Goal: Transaction & Acquisition: Purchase product/service

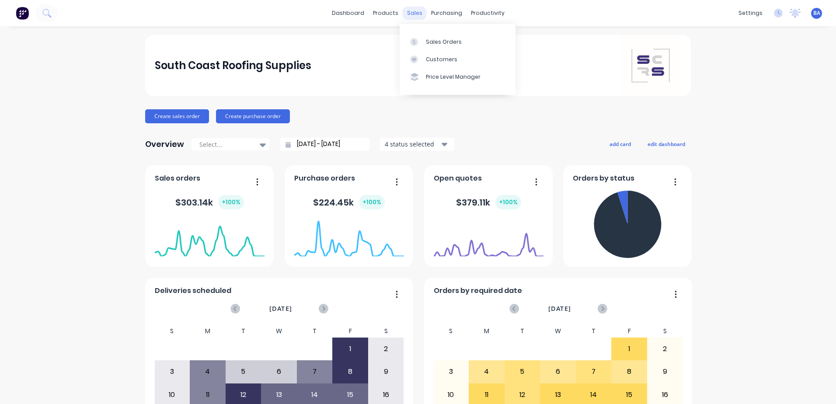
click at [409, 11] on div "sales" at bounding box center [415, 13] width 24 height 13
click at [434, 58] on div "Customers" at bounding box center [441, 60] width 31 height 8
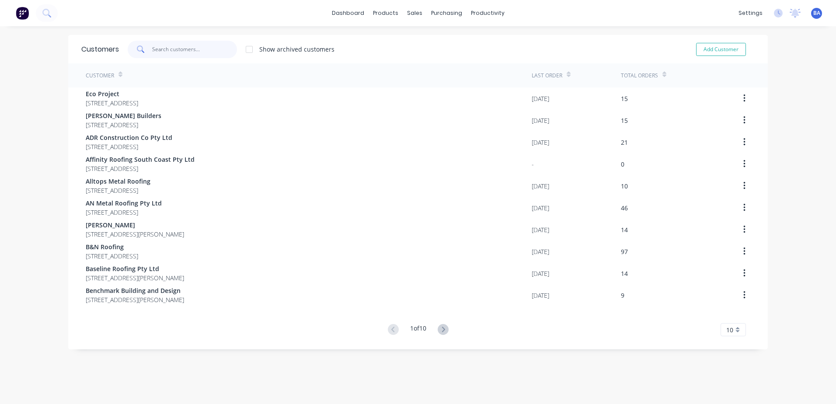
click at [168, 49] on input "text" at bounding box center [194, 49] width 85 height 17
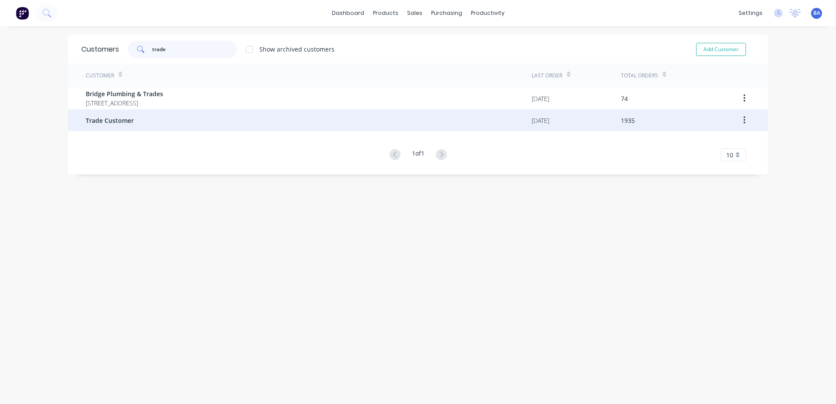
type input "trade"
click at [137, 113] on div "Trade Customer" at bounding box center [309, 120] width 446 height 22
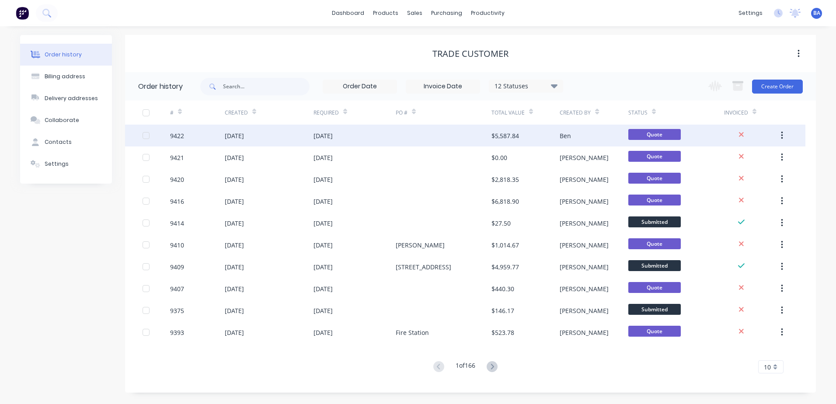
click at [464, 140] on div at bounding box center [444, 136] width 96 height 22
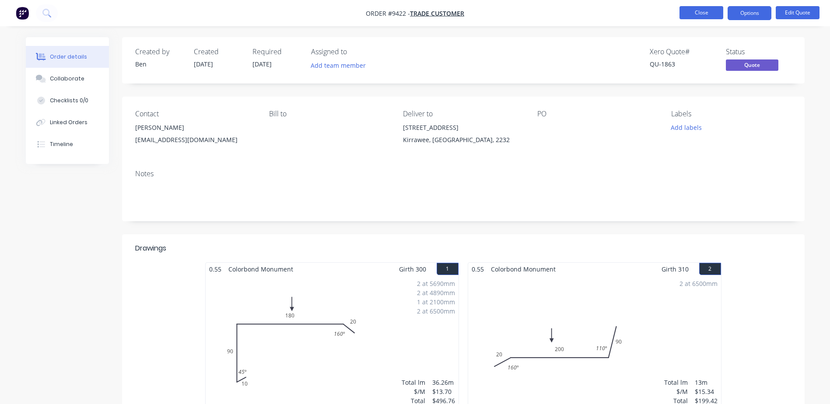
click at [692, 13] on button "Close" at bounding box center [701, 12] width 44 height 13
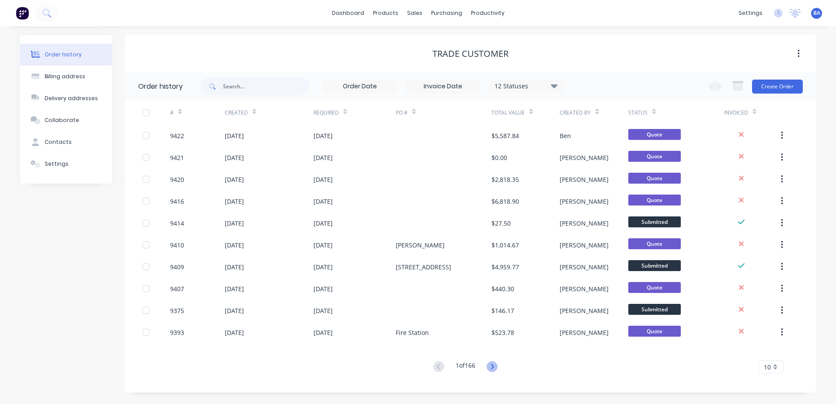
click at [493, 365] on icon at bounding box center [492, 366] width 3 height 5
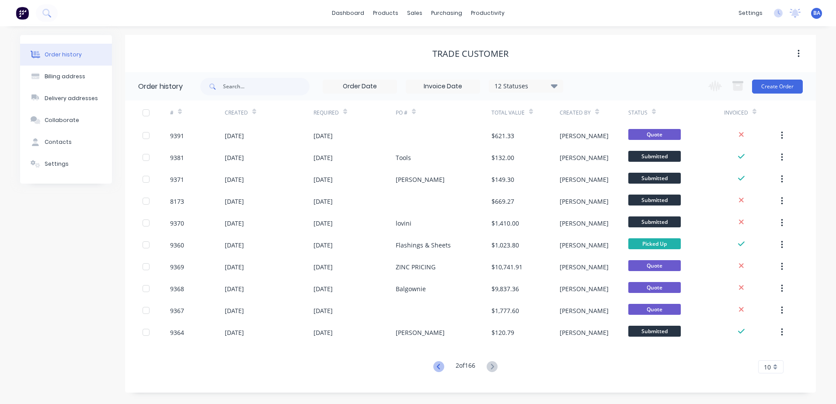
click at [436, 364] on icon at bounding box center [438, 366] width 11 height 11
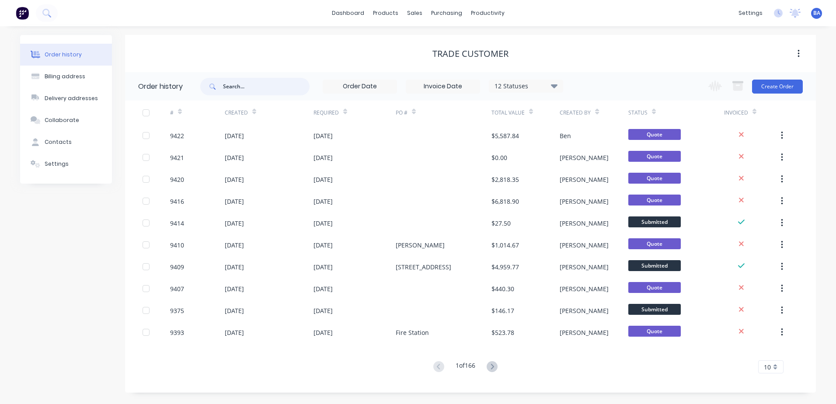
click at [238, 88] on input "text" at bounding box center [266, 86] width 87 height 17
type input "kai"
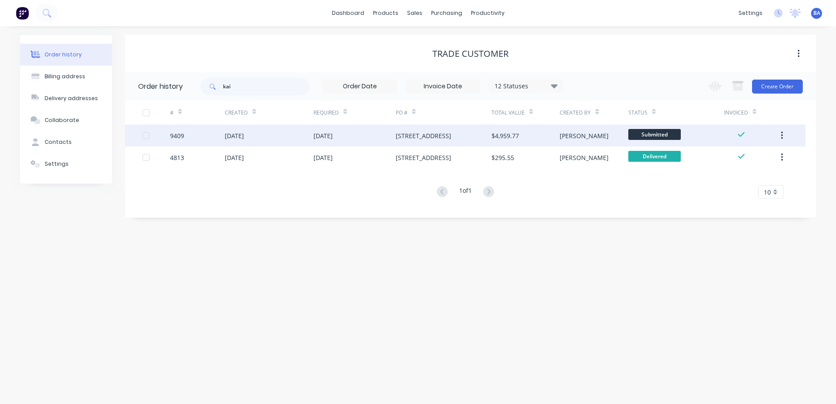
click at [449, 137] on div "[STREET_ADDRESS]" at bounding box center [444, 136] width 96 height 22
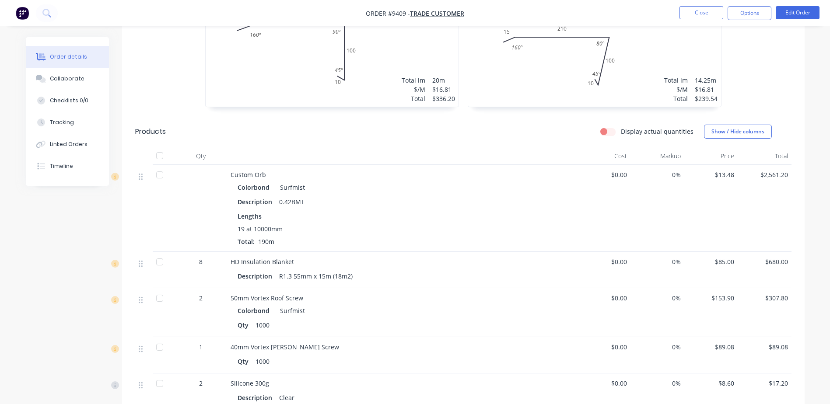
scroll to position [310, 0]
click at [75, 144] on div "Linked Orders" at bounding box center [69, 144] width 38 height 8
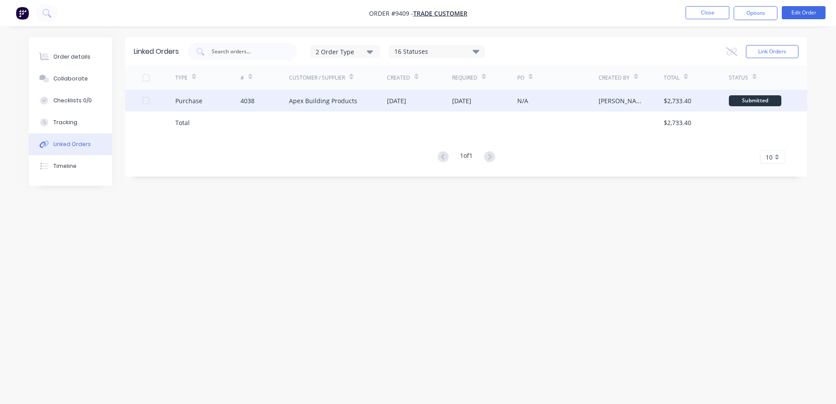
click at [312, 101] on div "Apex Building Products" at bounding box center [323, 100] width 68 height 9
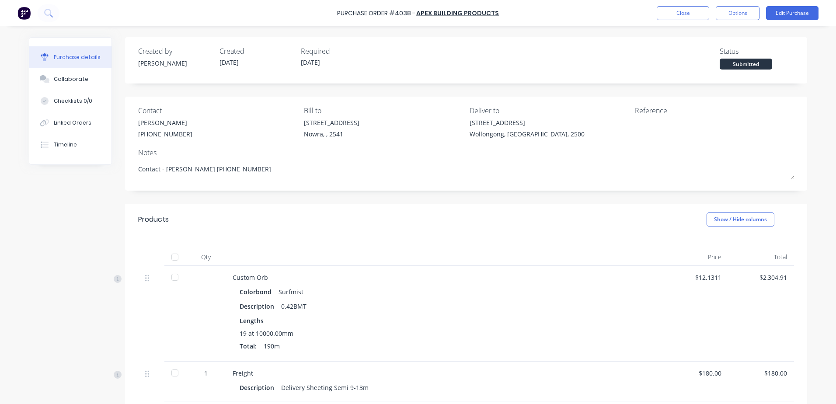
click at [78, 59] on div "Purchase details" at bounding box center [77, 57] width 47 height 8
type textarea "x"
click at [672, 15] on button "Close" at bounding box center [683, 13] width 52 height 14
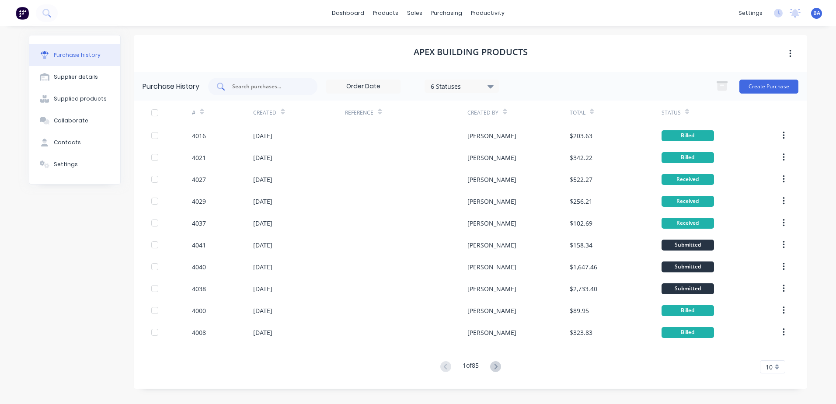
click at [309, 85] on div at bounding box center [262, 86] width 109 height 17
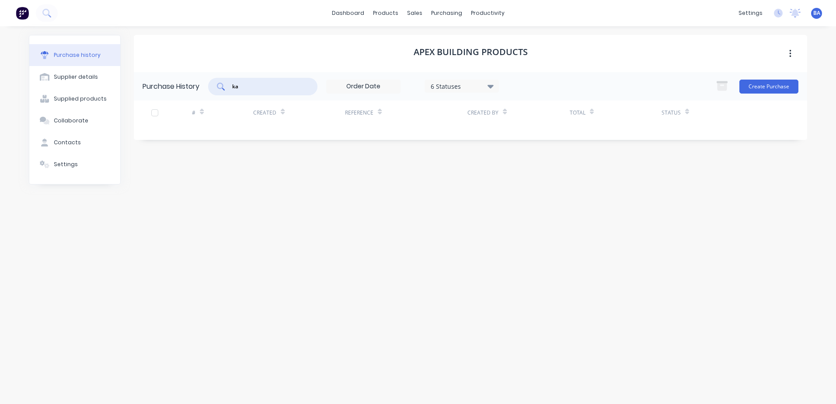
type input "k"
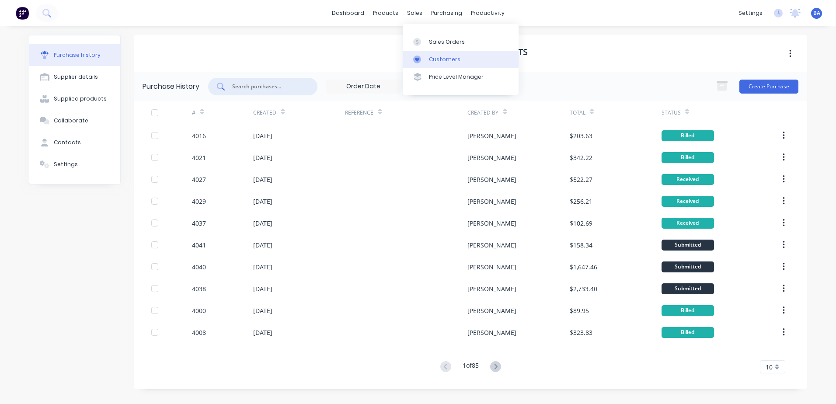
click at [414, 58] on icon at bounding box center [417, 60] width 8 height 8
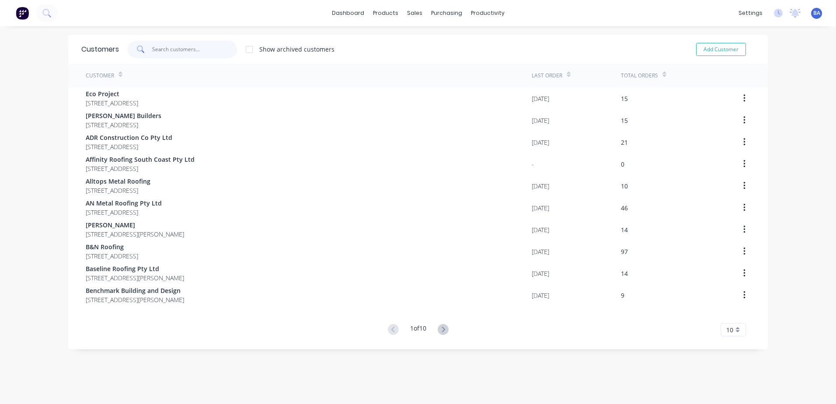
click at [192, 49] on input "text" at bounding box center [194, 49] width 85 height 17
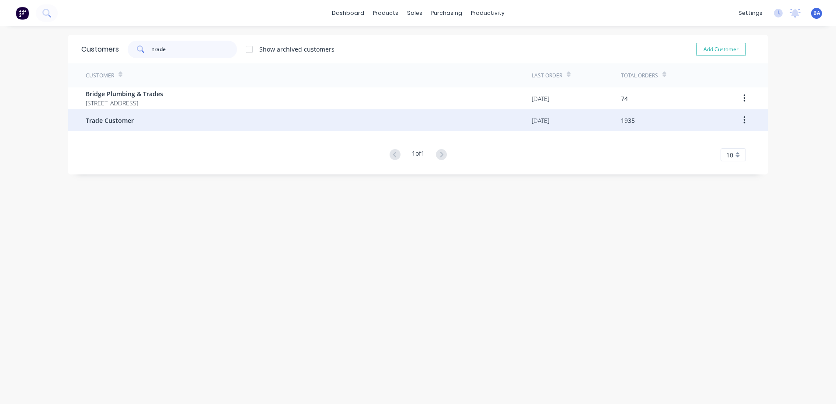
type input "trade"
click at [135, 123] on div "Trade Customer" at bounding box center [309, 120] width 446 height 22
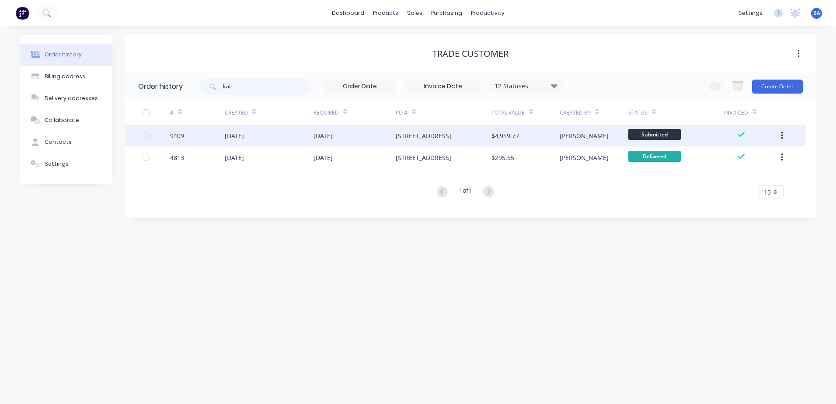
click at [441, 140] on div "[STREET_ADDRESS]" at bounding box center [444, 136] width 96 height 22
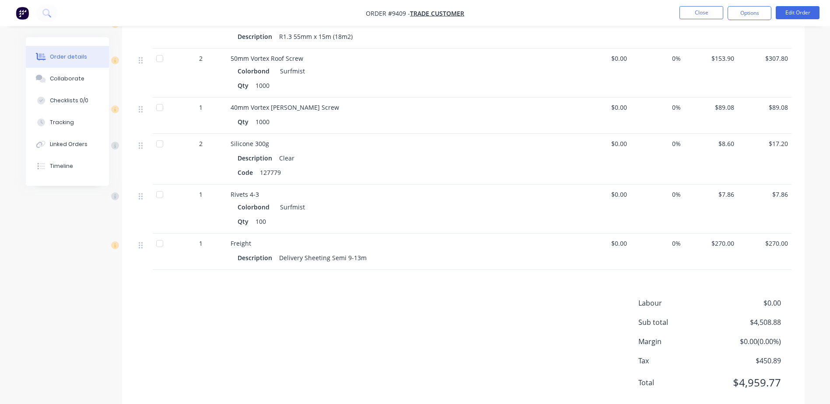
scroll to position [572, 0]
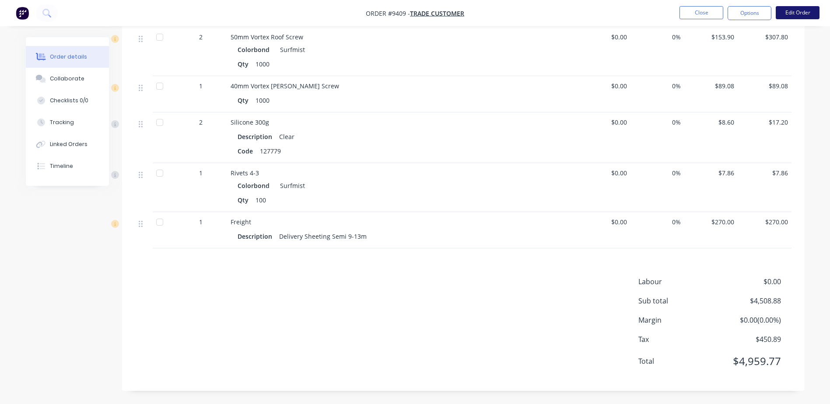
click at [802, 11] on button "Edit Order" at bounding box center [798, 12] width 44 height 13
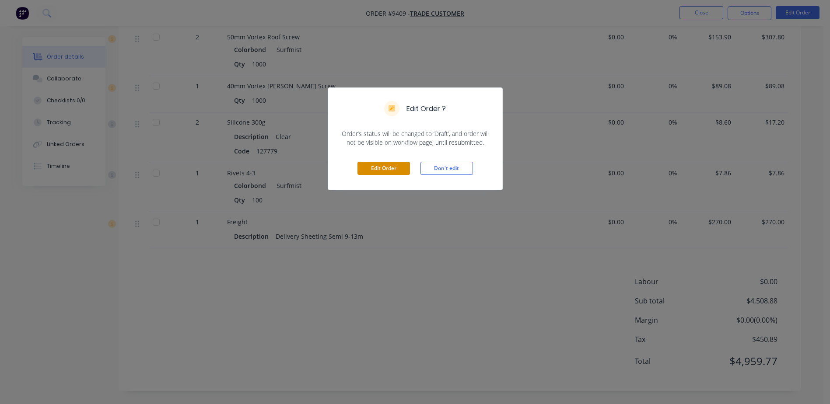
click at [391, 167] on button "Edit Order" at bounding box center [383, 168] width 52 height 13
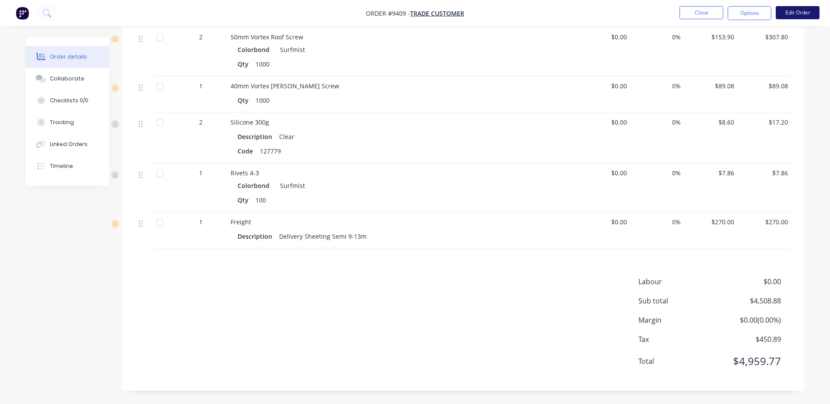
click at [791, 11] on button "Edit Order" at bounding box center [798, 12] width 44 height 13
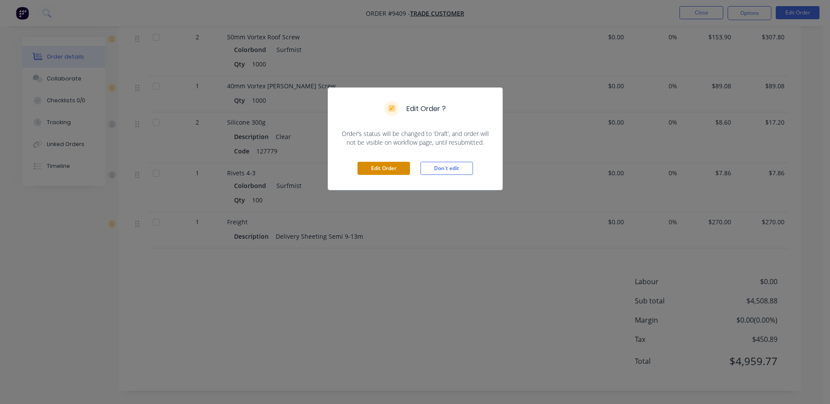
click at [379, 170] on button "Edit Order" at bounding box center [383, 168] width 52 height 13
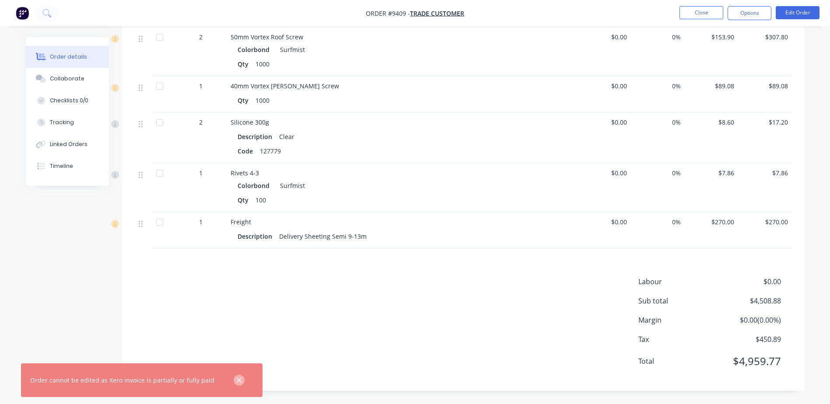
click at [236, 380] on icon "button" at bounding box center [239, 381] width 6 height 8
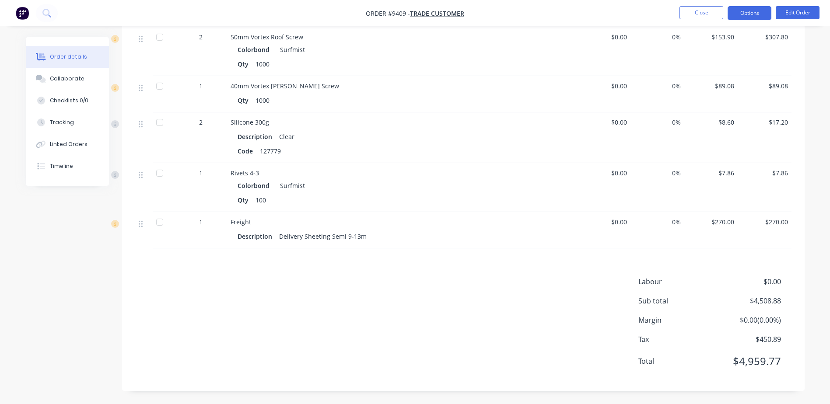
click at [756, 10] on button "Options" at bounding box center [749, 13] width 44 height 14
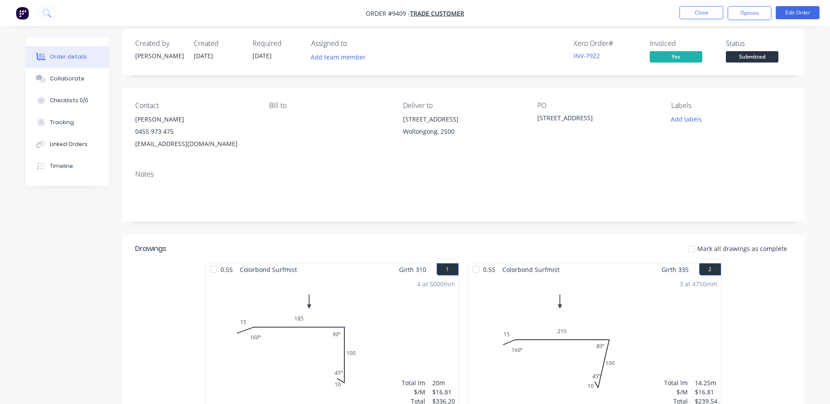
scroll to position [0, 0]
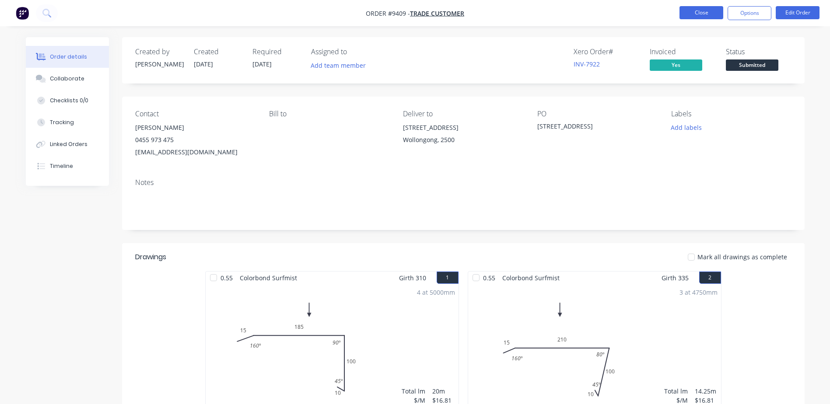
click at [716, 12] on button "Close" at bounding box center [701, 12] width 44 height 13
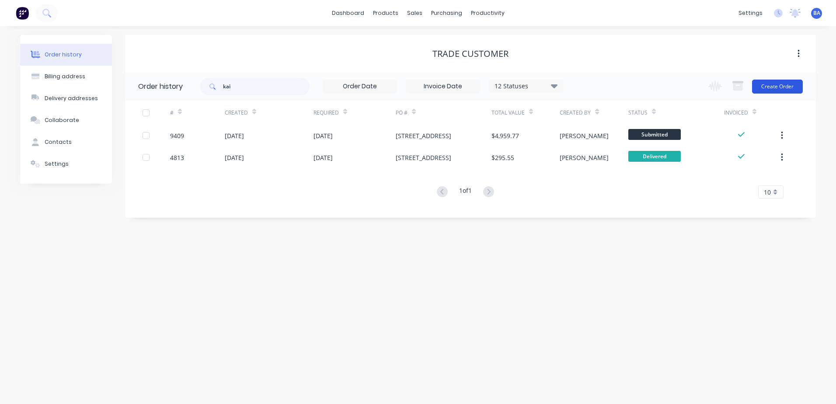
click at [770, 82] on button "Create Order" at bounding box center [777, 87] width 51 height 14
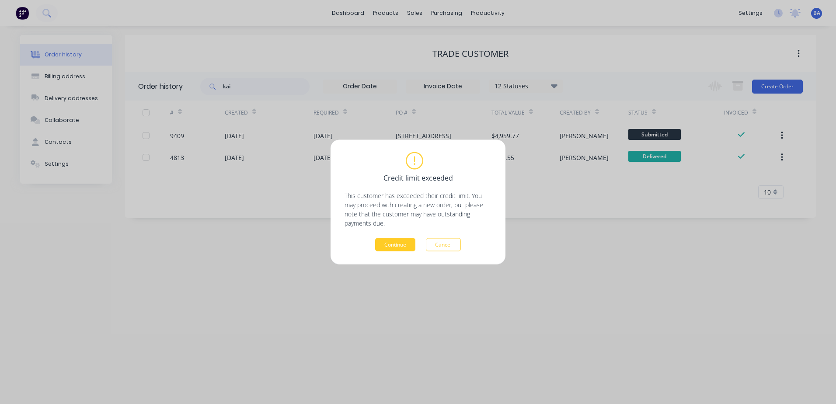
click at [387, 241] on button "Continue" at bounding box center [395, 244] width 40 height 13
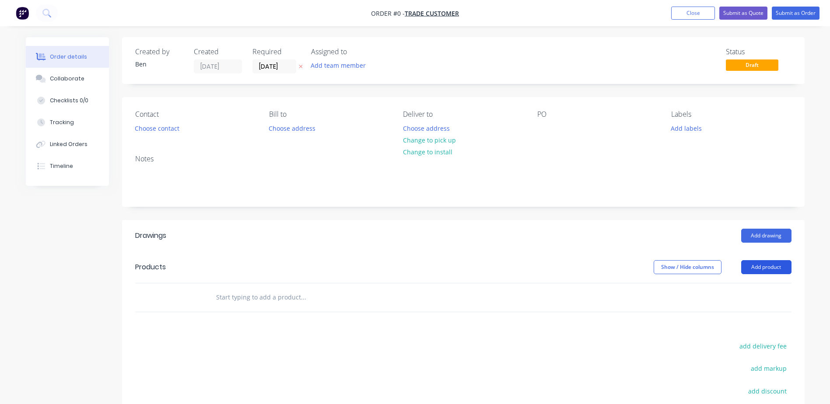
click at [751, 267] on button "Add product" at bounding box center [766, 267] width 50 height 14
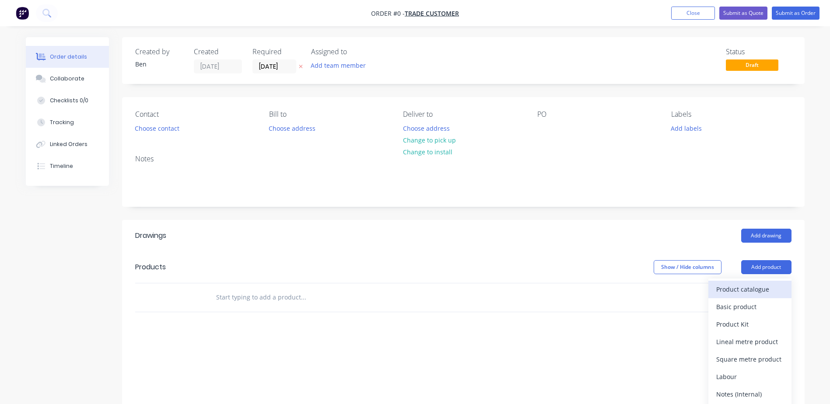
click at [744, 290] on div "Product catalogue" at bounding box center [749, 289] width 67 height 13
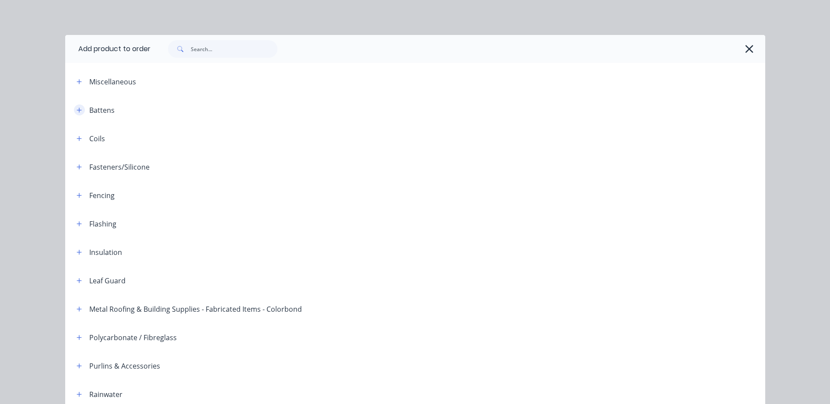
click at [77, 109] on icon "button" at bounding box center [79, 110] width 5 height 6
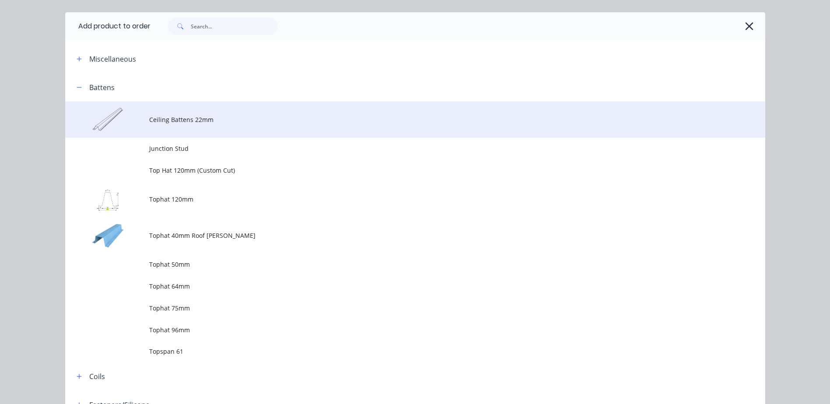
scroll to position [87, 0]
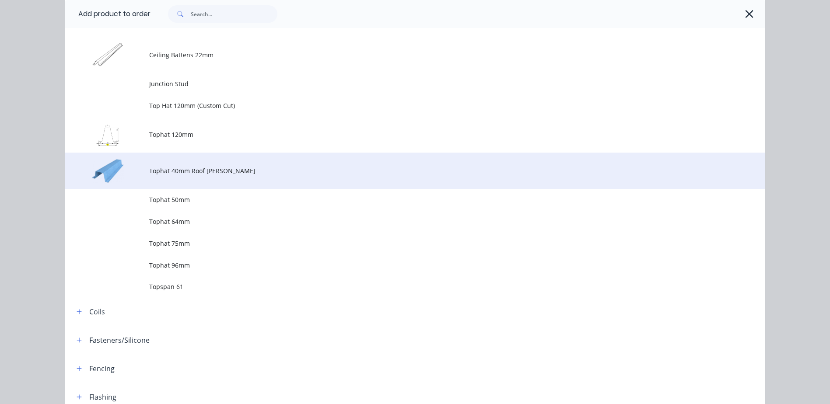
click at [205, 165] on td "Tophat 40mm Roof [PERSON_NAME]" at bounding box center [457, 171] width 616 height 36
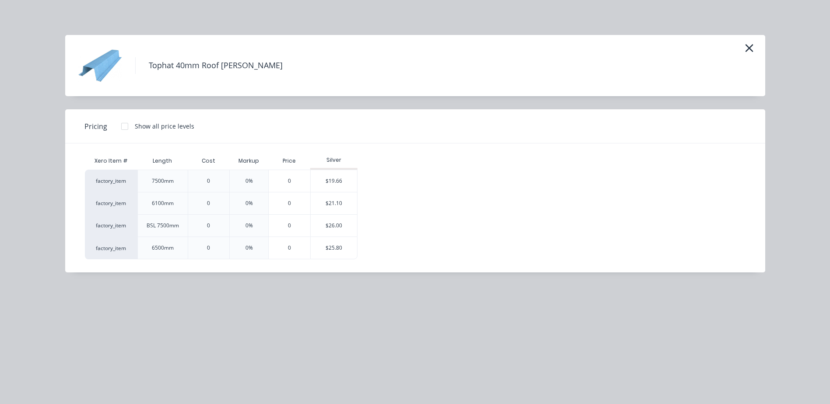
click at [122, 124] on div at bounding box center [124, 126] width 17 height 17
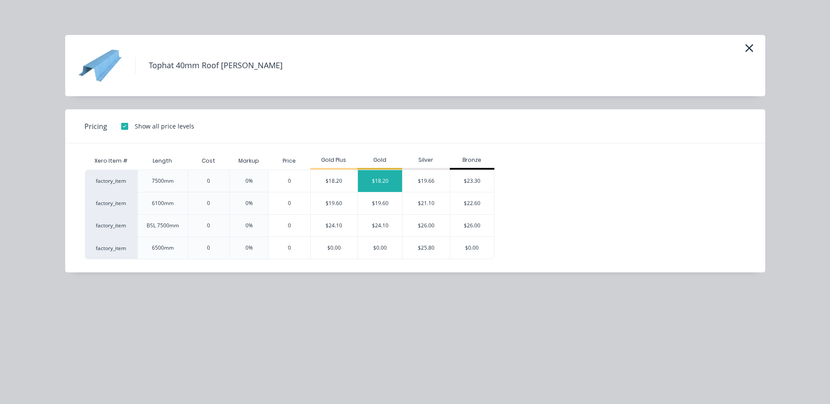
click at [383, 173] on div "$18.20" at bounding box center [380, 181] width 44 height 22
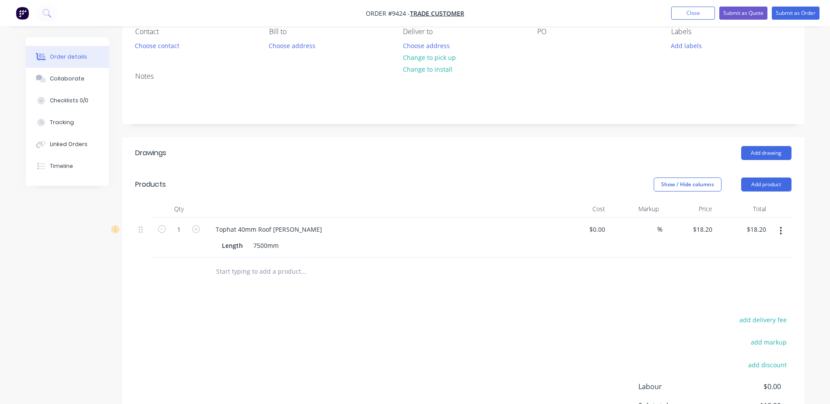
scroll to position [87, 0]
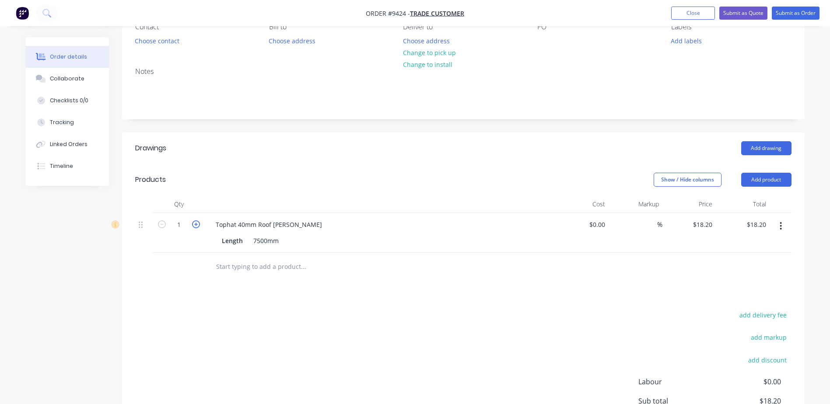
click at [197, 223] on icon "button" at bounding box center [196, 224] width 8 height 8
type input "2"
type input "$36.40"
click at [197, 223] on icon "button" at bounding box center [196, 224] width 8 height 8
type input "3"
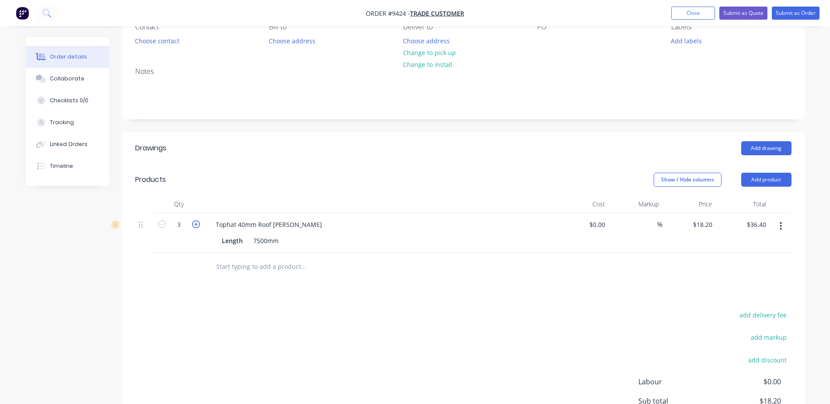
type input "$54.60"
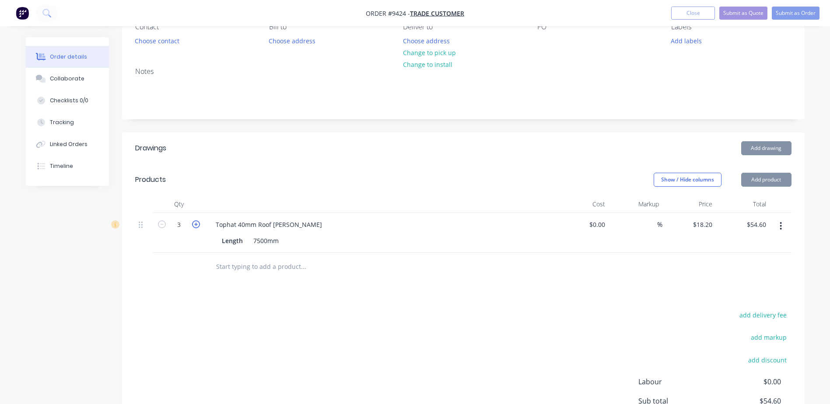
click at [197, 223] on icon "button" at bounding box center [196, 224] width 8 height 8
type input "4"
type input "$72.80"
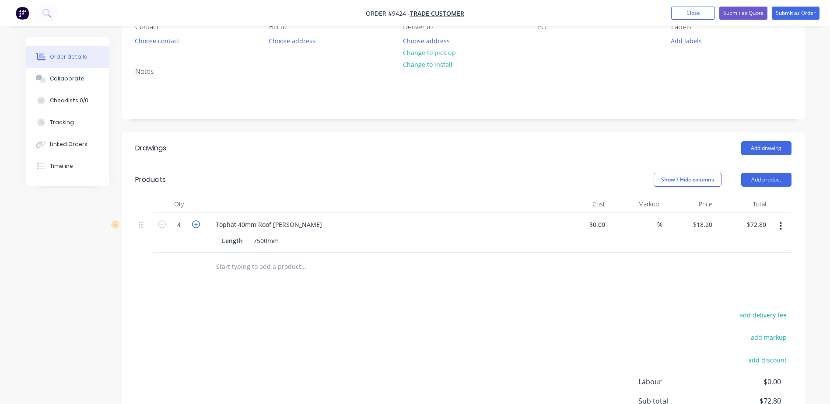
click at [197, 223] on icon "button" at bounding box center [196, 224] width 8 height 8
type input "5"
type input "$91.00"
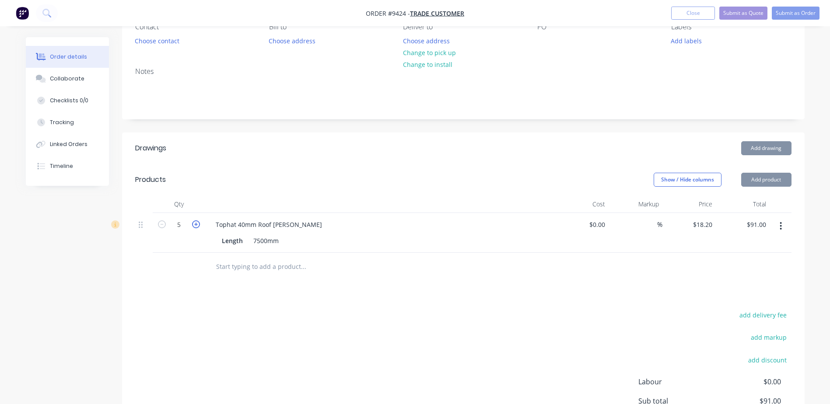
click at [197, 223] on icon "button" at bounding box center [196, 224] width 8 height 8
type input "6"
type input "$109.20"
click at [197, 223] on icon "button" at bounding box center [196, 224] width 8 height 8
type input "7"
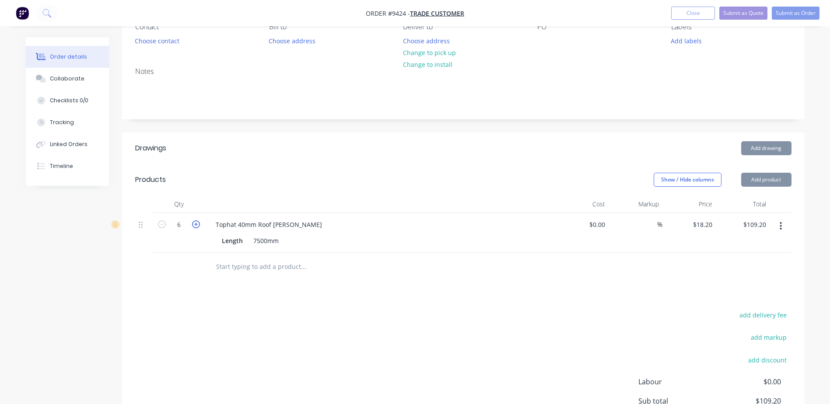
type input "$127.40"
click at [197, 223] on icon "button" at bounding box center [196, 224] width 8 height 8
type input "8"
type input "$145.60"
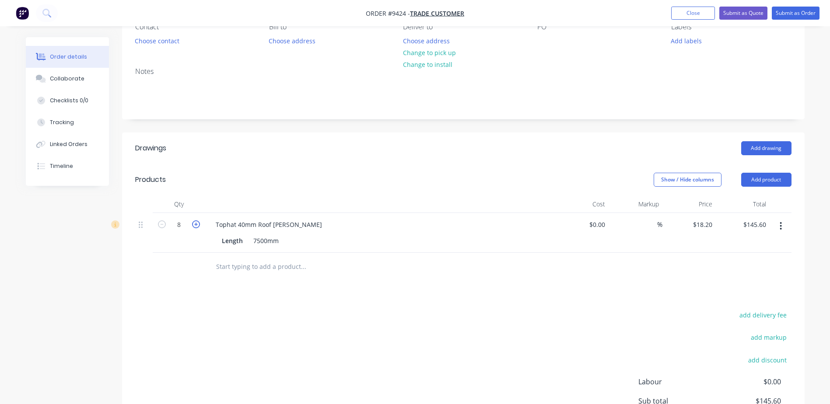
click at [197, 223] on icon "button" at bounding box center [196, 224] width 8 height 8
type input "9"
type input "$163.80"
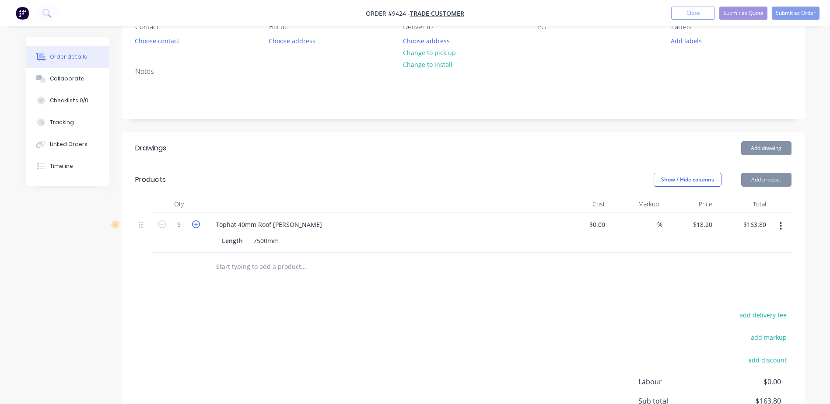
click at [197, 223] on icon "button" at bounding box center [196, 224] width 8 height 8
type input "10"
type input "$182.00"
click at [197, 223] on icon "button" at bounding box center [196, 224] width 8 height 8
type input "11"
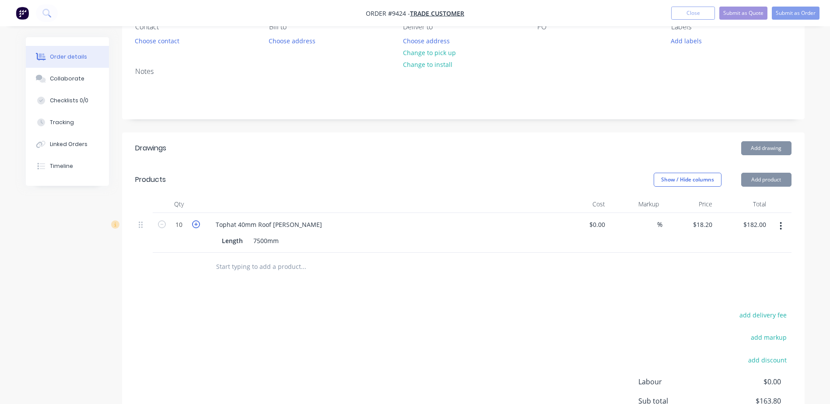
type input "$200.20"
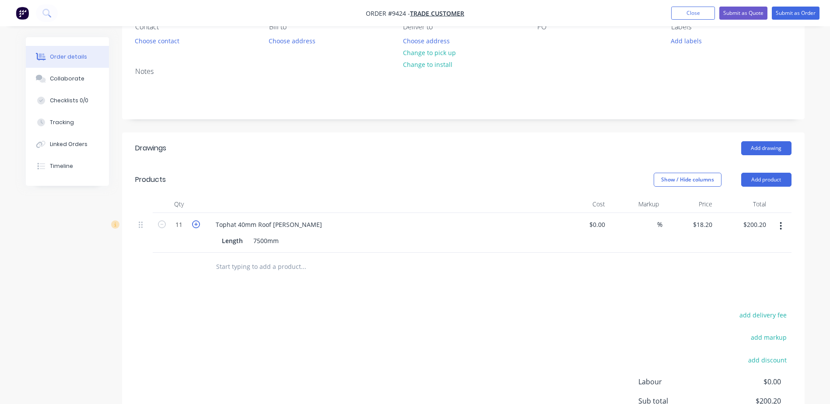
click at [197, 222] on icon "button" at bounding box center [196, 224] width 8 height 8
type input "12"
type input "$218.40"
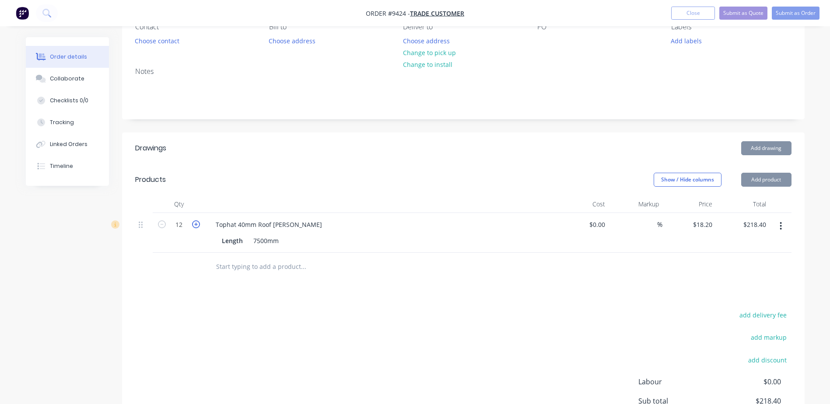
click at [197, 222] on icon "button" at bounding box center [196, 224] width 8 height 8
type input "13"
type input "$236.60"
click at [197, 222] on icon "button" at bounding box center [196, 224] width 8 height 8
type input "14"
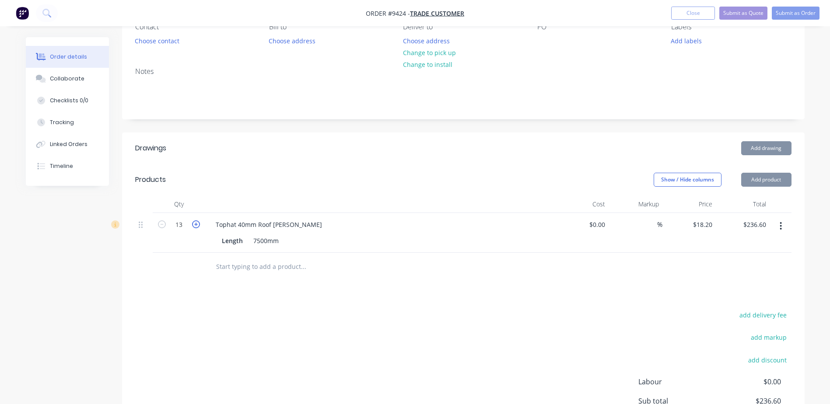
type input "$254.80"
click at [197, 222] on icon "button" at bounding box center [196, 224] width 8 height 8
type input "15"
type input "$273.00"
click at [197, 222] on icon "button" at bounding box center [196, 224] width 8 height 8
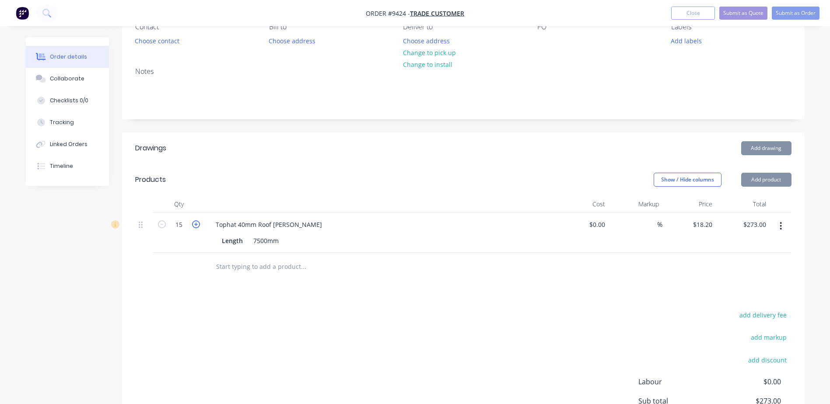
type input "16"
type input "$291.20"
click at [197, 222] on icon "button" at bounding box center [196, 224] width 8 height 8
type input "17"
type input "$309.40"
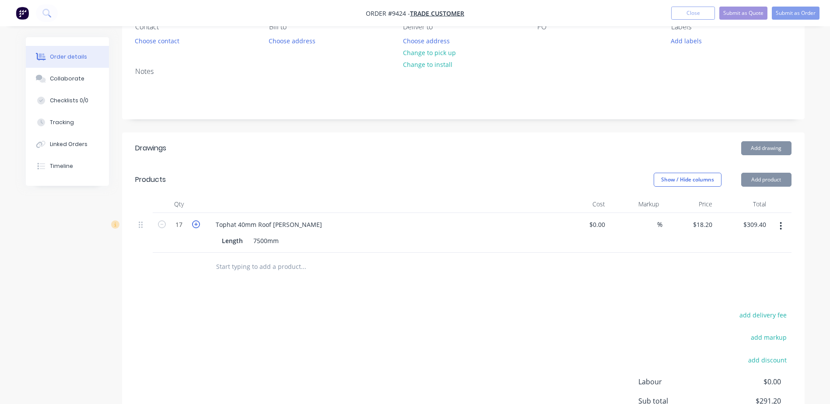
click at [197, 222] on icon "button" at bounding box center [196, 224] width 8 height 8
type input "18"
type input "$327.60"
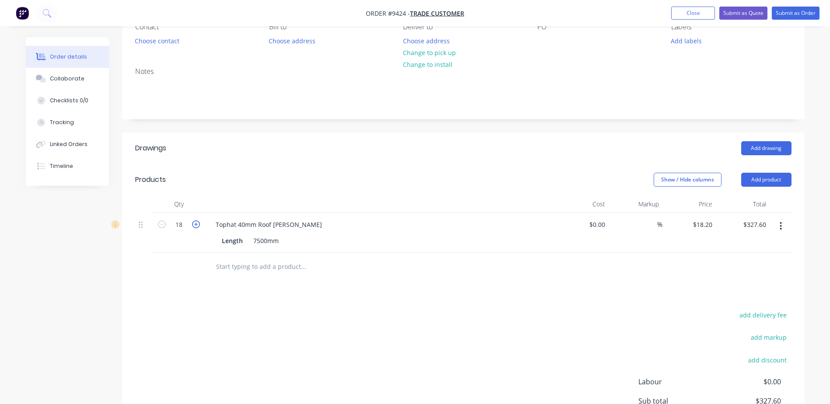
click at [197, 222] on icon "button" at bounding box center [196, 224] width 8 height 8
type input "19"
type input "$345.80"
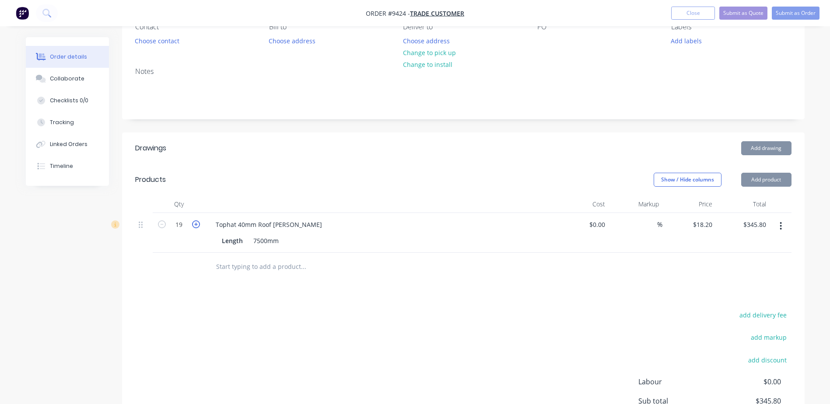
click at [197, 222] on icon "button" at bounding box center [196, 224] width 8 height 8
type input "20"
type input "$364.00"
click at [197, 222] on icon "button" at bounding box center [196, 224] width 8 height 8
type input "21"
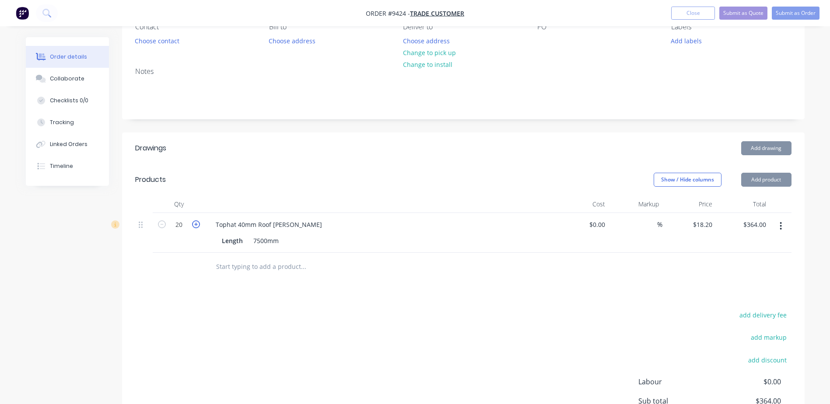
type input "$382.20"
click at [197, 222] on icon "button" at bounding box center [196, 224] width 8 height 8
type input "22"
type input "$400.40"
click at [197, 222] on icon "button" at bounding box center [196, 224] width 8 height 8
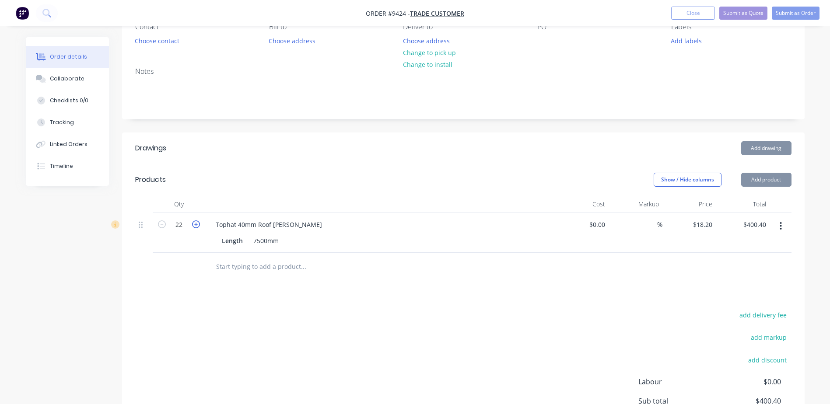
type input "23"
type input "$418.60"
click at [197, 222] on icon "button" at bounding box center [196, 224] width 8 height 8
type input "24"
type input "$436.80"
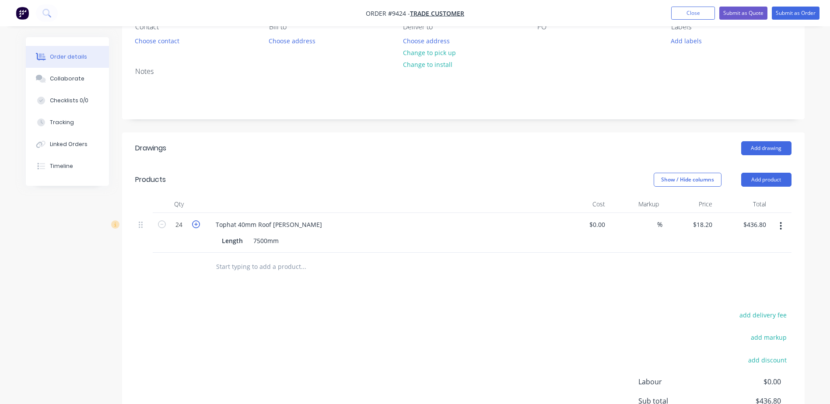
click at [197, 222] on icon "button" at bounding box center [196, 224] width 8 height 8
type input "25"
type input "$455.00"
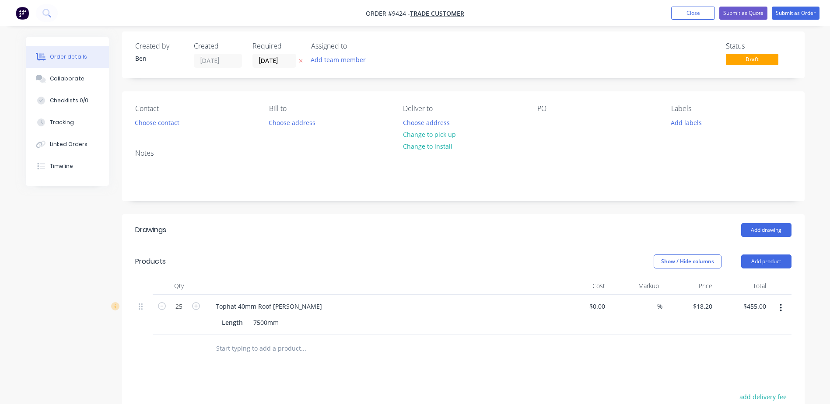
scroll to position [0, 0]
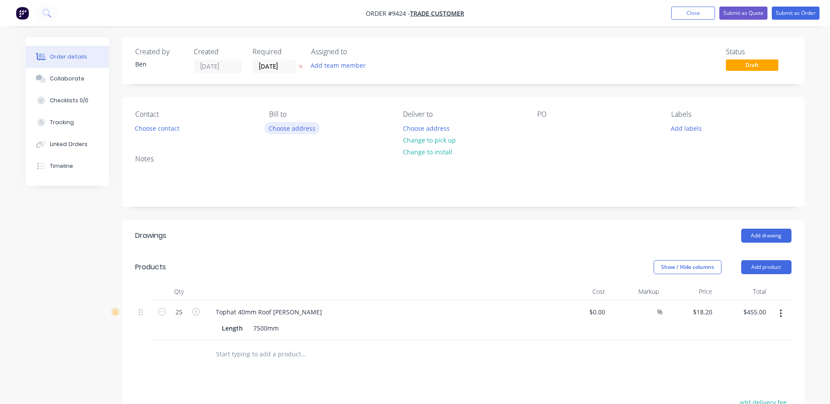
click at [295, 127] on button "Choose address" at bounding box center [292, 128] width 56 height 12
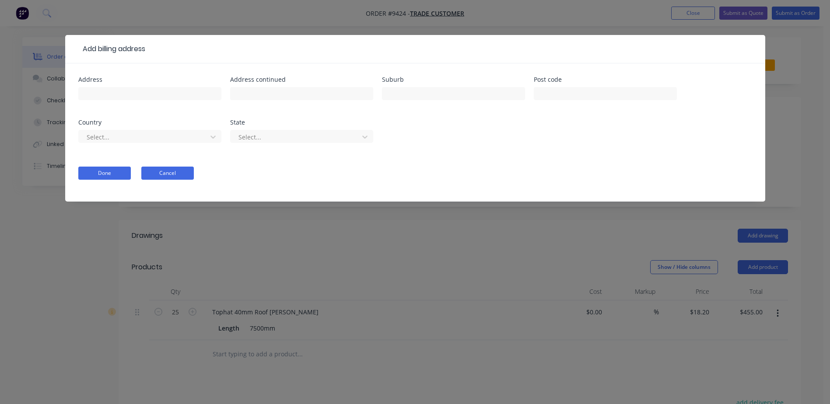
click at [185, 168] on button "Cancel" at bounding box center [167, 173] width 52 height 13
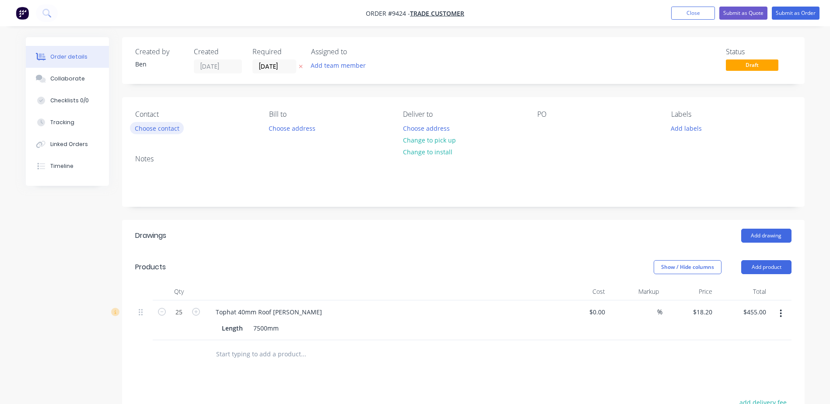
click at [172, 127] on button "Choose contact" at bounding box center [157, 128] width 54 height 12
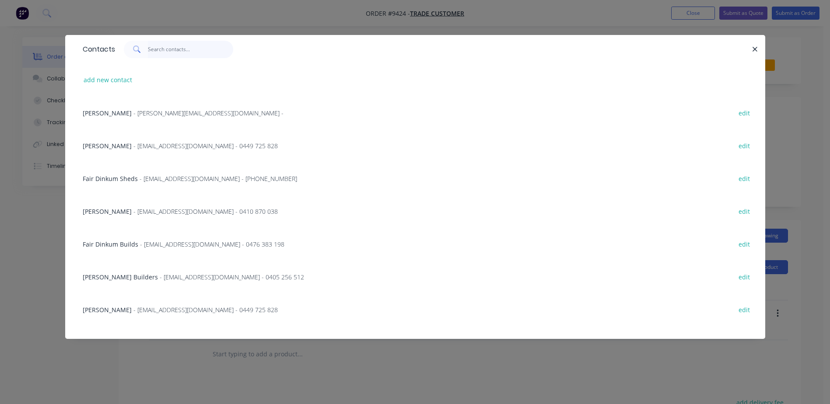
click at [150, 50] on input "text" at bounding box center [190, 49] width 85 height 17
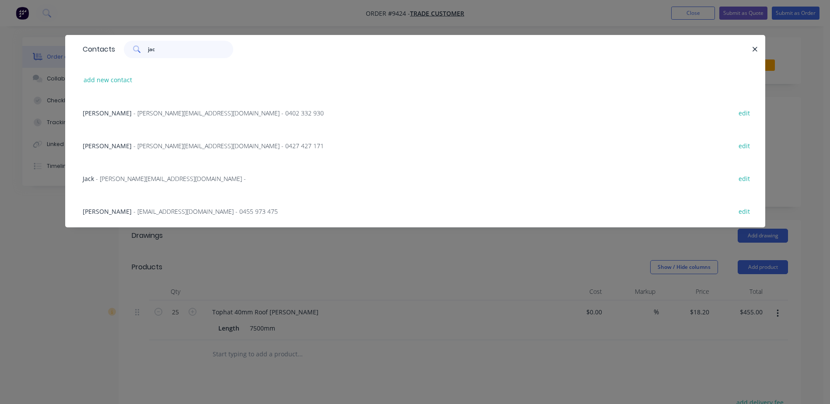
type input "jac"
click at [133, 211] on span "- jackklees@outlook.com - 0455 973 475" at bounding box center [205, 211] width 144 height 8
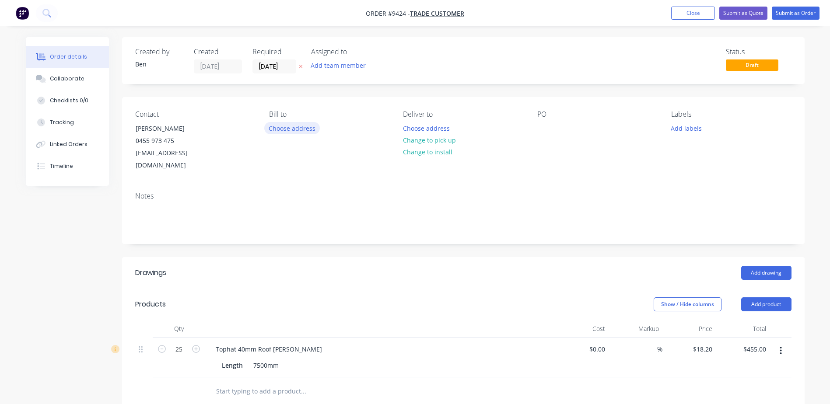
click at [310, 130] on button "Choose address" at bounding box center [292, 128] width 56 height 12
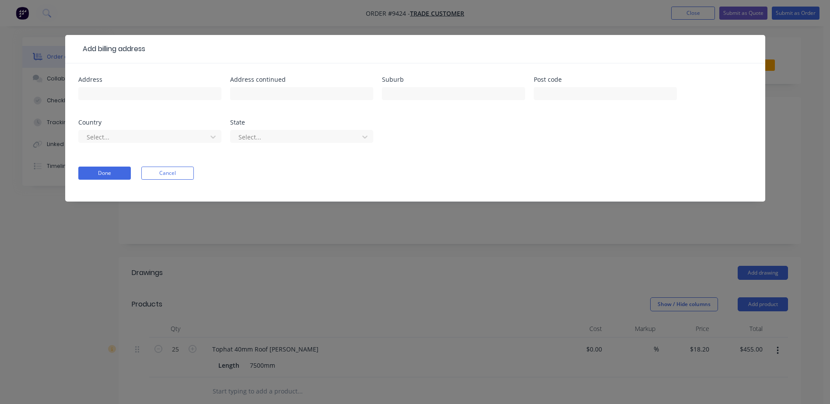
click at [792, 61] on div "Add billing address Address Address continued Suburb Post code Country Select..…" at bounding box center [415, 202] width 830 height 404
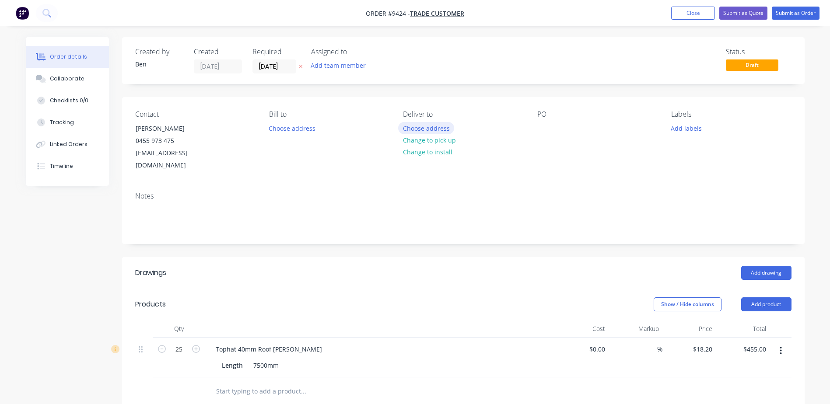
click at [437, 129] on button "Choose address" at bounding box center [426, 128] width 56 height 12
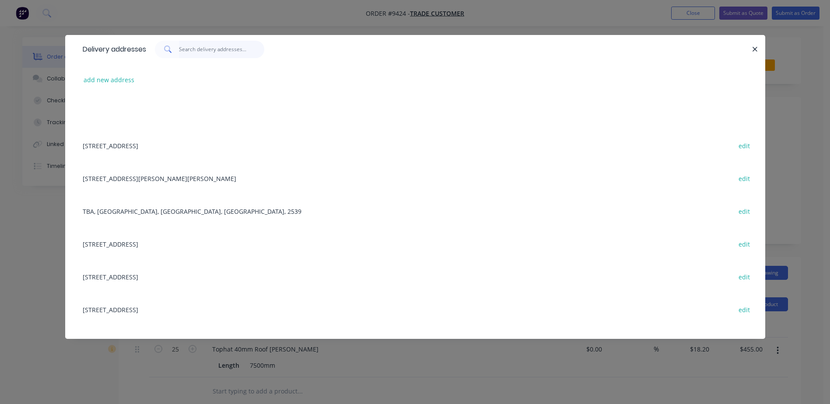
click at [200, 48] on input "text" at bounding box center [221, 49] width 85 height 17
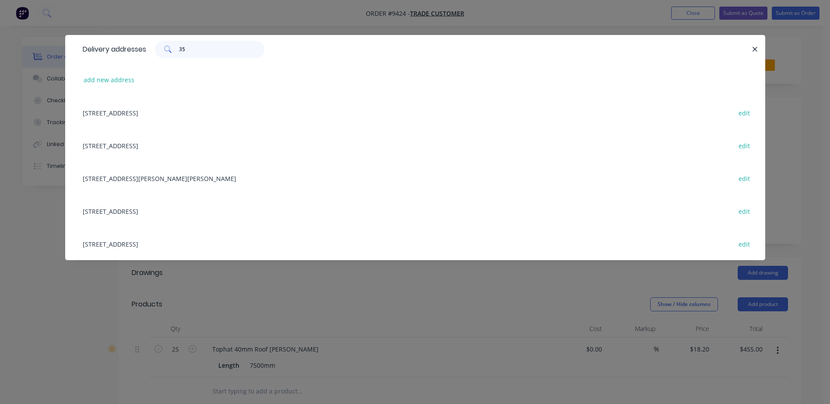
type input "3"
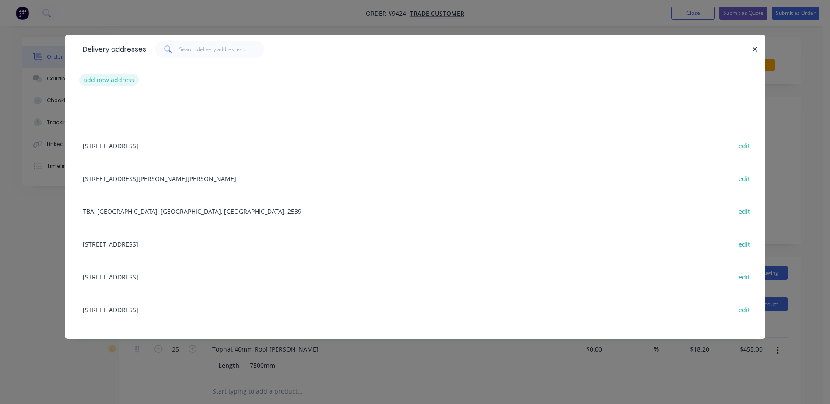
click at [128, 82] on button "add new address" at bounding box center [109, 80] width 60 height 12
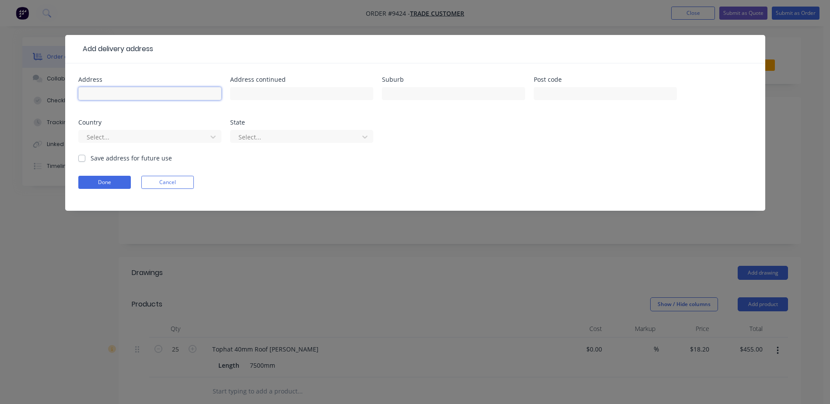
click at [118, 91] on input "text" at bounding box center [149, 93] width 143 height 13
type input "[STREET_ADDRESS]"
click at [397, 94] on input "text" at bounding box center [453, 93] width 143 height 13
type input "wollongong"
click at [549, 93] on input "text" at bounding box center [605, 93] width 143 height 13
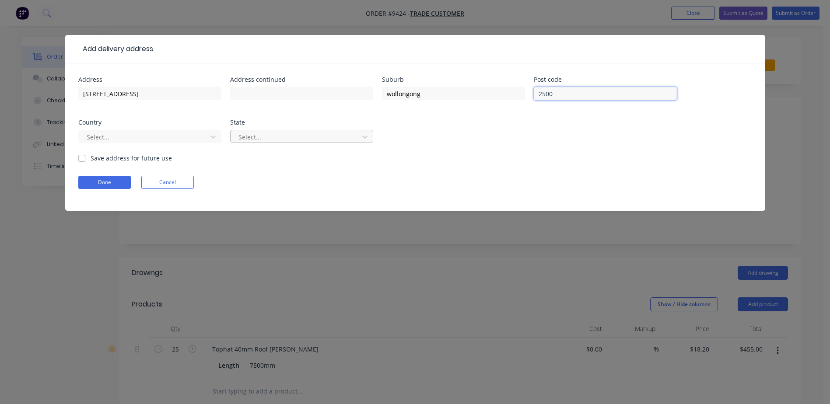
type input "2500"
click at [311, 139] on div at bounding box center [296, 137] width 117 height 11
click at [363, 136] on icon at bounding box center [364, 137] width 5 height 3
click at [323, 136] on div at bounding box center [296, 137] width 117 height 11
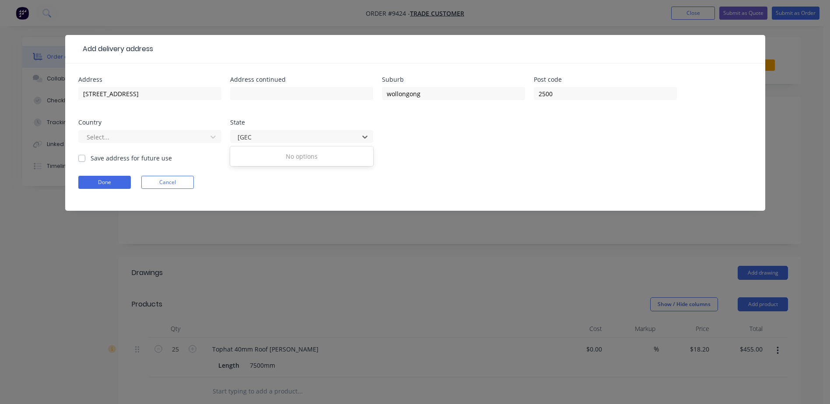
type input "nsw"
click at [205, 113] on div "Address 35 staff street Address continued Suburb wollongong Post code 2500 Coun…" at bounding box center [415, 115] width 674 height 77
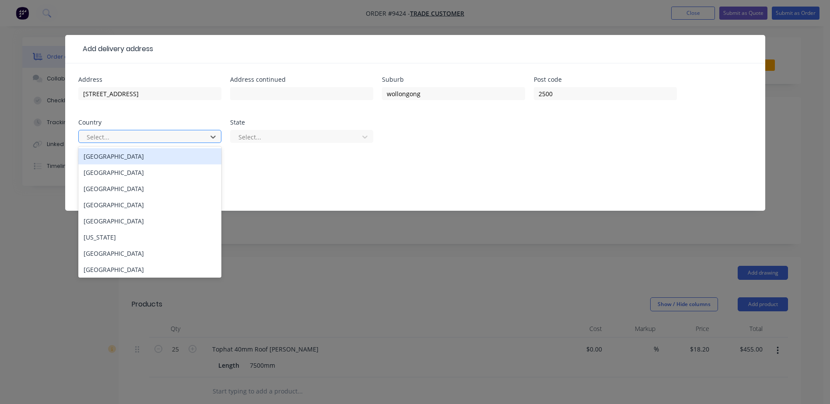
click at [160, 137] on div at bounding box center [144, 137] width 117 height 11
click at [117, 158] on div "[GEOGRAPHIC_DATA]" at bounding box center [149, 156] width 143 height 16
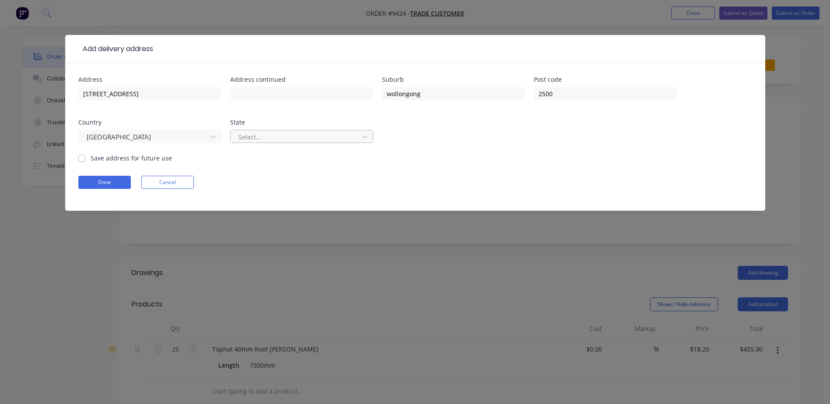
click at [273, 138] on div at bounding box center [296, 137] width 117 height 11
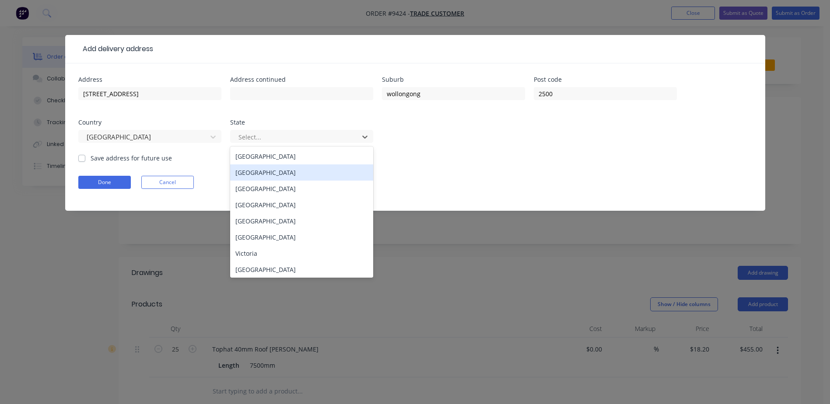
click at [281, 176] on div "[GEOGRAPHIC_DATA]" at bounding box center [301, 172] width 143 height 16
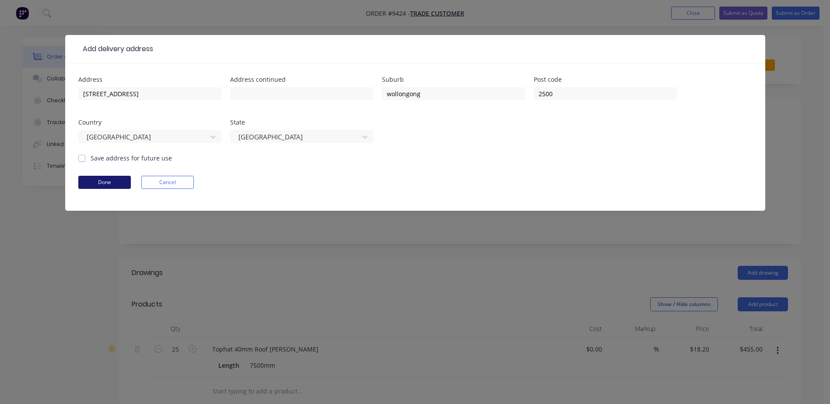
click at [107, 183] on button "Done" at bounding box center [104, 182] width 52 height 13
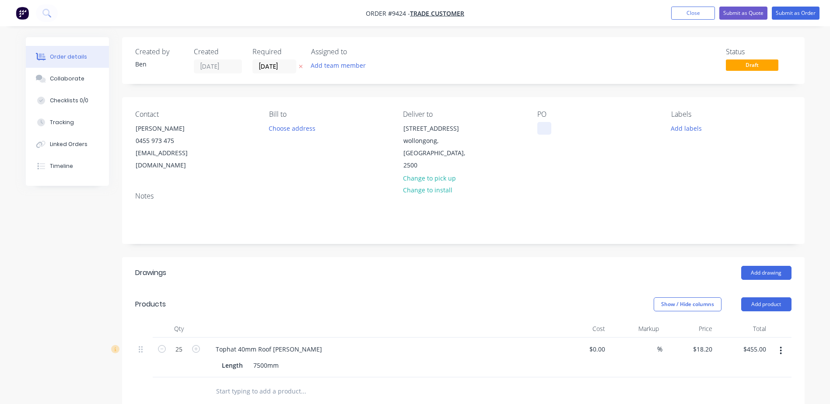
click at [543, 123] on div at bounding box center [544, 128] width 14 height 13
click at [790, 11] on button "Submit as Order" at bounding box center [796, 13] width 48 height 13
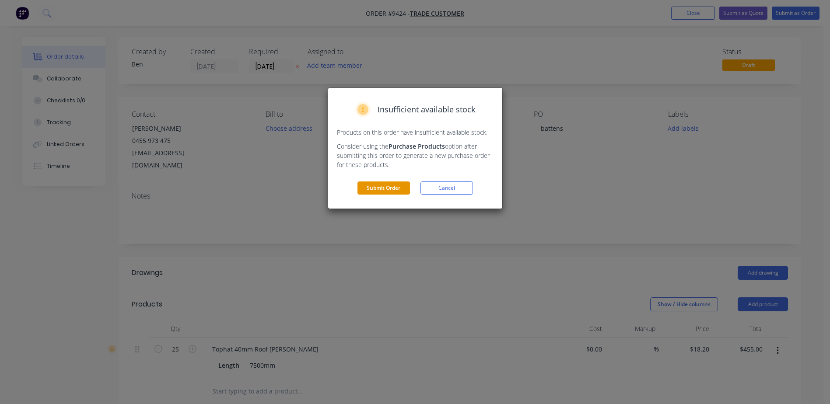
click at [395, 187] on button "Submit Order" at bounding box center [383, 188] width 52 height 13
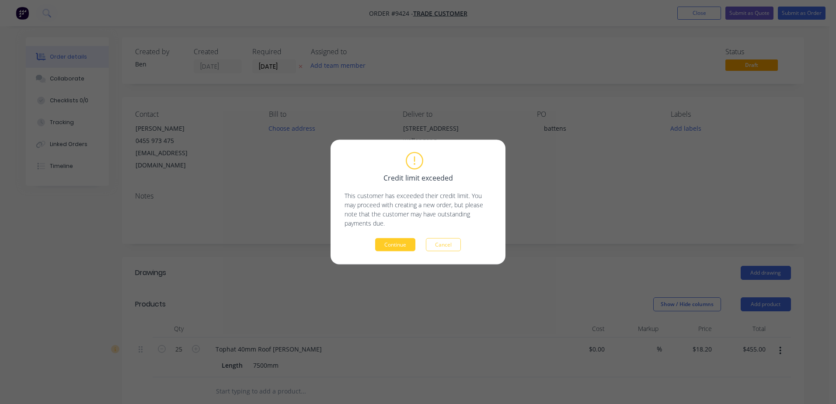
click at [401, 242] on button "Continue" at bounding box center [395, 244] width 40 height 13
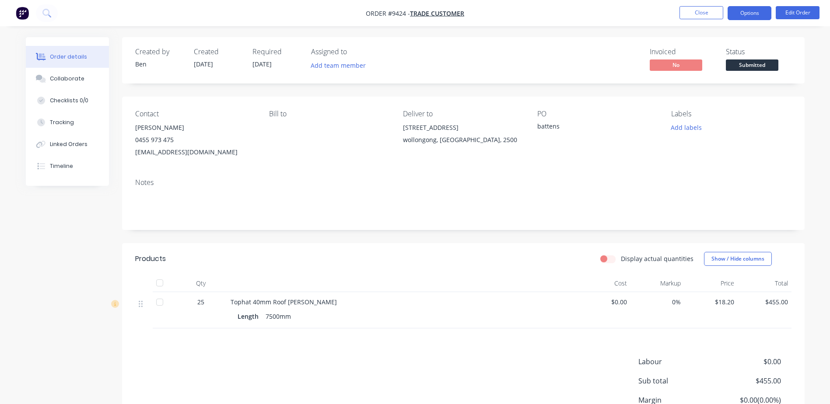
click at [746, 11] on button "Options" at bounding box center [749, 13] width 44 height 14
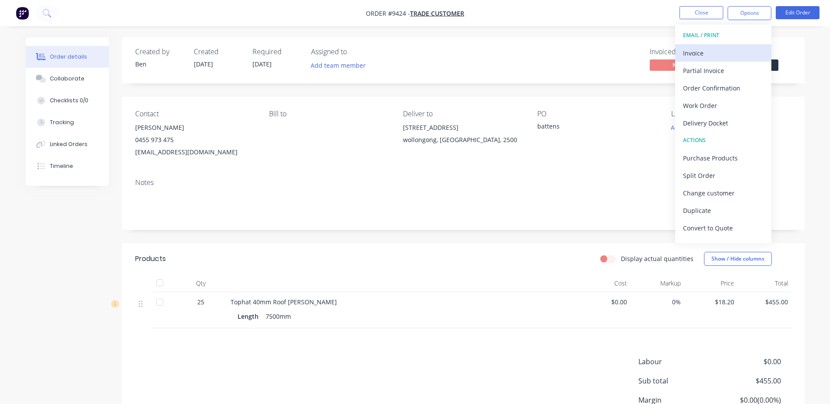
click at [708, 53] on div "Invoice" at bounding box center [723, 53] width 80 height 13
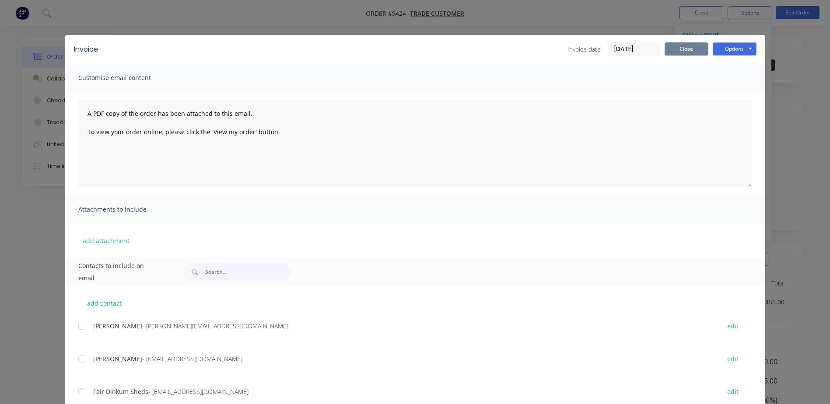
click at [692, 52] on button "Close" at bounding box center [686, 48] width 44 height 13
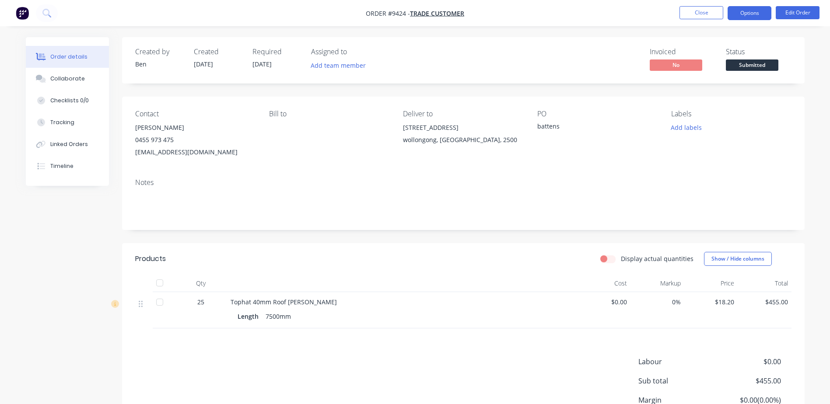
click at [762, 9] on button "Options" at bounding box center [749, 13] width 44 height 14
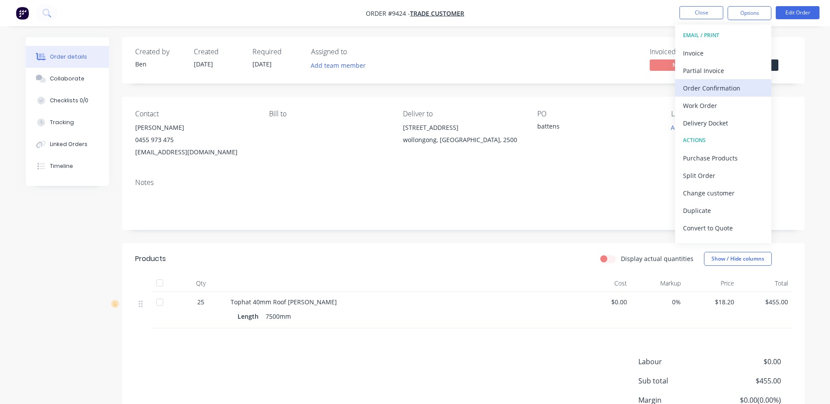
click at [726, 88] on div "Order Confirmation" at bounding box center [723, 88] width 80 height 13
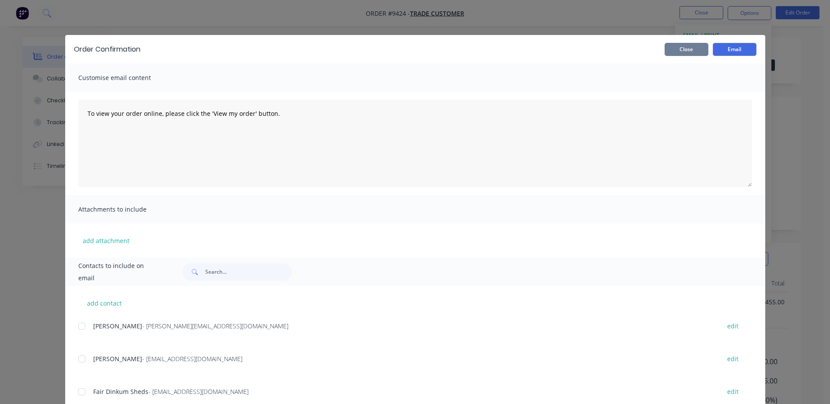
click at [694, 50] on button "Close" at bounding box center [686, 49] width 44 height 13
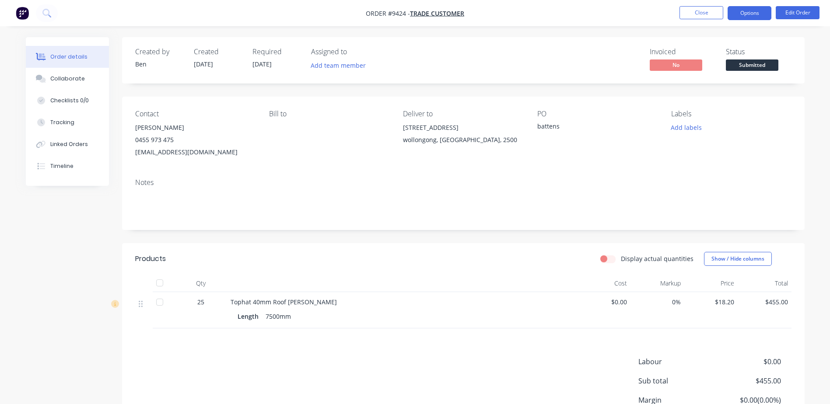
click at [739, 15] on button "Options" at bounding box center [749, 13] width 44 height 14
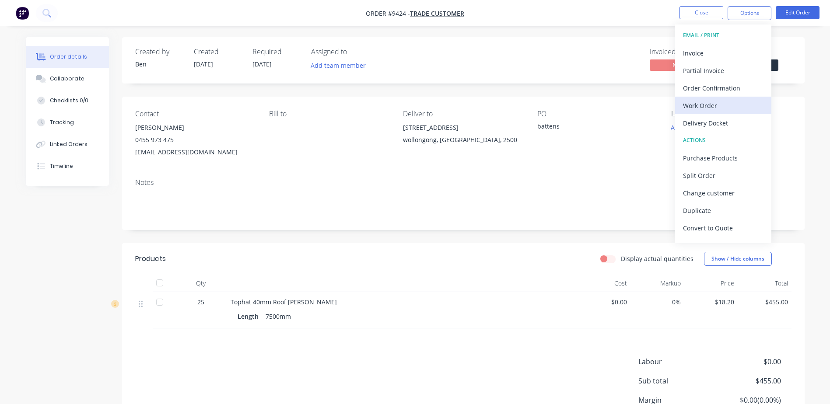
click at [713, 101] on div "Work Order" at bounding box center [723, 105] width 80 height 13
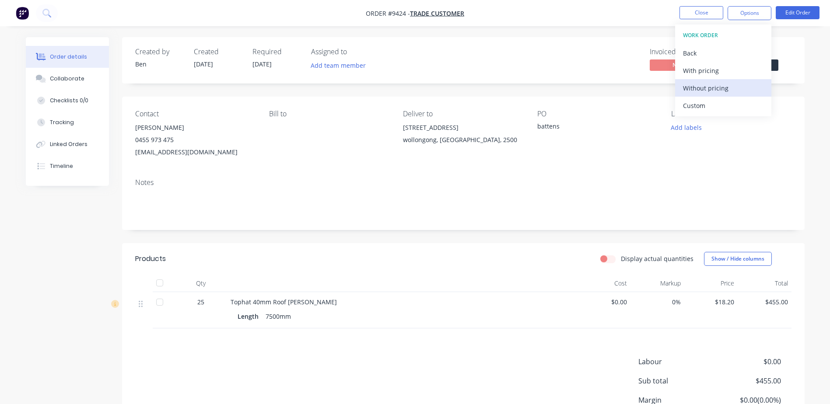
click at [734, 83] on div "Without pricing" at bounding box center [723, 88] width 80 height 13
click at [738, 87] on div "Order Confirmation" at bounding box center [723, 88] width 80 height 13
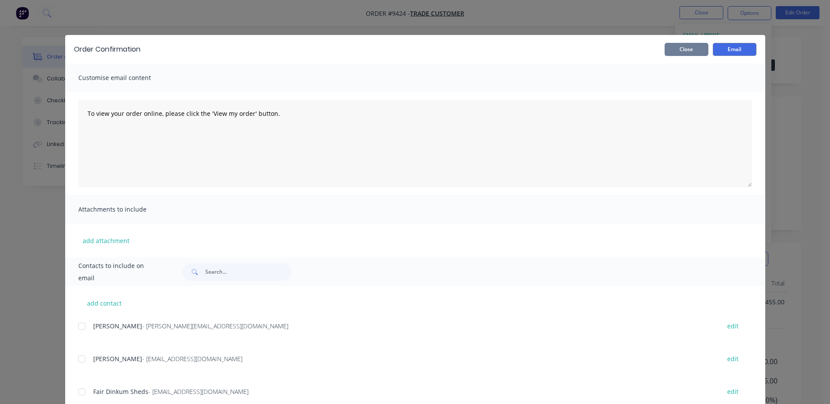
click at [678, 48] on button "Close" at bounding box center [686, 49] width 44 height 13
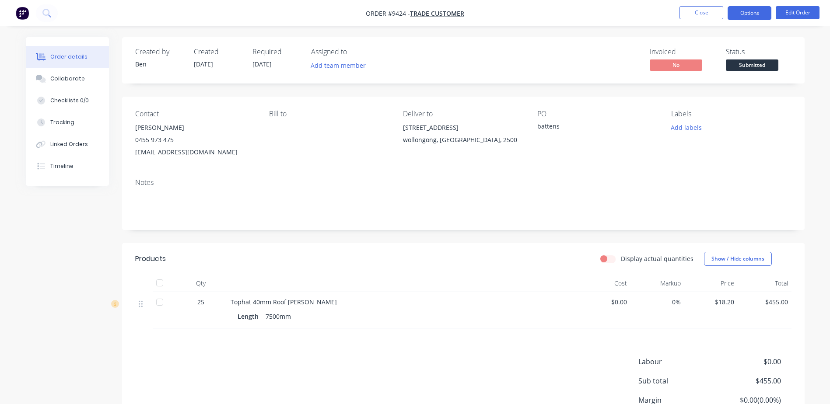
click at [748, 12] on button "Options" at bounding box center [749, 13] width 44 height 14
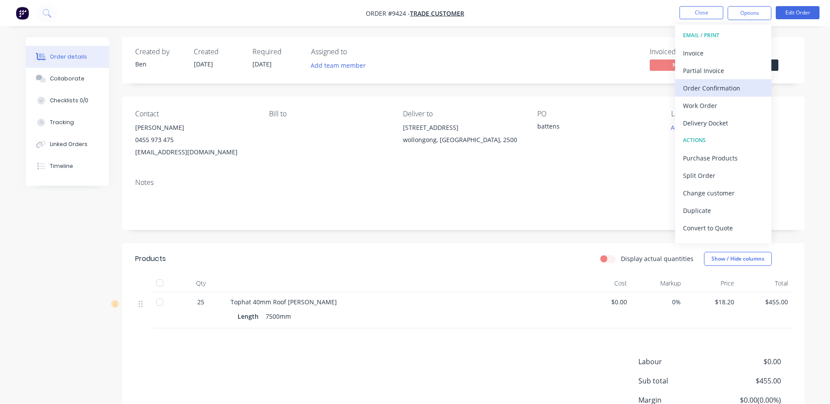
click at [713, 86] on div "Order Confirmation" at bounding box center [723, 88] width 80 height 13
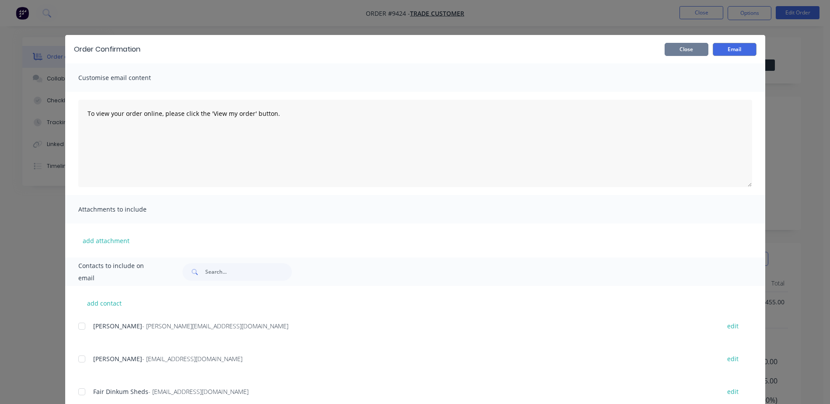
click at [691, 47] on button "Close" at bounding box center [686, 49] width 44 height 13
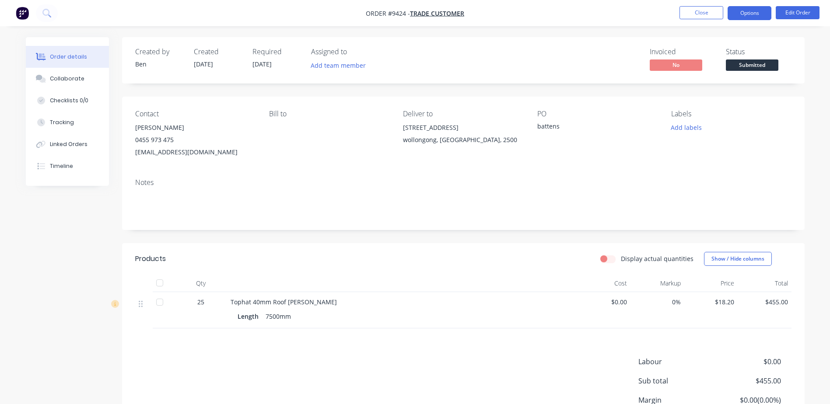
click at [756, 7] on button "Options" at bounding box center [749, 13] width 44 height 14
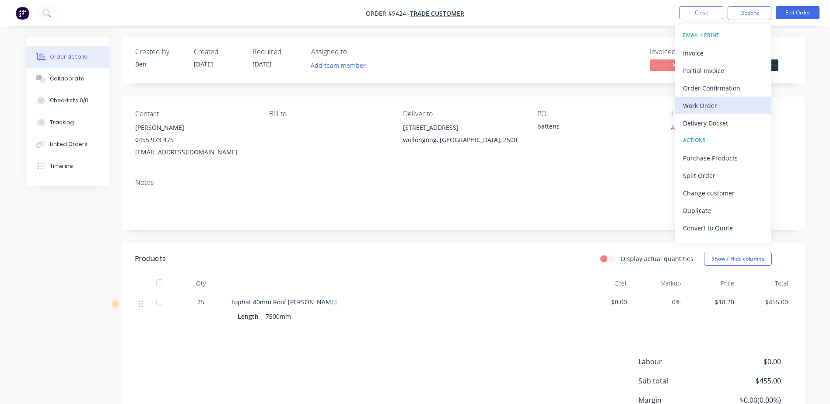
click at [717, 100] on div "Work Order" at bounding box center [723, 105] width 80 height 13
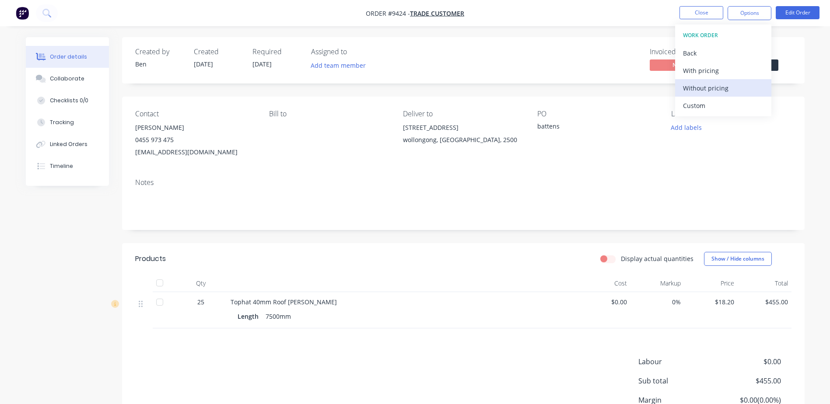
click at [710, 86] on div "Without pricing" at bounding box center [723, 88] width 80 height 13
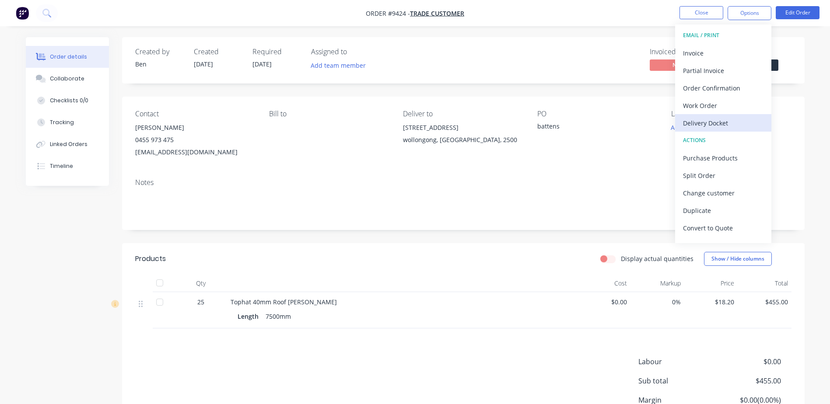
click at [724, 118] on div "Delivery Docket" at bounding box center [723, 123] width 80 height 13
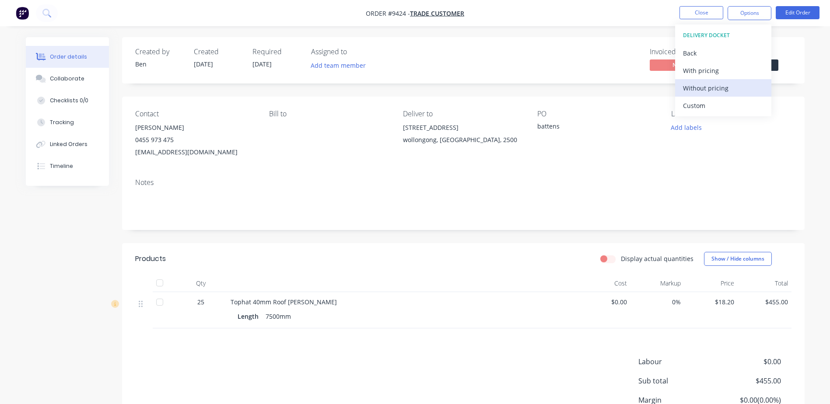
click at [718, 85] on div "Without pricing" at bounding box center [723, 88] width 80 height 13
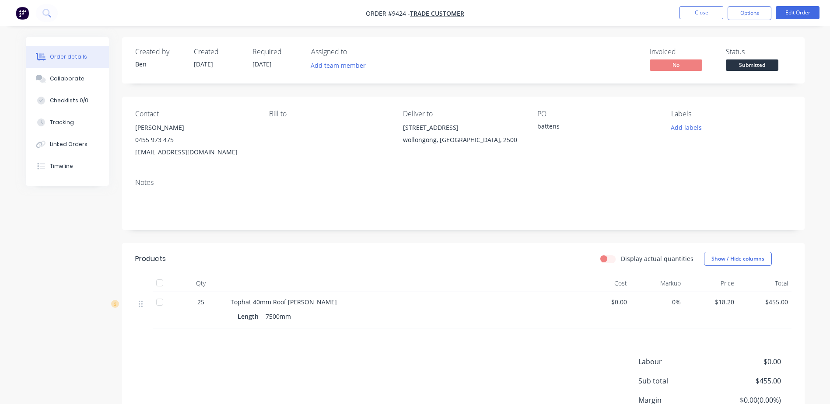
click at [576, 172] on div "Notes" at bounding box center [463, 200] width 682 height 59
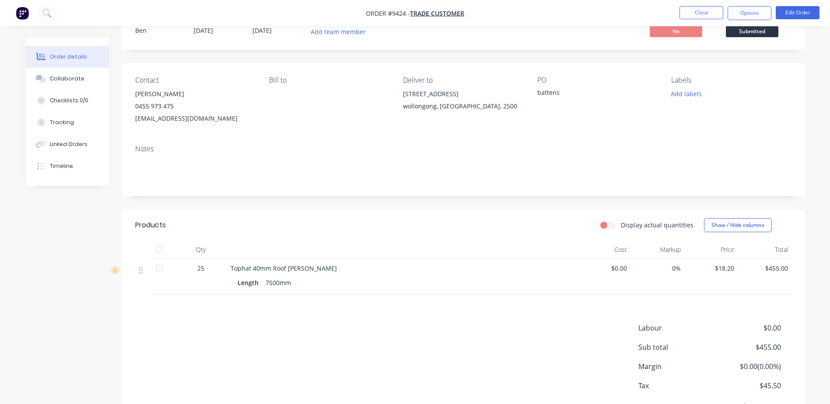
scroll to position [80, 0]
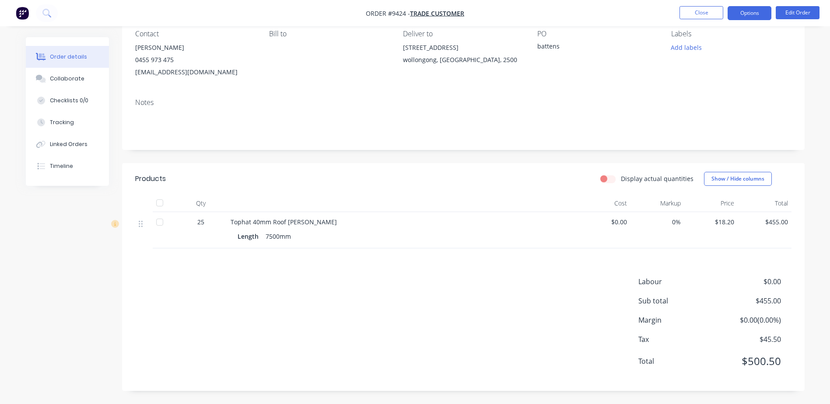
click at [754, 11] on button "Options" at bounding box center [749, 13] width 44 height 14
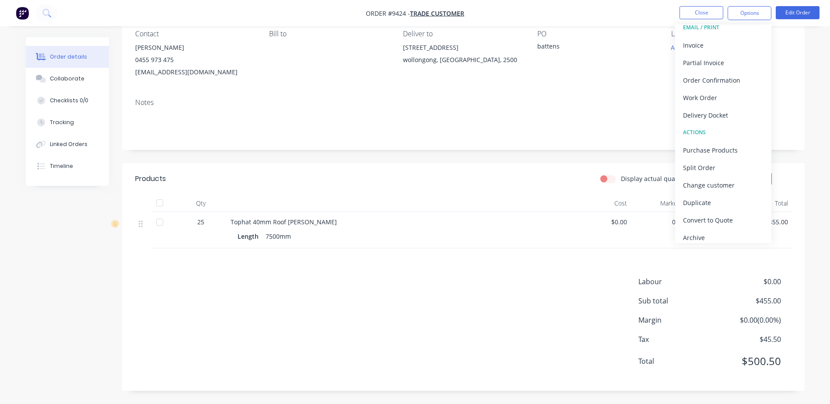
scroll to position [13, 0]
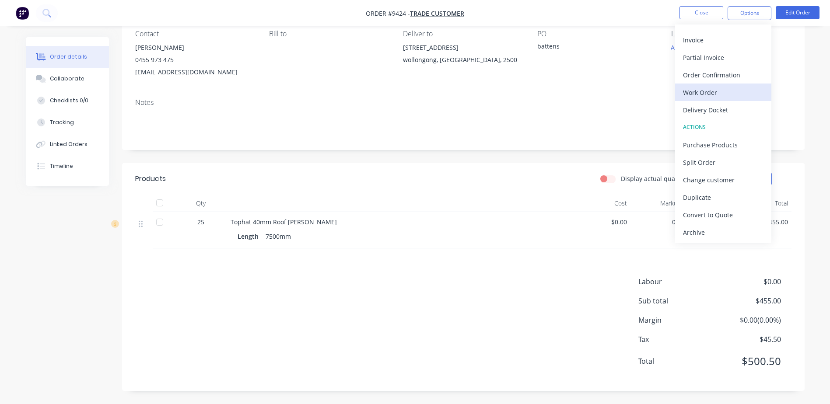
click at [703, 85] on button "Work Order" at bounding box center [723, 92] width 96 height 17
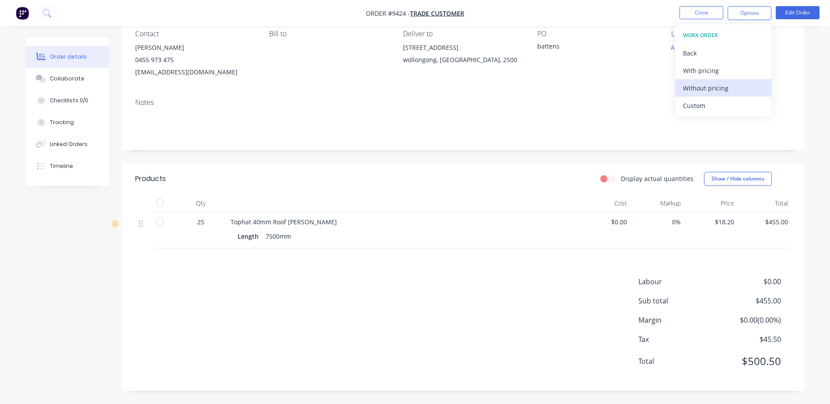
click at [738, 83] on div "Without pricing" at bounding box center [723, 88] width 80 height 13
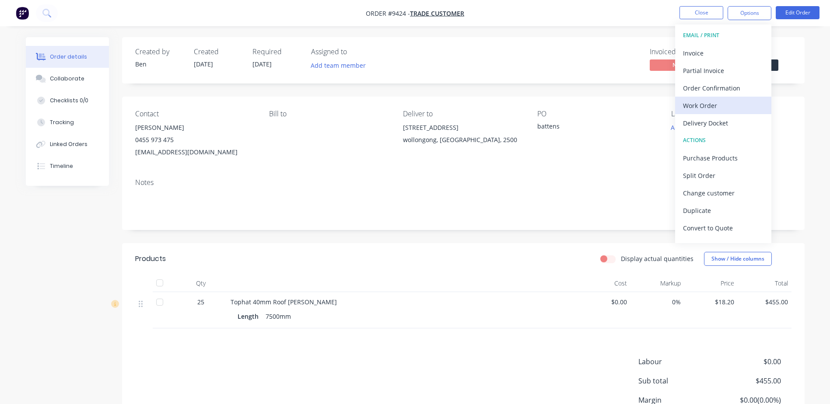
click at [717, 102] on div "Work Order" at bounding box center [723, 105] width 80 height 13
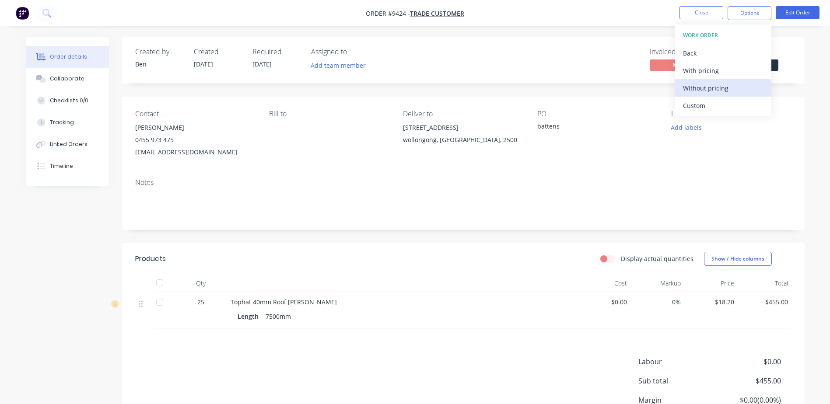
click at [717, 90] on div "Without pricing" at bounding box center [723, 88] width 80 height 13
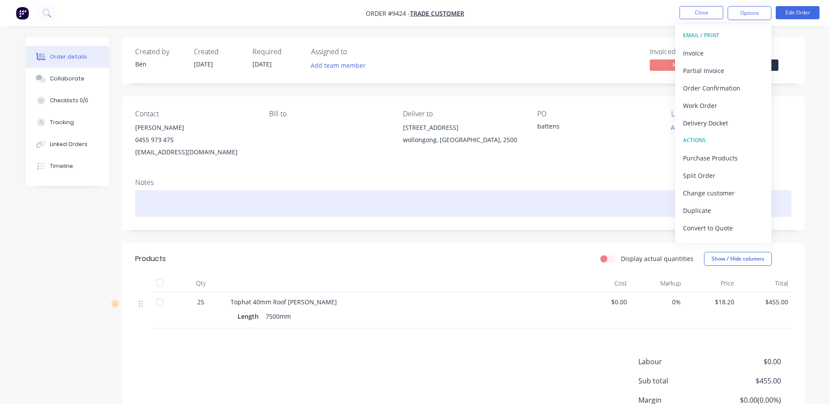
click at [459, 206] on div at bounding box center [463, 203] width 656 height 27
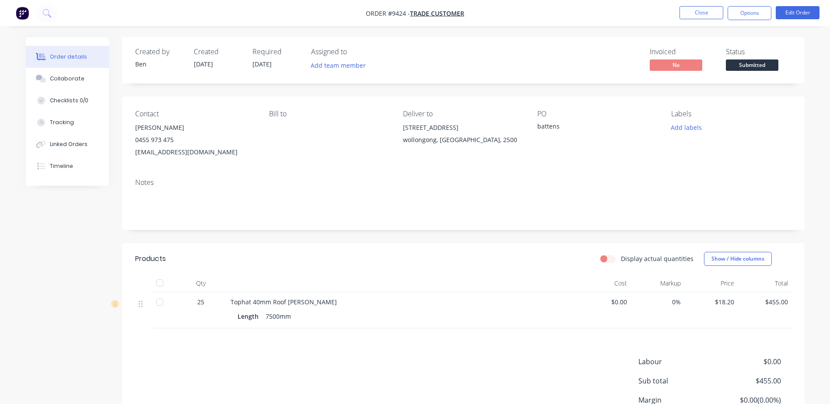
click at [762, 60] on span "Submitted" at bounding box center [752, 64] width 52 height 11
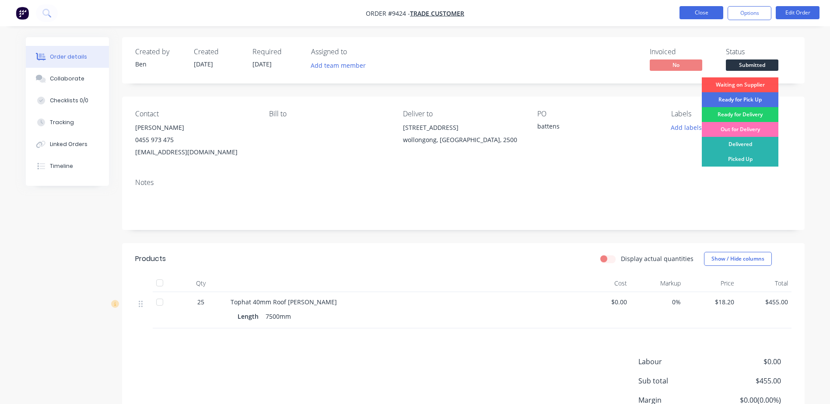
click at [696, 10] on button "Close" at bounding box center [701, 12] width 44 height 13
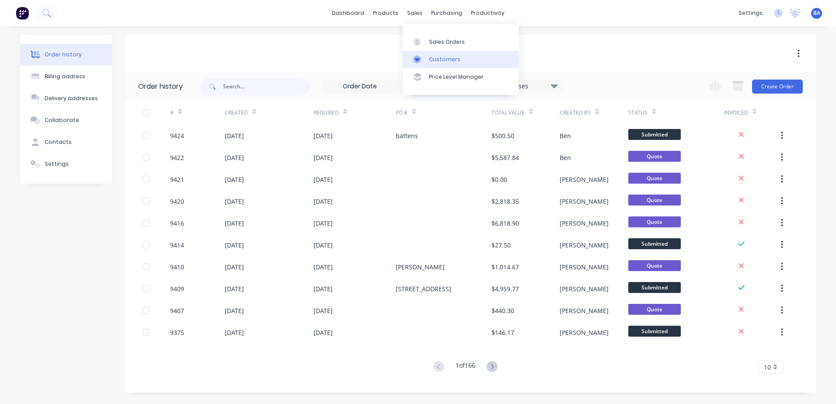
click at [424, 59] on div at bounding box center [419, 60] width 13 height 8
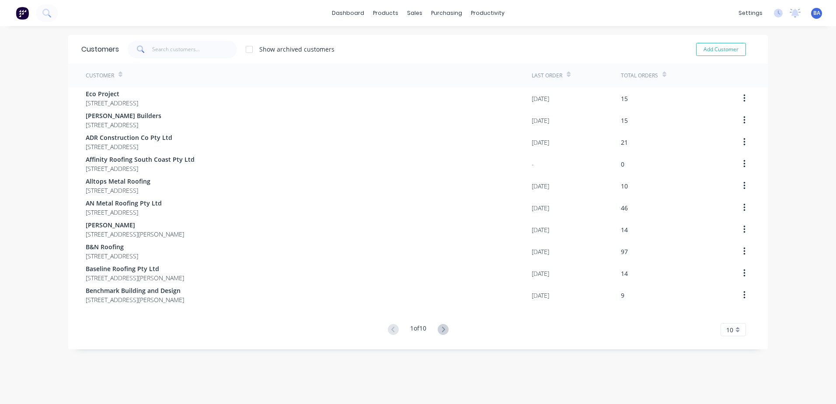
click at [147, 46] on span at bounding box center [140, 49] width 24 height 17
click at [171, 49] on input "text" at bounding box center [194, 49] width 85 height 17
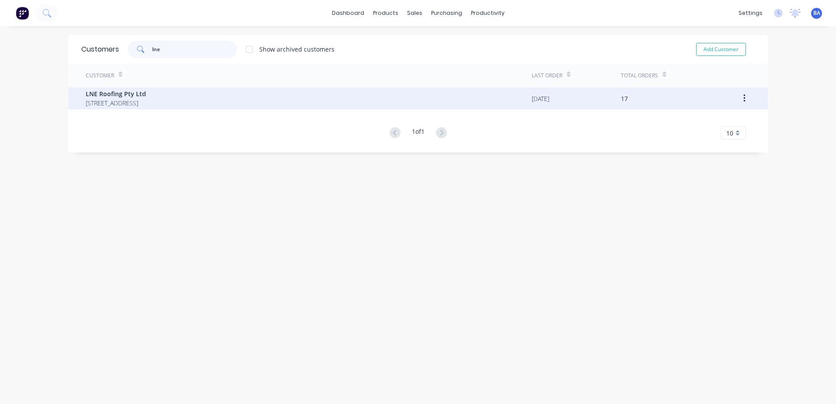
type input "lne"
click at [146, 95] on span "LNE Roofing Pty Ltd" at bounding box center [116, 93] width 60 height 9
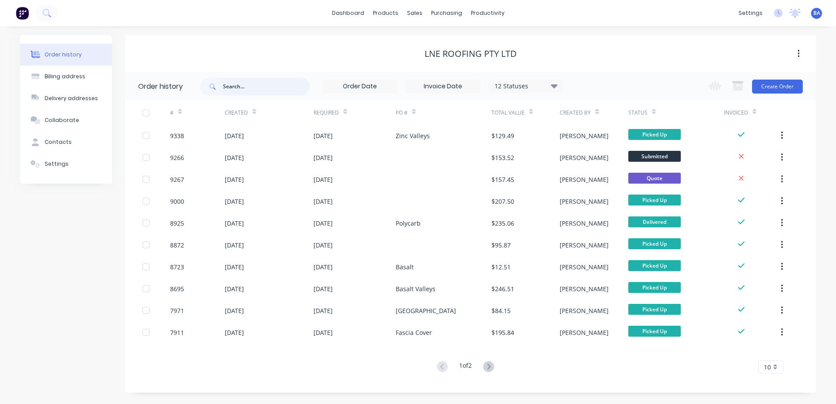
click at [270, 88] on input "text" at bounding box center [266, 86] width 87 height 17
type input "lne"
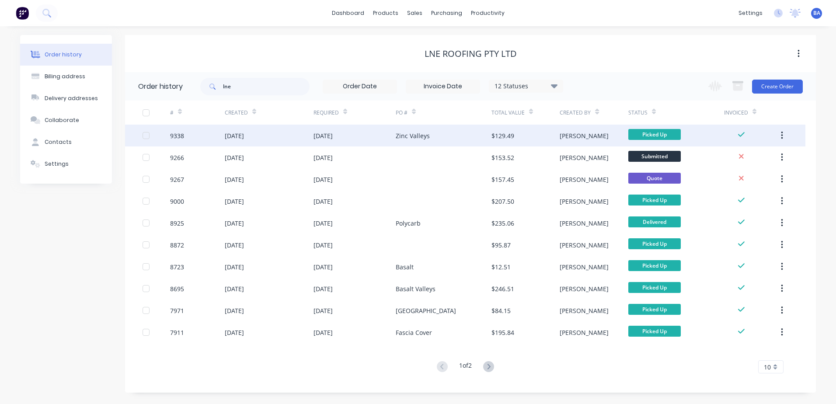
click at [372, 138] on div "[DATE]" at bounding box center [355, 136] width 82 height 22
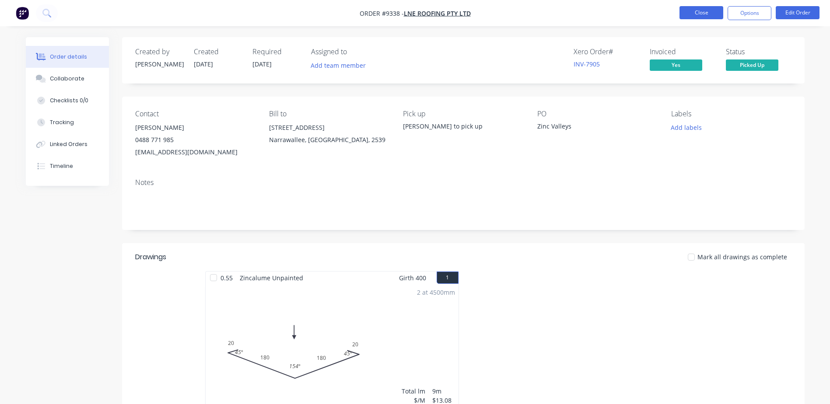
click at [687, 13] on button "Close" at bounding box center [701, 12] width 44 height 13
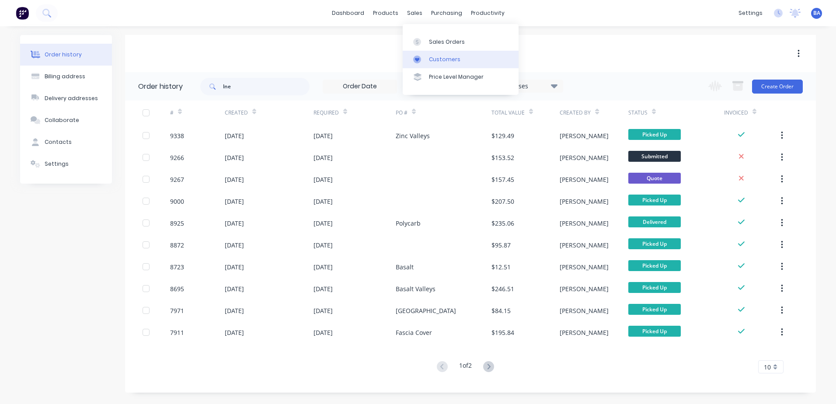
click at [430, 59] on div "Customers" at bounding box center [444, 60] width 31 height 8
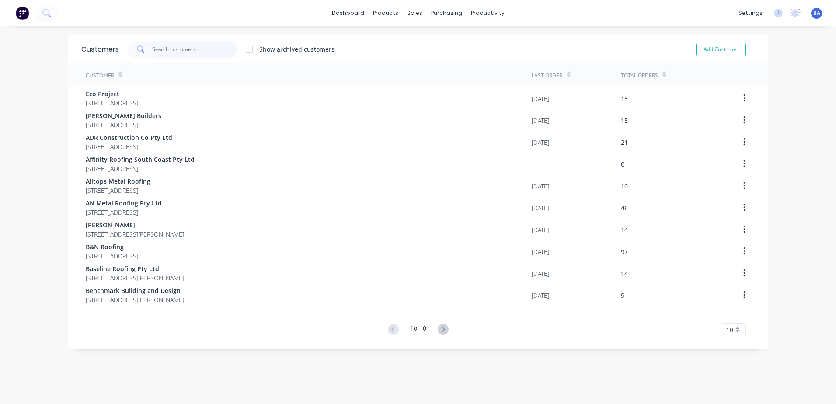
click at [177, 47] on input "text" at bounding box center [194, 49] width 85 height 17
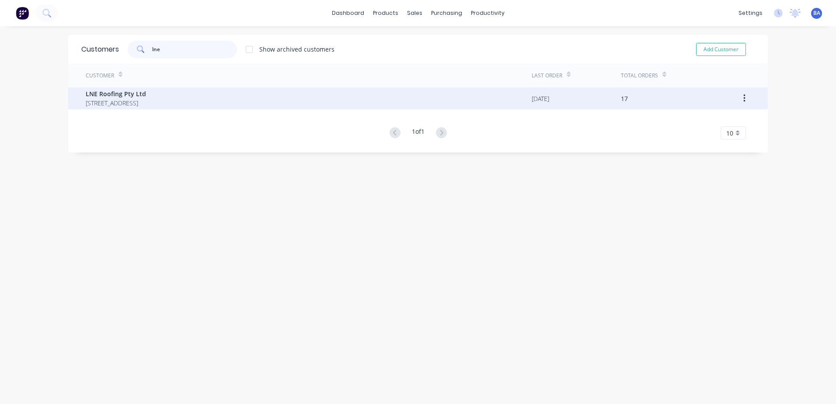
type input "lne"
click at [146, 98] on div "LNE Roofing Pty Ltd 8B Woodalla Way Narrawallee New South Wales 2539" at bounding box center [116, 98] width 60 height 18
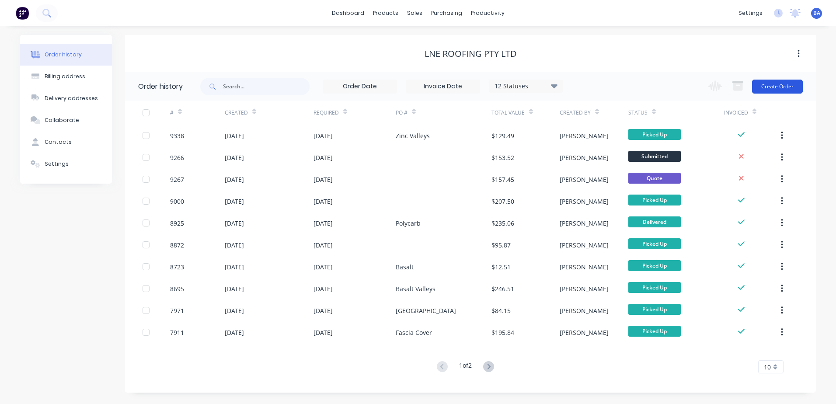
click at [767, 87] on button "Create Order" at bounding box center [777, 87] width 51 height 14
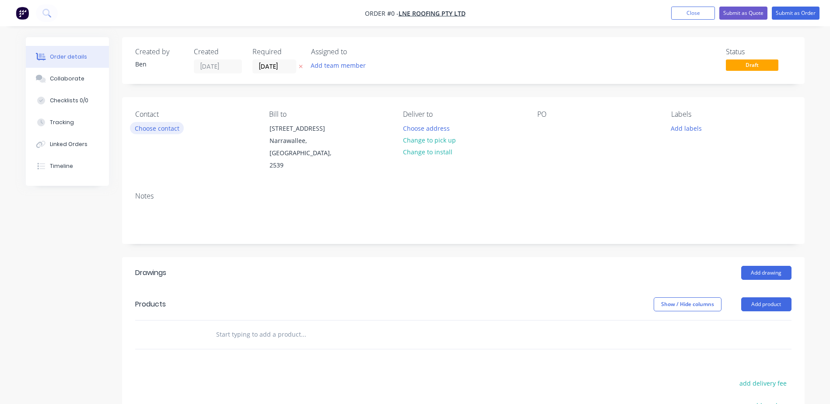
click at [153, 128] on button "Choose contact" at bounding box center [157, 128] width 54 height 12
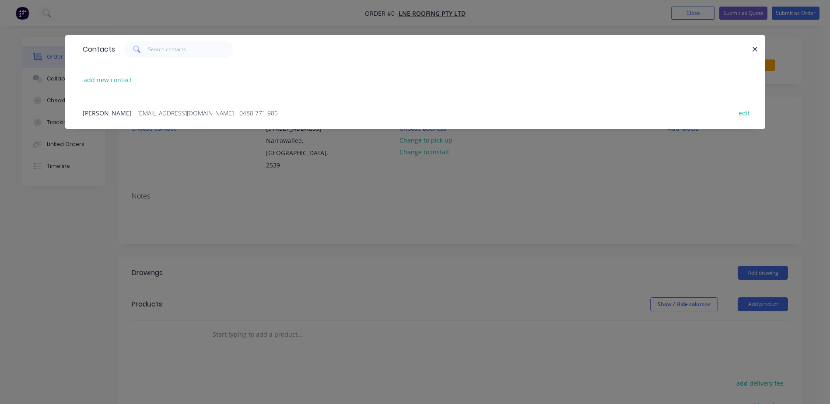
click at [137, 112] on span "- lneroofing@gmail.com - 0488 771 985" at bounding box center [205, 113] width 144 height 8
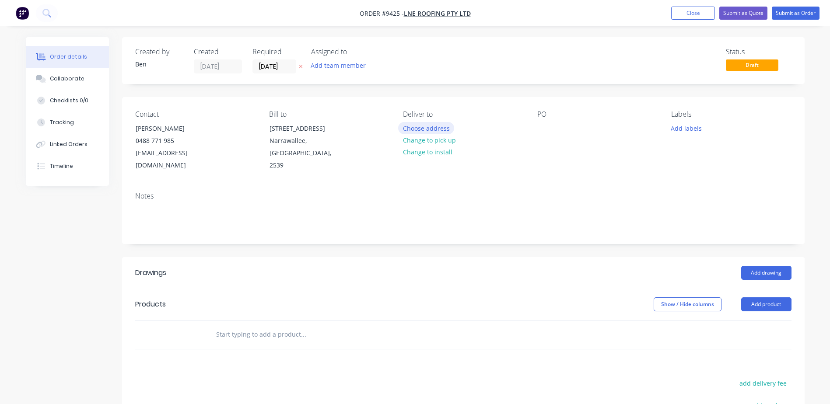
click at [430, 127] on button "Choose address" at bounding box center [426, 128] width 56 height 12
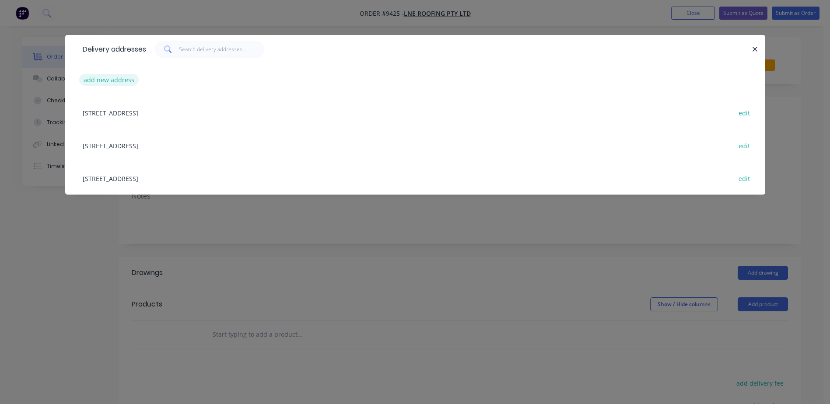
click at [117, 82] on button "add new address" at bounding box center [109, 80] width 60 height 12
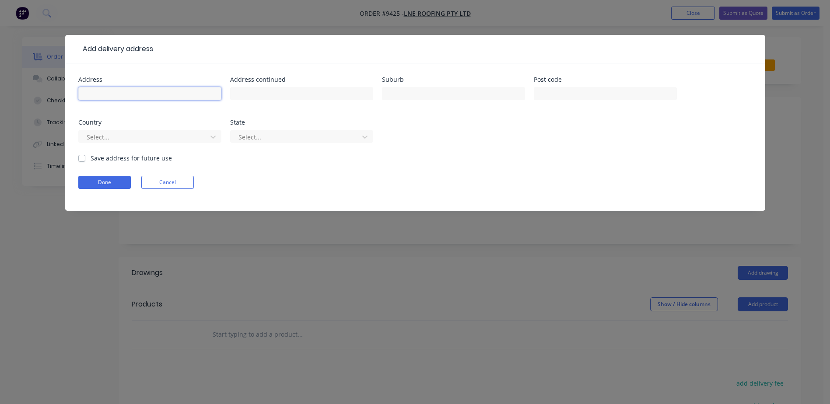
click at [117, 92] on input "text" at bounding box center [149, 93] width 143 height 13
type input "7 Curlew street"
click at [408, 94] on input "text" at bounding box center [453, 93] width 143 height 13
type input "sanctuary point"
click at [592, 92] on input "text" at bounding box center [605, 93] width 143 height 13
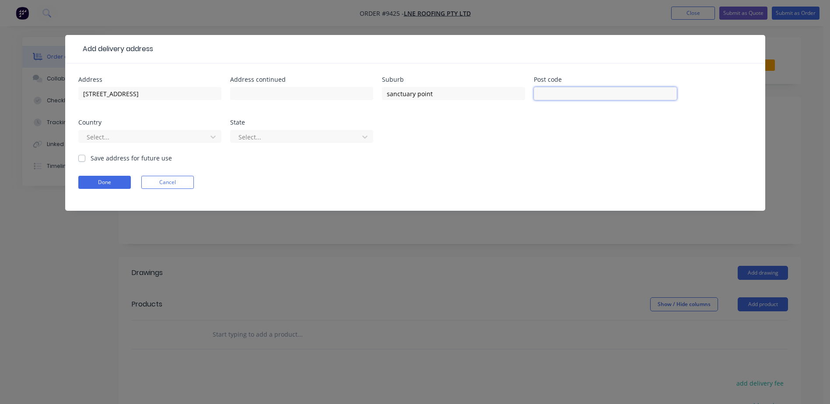
type input "2540"
click at [194, 137] on div at bounding box center [144, 137] width 117 height 11
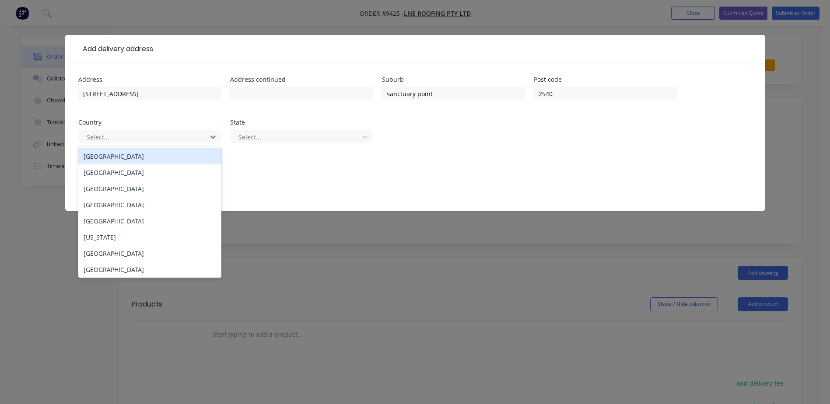
click at [164, 161] on div "[GEOGRAPHIC_DATA]" at bounding box center [149, 156] width 143 height 16
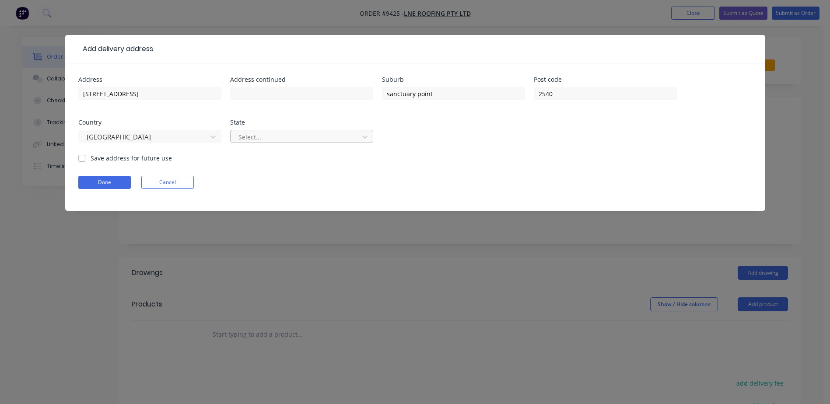
click at [254, 133] on div at bounding box center [296, 137] width 117 height 11
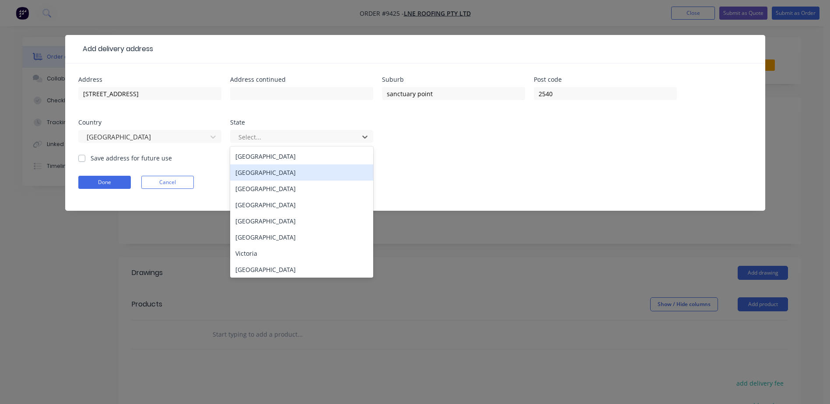
click at [258, 172] on div "[GEOGRAPHIC_DATA]" at bounding box center [301, 172] width 143 height 16
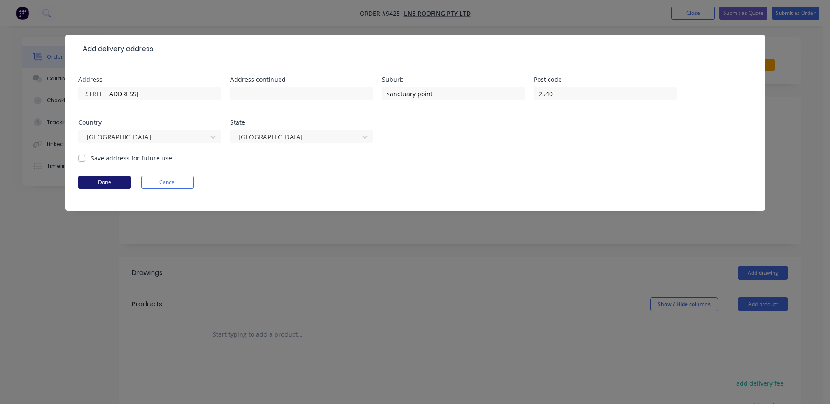
click at [117, 180] on button "Done" at bounding box center [104, 182] width 52 height 13
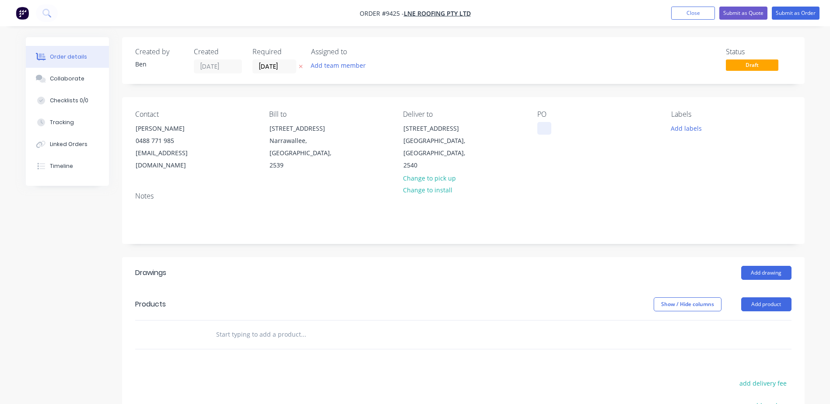
click at [538, 126] on div at bounding box center [544, 128] width 14 height 13
click at [755, 266] on button "Add drawing" at bounding box center [766, 273] width 50 height 14
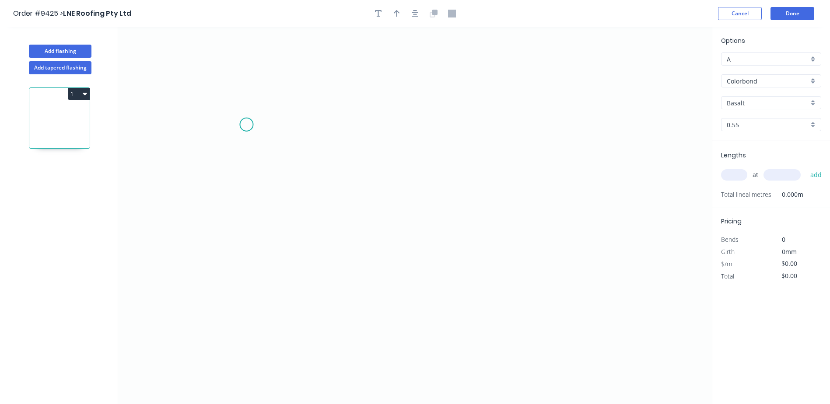
click at [246, 125] on icon "0" at bounding box center [415, 215] width 594 height 377
click at [212, 141] on icon "0" at bounding box center [415, 215] width 594 height 377
click at [411, 185] on icon "0 ?" at bounding box center [415, 215] width 594 height 377
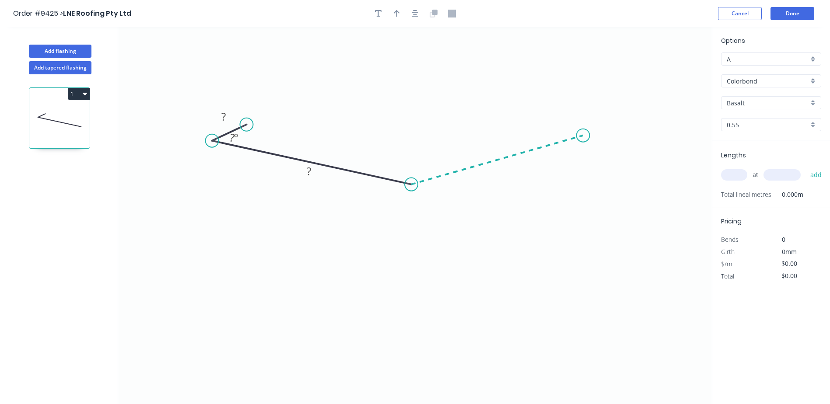
click at [583, 136] on icon "0 ? ? ? º" at bounding box center [415, 215] width 594 height 377
click at [553, 127] on icon "0 ? ? ? ? º ? º" at bounding box center [415, 215] width 594 height 377
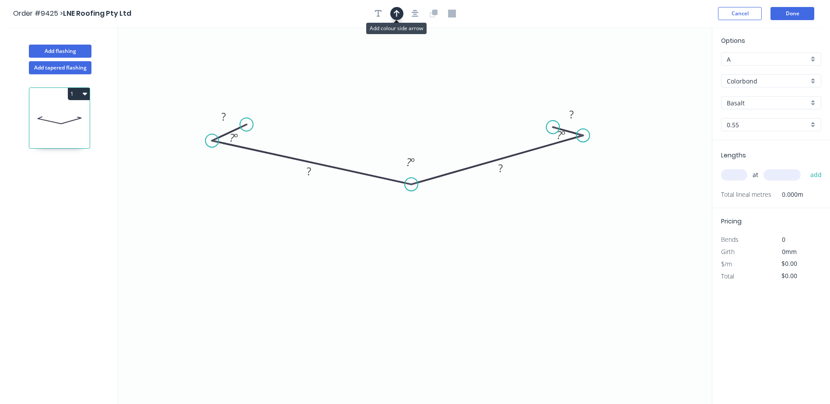
click at [397, 15] on icon "button" at bounding box center [397, 14] width 6 height 8
click at [666, 66] on icon "0 ? ? ? ? ? º ? º ? º" at bounding box center [415, 215] width 594 height 377
drag, startPoint x: 666, startPoint y: 71, endPoint x: 406, endPoint y: 81, distance: 260.0
click at [406, 81] on icon at bounding box center [406, 71] width 8 height 28
click at [406, 162] on tspan "?" at bounding box center [408, 162] width 5 height 14
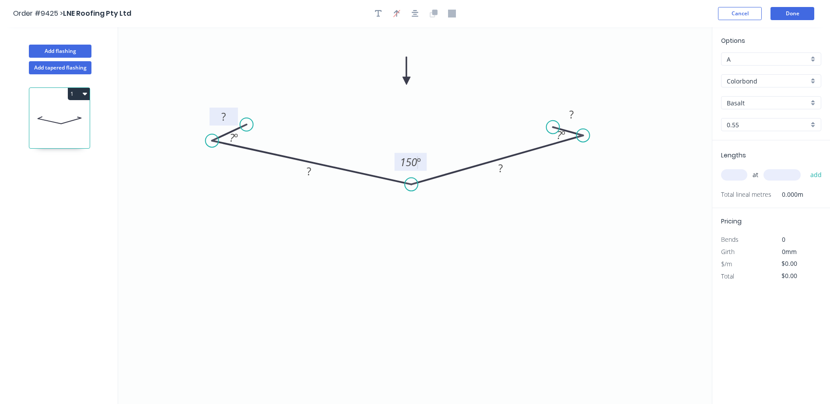
click at [222, 118] on tspan "?" at bounding box center [223, 116] width 4 height 14
click at [570, 121] on tspan "?" at bounding box center [571, 114] width 4 height 14
click at [311, 170] on tspan "?" at bounding box center [309, 171] width 4 height 14
click at [506, 171] on rect at bounding box center [500, 169] width 17 height 12
type input "$12.45"
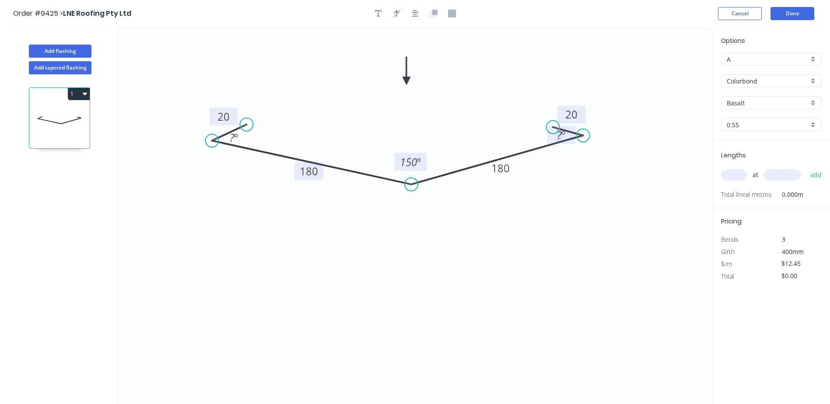
click at [558, 135] on tspan "?" at bounding box center [559, 135] width 5 height 14
click at [231, 137] on tspan "?" at bounding box center [232, 137] width 5 height 14
click at [352, 242] on icon "0 20 180 180 20 45 º 150 º 45 º" at bounding box center [415, 215] width 594 height 377
click at [742, 101] on input "Basalt" at bounding box center [768, 102] width 82 height 9
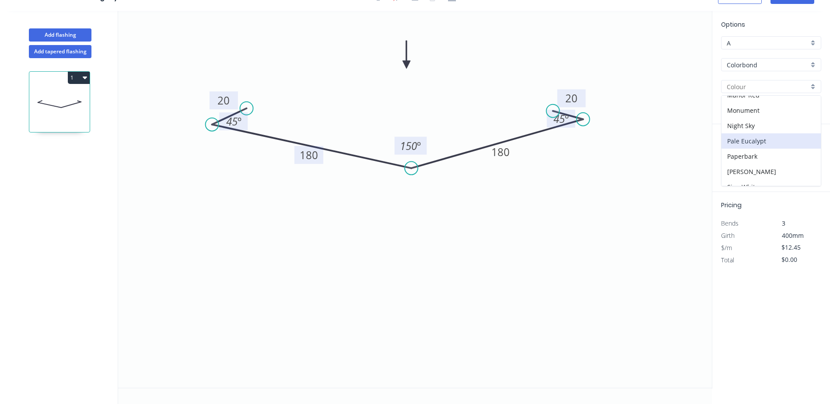
scroll to position [148, 0]
click at [757, 135] on div "Manor Red" at bounding box center [770, 138] width 99 height 15
type input "Manor Red"
click at [734, 157] on input "text" at bounding box center [734, 158] width 26 height 11
type input "2"
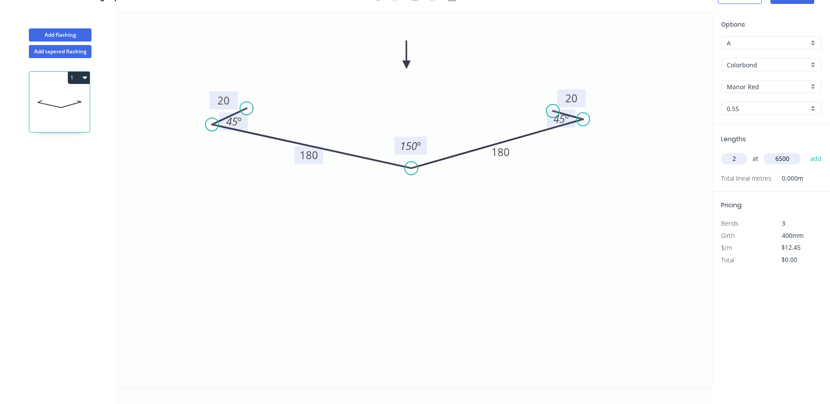
type input "6500"
click at [806, 151] on button "add" at bounding box center [816, 158] width 21 height 15
type input "$161.85"
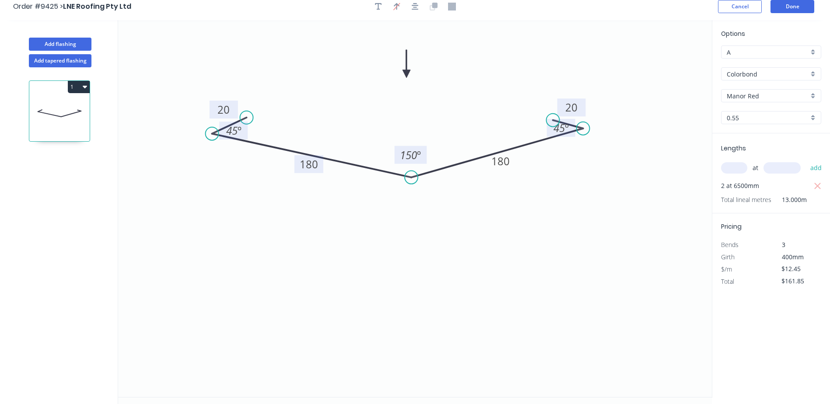
scroll to position [0, 0]
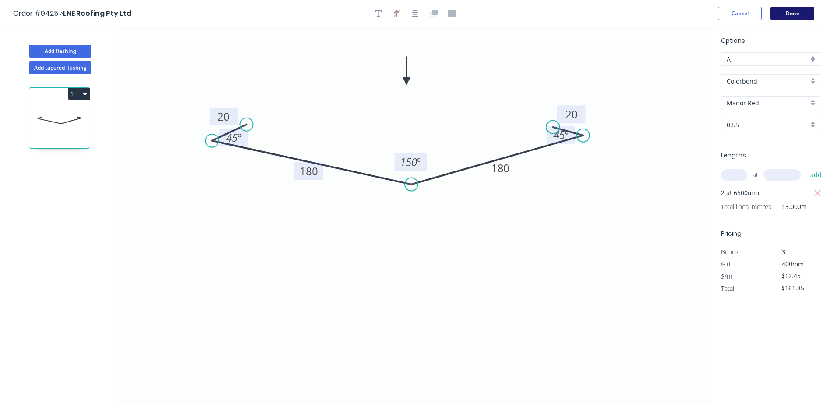
click at [790, 12] on button "Done" at bounding box center [792, 13] width 44 height 13
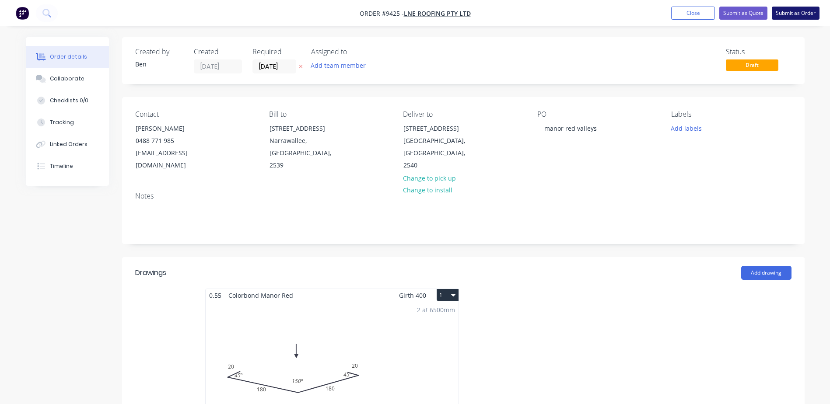
click at [779, 10] on button "Submit as Order" at bounding box center [796, 13] width 48 height 13
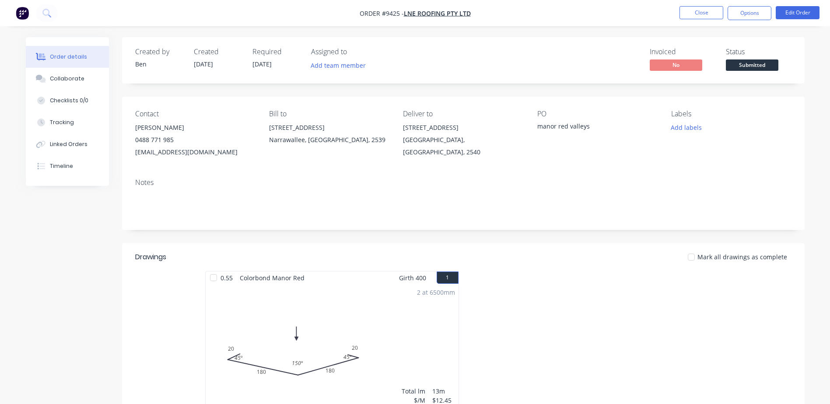
click at [258, 65] on span "[DATE]" at bounding box center [261, 64] width 19 height 8
click at [272, 67] on span "[DATE]" at bounding box center [261, 64] width 19 height 8
click at [272, 60] on span "[DATE]" at bounding box center [261, 64] width 19 height 8
click at [272, 49] on div "Required" at bounding box center [276, 52] width 48 height 8
drag, startPoint x: 267, startPoint y: 63, endPoint x: 247, endPoint y: 67, distance: 20.4
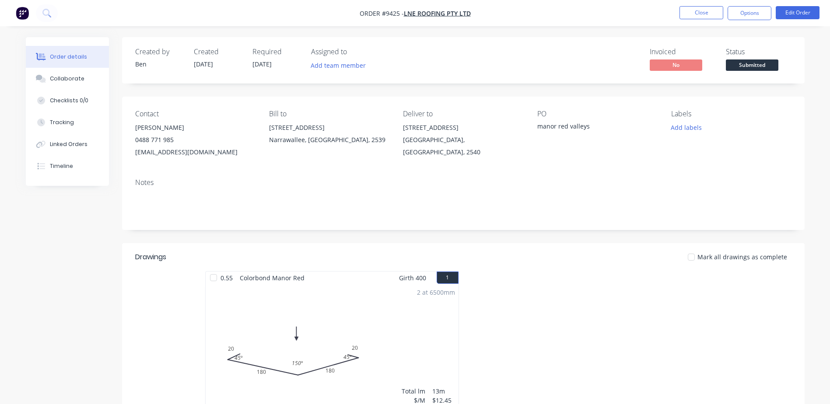
click at [267, 64] on span "[DATE]" at bounding box center [261, 64] width 19 height 8
click at [253, 62] on span "[DATE]" at bounding box center [261, 64] width 19 height 8
click at [255, 62] on span "[DATE]" at bounding box center [261, 64] width 19 height 8
click at [257, 62] on span "[DATE]" at bounding box center [261, 64] width 19 height 8
click at [799, 9] on button "Edit Order" at bounding box center [798, 12] width 44 height 13
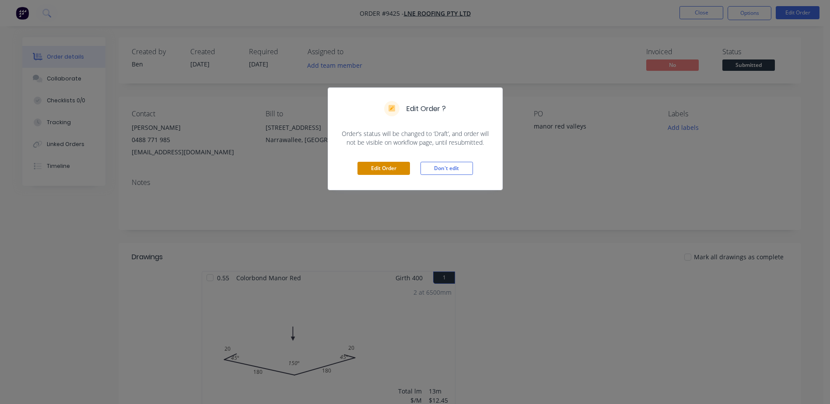
click at [390, 165] on button "Edit Order" at bounding box center [383, 168] width 52 height 13
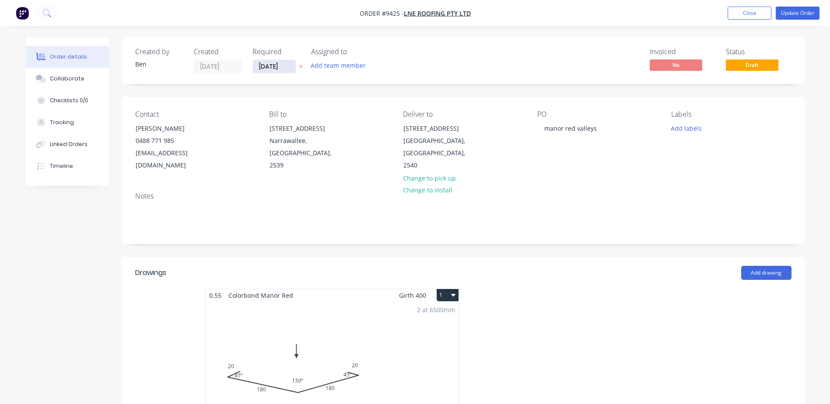
click at [266, 66] on input "[DATE]" at bounding box center [274, 66] width 43 height 13
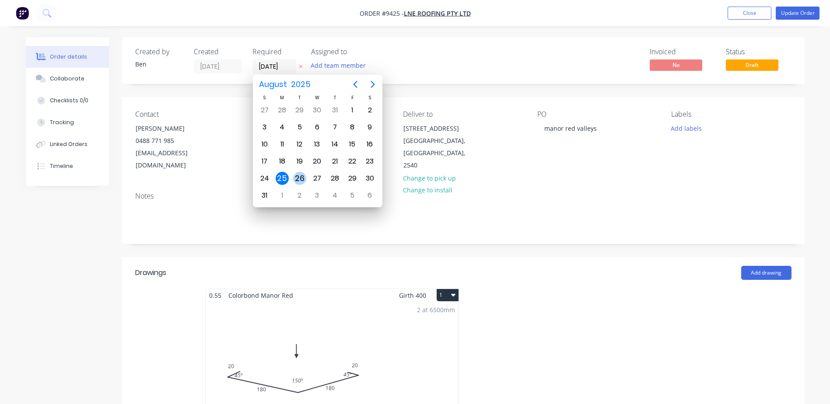
click at [300, 182] on div "26" at bounding box center [299, 178] width 13 height 13
type input "[DATE]"
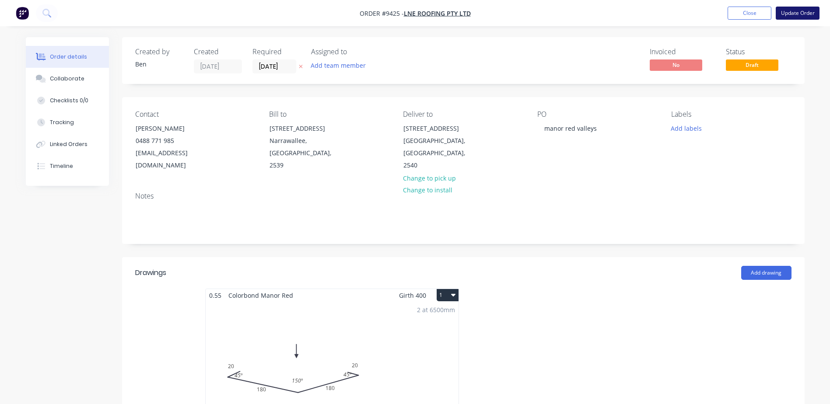
click at [798, 11] on button "Update Order" at bounding box center [798, 13] width 44 height 13
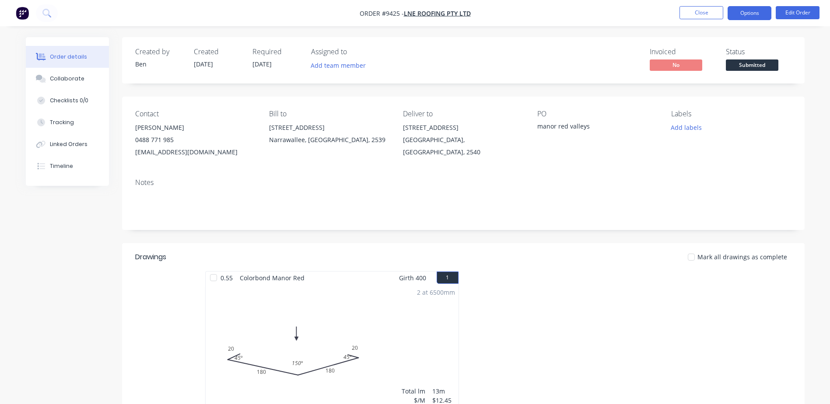
click at [737, 13] on button "Options" at bounding box center [749, 13] width 44 height 14
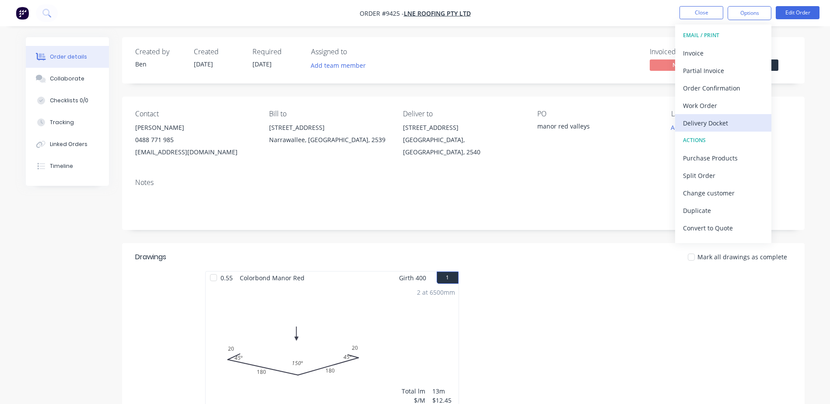
click at [722, 122] on div "Delivery Docket" at bounding box center [723, 123] width 80 height 13
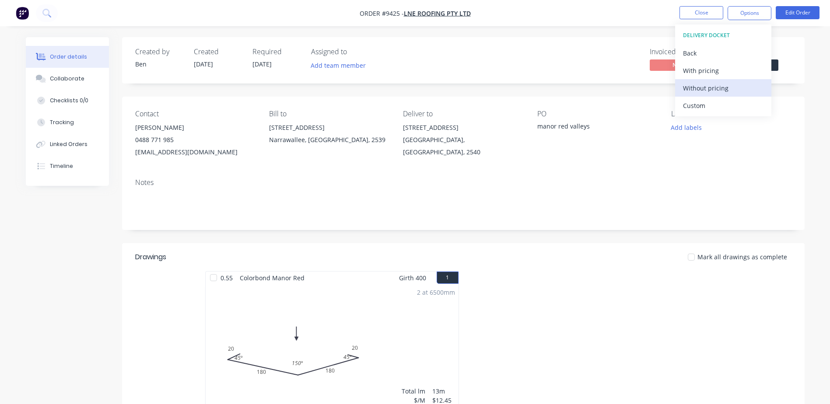
click at [715, 87] on div "Without pricing" at bounding box center [723, 88] width 80 height 13
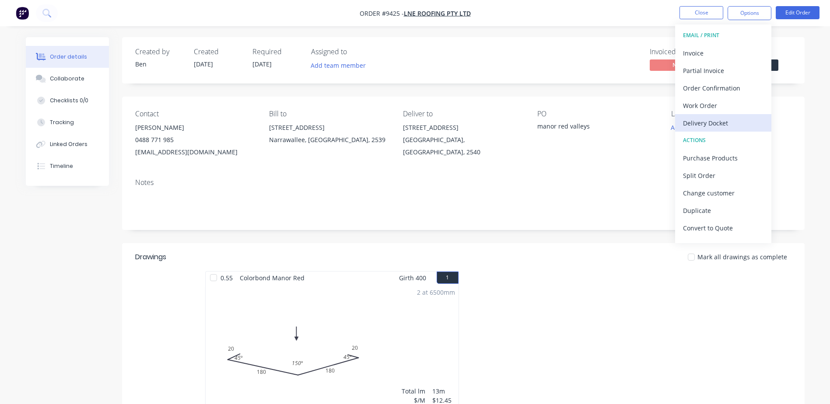
click at [714, 118] on div "Delivery Docket" at bounding box center [723, 123] width 80 height 13
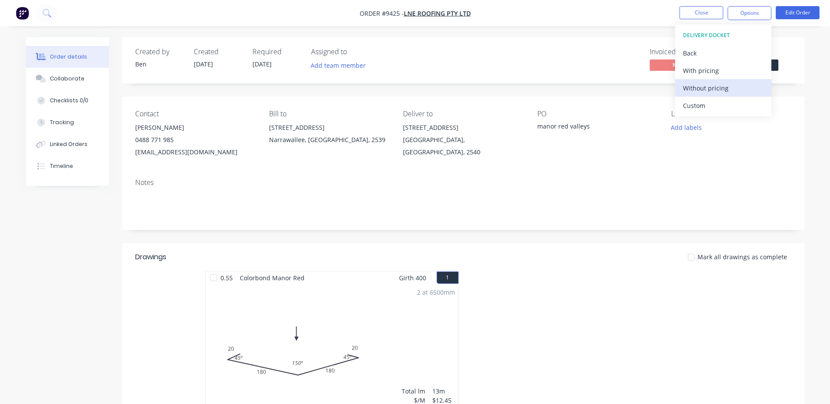
click at [712, 93] on div "Without pricing" at bounding box center [723, 88] width 80 height 13
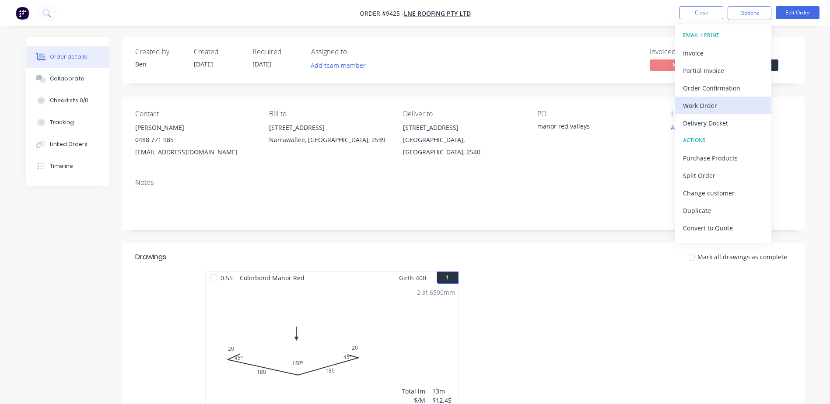
click at [711, 103] on div "Work Order" at bounding box center [723, 105] width 80 height 13
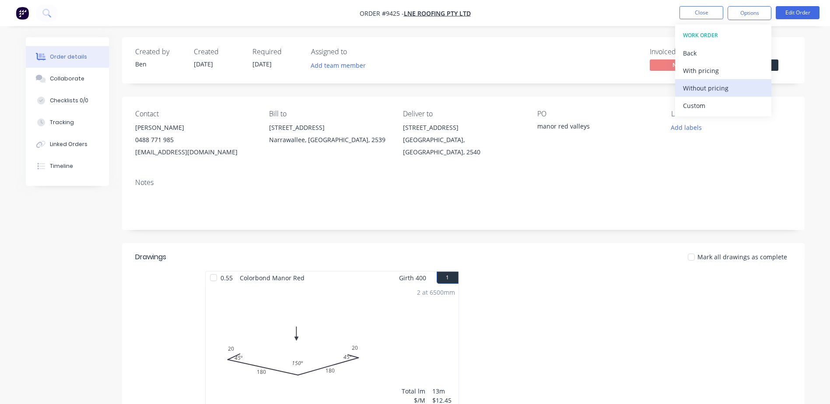
click at [715, 90] on div "Without pricing" at bounding box center [723, 88] width 80 height 13
click at [531, 40] on div "Created by Ben Created 25/08/25 Required 26/08/25 Assigned to Add team member I…" at bounding box center [463, 60] width 682 height 46
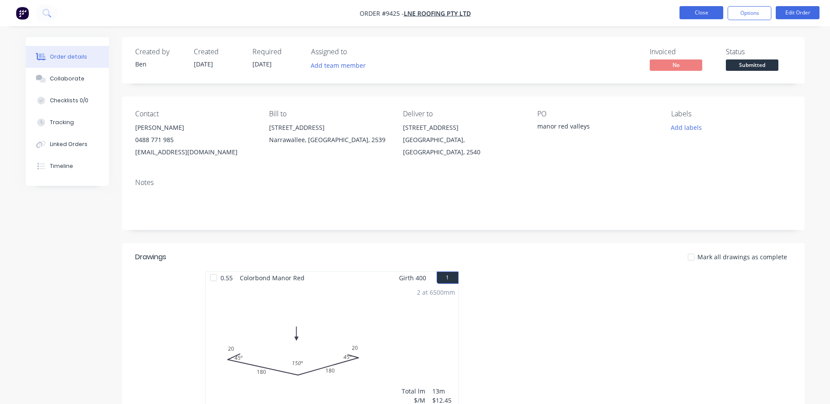
click at [694, 11] on button "Close" at bounding box center [701, 12] width 44 height 13
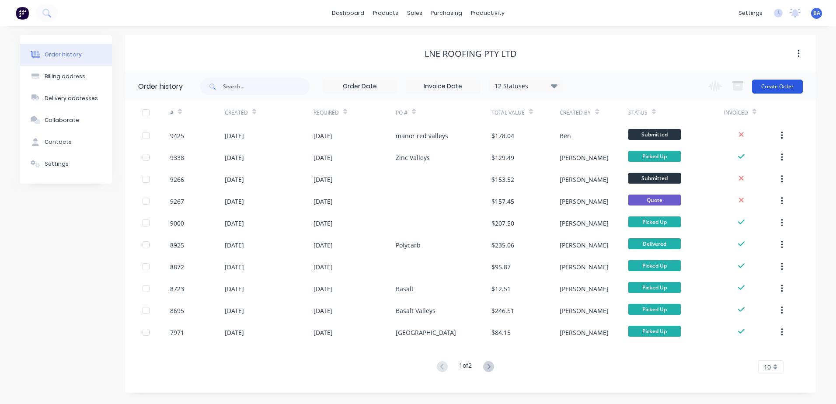
click at [765, 87] on button "Create Order" at bounding box center [777, 87] width 51 height 14
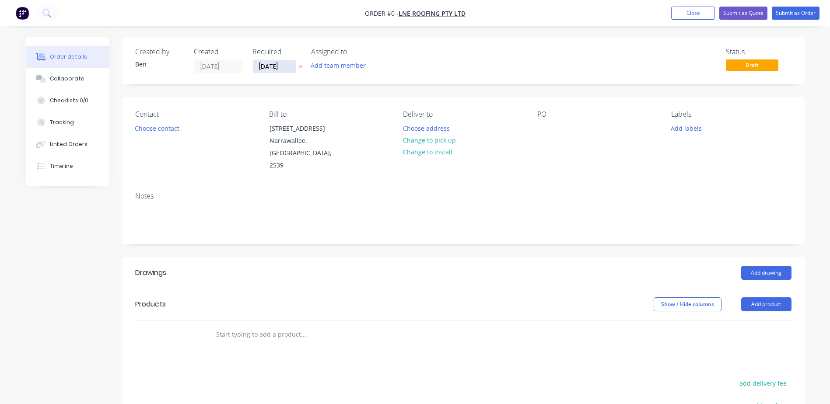
click at [266, 65] on input "[DATE]" at bounding box center [274, 66] width 43 height 13
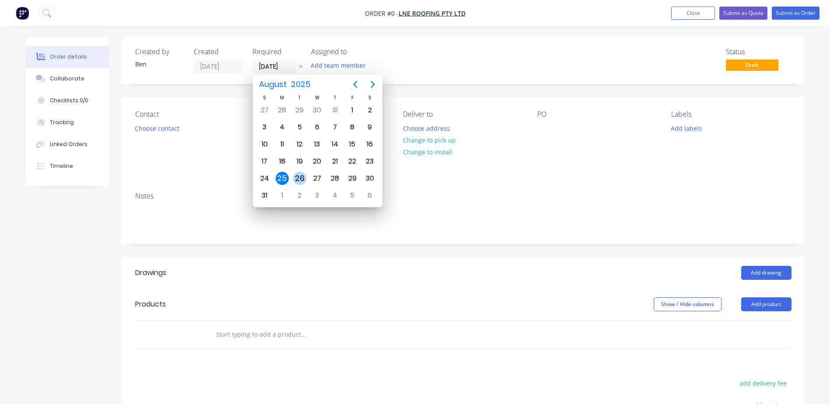
click at [303, 177] on div "26" at bounding box center [299, 178] width 13 height 13
type input "[DATE]"
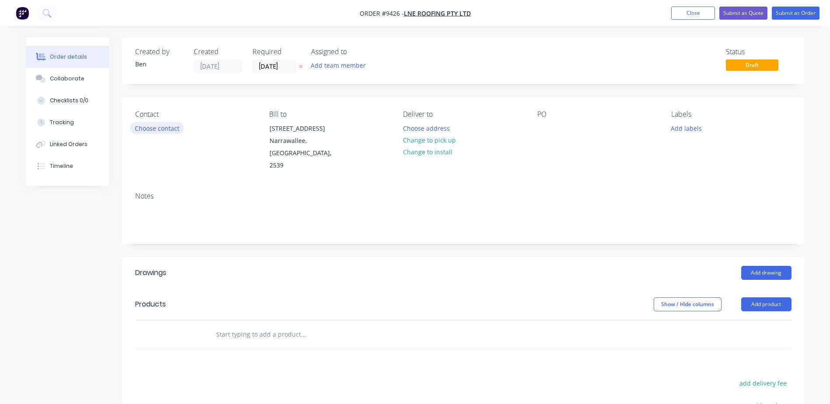
click at [161, 128] on button "Choose contact" at bounding box center [157, 128] width 54 height 12
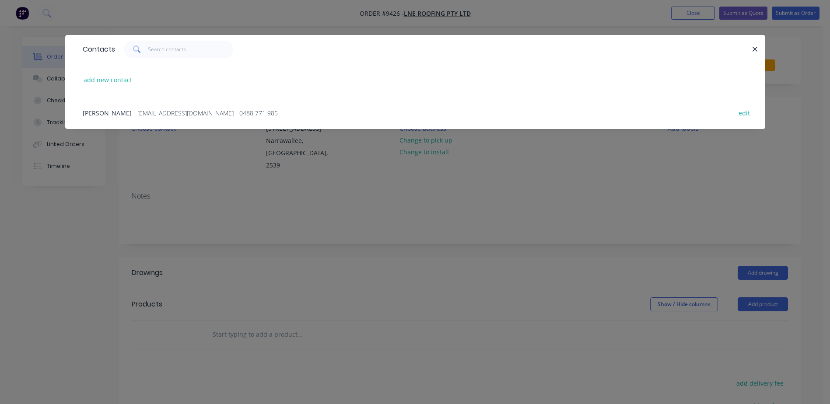
click at [149, 109] on span "- lneroofing@gmail.com - 0488 771 985" at bounding box center [205, 113] width 144 height 8
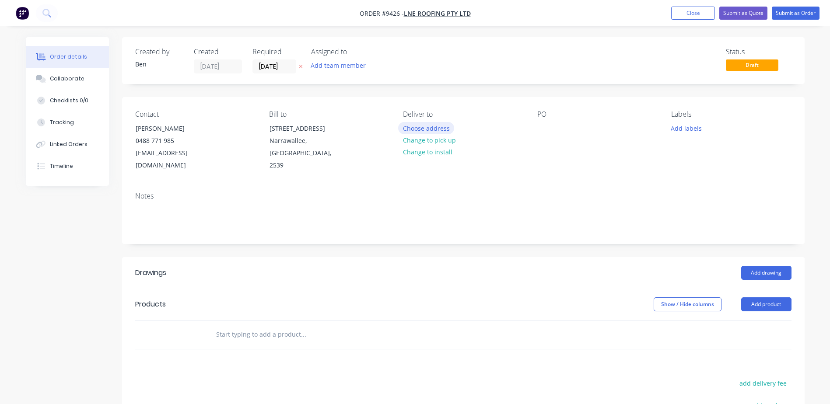
click at [439, 130] on button "Choose address" at bounding box center [426, 128] width 56 height 12
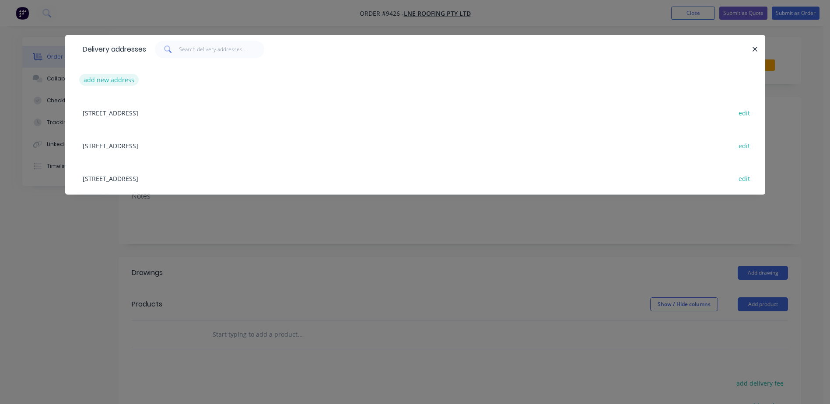
click at [122, 80] on button "add new address" at bounding box center [109, 80] width 60 height 12
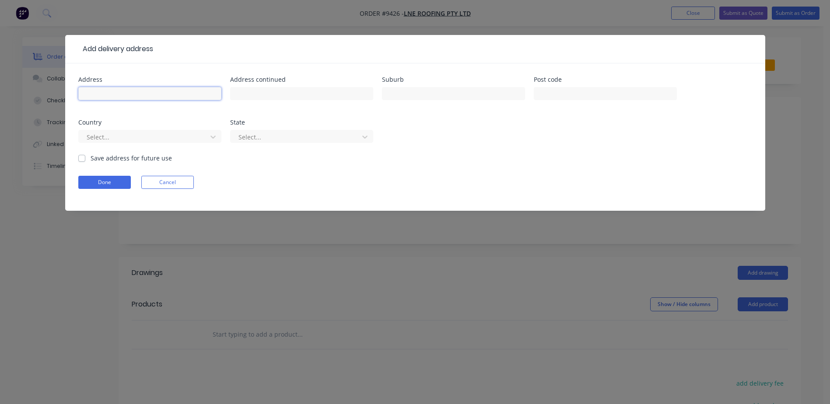
click at [136, 91] on input "text" at bounding box center [149, 93] width 143 height 13
type input "208 Elizabeth drive"
click at [390, 94] on input "text" at bounding box center [453, 93] width 143 height 13
type input "vincentia"
click at [555, 95] on input "text" at bounding box center [605, 93] width 143 height 13
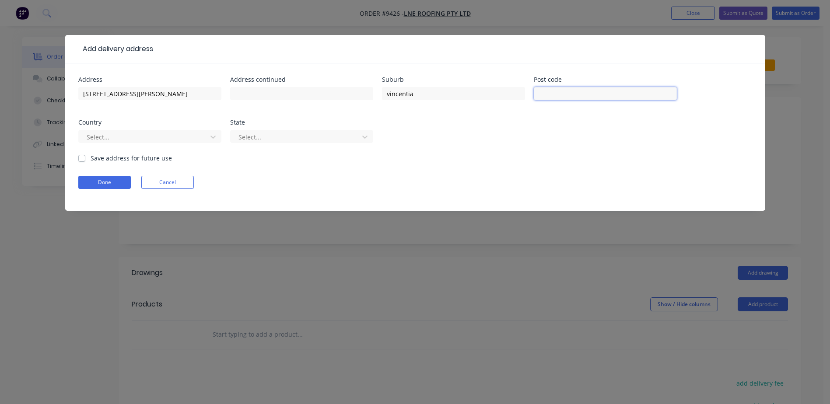
type input "2540"
click at [153, 135] on div at bounding box center [144, 137] width 117 height 11
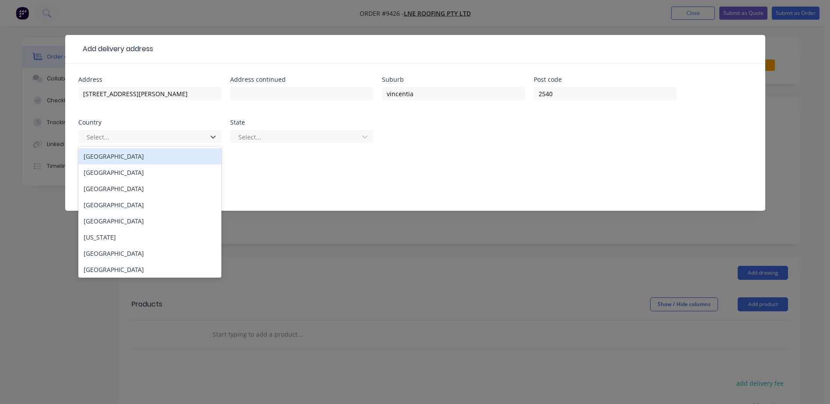
click at [147, 157] on div "[GEOGRAPHIC_DATA]" at bounding box center [149, 156] width 143 height 16
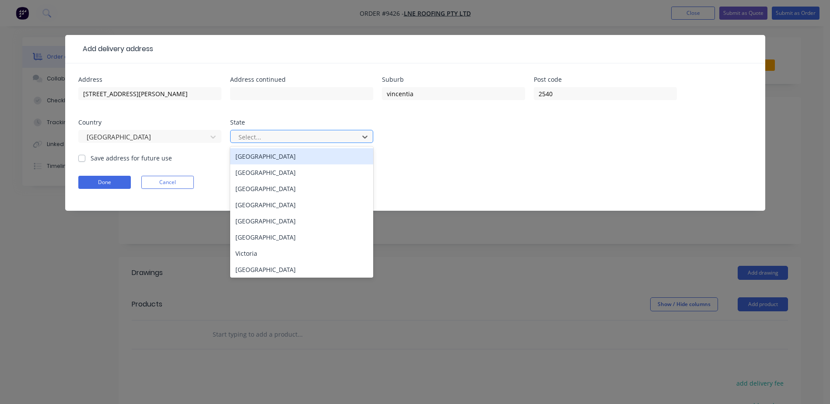
click at [254, 136] on div at bounding box center [296, 137] width 117 height 11
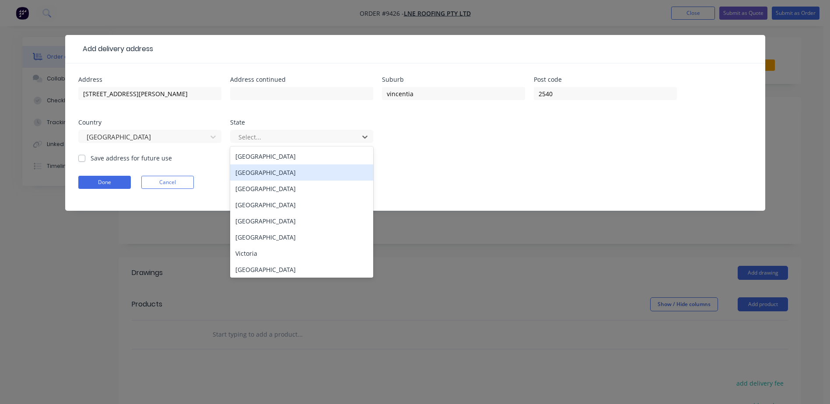
click at [260, 169] on div "[GEOGRAPHIC_DATA]" at bounding box center [301, 172] width 143 height 16
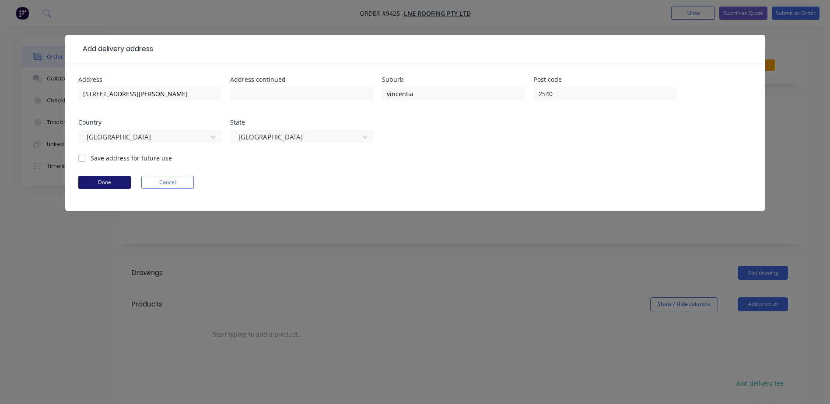
click at [113, 182] on button "Done" at bounding box center [104, 182] width 52 height 13
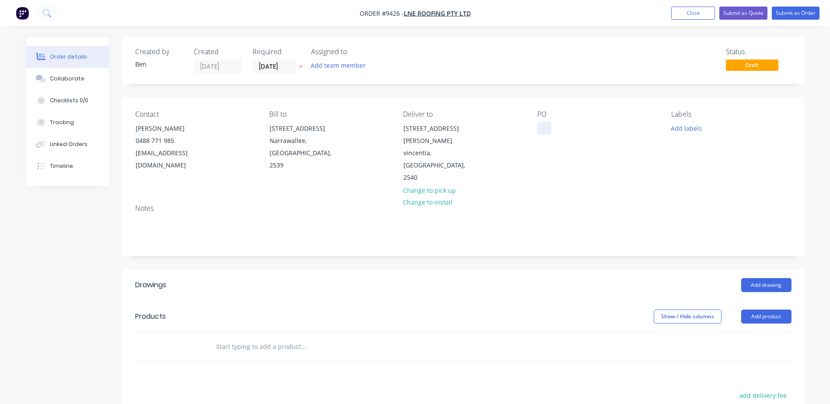
click at [541, 126] on div at bounding box center [544, 128] width 14 height 13
click at [767, 278] on button "Add drawing" at bounding box center [766, 285] width 50 height 14
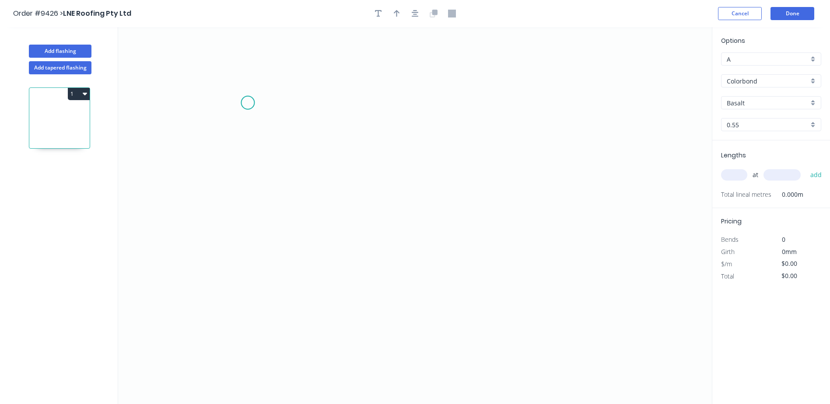
click at [248, 103] on icon "0" at bounding box center [415, 215] width 594 height 377
click at [195, 129] on icon "0" at bounding box center [415, 215] width 594 height 377
click at [433, 183] on icon "0 ?" at bounding box center [415, 215] width 594 height 377
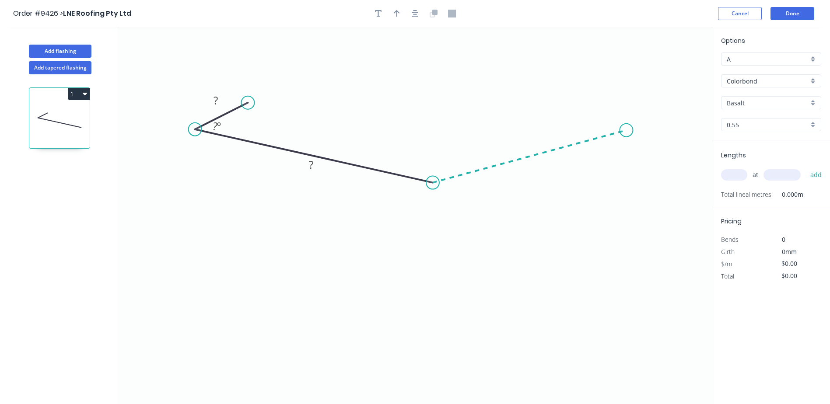
click at [626, 130] on icon "0 ? ? ? º" at bounding box center [415, 215] width 594 height 377
click at [580, 110] on icon "0 ? ? ? ? º ? º" at bounding box center [415, 215] width 594 height 377
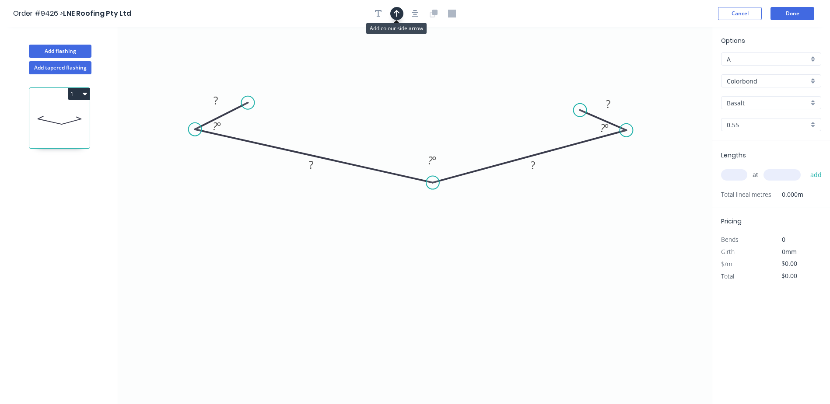
click at [395, 13] on icon "button" at bounding box center [397, 13] width 6 height 7
drag, startPoint x: 668, startPoint y: 69, endPoint x: 444, endPoint y: 98, distance: 225.8
click at [426, 73] on icon at bounding box center [426, 63] width 8 height 28
click at [430, 164] on tspan "?" at bounding box center [430, 160] width 5 height 14
click at [213, 106] on rect at bounding box center [215, 101] width 17 height 12
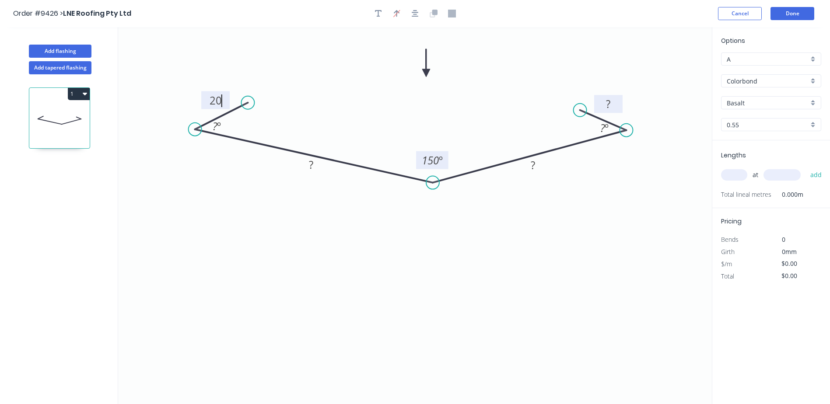
click at [611, 106] on rect at bounding box center [607, 104] width 17 height 12
click at [220, 125] on tspan "º" at bounding box center [219, 126] width 4 height 14
click at [605, 128] on tspan "º" at bounding box center [607, 128] width 4 height 14
click at [310, 163] on tspan "?" at bounding box center [311, 164] width 4 height 14
click at [529, 164] on rect at bounding box center [532, 166] width 17 height 12
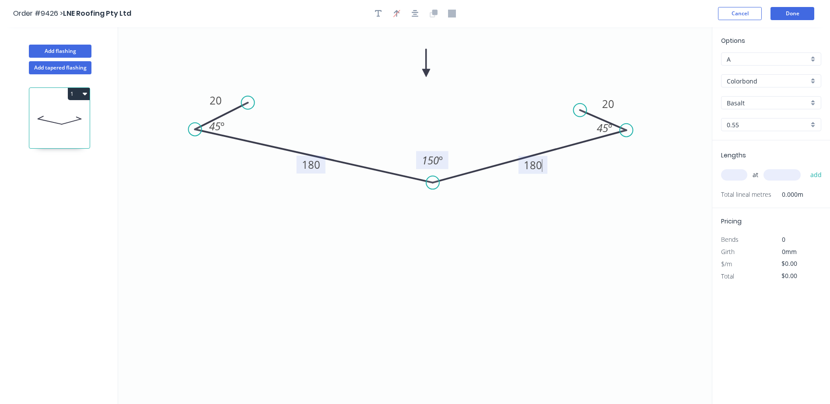
click at [528, 213] on icon "0 20 180 180 20 45 º 150 º 45 º" at bounding box center [415, 215] width 594 height 377
type input "$12.45"
click at [747, 101] on input "Basalt" at bounding box center [768, 102] width 82 height 9
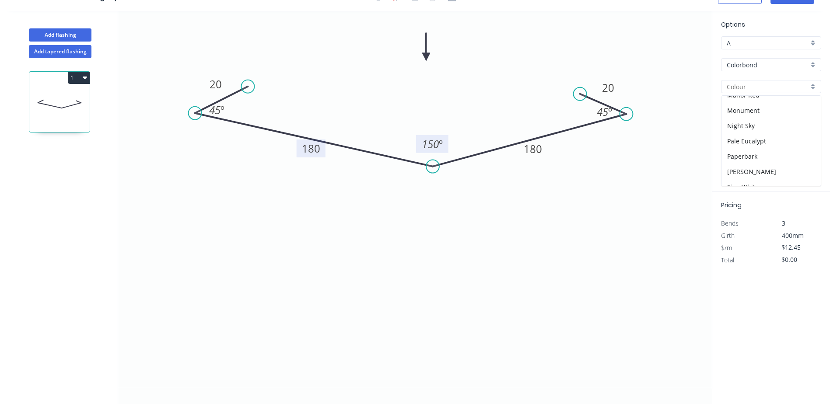
scroll to position [148, 0]
click at [760, 136] on div "Manor Red" at bounding box center [770, 138] width 99 height 15
type input "Manor Red"
click at [733, 156] on input "text" at bounding box center [734, 158] width 26 height 11
type input "1"
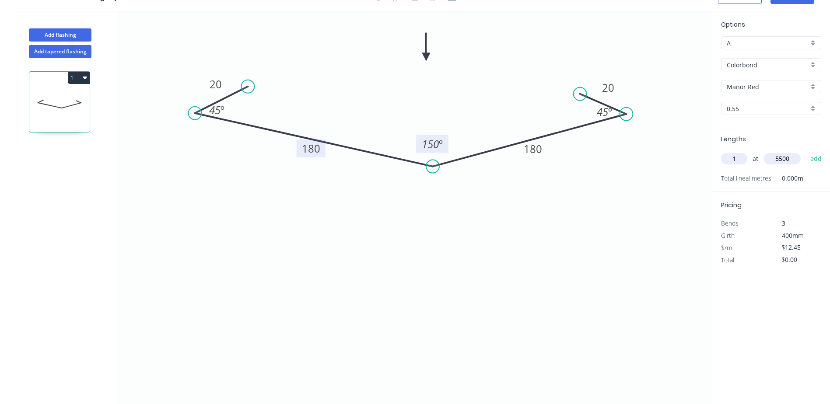
type input "5500"
click at [806, 151] on button "add" at bounding box center [816, 158] width 21 height 15
type input "$68.48"
type input "1"
type input "6000"
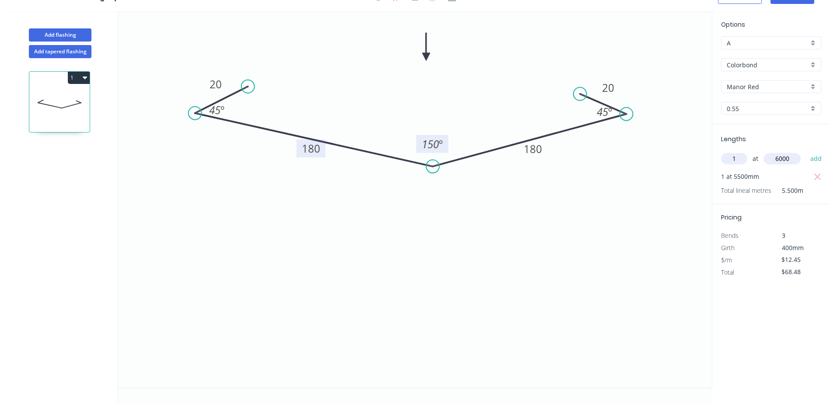
click at [806, 151] on button "add" at bounding box center [816, 158] width 21 height 15
type input "$143.18"
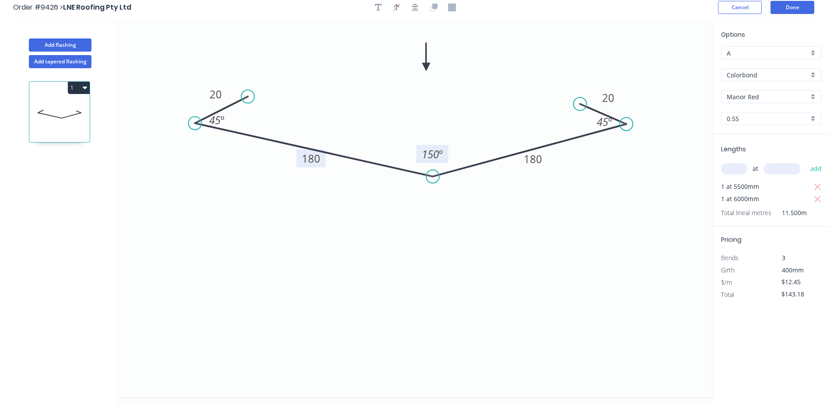
scroll to position [0, 0]
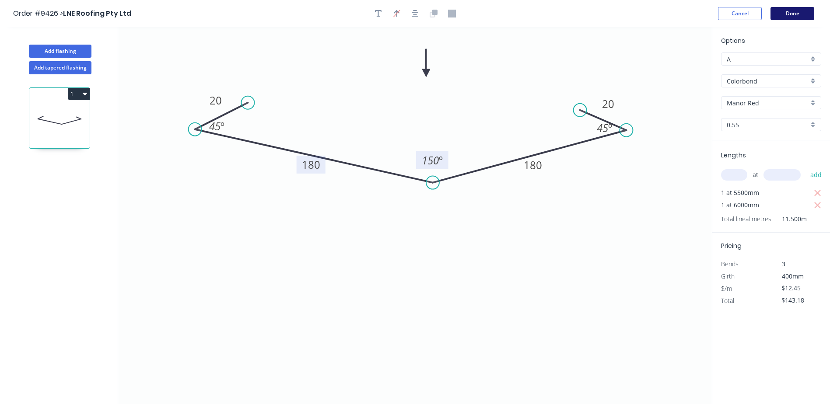
click at [791, 14] on button "Done" at bounding box center [792, 13] width 44 height 13
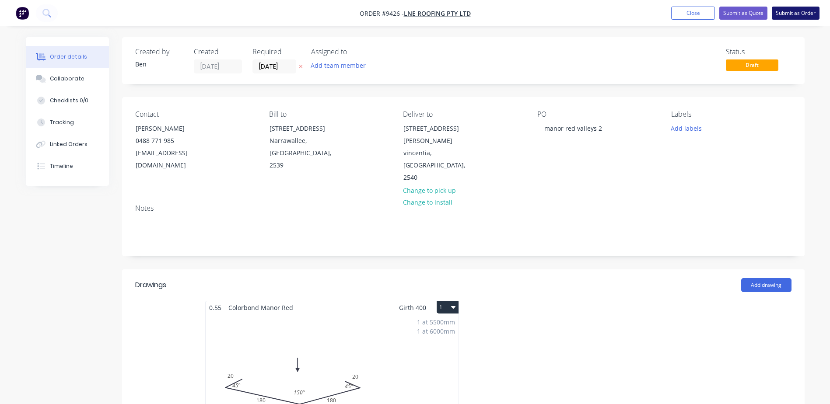
click at [781, 11] on button "Submit as Order" at bounding box center [796, 13] width 48 height 13
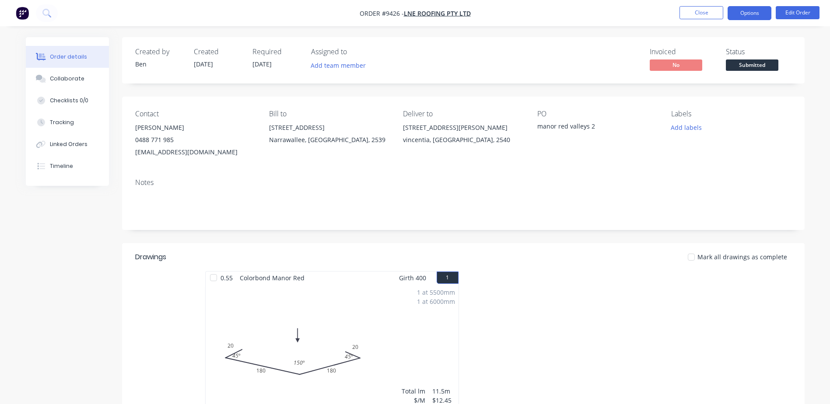
click at [754, 13] on button "Options" at bounding box center [749, 13] width 44 height 14
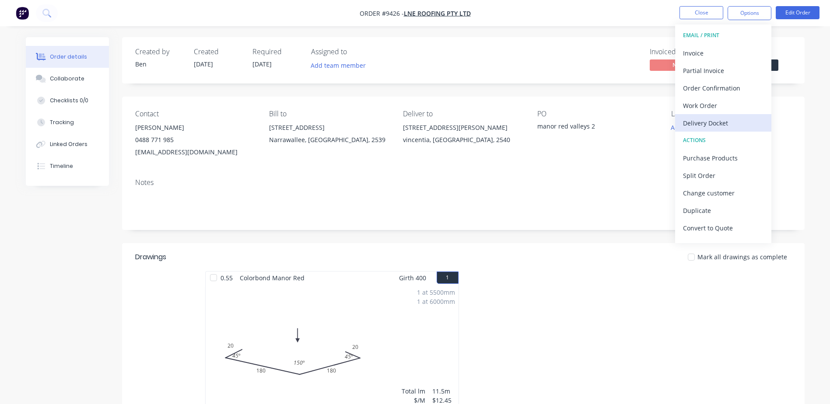
click at [714, 121] on div "Delivery Docket" at bounding box center [723, 123] width 80 height 13
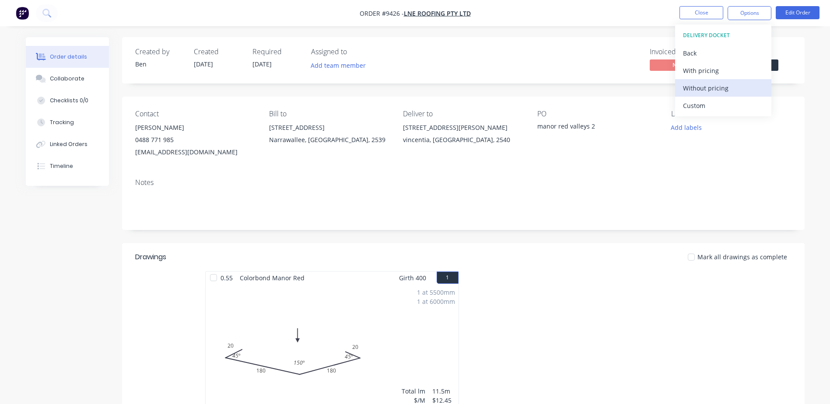
click at [718, 88] on div "Without pricing" at bounding box center [723, 88] width 80 height 13
click at [719, 88] on div "Order Confirmation" at bounding box center [723, 88] width 80 height 13
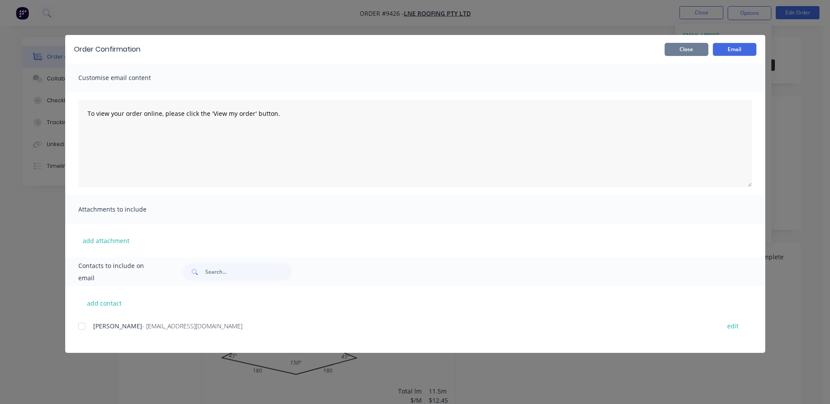
click at [696, 49] on button "Close" at bounding box center [686, 49] width 44 height 13
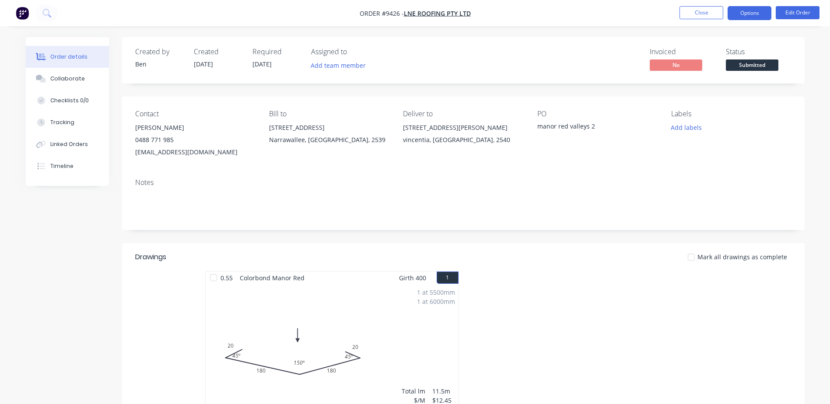
click at [741, 14] on button "Options" at bounding box center [749, 13] width 44 height 14
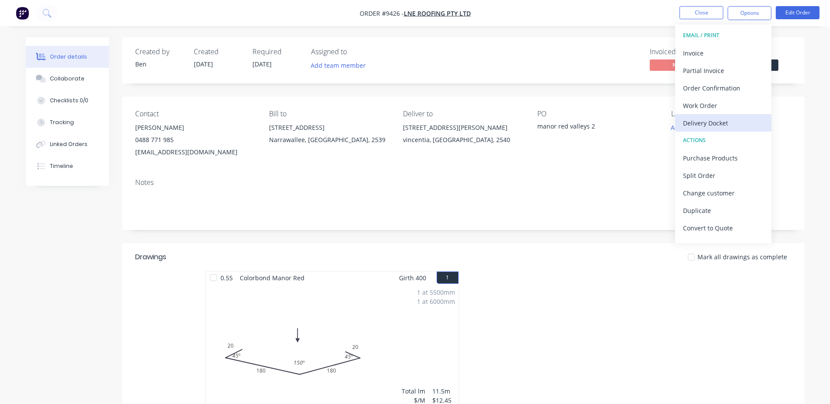
click at [716, 123] on div "Delivery Docket" at bounding box center [723, 123] width 80 height 13
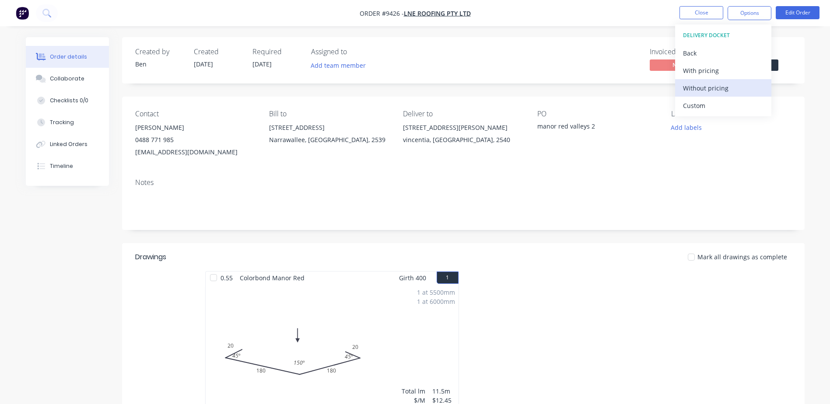
click at [720, 85] on div "Without pricing" at bounding box center [723, 88] width 80 height 13
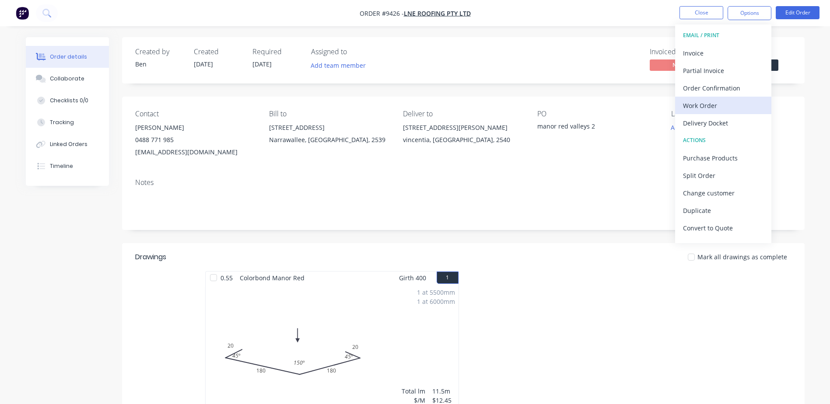
click at [724, 104] on div "Work Order" at bounding box center [723, 105] width 80 height 13
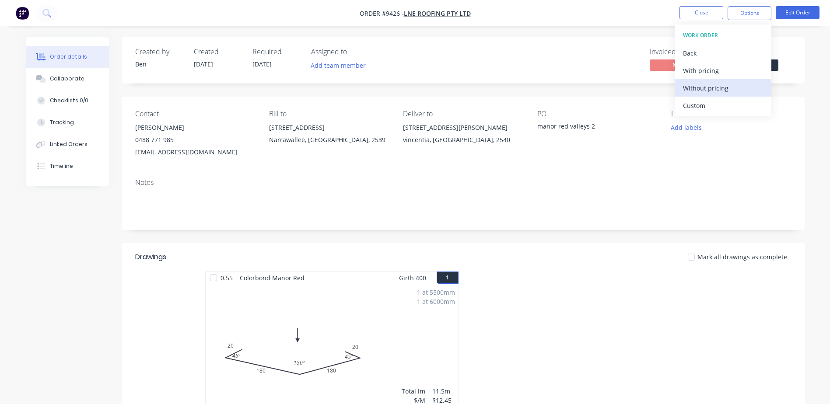
click at [720, 90] on div "Without pricing" at bounding box center [723, 88] width 80 height 13
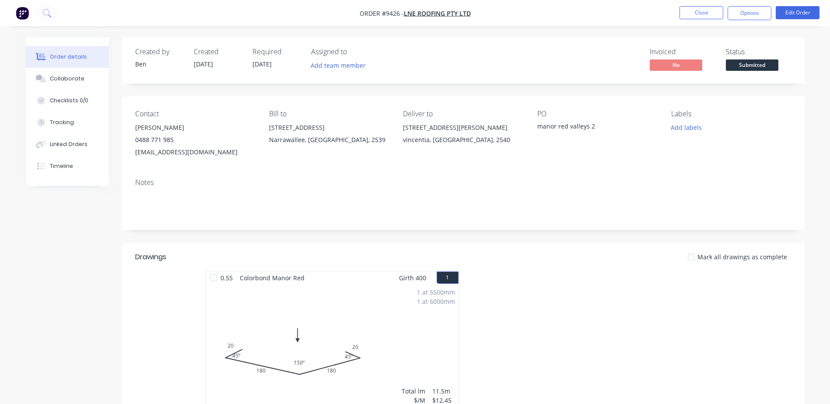
click at [541, 29] on div "Order details Collaborate Checklists 0/0 Tracking Linked Orders Timeline Order …" at bounding box center [415, 291] width 830 height 583
click at [699, 12] on button "Close" at bounding box center [701, 12] width 44 height 13
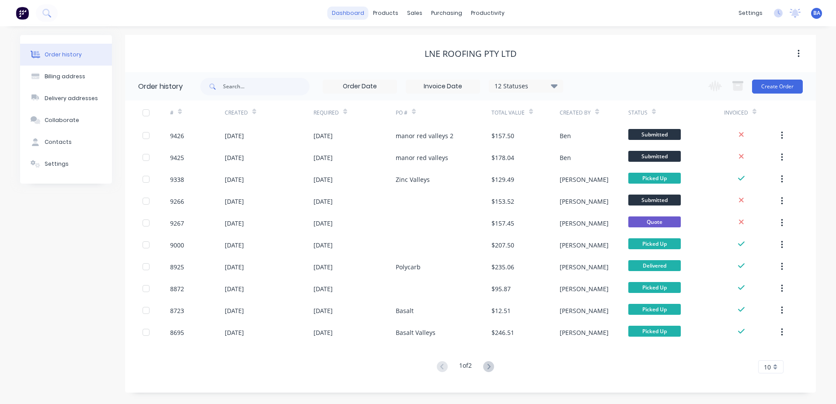
click at [349, 11] on link "dashboard" at bounding box center [348, 13] width 41 height 13
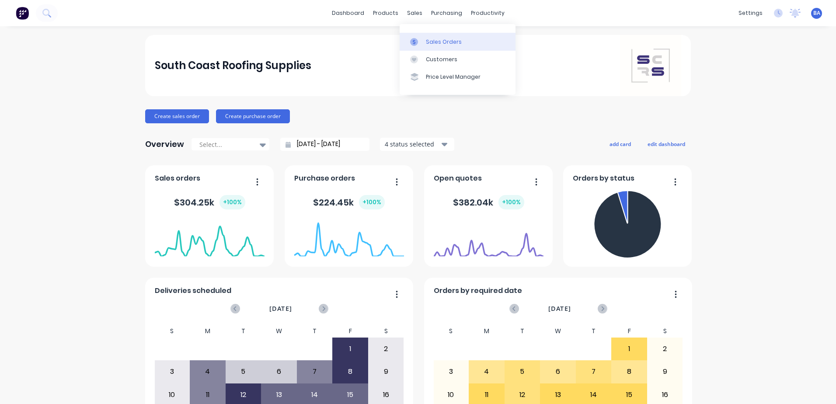
click at [480, 42] on link "Sales Orders" at bounding box center [458, 41] width 116 height 17
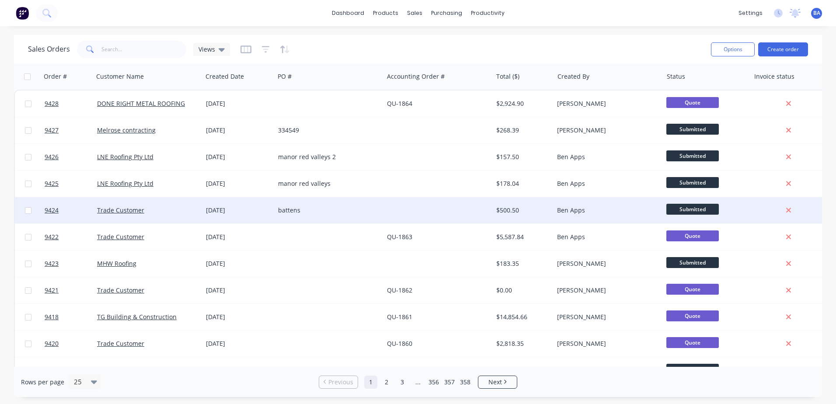
click at [417, 212] on div at bounding box center [438, 210] width 109 height 26
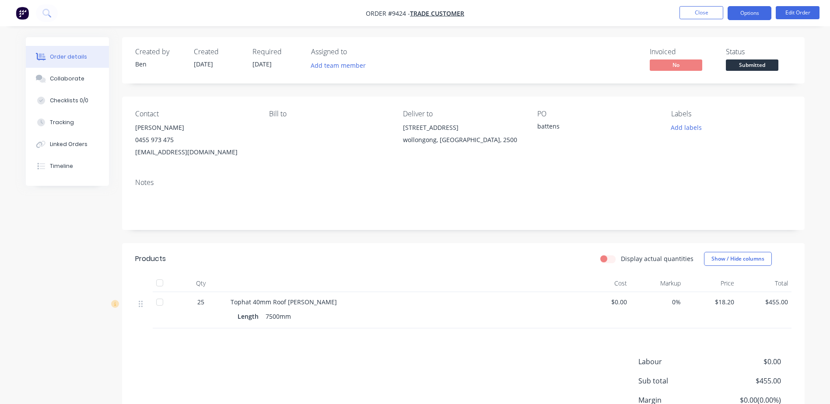
click at [737, 14] on button "Options" at bounding box center [749, 13] width 44 height 14
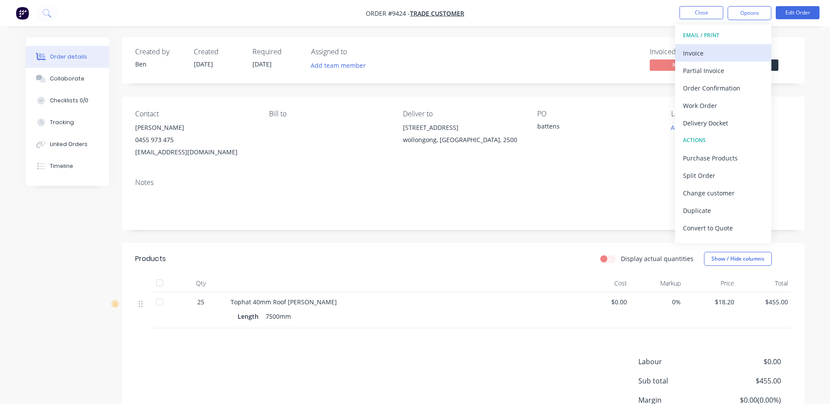
click at [703, 55] on div "Invoice" at bounding box center [723, 53] width 80 height 13
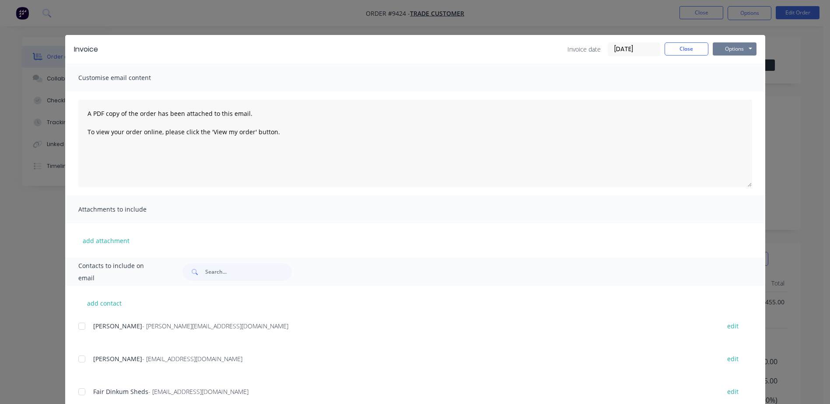
click at [720, 43] on button "Options" at bounding box center [735, 48] width 44 height 13
click at [728, 75] on button "Print" at bounding box center [741, 79] width 56 height 14
click at [730, 47] on button "Options" at bounding box center [735, 48] width 44 height 13
click at [731, 75] on button "Print" at bounding box center [741, 79] width 56 height 14
click at [721, 49] on button "Options" at bounding box center [735, 48] width 44 height 13
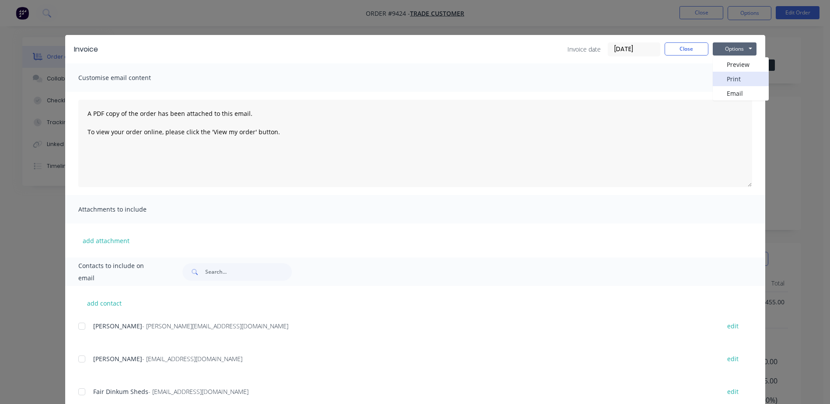
click at [725, 73] on button "Print" at bounding box center [741, 79] width 56 height 14
click at [685, 42] on button "Close" at bounding box center [686, 48] width 44 height 13
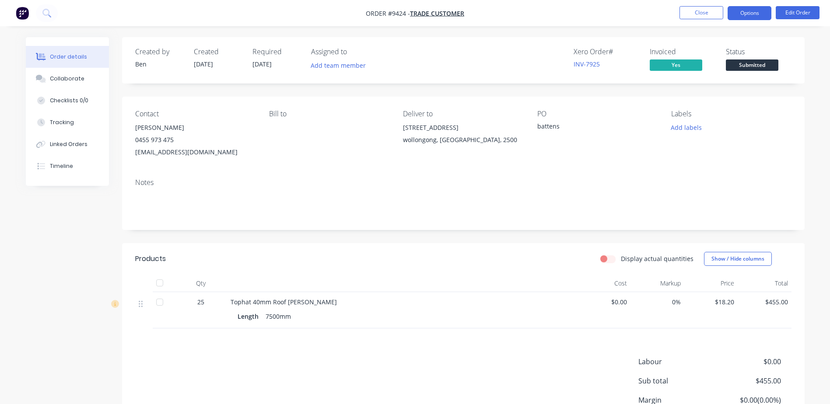
click at [751, 8] on button "Options" at bounding box center [749, 13] width 44 height 14
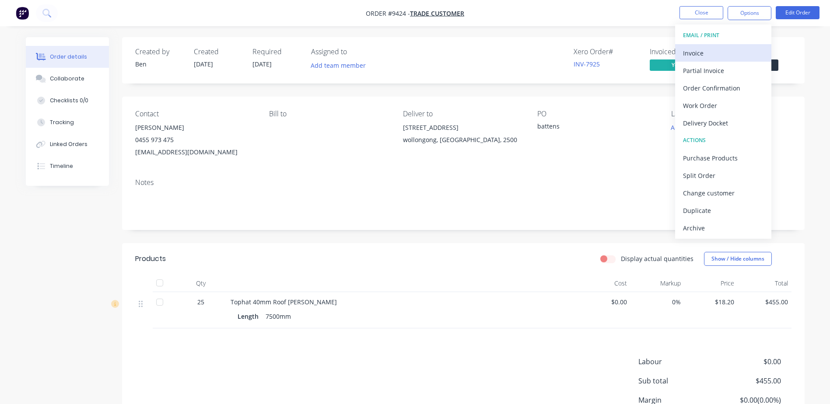
click at [722, 51] on div "Invoice" at bounding box center [723, 53] width 80 height 13
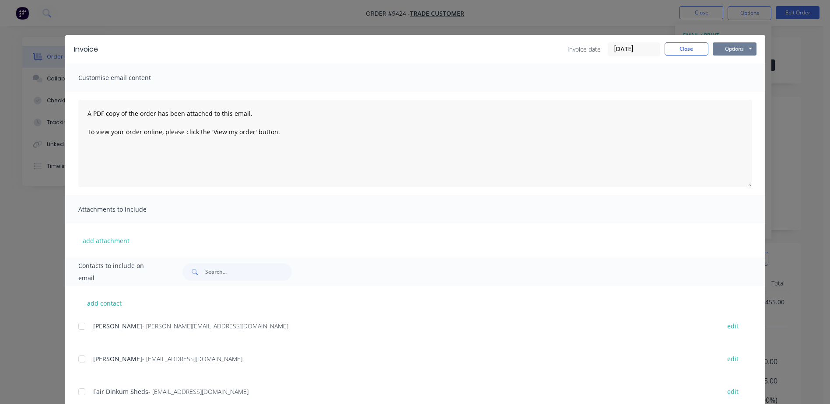
click at [722, 52] on button "Options" at bounding box center [735, 48] width 44 height 13
click at [732, 77] on button "Print" at bounding box center [741, 79] width 56 height 14
click at [737, 47] on button "Options" at bounding box center [735, 48] width 44 height 13
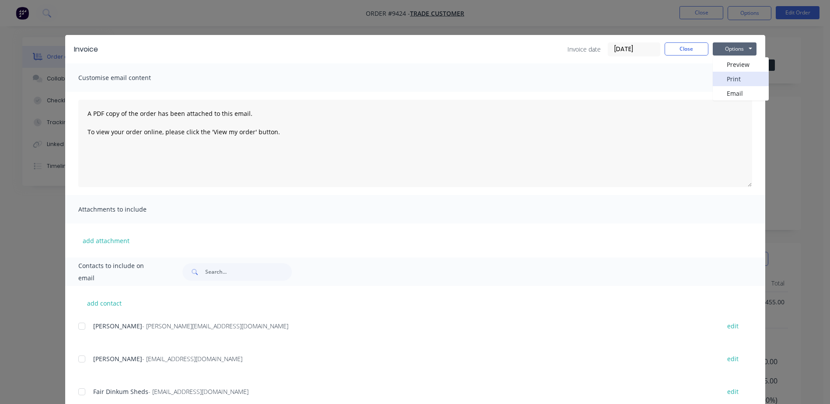
click at [732, 83] on button "Print" at bounding box center [741, 79] width 56 height 14
click at [679, 52] on button "Close" at bounding box center [686, 48] width 44 height 13
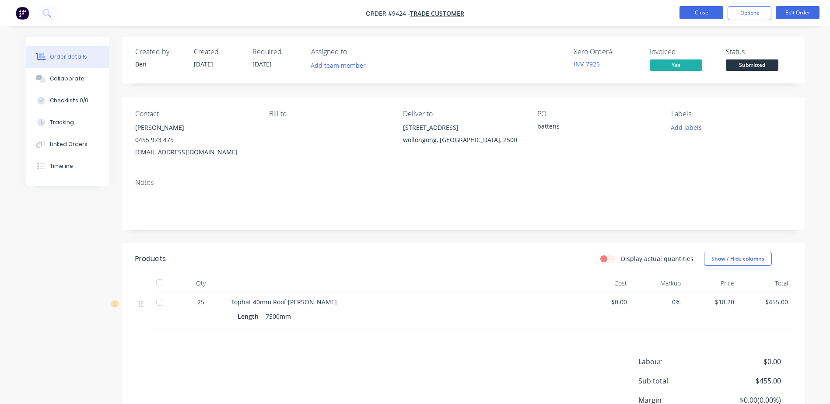
click at [696, 14] on button "Close" at bounding box center [701, 12] width 44 height 13
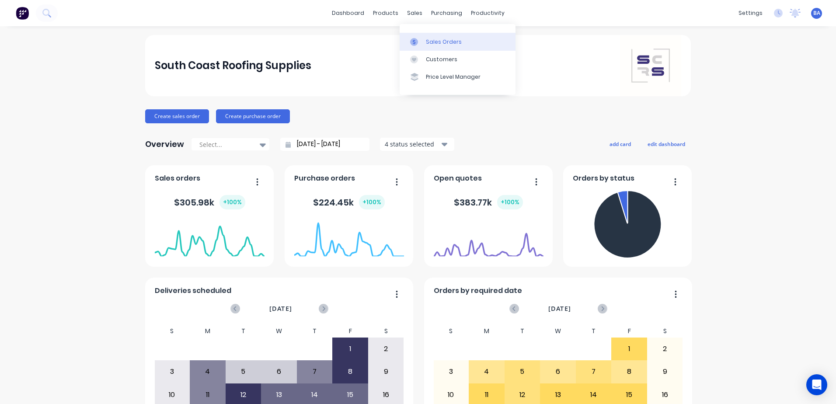
click at [418, 43] on icon at bounding box center [414, 42] width 8 height 8
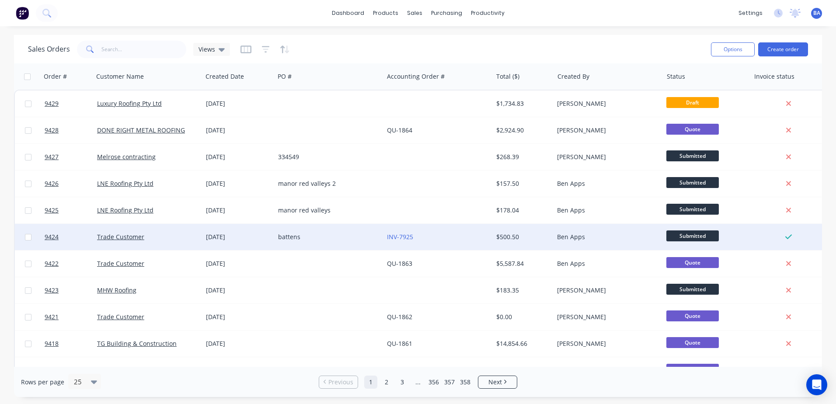
click at [313, 231] on div "battens" at bounding box center [329, 237] width 109 height 26
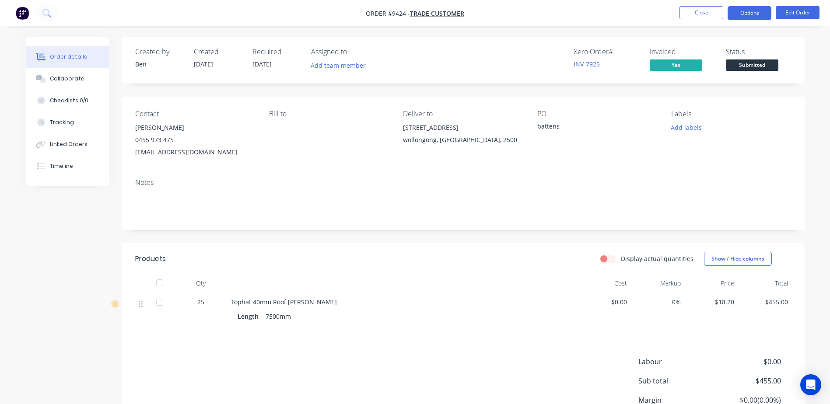
click at [735, 15] on button "Options" at bounding box center [749, 13] width 44 height 14
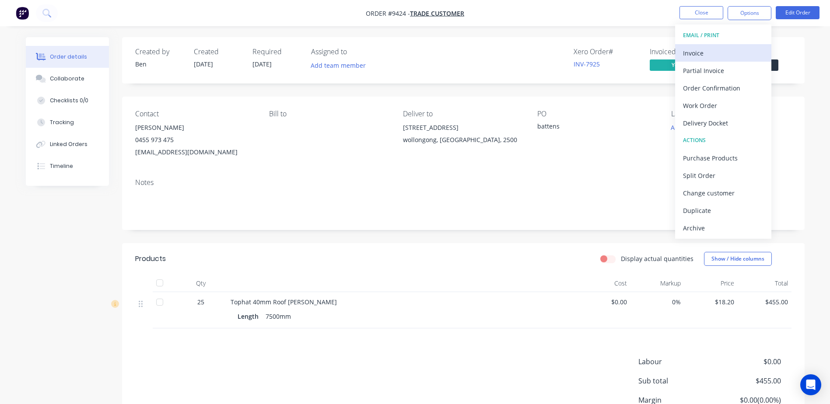
click at [713, 50] on div "Invoice" at bounding box center [723, 53] width 80 height 13
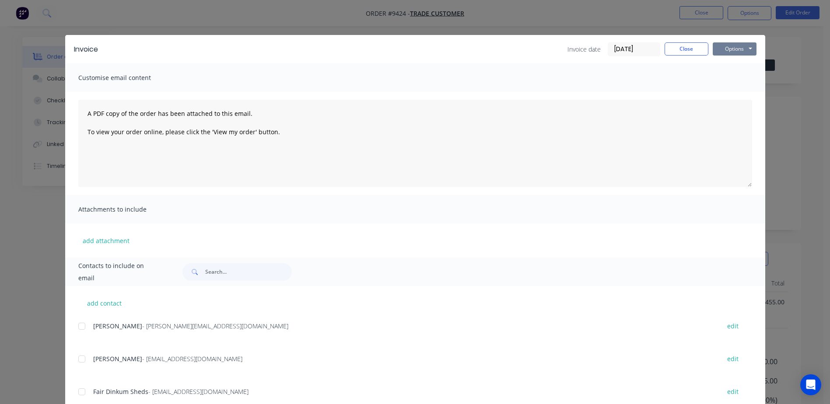
click at [723, 50] on button "Options" at bounding box center [735, 48] width 44 height 13
click at [730, 79] on button "Print" at bounding box center [741, 79] width 56 height 14
click at [678, 47] on button "Close" at bounding box center [686, 48] width 44 height 13
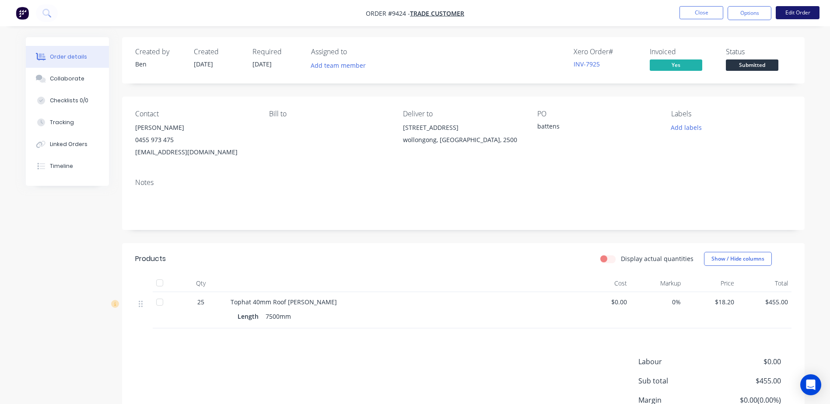
click at [787, 11] on button "Edit Order" at bounding box center [798, 12] width 44 height 13
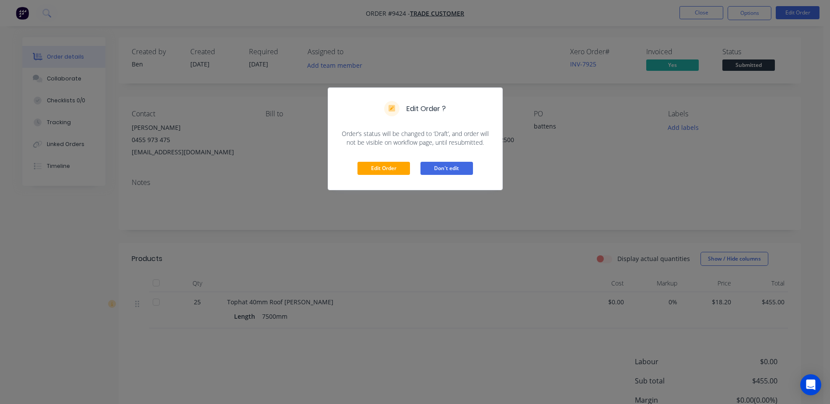
click at [457, 165] on button "Don't edit" at bounding box center [446, 168] width 52 height 13
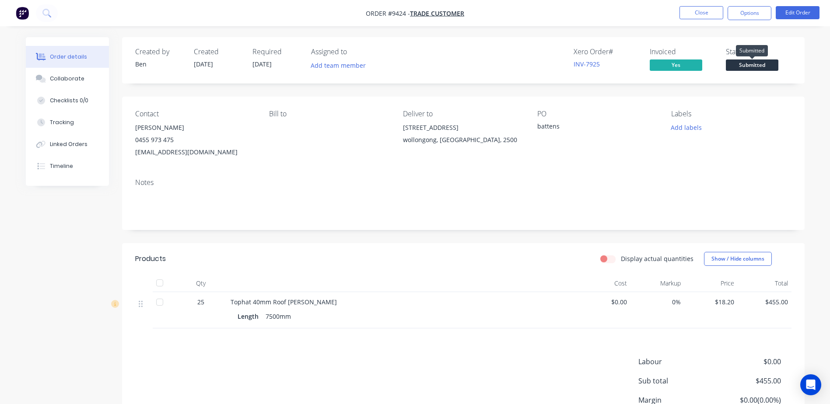
click at [735, 63] on span "Submitted" at bounding box center [752, 64] width 52 height 11
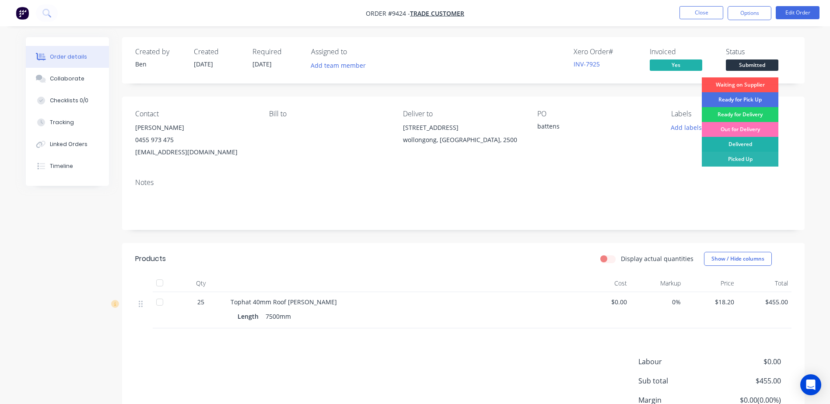
click at [754, 142] on div "Delivered" at bounding box center [740, 144] width 77 height 15
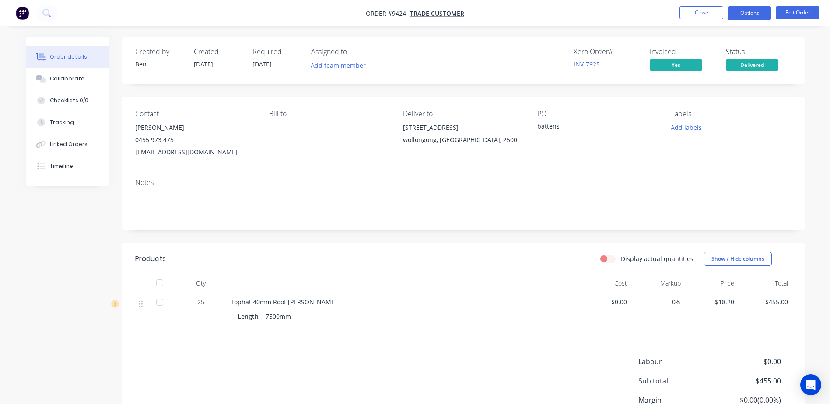
click at [739, 10] on button "Options" at bounding box center [749, 13] width 44 height 14
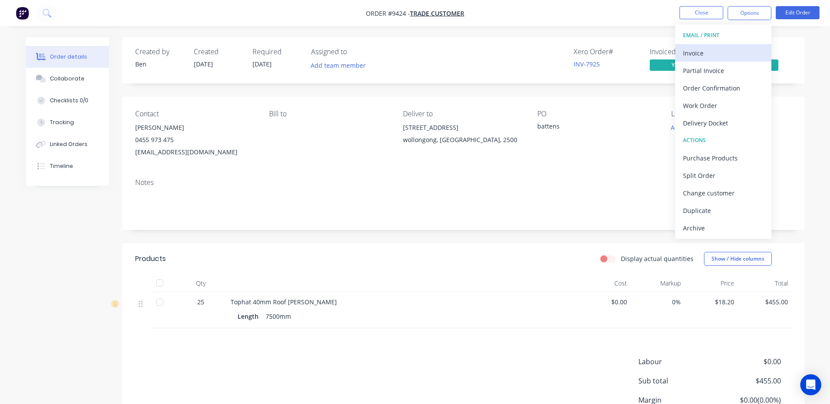
click at [708, 52] on div "Invoice" at bounding box center [723, 53] width 80 height 13
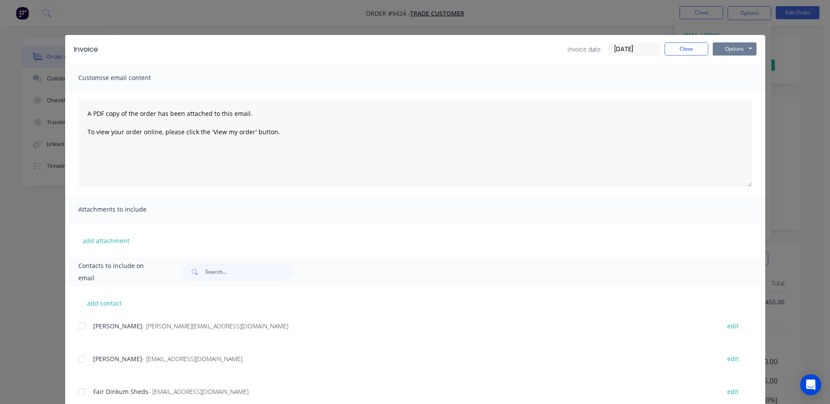
click at [724, 46] on button "Options" at bounding box center [735, 48] width 44 height 13
click at [721, 77] on button "Print" at bounding box center [741, 79] width 56 height 14
click at [684, 50] on button "Close" at bounding box center [686, 48] width 44 height 13
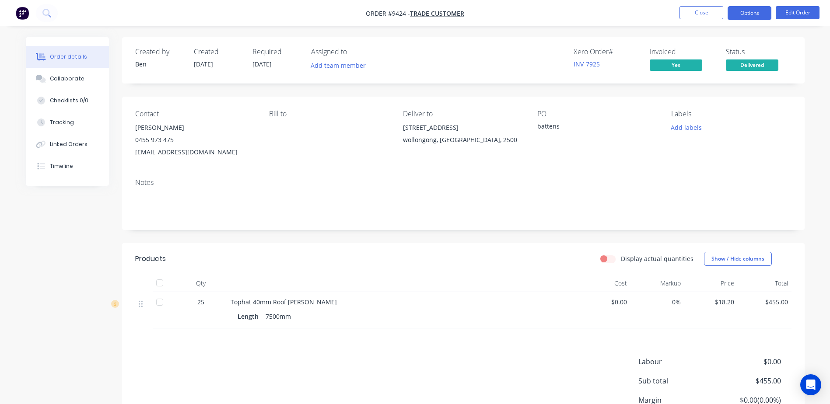
click at [751, 18] on button "Options" at bounding box center [749, 13] width 44 height 14
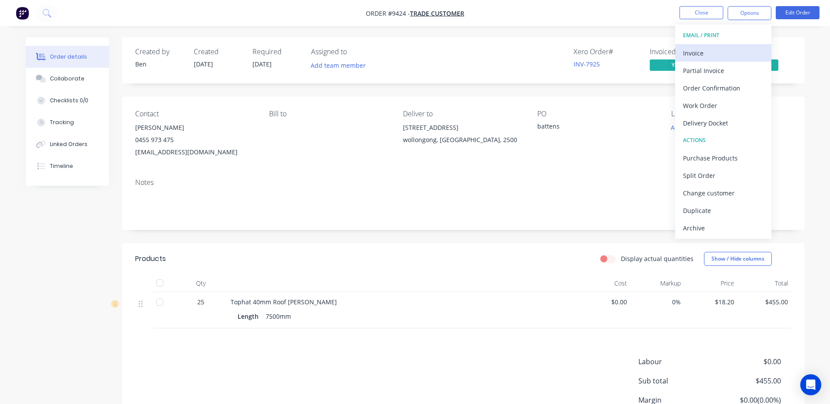
click at [705, 53] on div "Invoice" at bounding box center [723, 53] width 80 height 13
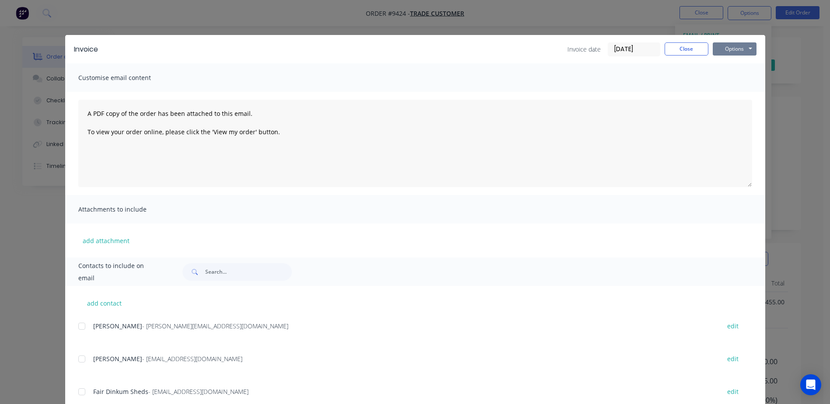
click at [720, 51] on button "Options" at bounding box center [735, 48] width 44 height 13
click at [713, 77] on button "Print" at bounding box center [741, 79] width 56 height 14
click at [678, 49] on button "Close" at bounding box center [686, 48] width 44 height 13
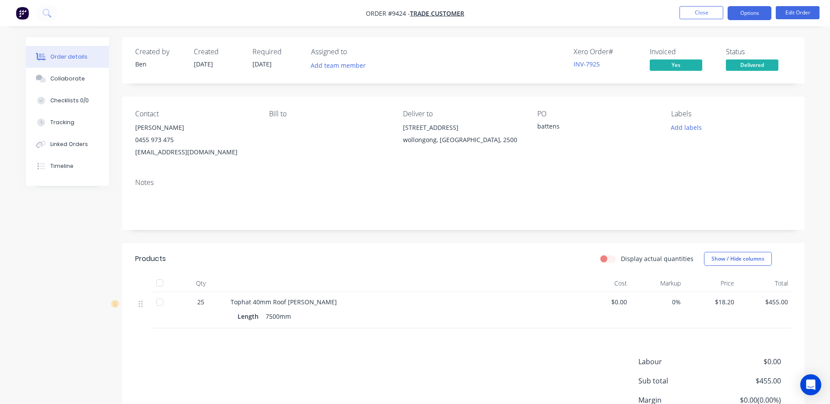
click at [762, 16] on button "Options" at bounding box center [749, 13] width 44 height 14
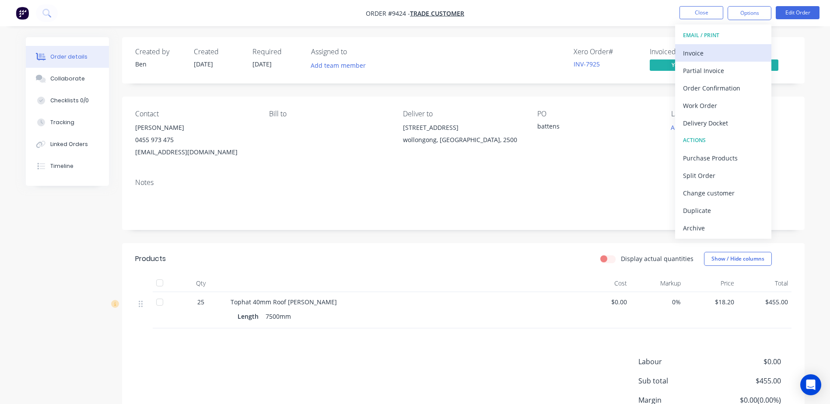
click at [751, 53] on div "Invoice" at bounding box center [723, 53] width 80 height 13
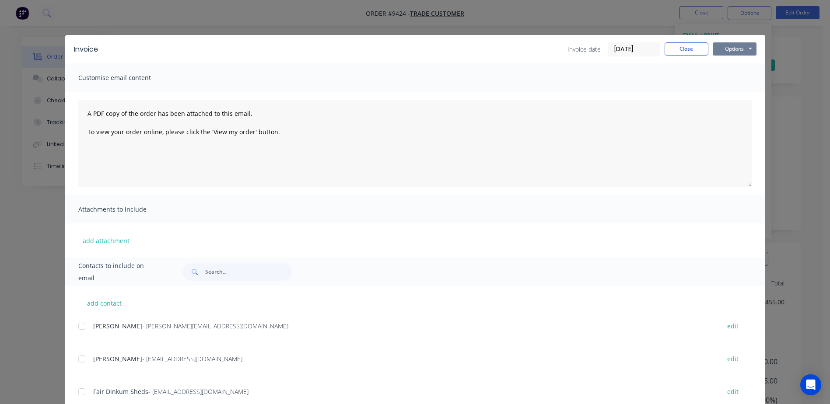
click at [739, 49] on button "Options" at bounding box center [735, 48] width 44 height 13
click at [736, 66] on button "Preview" at bounding box center [741, 64] width 56 height 14
click at [681, 51] on button "Close" at bounding box center [686, 48] width 44 height 13
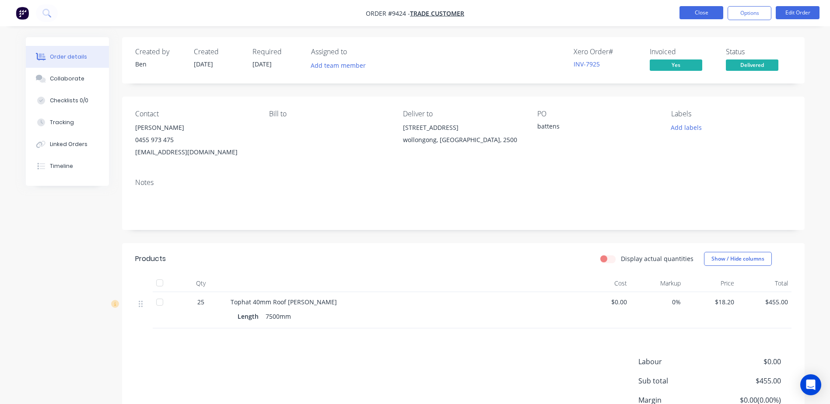
click at [703, 9] on button "Close" at bounding box center [701, 12] width 44 height 13
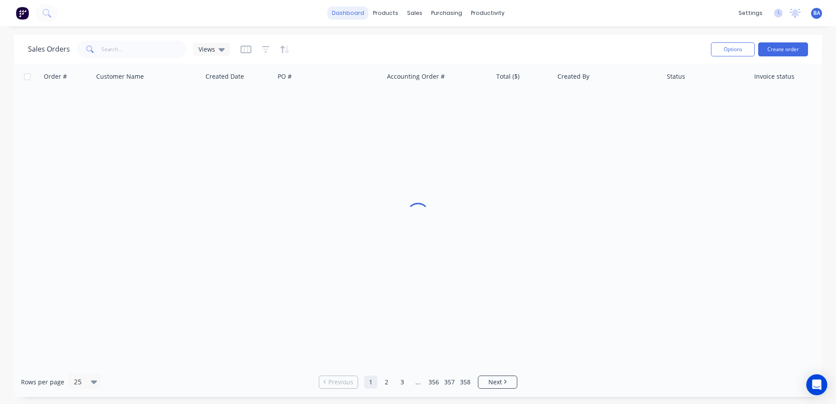
click at [362, 13] on link "dashboard" at bounding box center [348, 13] width 41 height 13
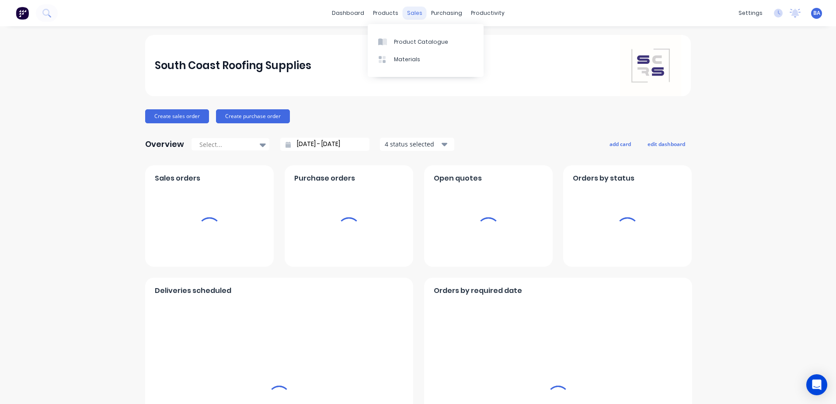
click at [407, 13] on div "sales" at bounding box center [415, 13] width 24 height 13
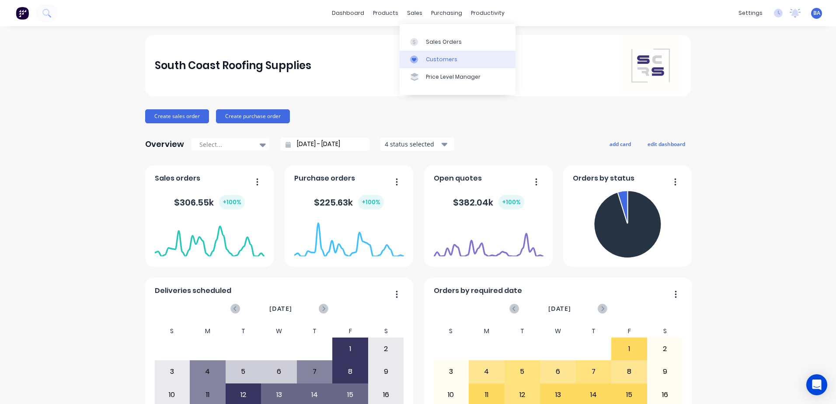
click at [454, 57] on div "Customers" at bounding box center [441, 60] width 31 height 8
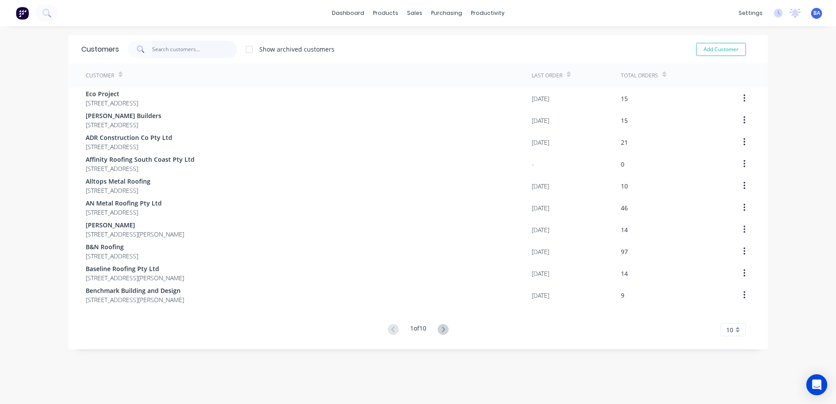
click at [216, 45] on input "text" at bounding box center [194, 49] width 85 height 17
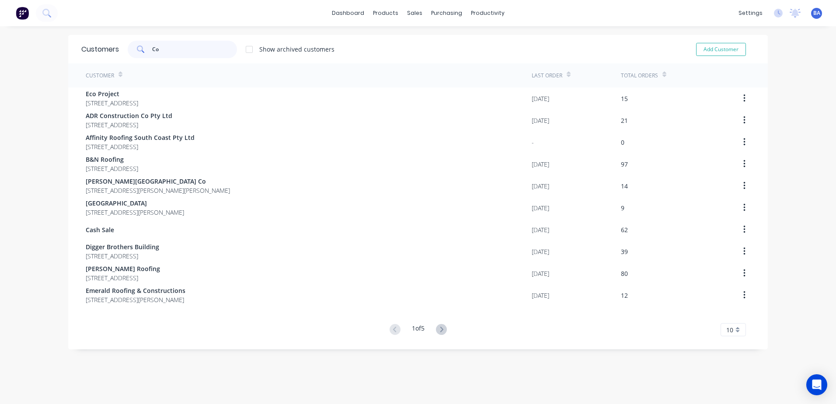
type input "C"
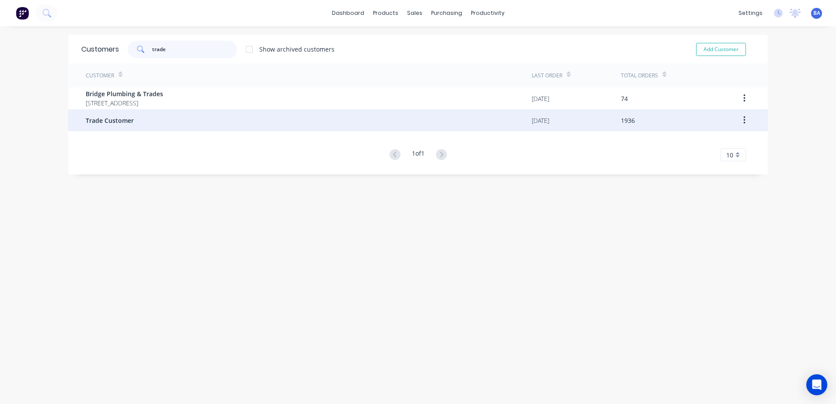
type input "trade"
click at [112, 121] on span "Trade Customer" at bounding box center [110, 120] width 48 height 9
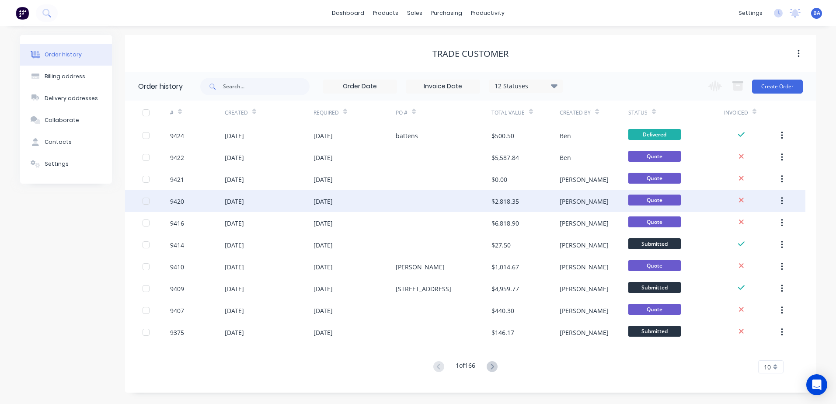
click at [184, 199] on div "9420" at bounding box center [177, 201] width 14 height 9
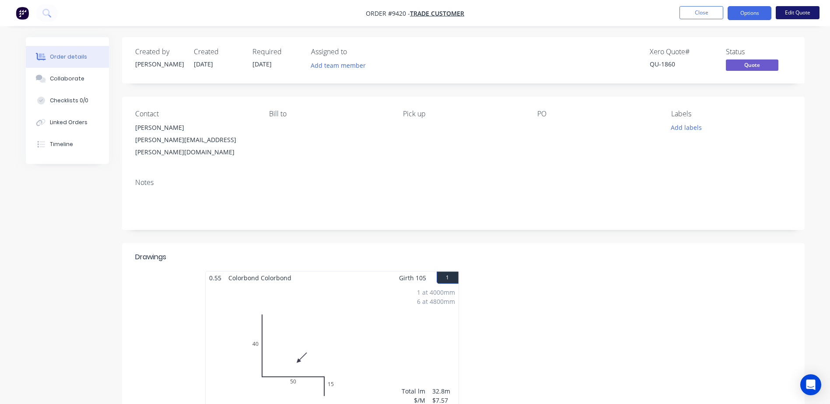
click at [799, 10] on button "Edit Quote" at bounding box center [798, 12] width 44 height 13
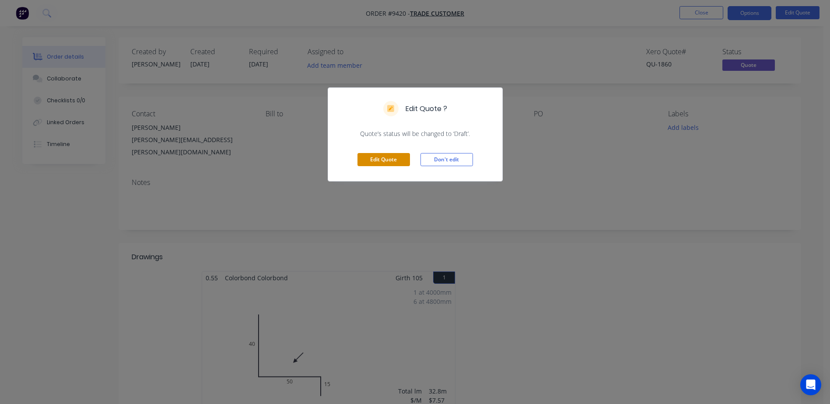
click at [385, 156] on button "Edit Quote" at bounding box center [383, 159] width 52 height 13
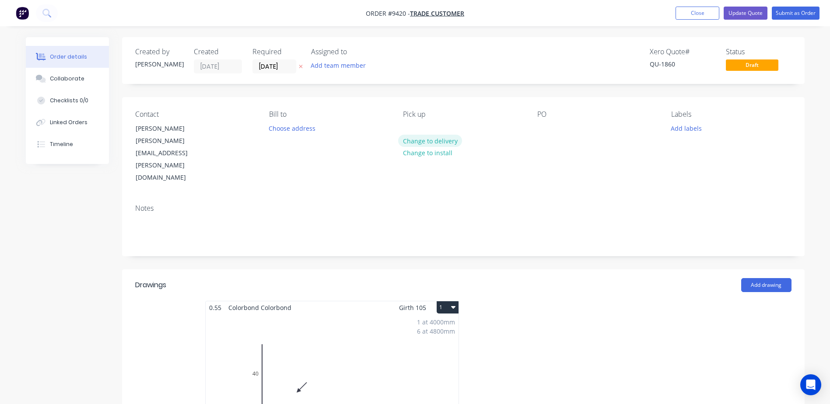
click at [428, 143] on button "Change to delivery" at bounding box center [430, 141] width 64 height 12
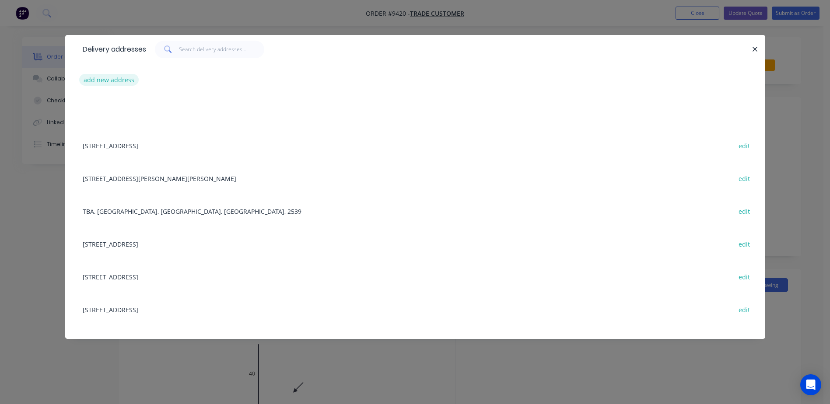
click at [120, 80] on button "add new address" at bounding box center [109, 80] width 60 height 12
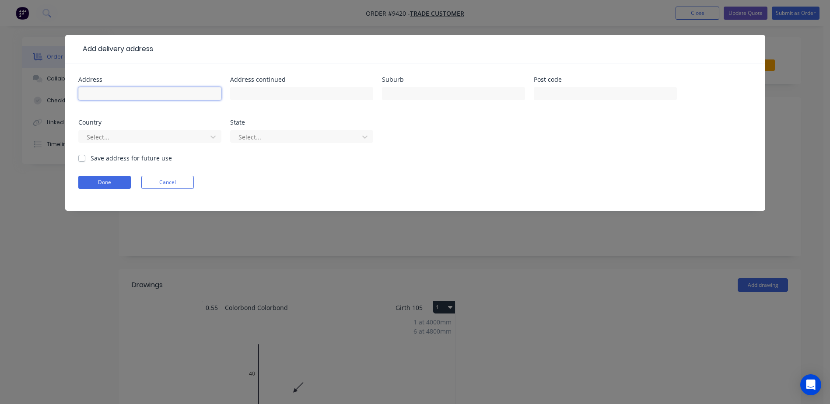
click at [147, 95] on input "text" at bounding box center [149, 93] width 143 height 13
type input "[STREET_ADDRESS]"
click at [401, 94] on input "text" at bounding box center [453, 93] width 143 height 13
type input "Tomerong"
click at [555, 97] on input "text" at bounding box center [605, 93] width 143 height 13
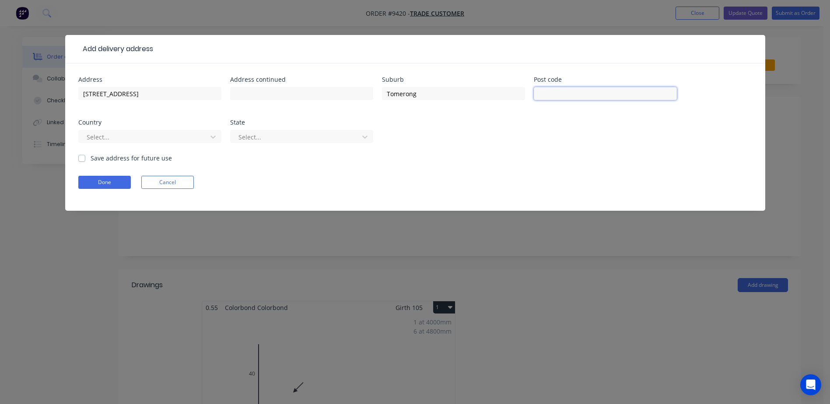
type input "2540"
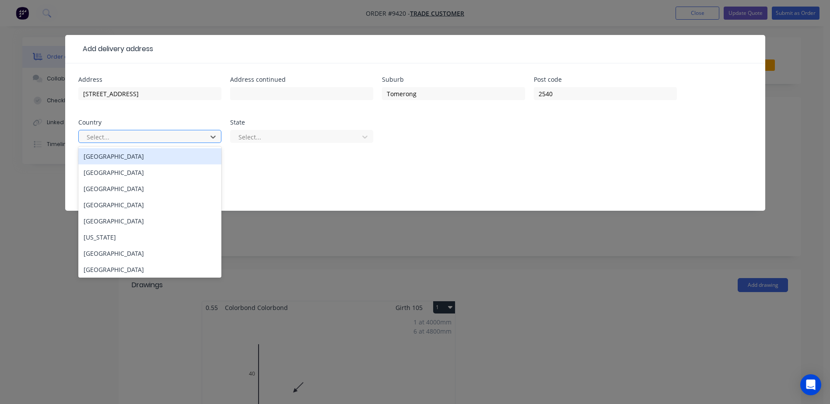
click at [112, 154] on div "[GEOGRAPHIC_DATA]" at bounding box center [149, 156] width 143 height 16
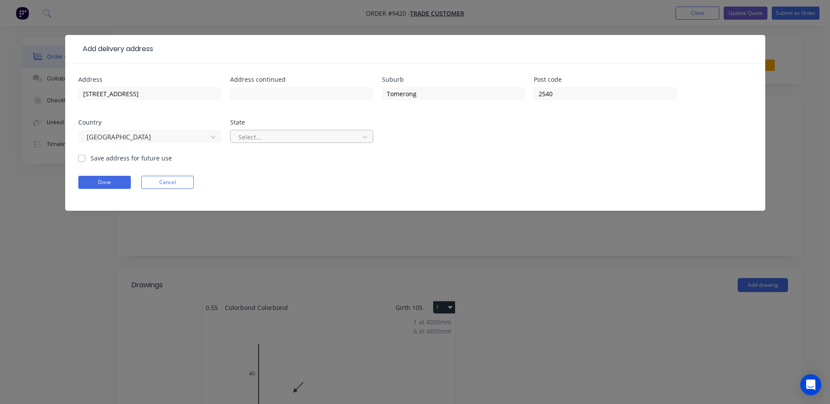
click at [249, 136] on div at bounding box center [296, 137] width 117 height 11
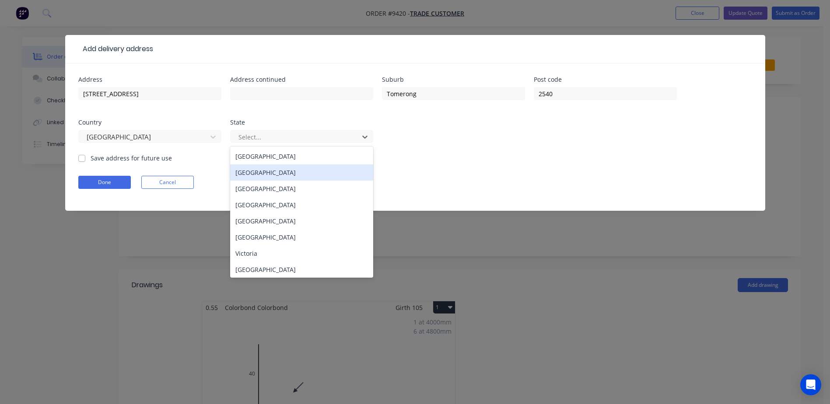
click at [252, 170] on div "[GEOGRAPHIC_DATA]" at bounding box center [301, 172] width 143 height 16
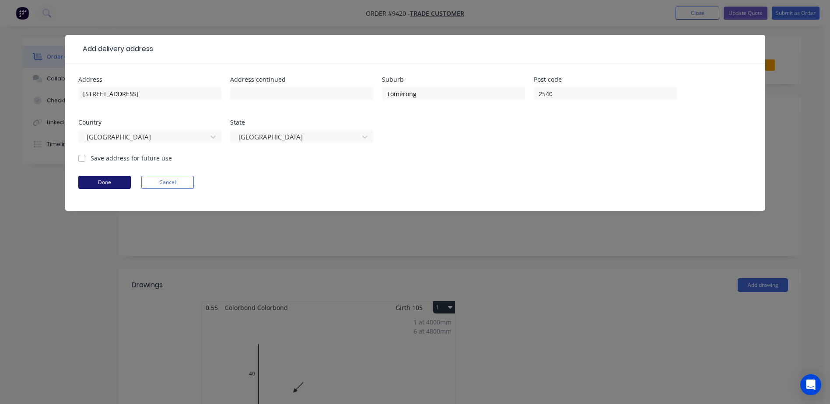
click at [114, 181] on button "Done" at bounding box center [104, 182] width 52 height 13
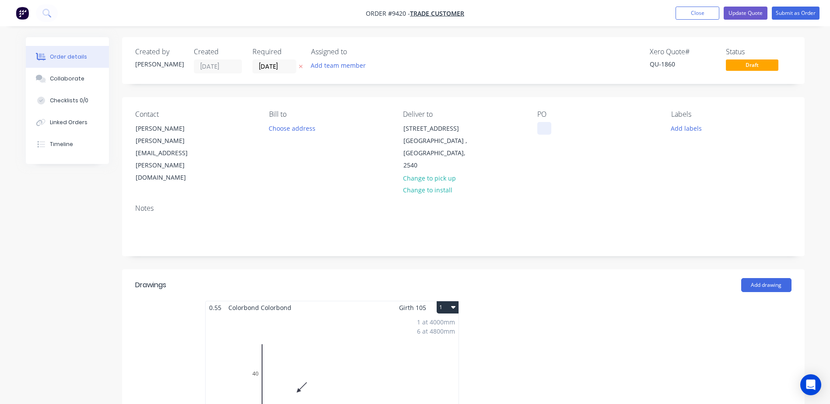
click at [542, 128] on div at bounding box center [544, 128] width 14 height 13
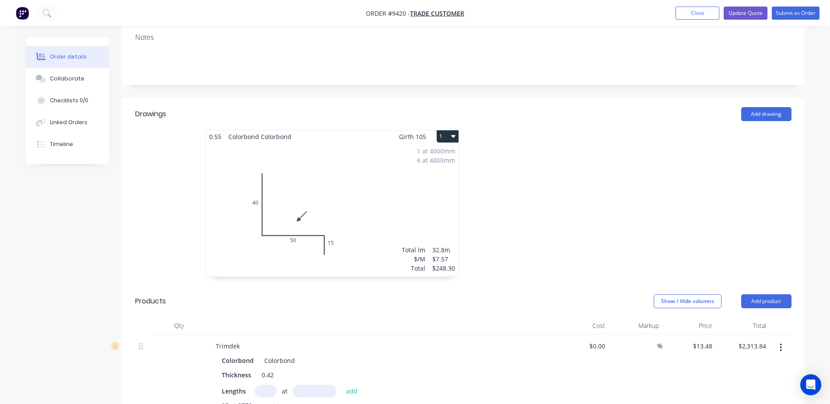
scroll to position [175, 0]
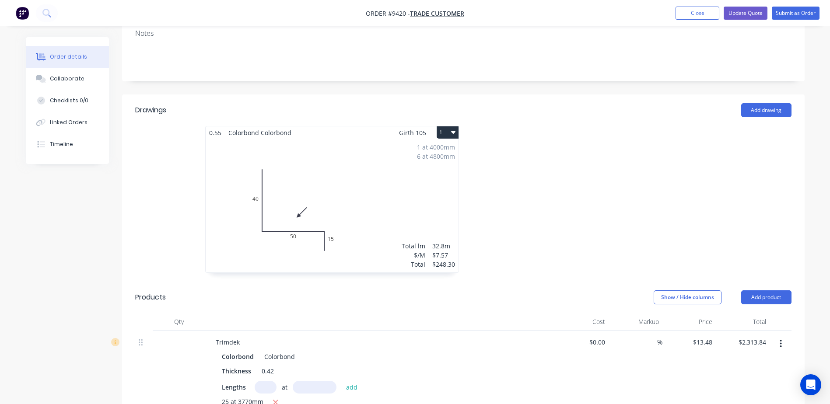
click at [362, 139] on div "1 at 4000mm 6 at 4800mm Total lm $/M Total 32.8m $7.57 $248.30" at bounding box center [332, 205] width 253 height 133
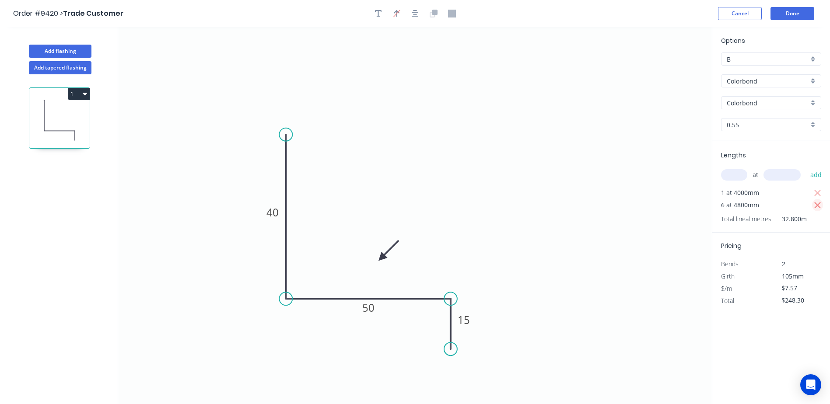
click at [818, 204] on icon "button" at bounding box center [818, 205] width 8 height 10
type input "$30.28"
click at [731, 177] on input "text" at bounding box center [734, 174] width 26 height 11
type input "10"
type input "4800"
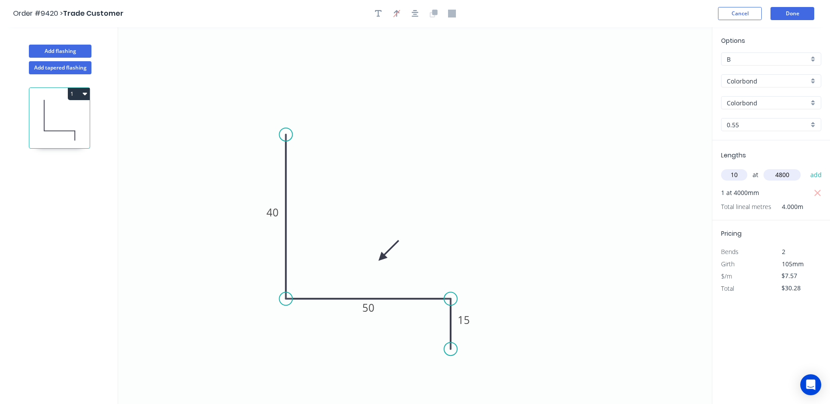
click at [806, 168] on button "add" at bounding box center [816, 175] width 21 height 15
type input "$393.64"
click at [796, 14] on button "Done" at bounding box center [792, 13] width 44 height 13
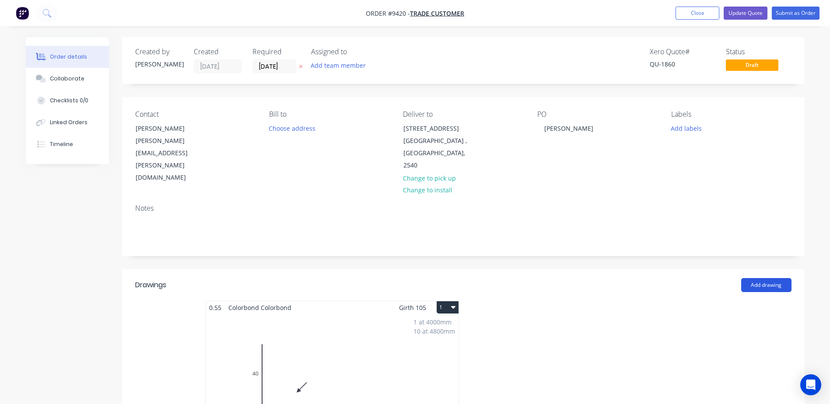
click at [766, 278] on button "Add drawing" at bounding box center [766, 285] width 50 height 14
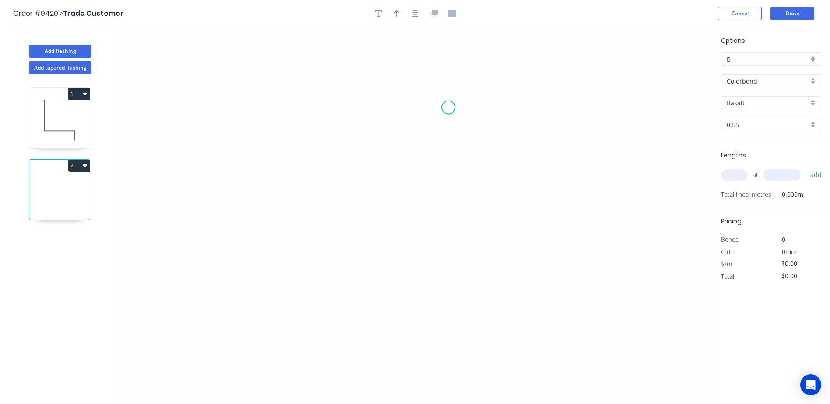
click at [449, 107] on icon "0" at bounding box center [415, 215] width 594 height 377
click at [270, 145] on icon "0" at bounding box center [415, 215] width 594 height 377
click at [266, 328] on icon "0 ?" at bounding box center [415, 215] width 594 height 377
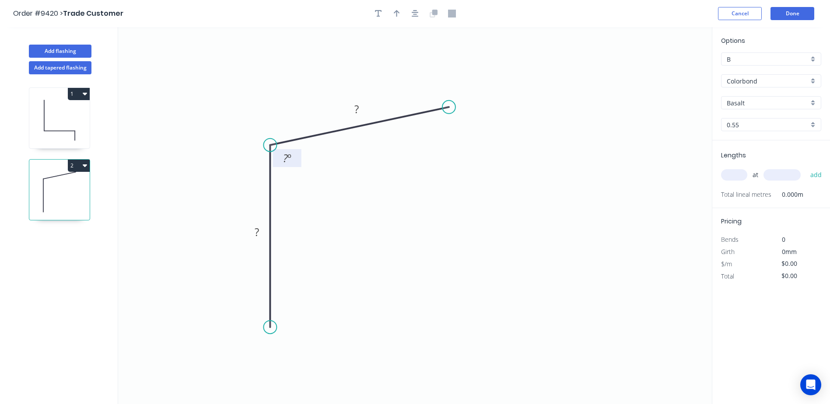
click at [287, 156] on tspan "º" at bounding box center [289, 158] width 4 height 14
click at [360, 105] on rect at bounding box center [356, 110] width 17 height 12
click at [262, 237] on rect at bounding box center [256, 233] width 17 height 12
click at [363, 204] on icon "0 220 220 95 º" at bounding box center [415, 215] width 594 height 377
type input "$16.98"
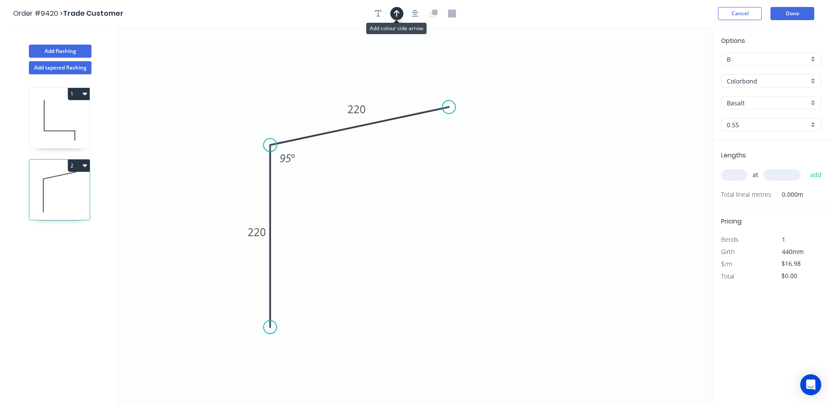
click at [395, 14] on icon "button" at bounding box center [397, 14] width 6 height 8
drag, startPoint x: 668, startPoint y: 69, endPoint x: 390, endPoint y: 223, distance: 317.8
click at [390, 223] on icon at bounding box center [390, 213] width 8 height 28
click at [388, 211] on icon "0 220 220 95 º" at bounding box center [415, 215] width 594 height 377
click at [389, 211] on icon "0 220 220 95 º" at bounding box center [415, 215] width 594 height 377
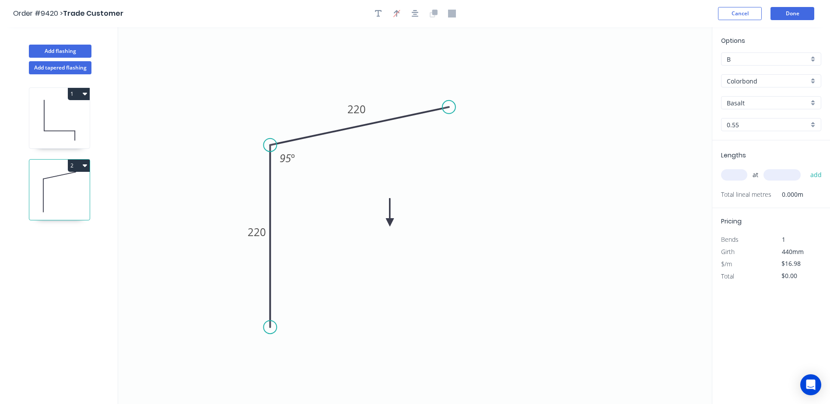
click at [389, 211] on icon "0 220 220 95 º" at bounding box center [415, 215] width 594 height 377
click at [391, 219] on icon at bounding box center [390, 213] width 8 height 28
click at [388, 222] on icon at bounding box center [396, 215] width 25 height 25
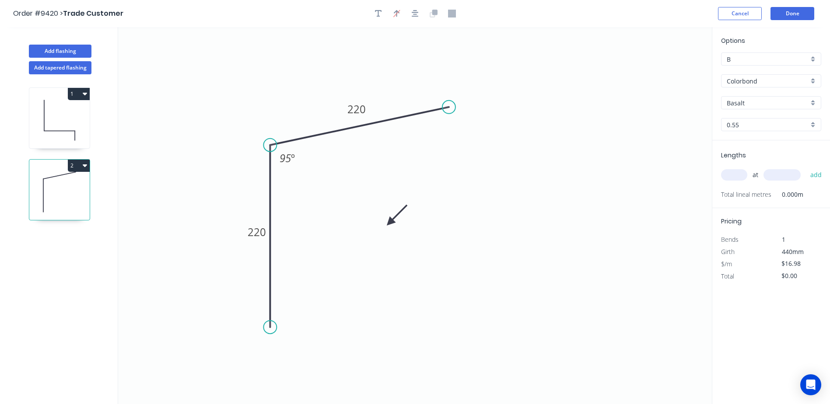
click at [388, 222] on icon at bounding box center [396, 215] width 25 height 25
click at [393, 224] on icon at bounding box center [396, 229] width 25 height 25
click at [393, 224] on icon "0 220 220 95 º" at bounding box center [415, 215] width 594 height 377
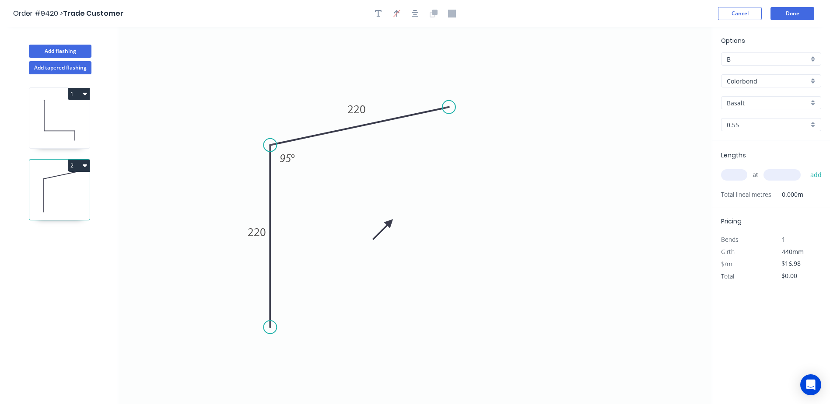
click at [391, 223] on icon at bounding box center [382, 229] width 25 height 25
click at [391, 222] on icon at bounding box center [380, 222] width 28 height 8
drag, startPoint x: 391, startPoint y: 221, endPoint x: 198, endPoint y: 89, distance: 233.2
click at [198, 89] on icon at bounding box center [190, 82] width 25 height 25
click at [744, 101] on input "Basalt" at bounding box center [768, 102] width 82 height 9
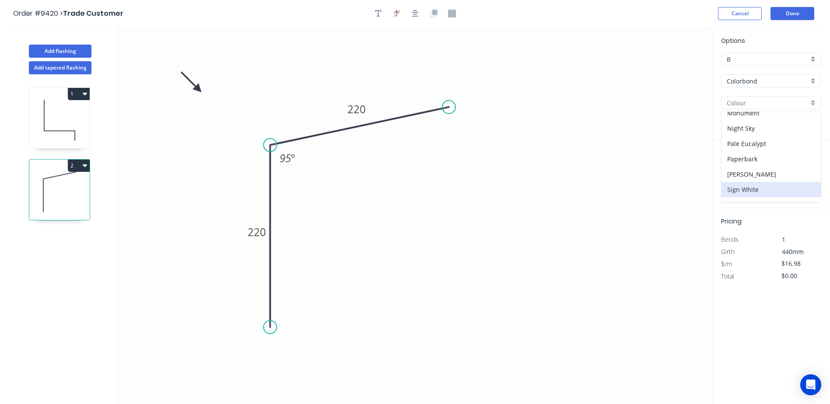
scroll to position [148, 0]
click at [757, 179] on div "Night Sky" at bounding box center [770, 185] width 99 height 15
type input "Night Sky"
click at [734, 175] on input "text" at bounding box center [734, 174] width 26 height 11
type input "4"
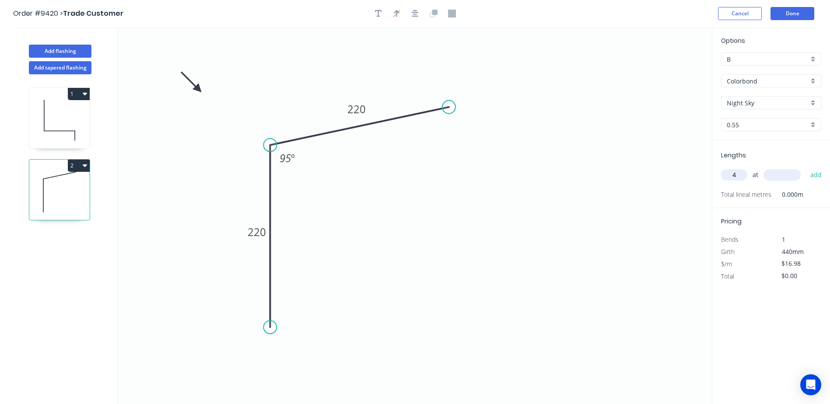
type input "4"
type input "4800"
click at [806, 168] on button "add" at bounding box center [816, 175] width 21 height 15
type input "$326.02"
click at [788, 15] on button "Done" at bounding box center [792, 13] width 44 height 13
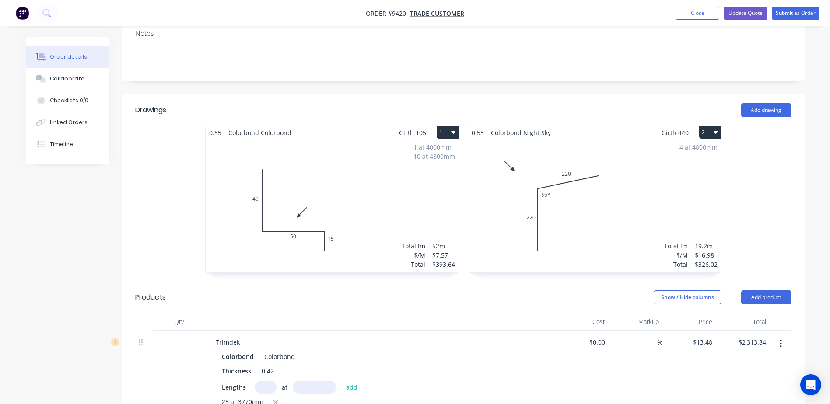
scroll to position [394, 0]
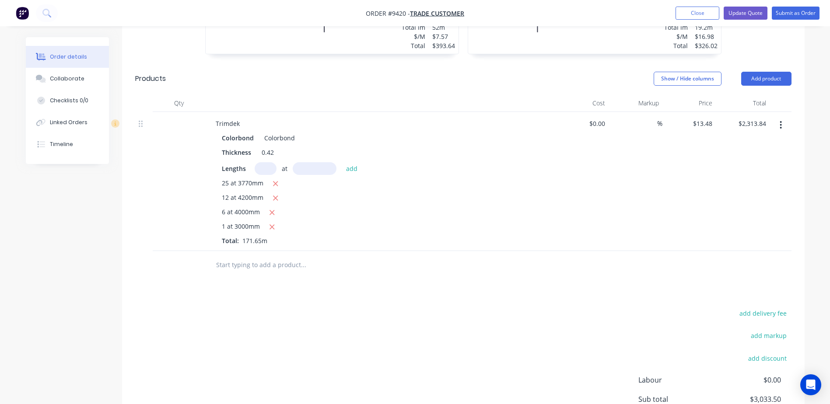
click at [265, 162] on input "text" at bounding box center [266, 168] width 22 height 13
type input "5"
type input "4980"
click at [342, 162] on button "add" at bounding box center [352, 168] width 21 height 12
type input "$2,649.49"
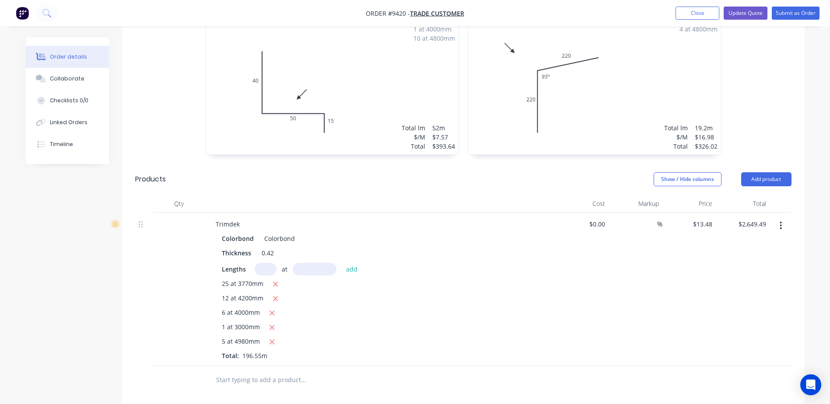
scroll to position [262, 0]
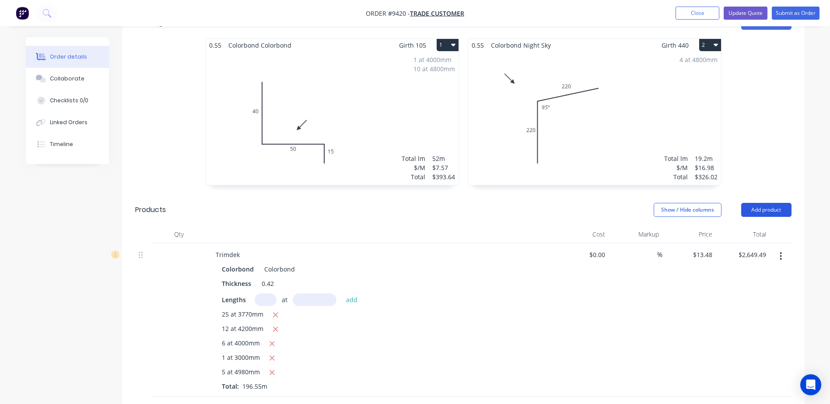
click at [753, 203] on button "Add product" at bounding box center [766, 210] width 50 height 14
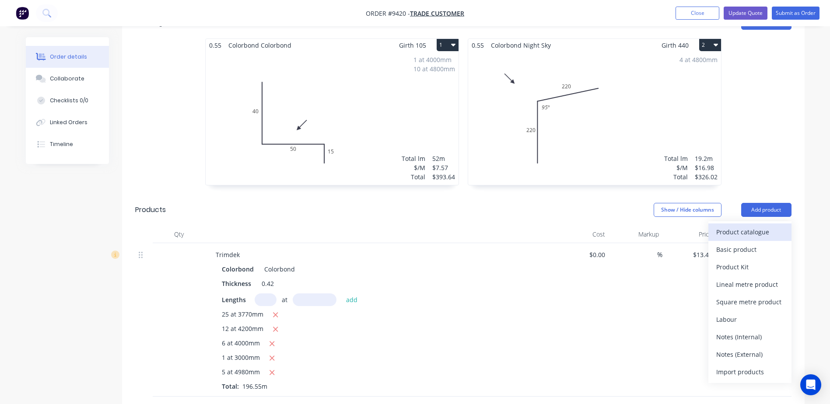
click at [736, 226] on div "Product catalogue" at bounding box center [749, 232] width 67 height 13
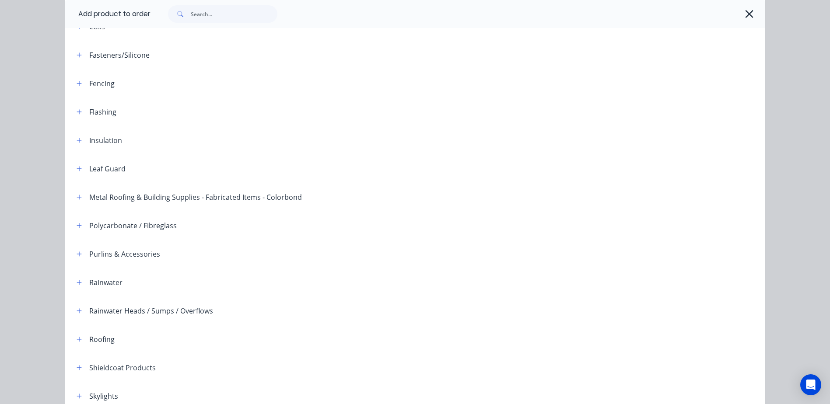
scroll to position [213, 0]
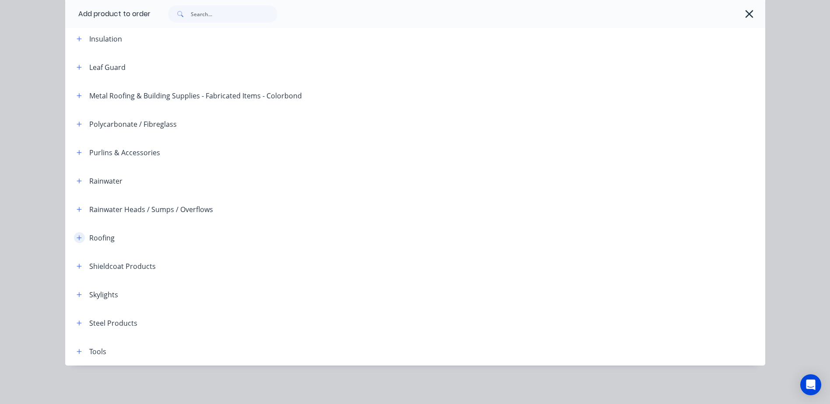
click at [77, 238] on icon "button" at bounding box center [79, 237] width 5 height 5
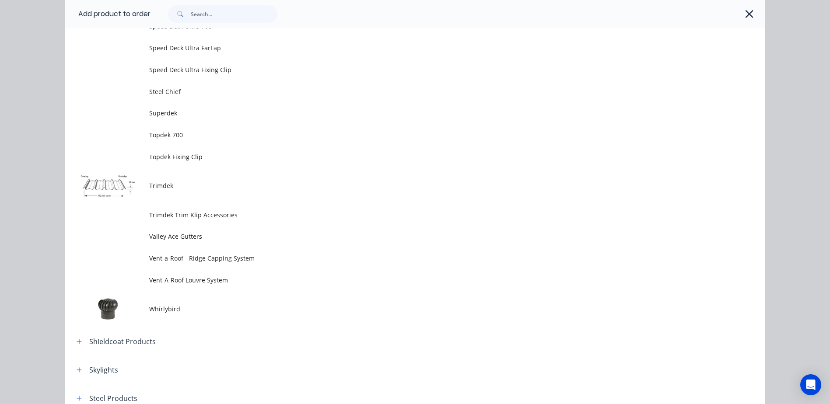
scroll to position [1876, 0]
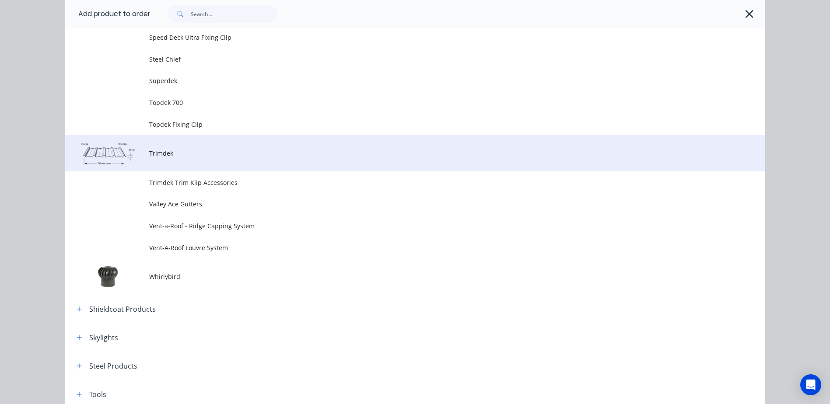
click at [192, 150] on span "Trimdek" at bounding box center [395, 153] width 493 height 9
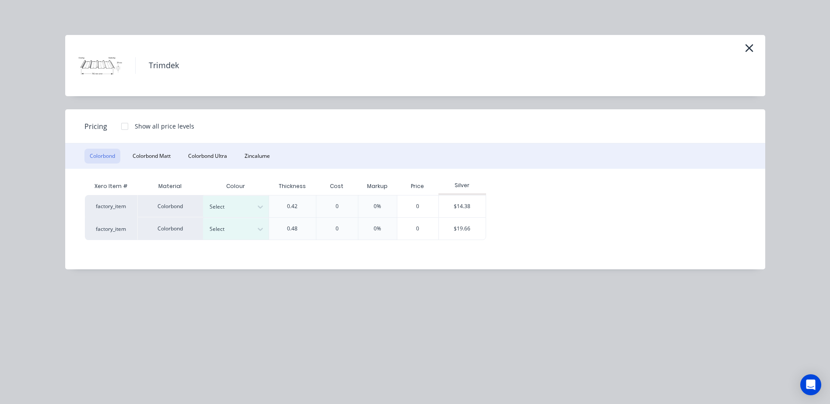
click at [125, 126] on div at bounding box center [124, 126] width 17 height 17
click at [499, 203] on div "$13.48" at bounding box center [509, 207] width 47 height 22
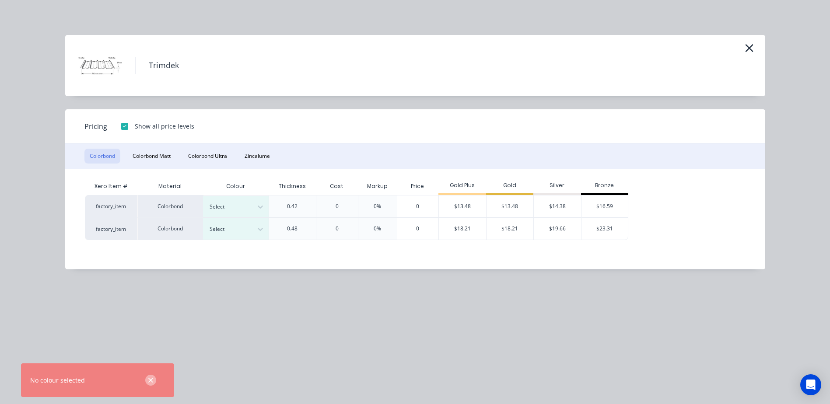
click at [150, 379] on icon "button" at bounding box center [151, 381] width 6 height 8
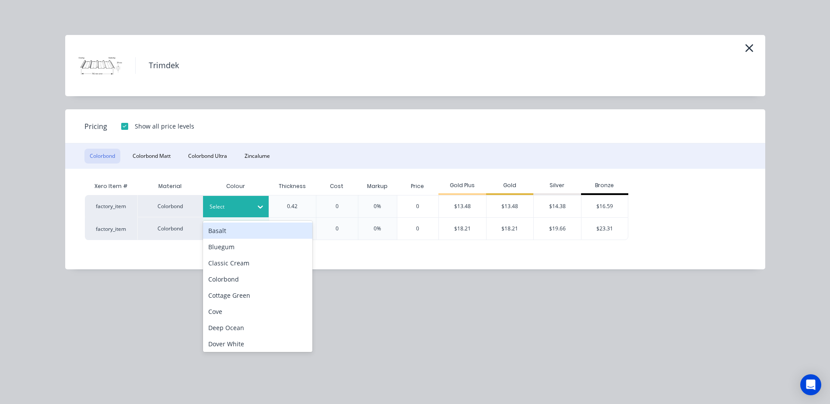
click at [262, 208] on icon at bounding box center [260, 207] width 9 height 9
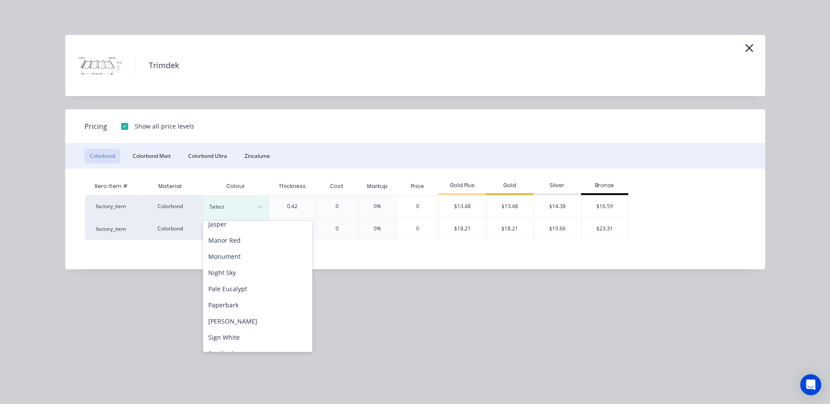
scroll to position [175, 0]
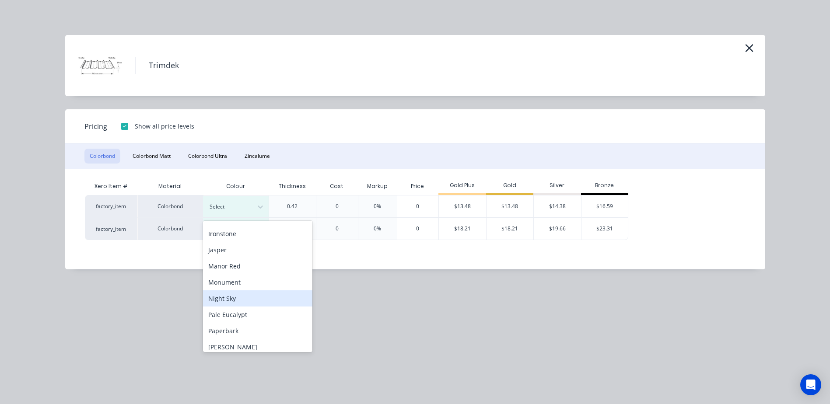
click at [241, 302] on div "Night Sky" at bounding box center [257, 298] width 109 height 16
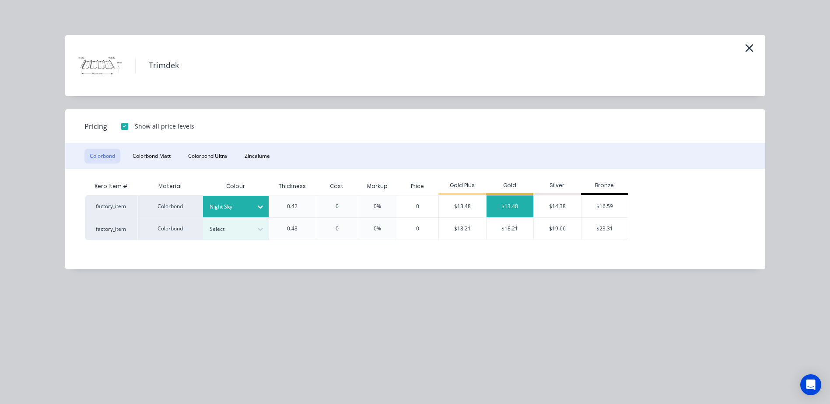
click at [509, 202] on div "$13.48" at bounding box center [509, 207] width 47 height 22
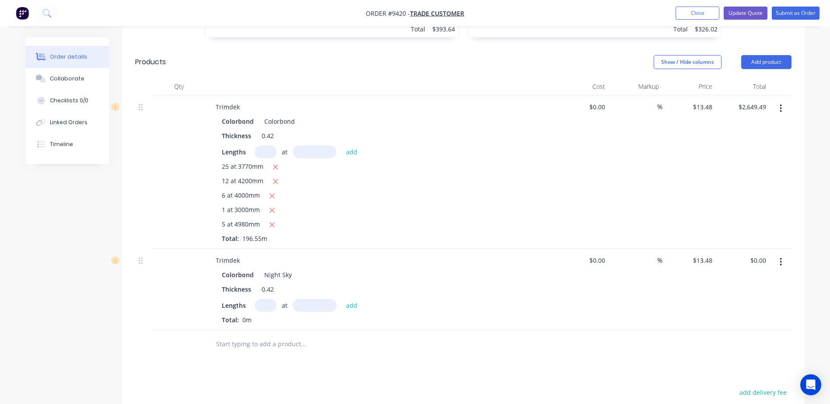
scroll to position [437, 0]
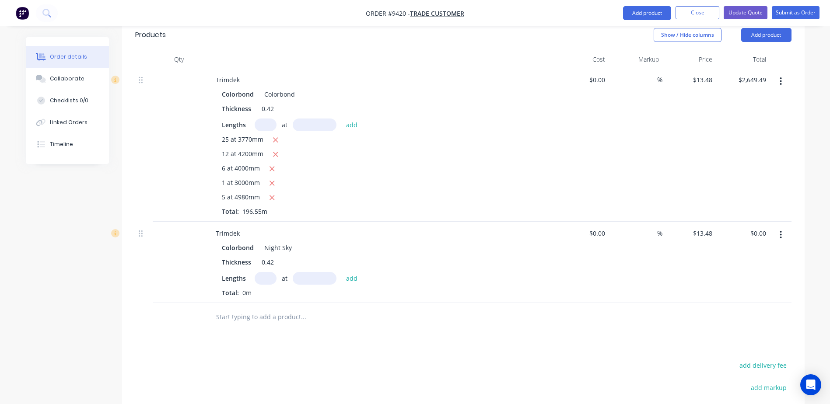
click at [781, 231] on icon "button" at bounding box center [781, 235] width 2 height 8
click at [735, 304] on div "Delete" at bounding box center [749, 310] width 67 height 13
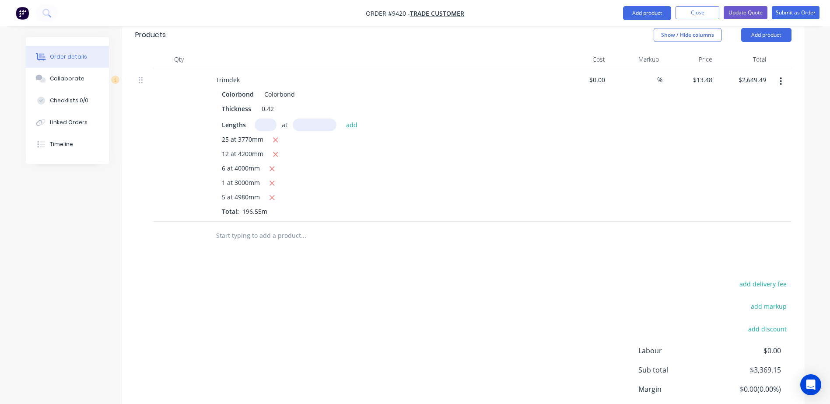
click at [263, 119] on input "text" at bounding box center [266, 125] width 22 height 13
type input "12"
type input "4200"
click at [342, 119] on button "add" at bounding box center [352, 125] width 21 height 12
type input "$3,328.89"
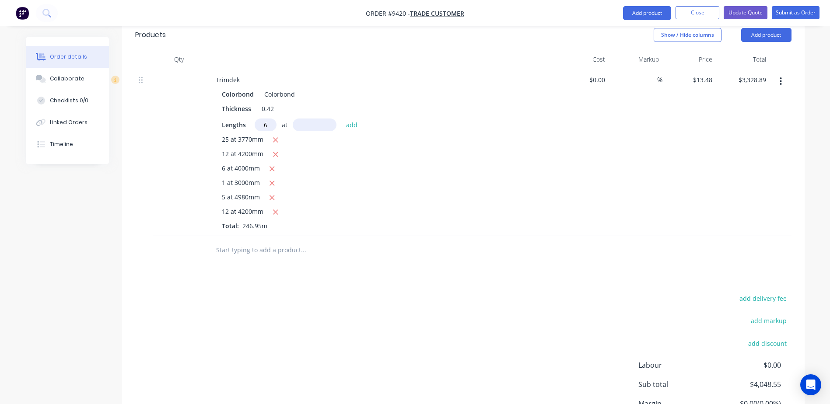
type input "6"
type input "4000"
click at [342, 119] on button "add" at bounding box center [352, 125] width 21 height 12
type input "$3,652.41"
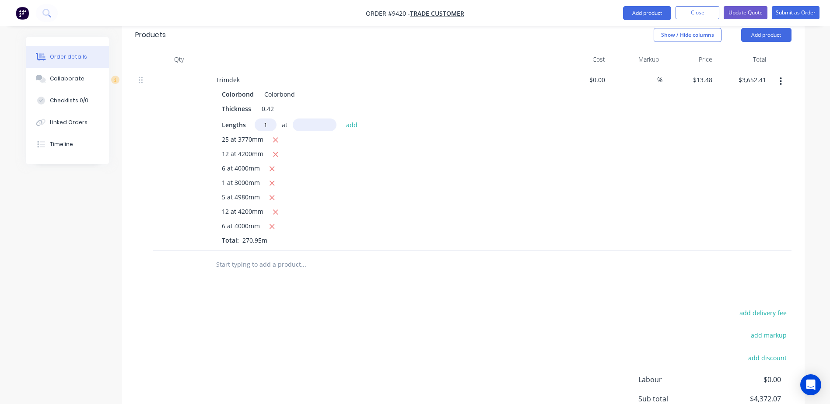
type input "1"
type input "3000"
click at [342, 119] on button "add" at bounding box center [352, 125] width 21 height 12
type input "$3,692.85"
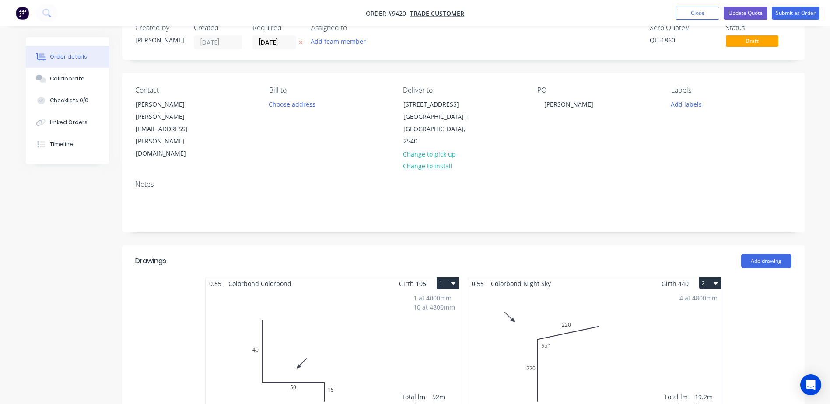
scroll to position [0, 0]
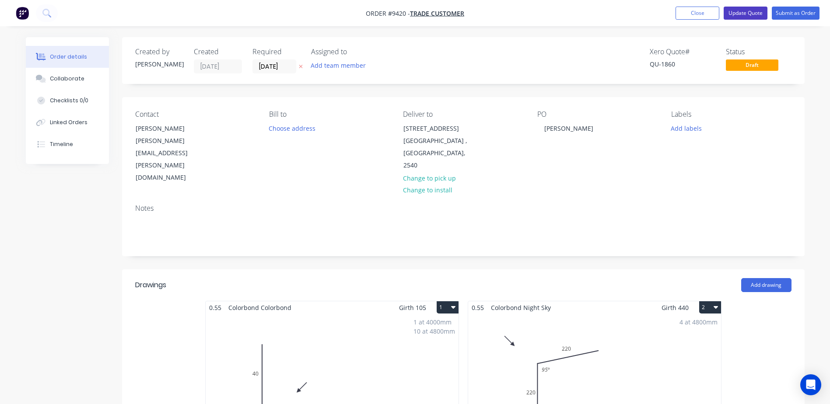
click at [746, 12] on button "Update Quote" at bounding box center [745, 13] width 44 height 13
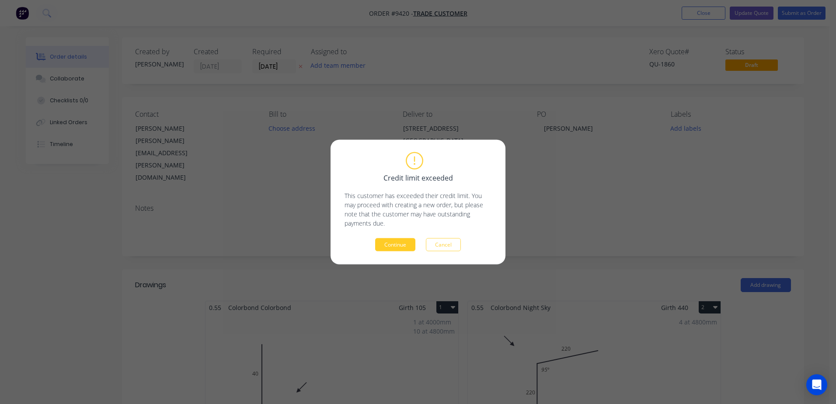
click at [387, 244] on button "Continue" at bounding box center [395, 244] width 40 height 13
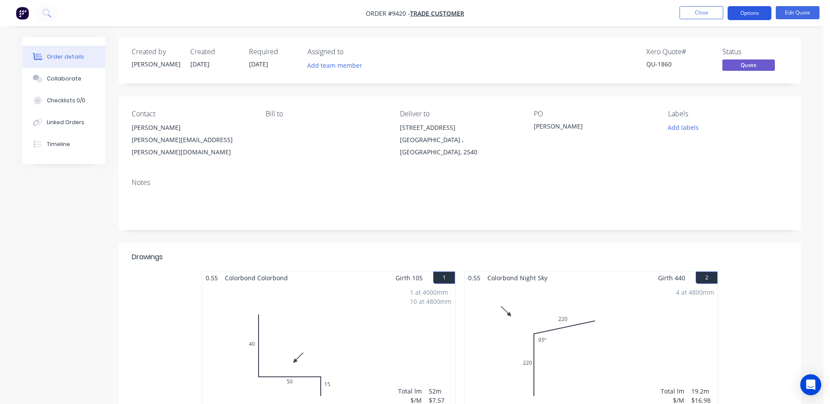
click at [761, 11] on button "Options" at bounding box center [749, 13] width 44 height 14
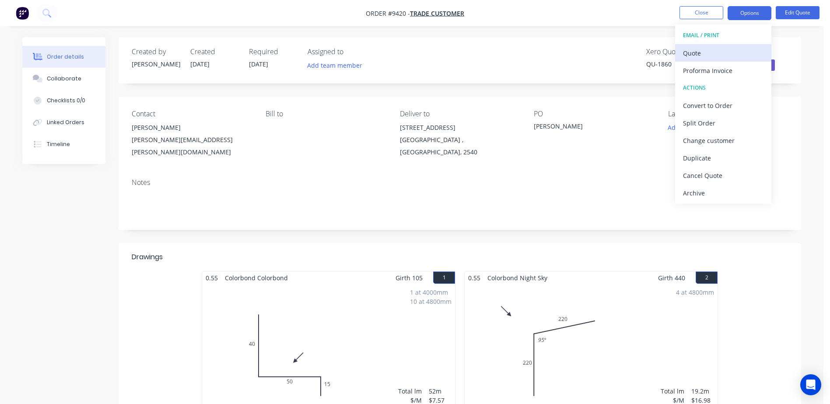
click at [692, 52] on div "Quote" at bounding box center [723, 53] width 80 height 13
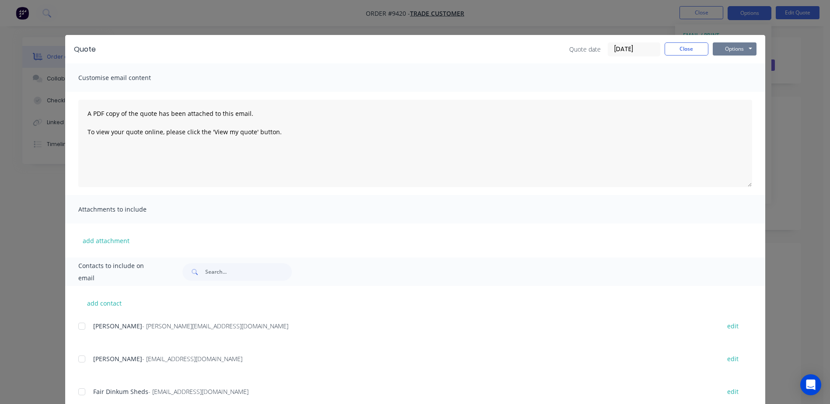
click at [726, 49] on button "Options" at bounding box center [735, 48] width 44 height 13
click at [727, 88] on button "Email" at bounding box center [741, 93] width 56 height 14
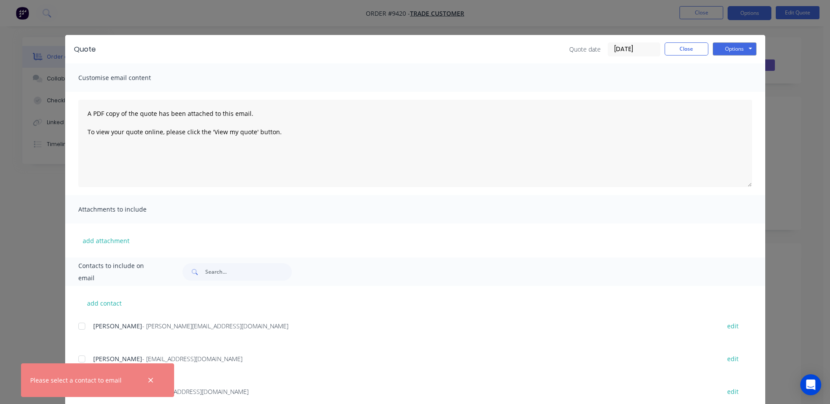
scroll to position [130, 0]
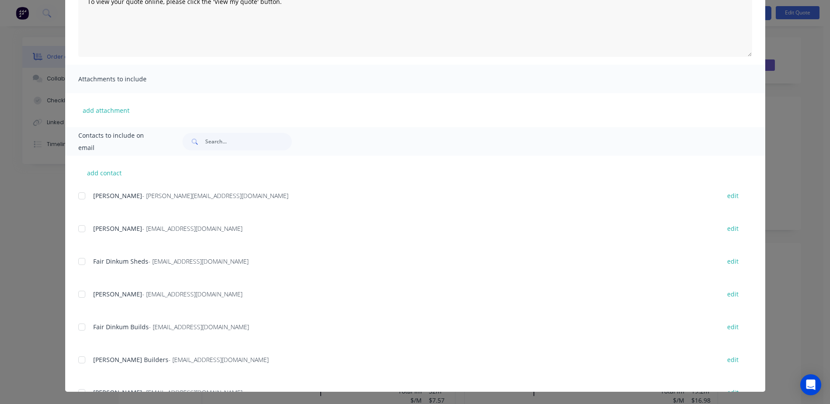
click at [193, 140] on icon at bounding box center [194, 141] width 5 height 5
click at [201, 140] on span at bounding box center [193, 141] width 23 height 17
click at [193, 140] on icon at bounding box center [194, 141] width 5 height 5
click at [221, 141] on input "text" at bounding box center [248, 141] width 87 height 17
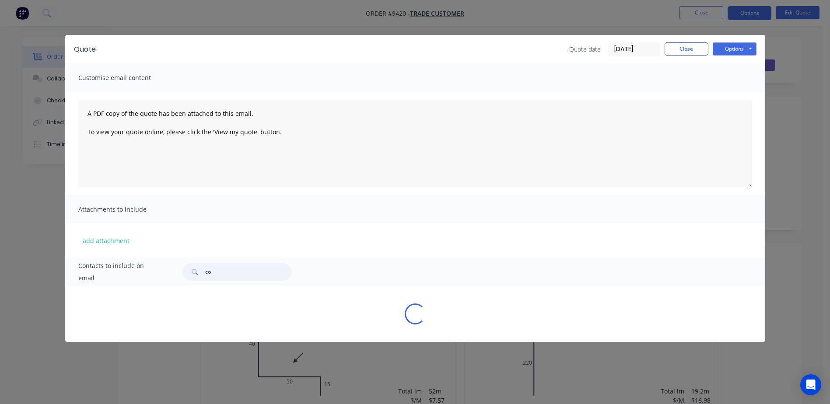
scroll to position [0, 0]
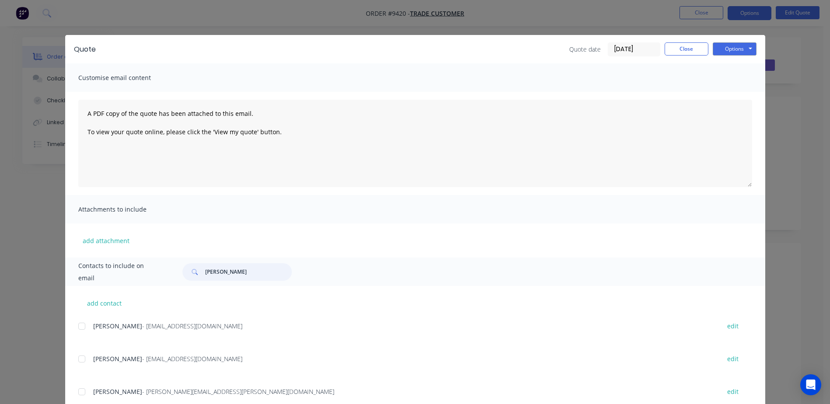
click at [78, 392] on div at bounding box center [81, 391] width 17 height 17
type input "[PERSON_NAME]"
click at [735, 48] on button "Options" at bounding box center [735, 48] width 44 height 13
click at [732, 92] on button "Email" at bounding box center [741, 93] width 56 height 14
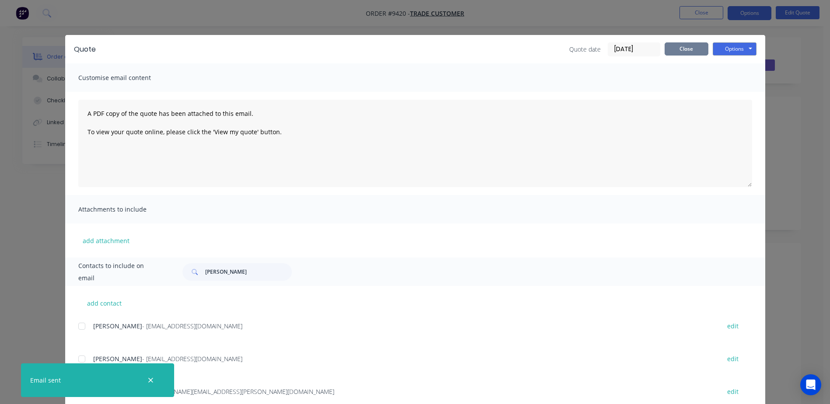
click at [684, 51] on button "Close" at bounding box center [686, 48] width 44 height 13
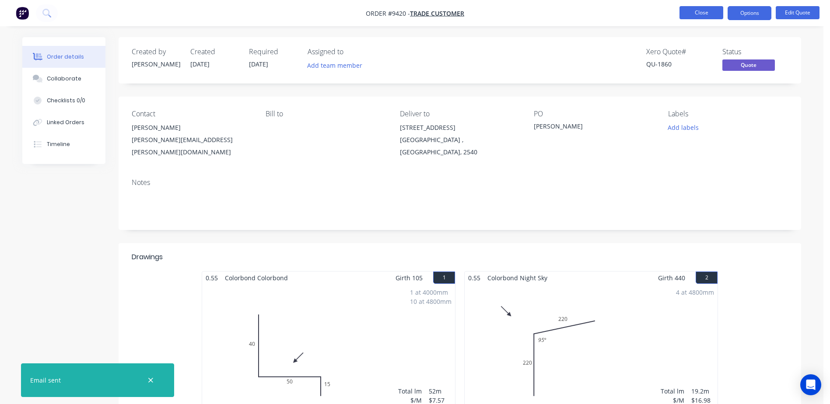
click at [683, 12] on button "Close" at bounding box center [701, 12] width 44 height 13
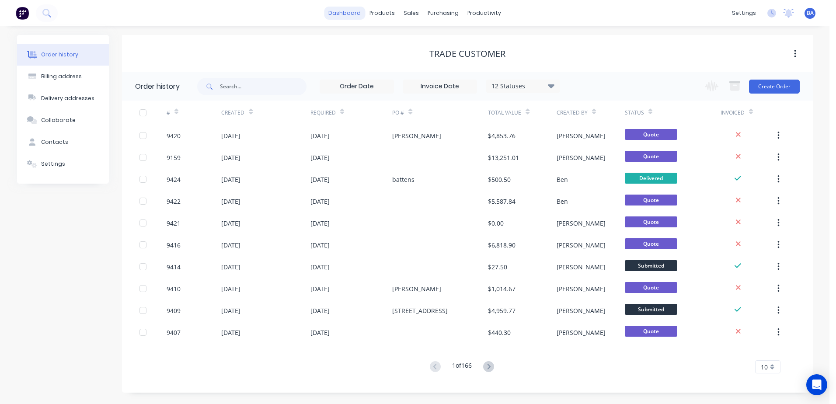
click at [347, 12] on link "dashboard" at bounding box center [344, 13] width 41 height 13
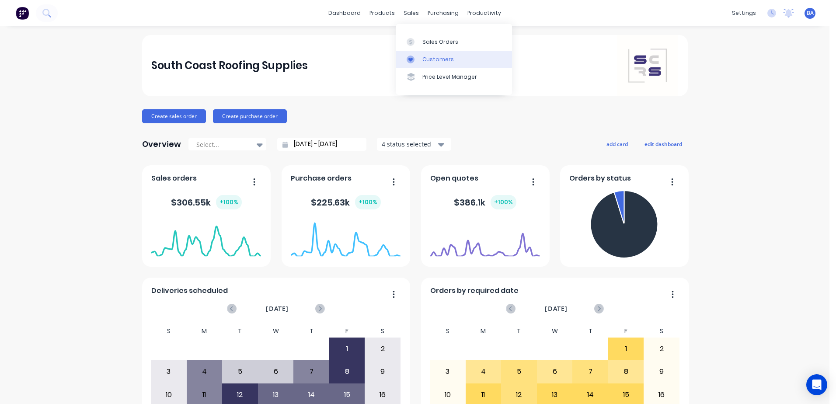
click at [419, 60] on div at bounding box center [413, 60] width 13 height 8
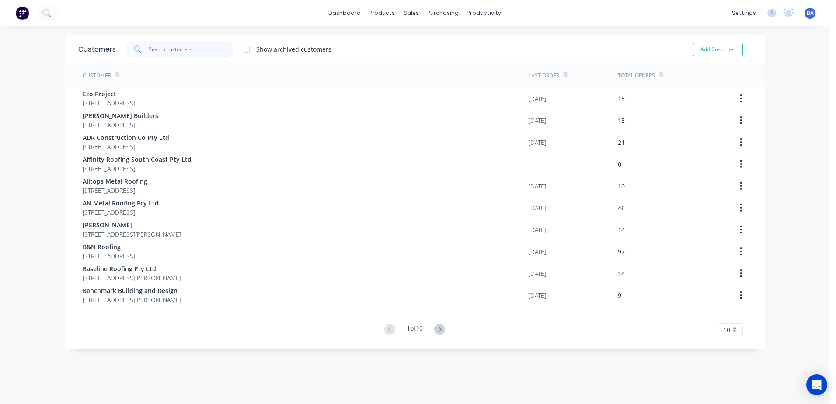
click at [195, 49] on input "text" at bounding box center [191, 49] width 85 height 17
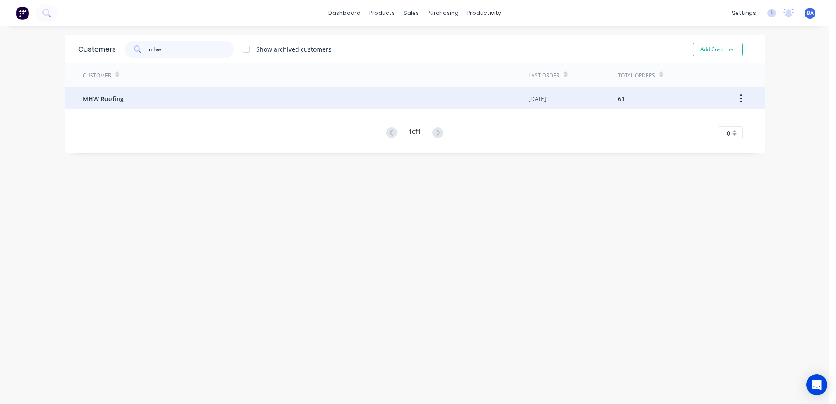
type input "mhw"
click at [96, 105] on div "MHW Roofing" at bounding box center [306, 98] width 446 height 22
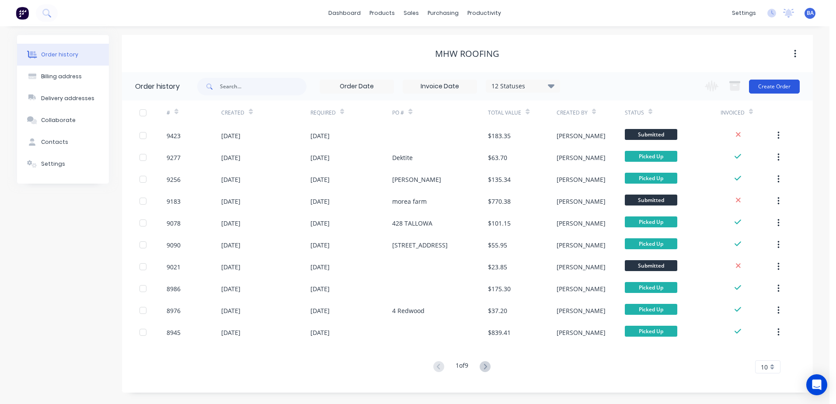
click at [767, 88] on button "Create Order" at bounding box center [774, 87] width 51 height 14
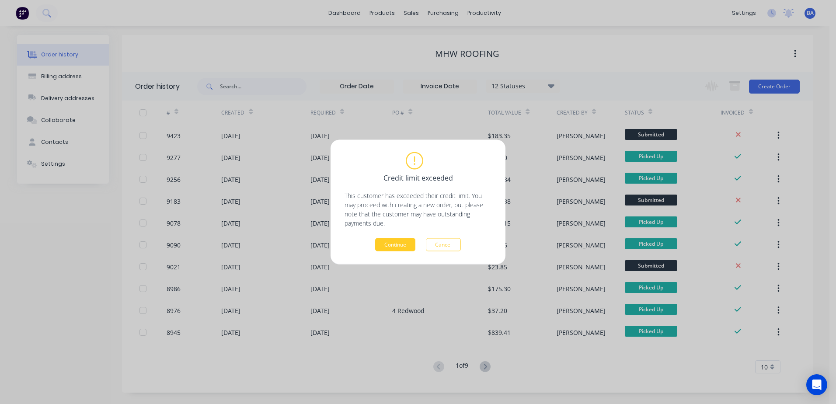
click at [394, 247] on button "Continue" at bounding box center [395, 244] width 40 height 13
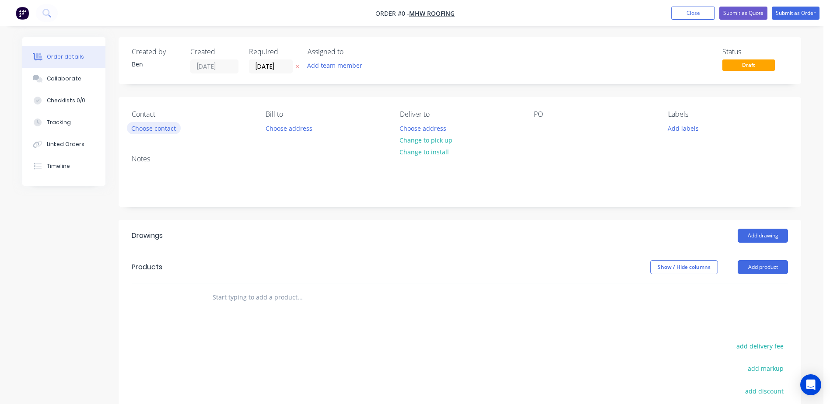
click at [164, 131] on button "Choose contact" at bounding box center [154, 128] width 54 height 12
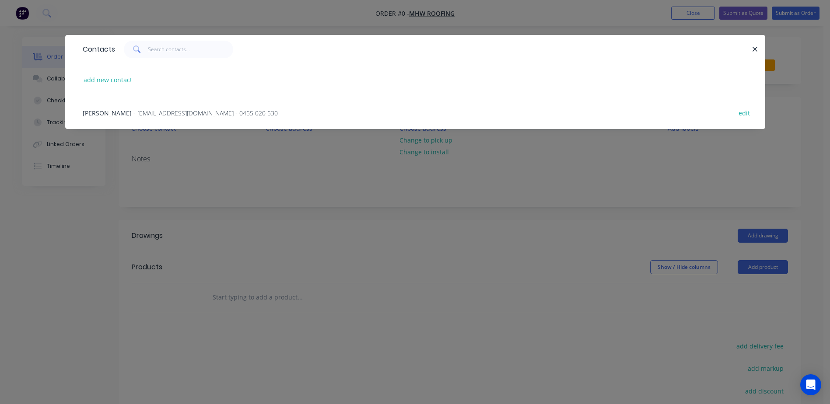
click at [143, 112] on span "- [EMAIL_ADDRESS][DOMAIN_NAME] - 0455 020 530" at bounding box center [205, 113] width 144 height 8
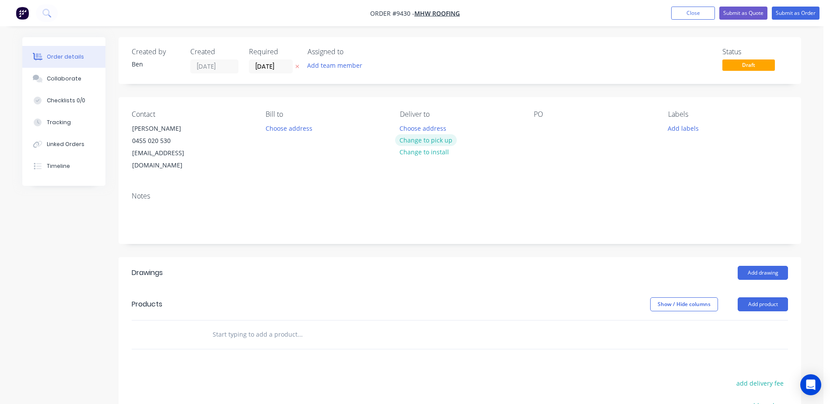
click at [434, 139] on button "Change to pick up" at bounding box center [426, 140] width 62 height 12
click at [541, 125] on div at bounding box center [541, 128] width 14 height 13
click at [579, 147] on div "PO Jenanter Dr" at bounding box center [594, 141] width 120 height 62
click at [772, 266] on button "Add drawing" at bounding box center [762, 273] width 50 height 14
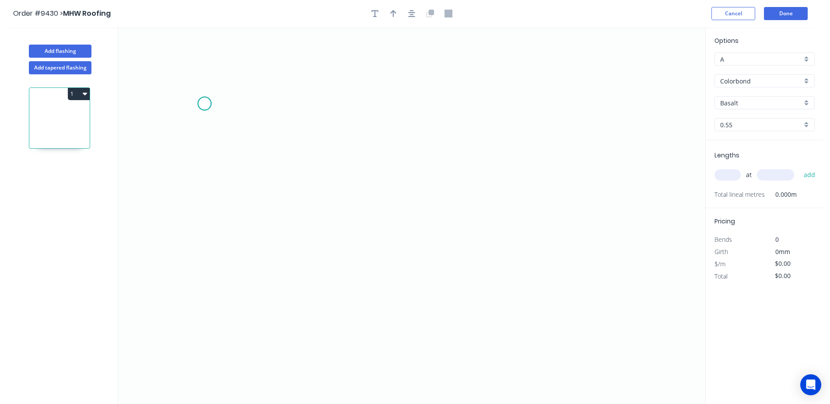
click at [204, 104] on icon "0" at bounding box center [411, 215] width 587 height 377
click at [201, 209] on icon "0" at bounding box center [411, 215] width 587 height 377
click at [563, 222] on icon "0 ?" at bounding box center [411, 215] width 587 height 377
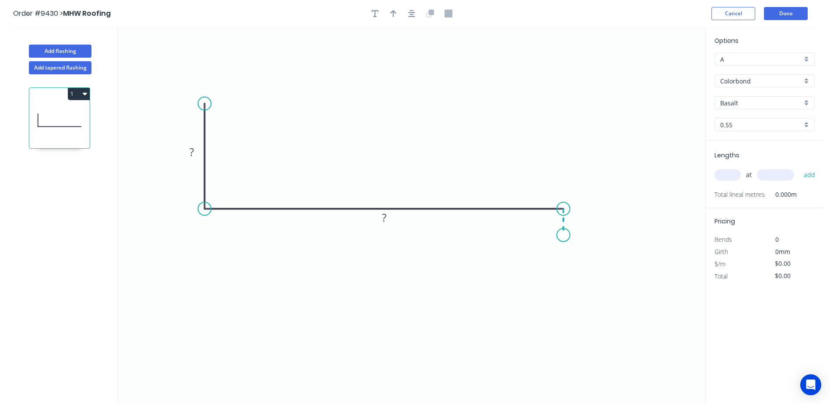
click at [565, 235] on icon "0 ? ?" at bounding box center [411, 215] width 587 height 377
click at [192, 155] on tspan "?" at bounding box center [191, 152] width 4 height 14
type input "$15.52"
click at [392, 13] on icon "button" at bounding box center [393, 14] width 6 height 8
drag, startPoint x: 661, startPoint y: 70, endPoint x: 390, endPoint y: 111, distance: 273.4
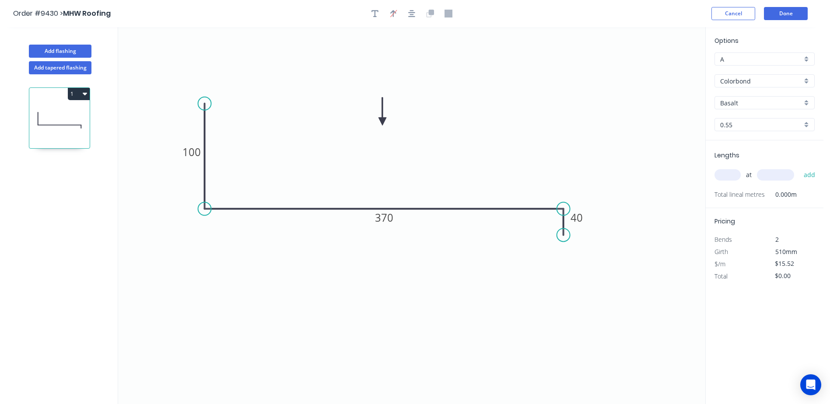
click at [383, 121] on icon at bounding box center [382, 112] width 8 height 28
click at [720, 175] on input "text" at bounding box center [727, 174] width 26 height 11
type input "1"
type input "5200"
click at [799, 168] on button "add" at bounding box center [809, 175] width 21 height 15
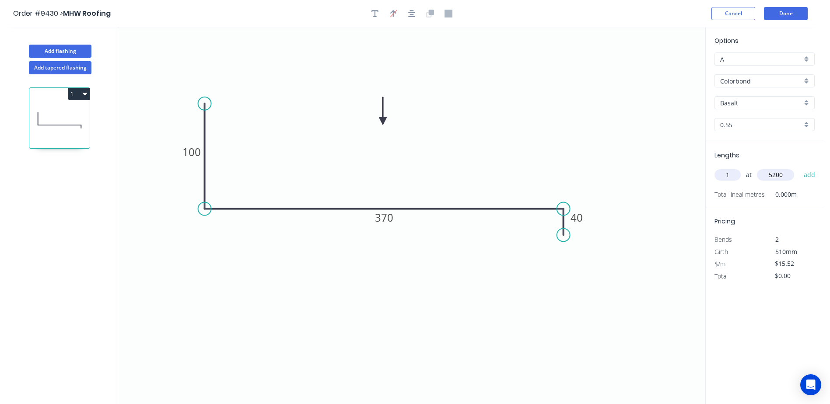
type input "$80.70"
click at [800, 14] on button "Done" at bounding box center [786, 13] width 44 height 13
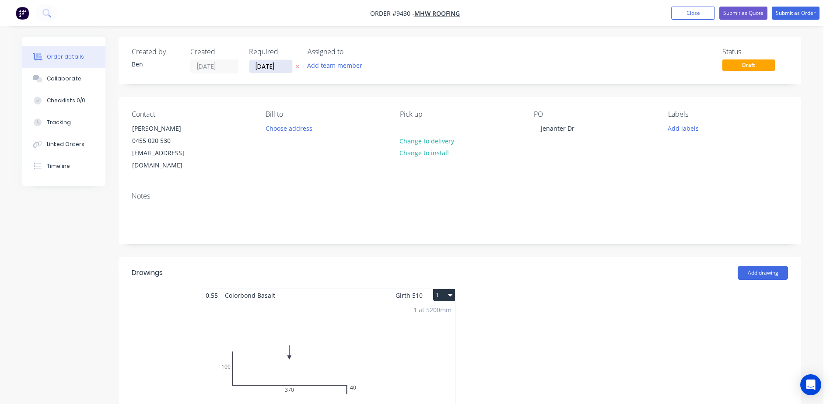
click at [262, 66] on input "[DATE]" at bounding box center [270, 66] width 43 height 13
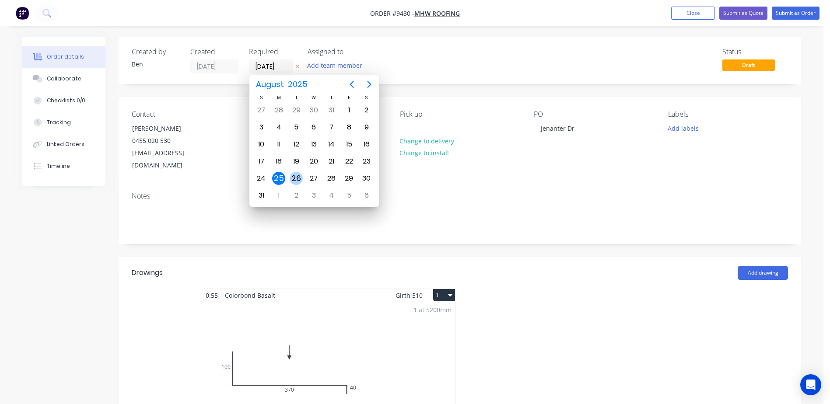
click at [295, 176] on div "26" at bounding box center [296, 178] width 13 height 13
type input "[DATE]"
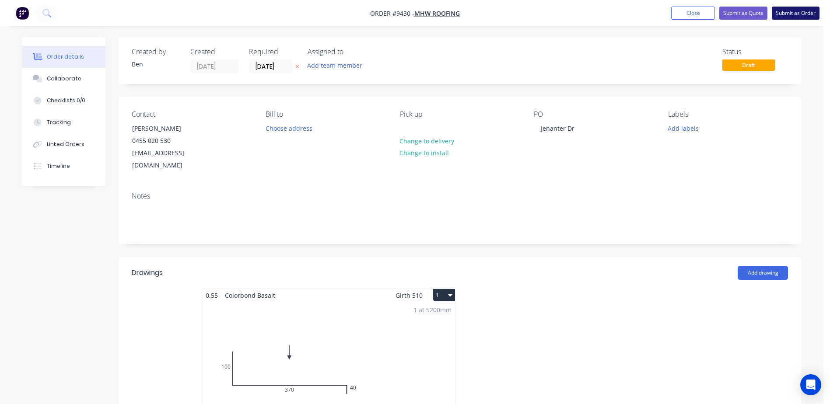
click at [791, 13] on button "Submit as Order" at bounding box center [796, 13] width 48 height 13
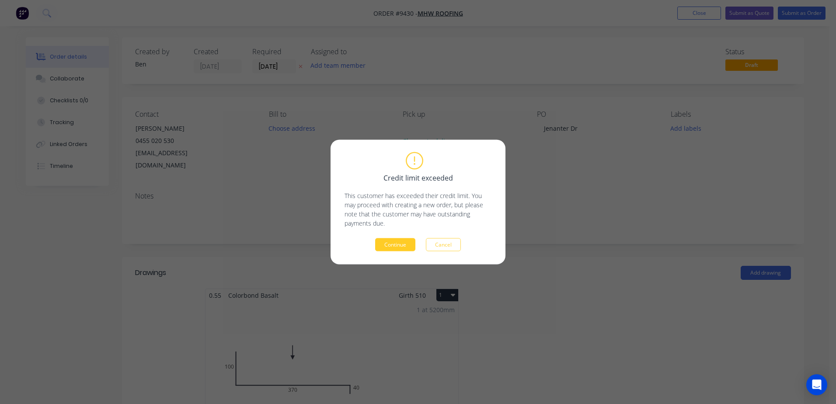
click at [405, 243] on button "Continue" at bounding box center [395, 244] width 40 height 13
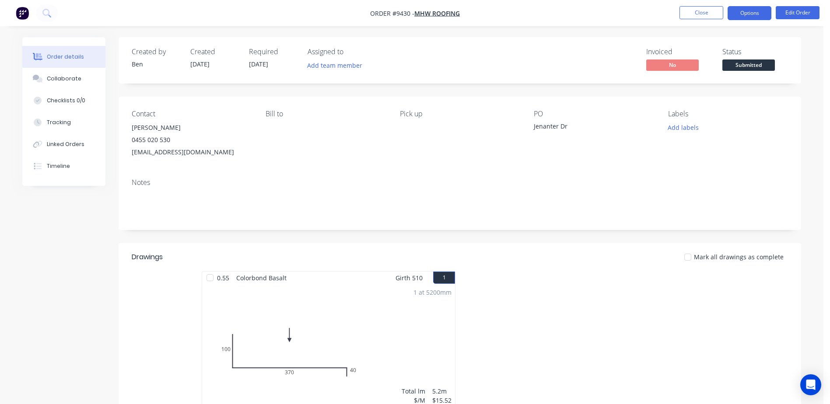
click at [741, 14] on button "Options" at bounding box center [749, 13] width 44 height 14
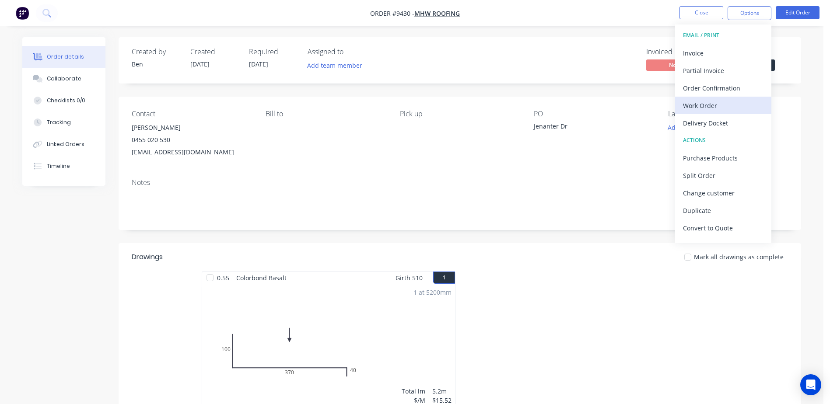
click at [717, 102] on div "Work Order" at bounding box center [723, 105] width 80 height 13
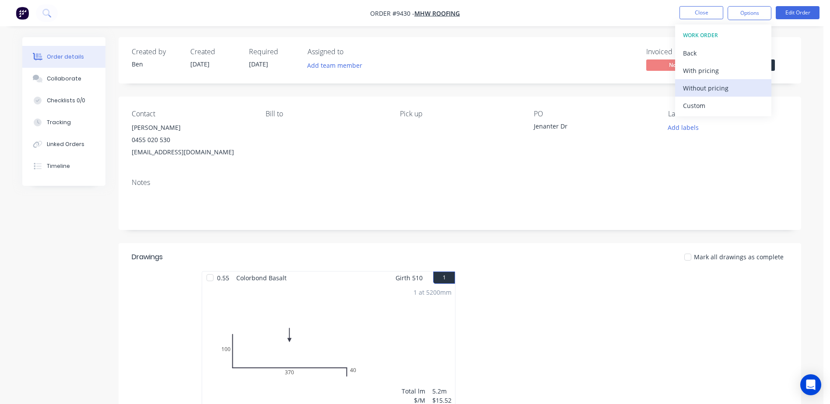
click at [720, 87] on div "Without pricing" at bounding box center [723, 88] width 80 height 13
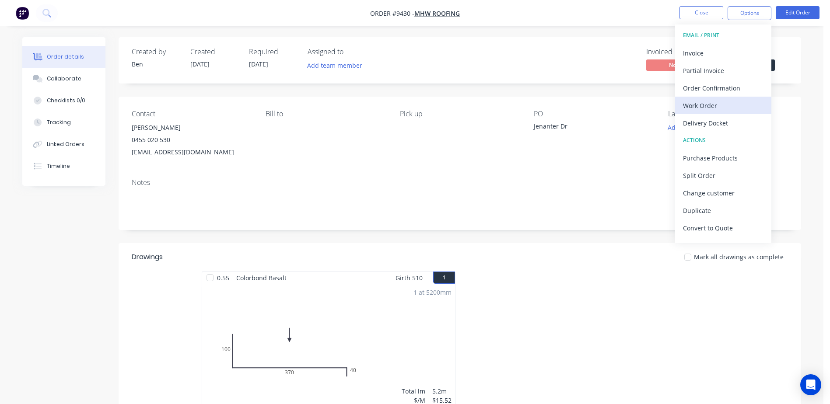
click at [723, 101] on div "Work Order" at bounding box center [723, 105] width 80 height 13
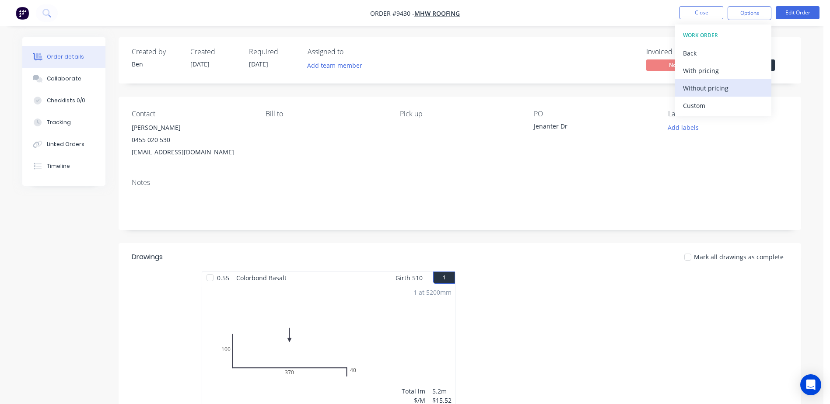
click at [717, 83] on div "Without pricing" at bounding box center [723, 88] width 80 height 13
click at [550, 176] on div "Notes" at bounding box center [460, 200] width 682 height 59
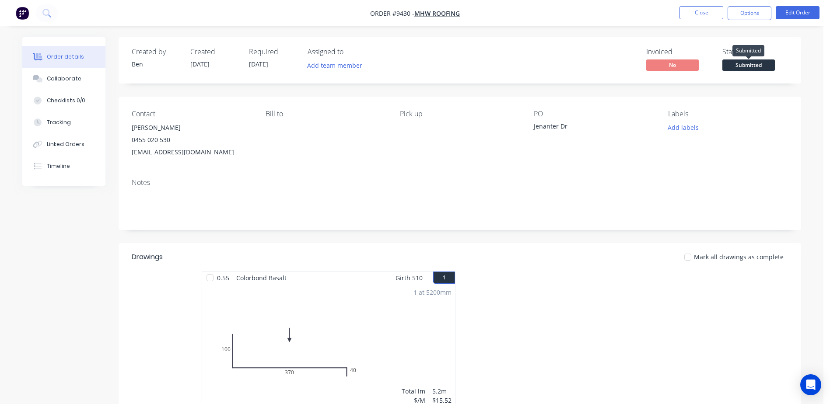
click at [759, 62] on span "Submitted" at bounding box center [748, 64] width 52 height 11
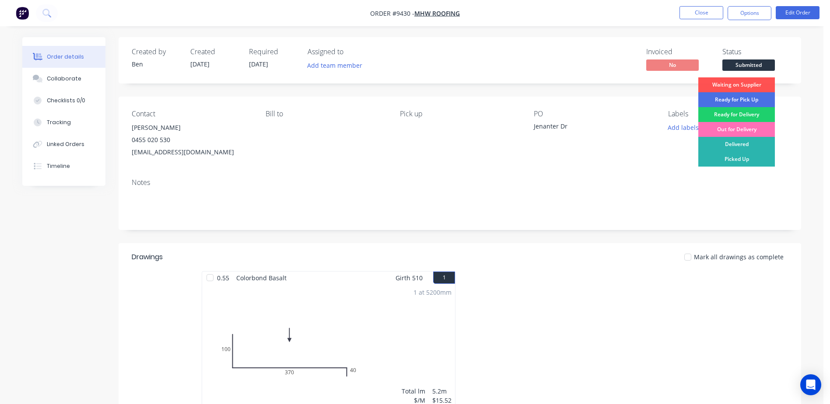
click at [624, 175] on div "Notes" at bounding box center [460, 200] width 682 height 59
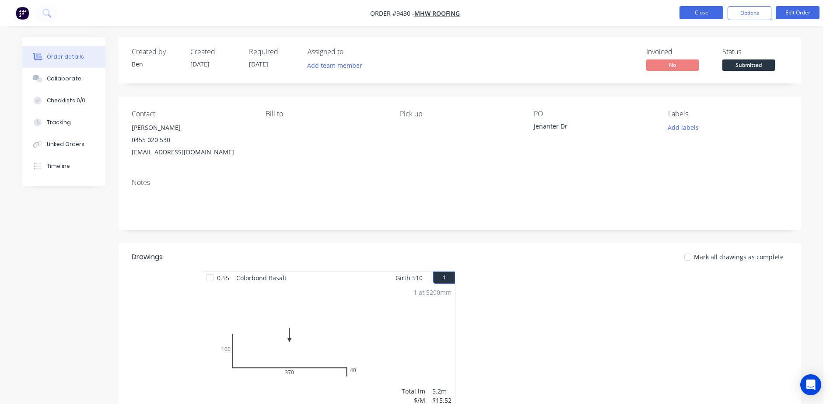
click at [695, 14] on button "Close" at bounding box center [701, 12] width 44 height 13
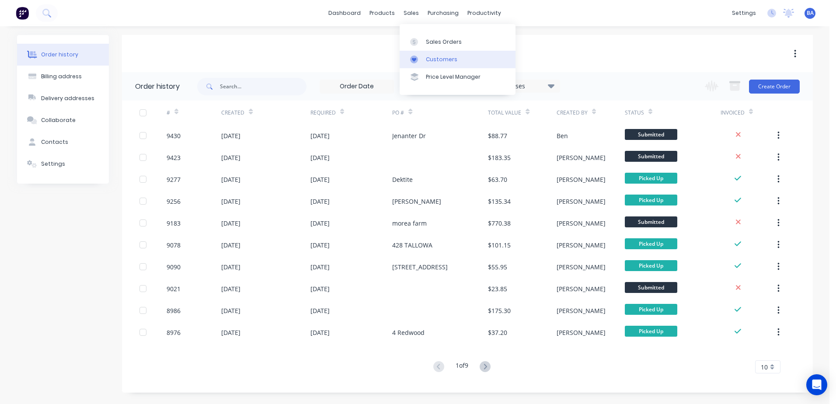
click at [416, 57] on icon at bounding box center [414, 60] width 8 height 8
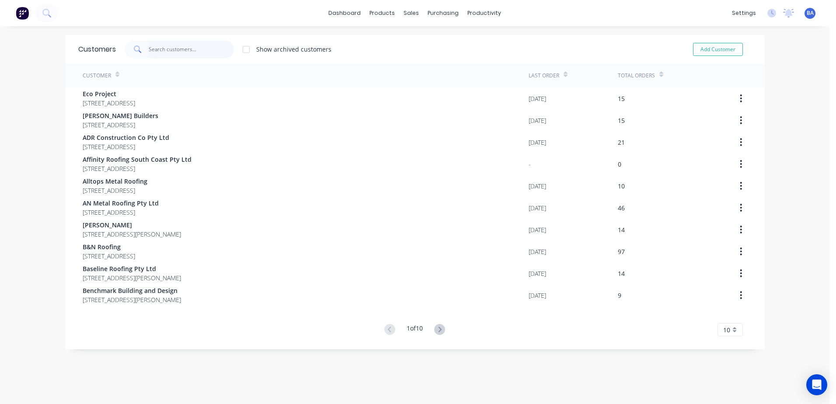
click at [176, 49] on input "text" at bounding box center [191, 49] width 85 height 17
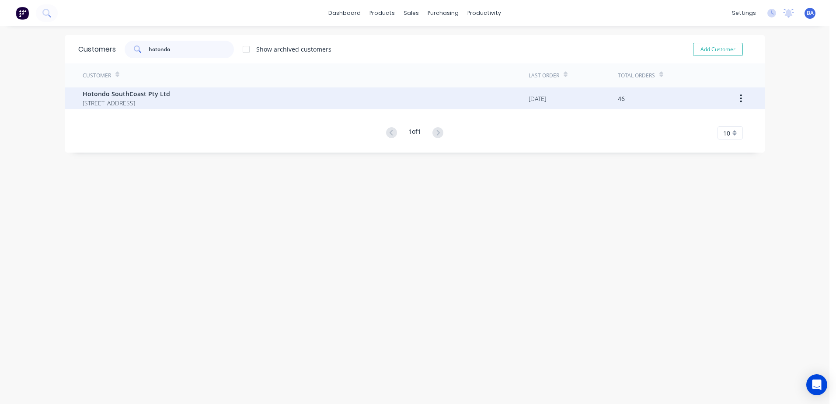
type input "hotondo"
click at [162, 98] on span "Hotondo SouthCoast Pty Ltd" at bounding box center [126, 93] width 87 height 9
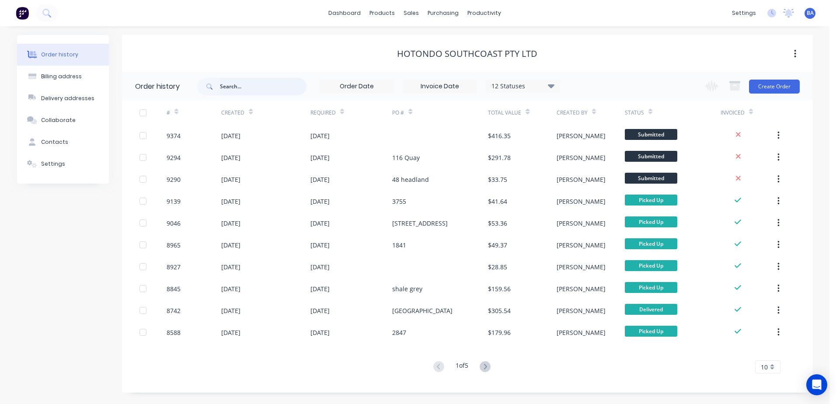
click at [227, 85] on input "text" at bounding box center [263, 86] width 87 height 17
type input "9290"
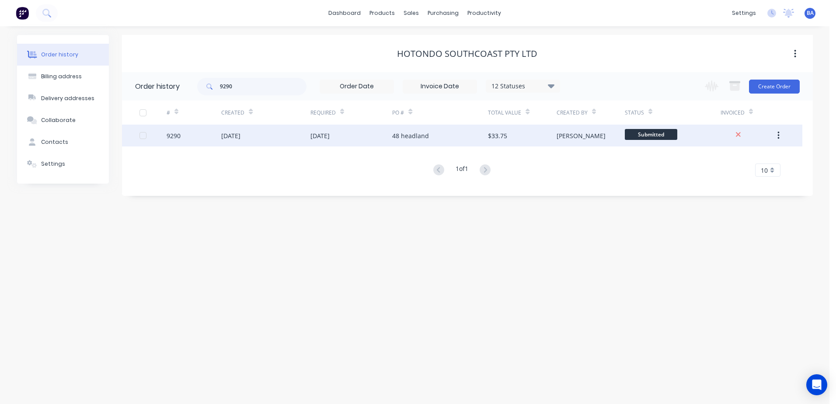
click at [257, 139] on div "[DATE]" at bounding box center [265, 136] width 89 height 22
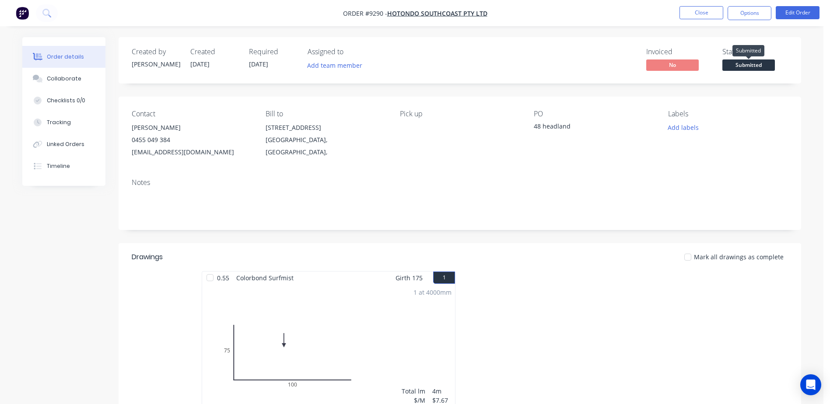
click at [759, 61] on span "Submitted" at bounding box center [748, 64] width 52 height 11
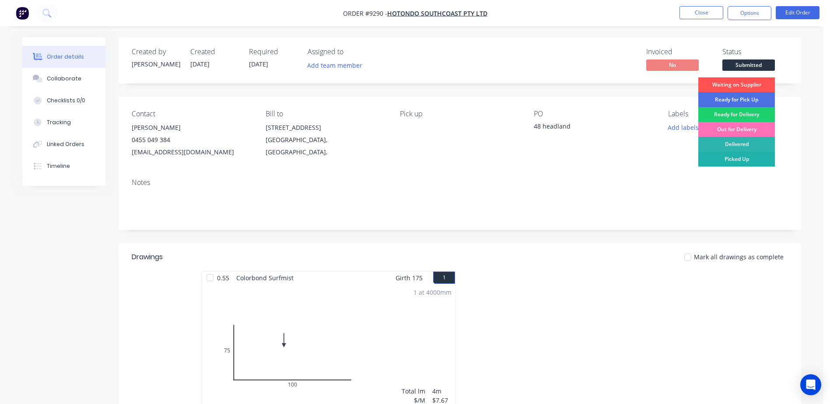
click at [738, 157] on div "Picked Up" at bounding box center [736, 159] width 77 height 15
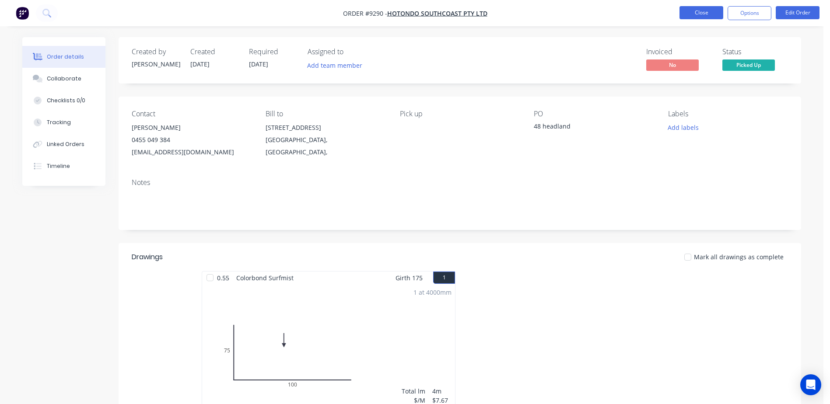
click at [697, 14] on button "Close" at bounding box center [701, 12] width 44 height 13
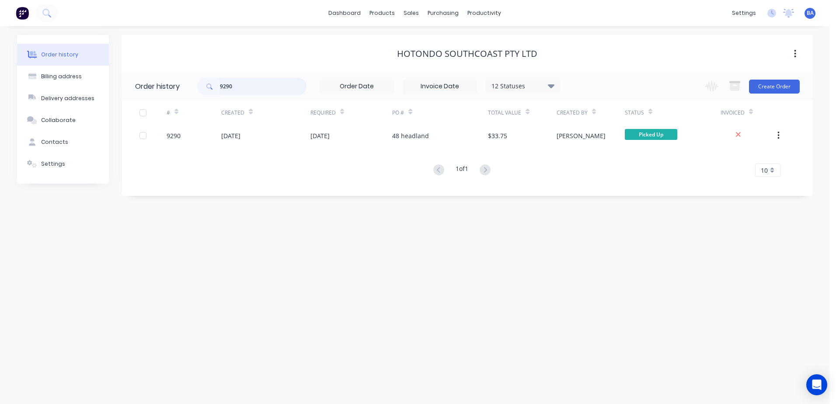
click at [239, 84] on input "9290" at bounding box center [263, 86] width 87 height 17
type input "9"
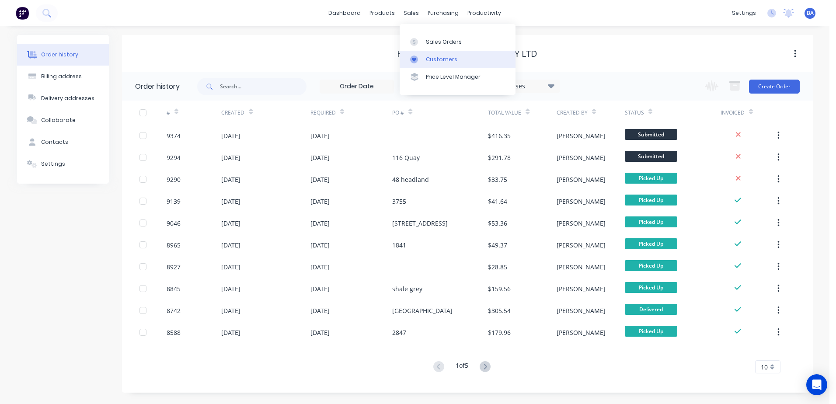
click at [428, 56] on div "Customers" at bounding box center [441, 60] width 31 height 8
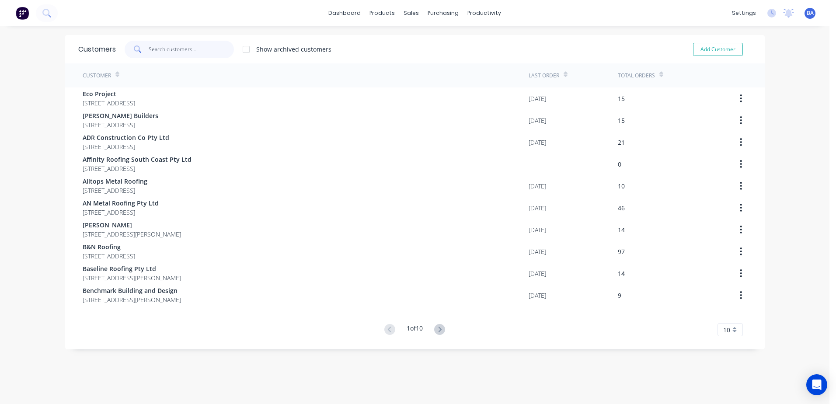
click at [202, 46] on input "text" at bounding box center [191, 49] width 85 height 17
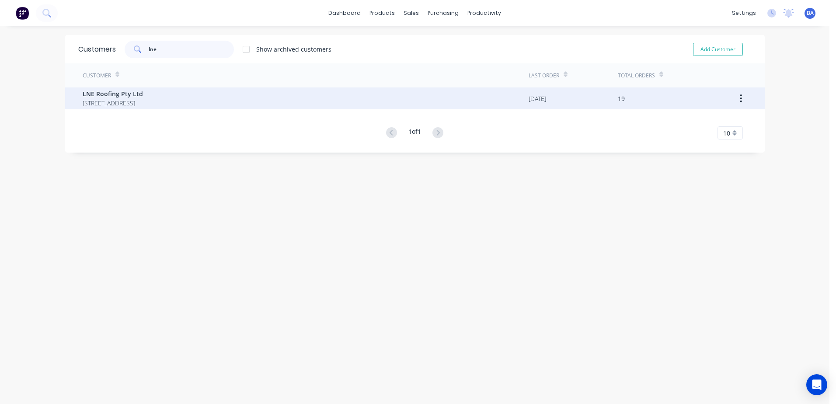
type input "lne"
drag, startPoint x: 157, startPoint y: 95, endPoint x: 164, endPoint y: 95, distance: 6.6
click at [143, 95] on span "LNE Roofing Pty Ltd" at bounding box center [113, 93] width 60 height 9
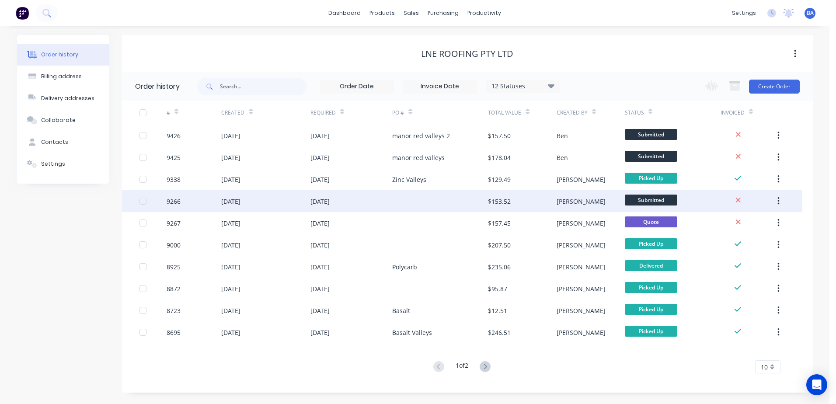
click at [181, 202] on div "9266" at bounding box center [174, 201] width 14 height 9
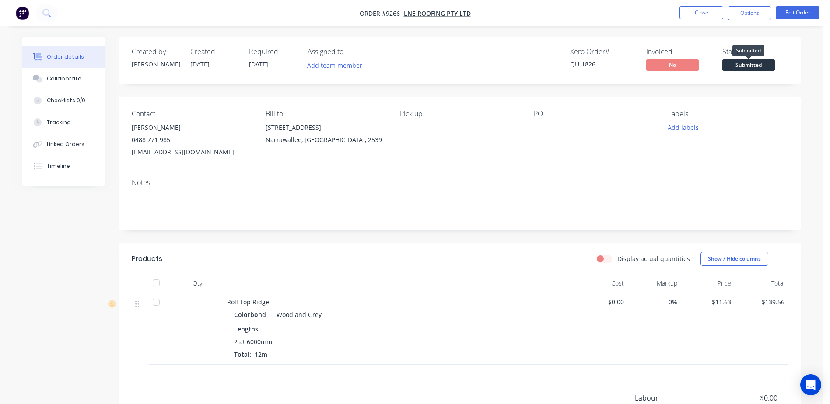
click at [739, 66] on span "Submitted" at bounding box center [748, 64] width 52 height 11
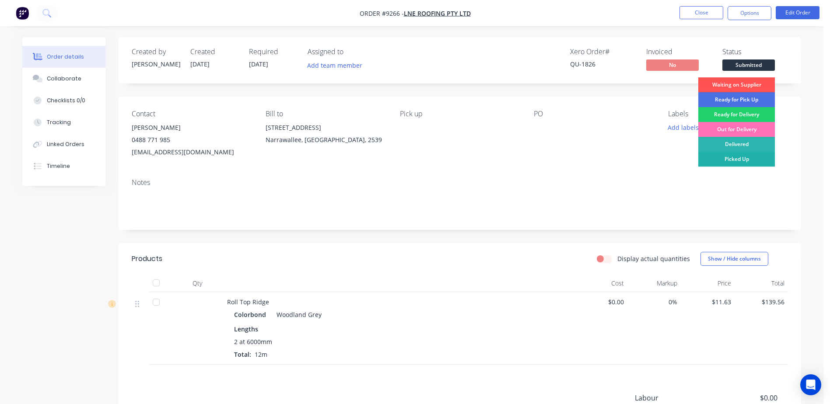
click at [755, 156] on div "Picked Up" at bounding box center [736, 159] width 77 height 15
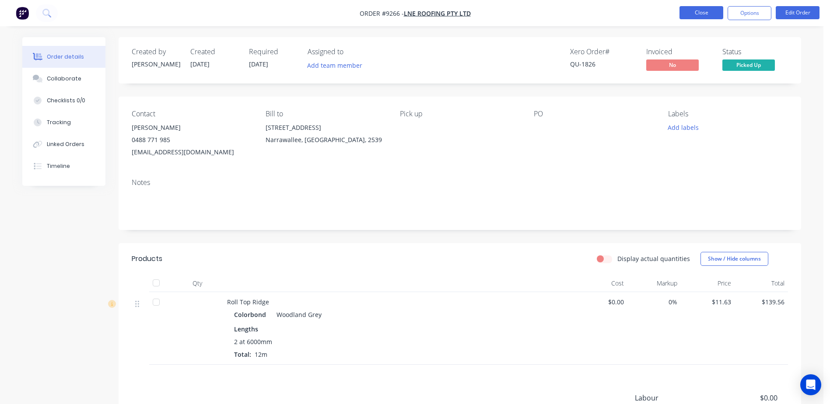
click at [699, 13] on button "Close" at bounding box center [701, 12] width 44 height 13
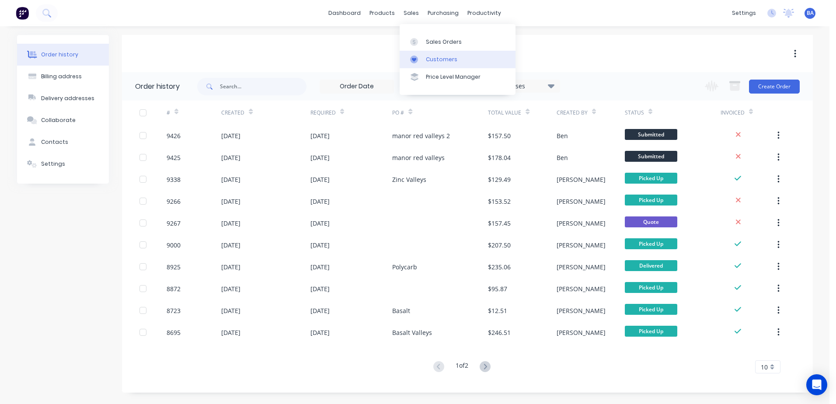
click at [422, 56] on div at bounding box center [416, 60] width 13 height 8
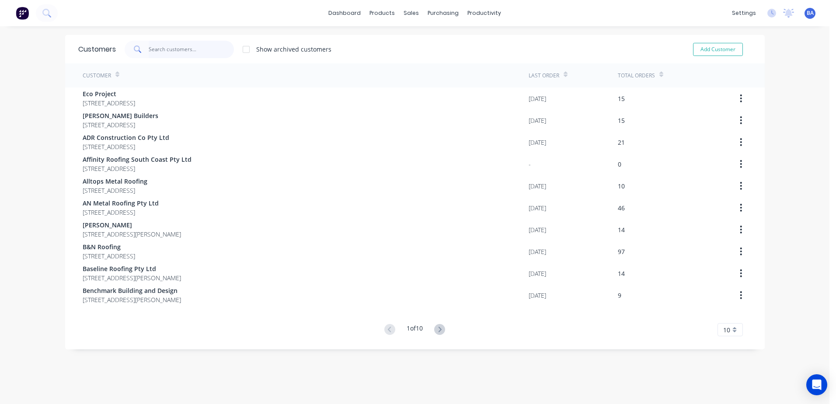
click at [201, 48] on input "text" at bounding box center [191, 49] width 85 height 17
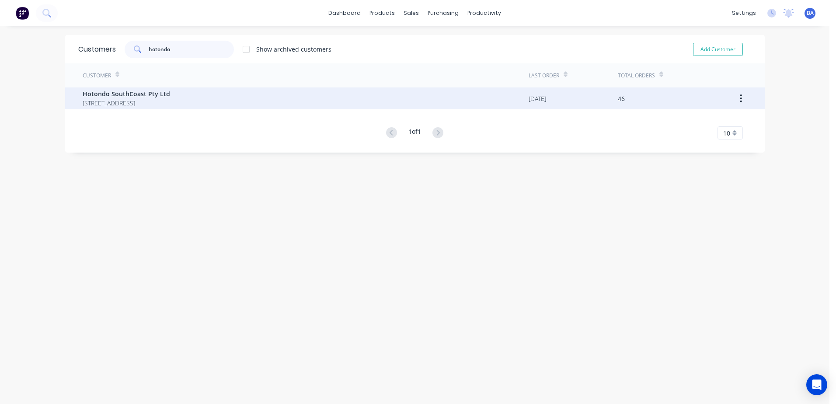
type input "hotondo"
click at [133, 96] on span "Hotondo SouthCoast Pty Ltd" at bounding box center [126, 93] width 87 height 9
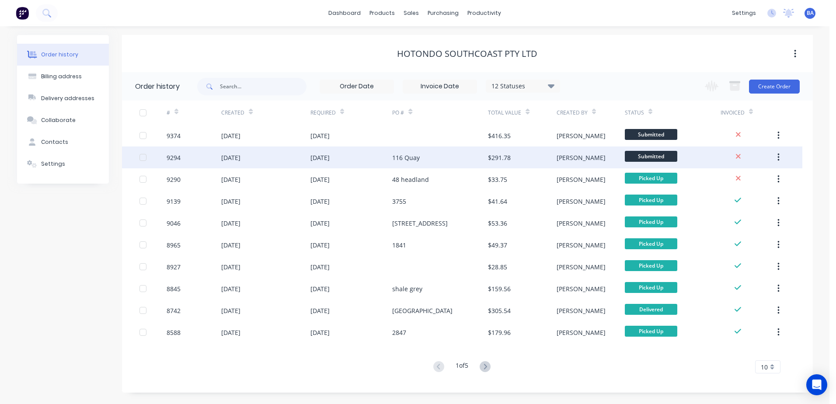
click at [451, 158] on div "116 Quay" at bounding box center [440, 158] width 96 height 22
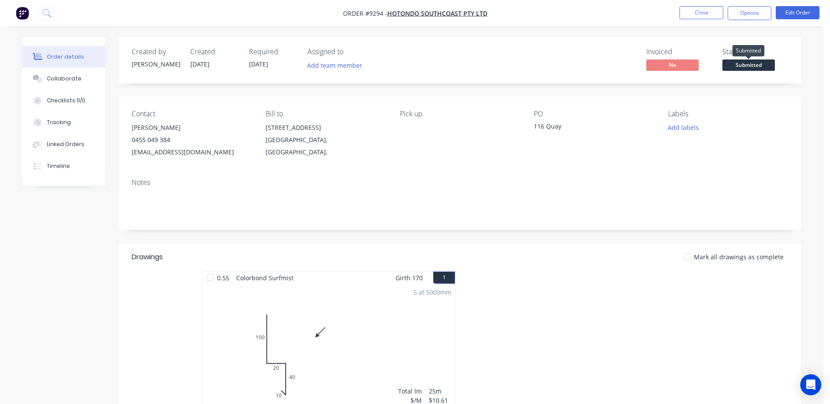
click at [730, 66] on span "Submitted" at bounding box center [748, 64] width 52 height 11
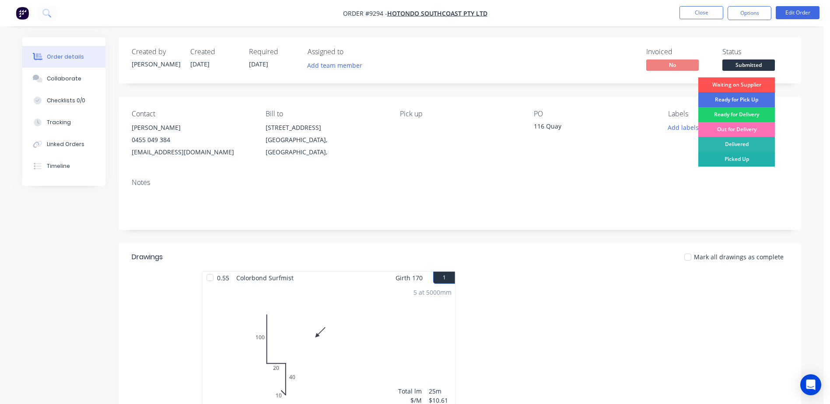
click at [722, 157] on div "Picked Up" at bounding box center [736, 159] width 77 height 15
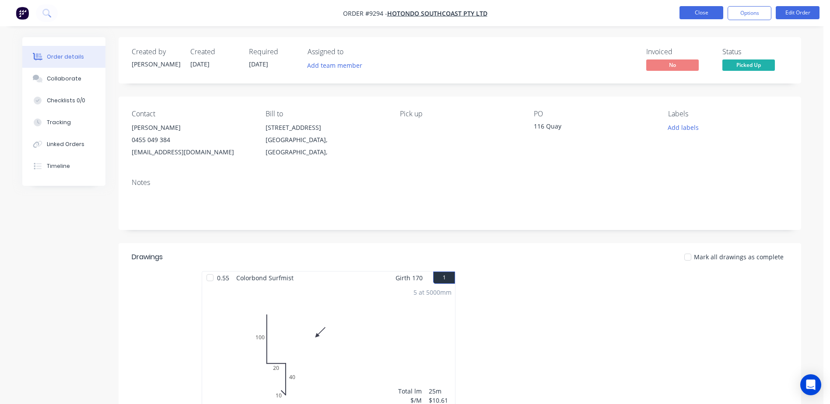
click at [696, 13] on button "Close" at bounding box center [701, 12] width 44 height 13
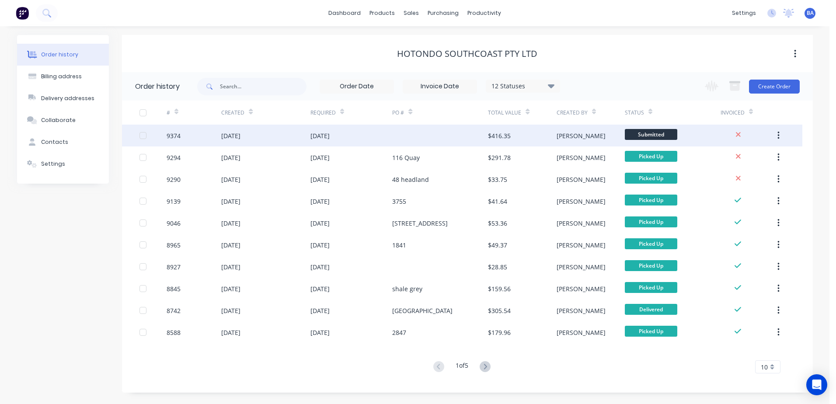
click at [434, 139] on div at bounding box center [440, 136] width 96 height 22
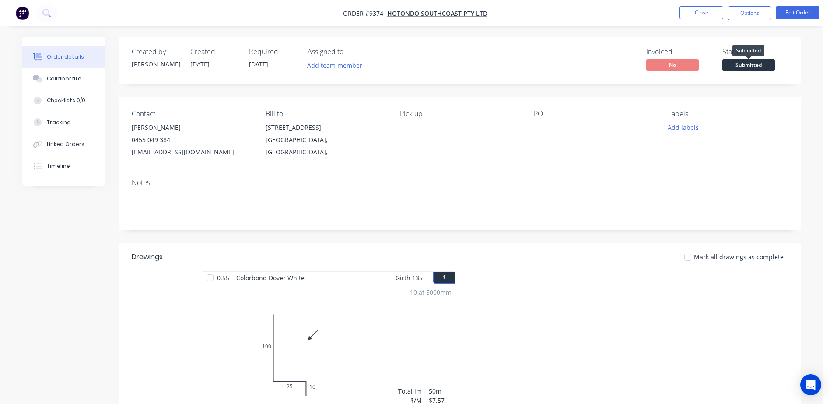
click at [729, 62] on span "Submitted" at bounding box center [748, 64] width 52 height 11
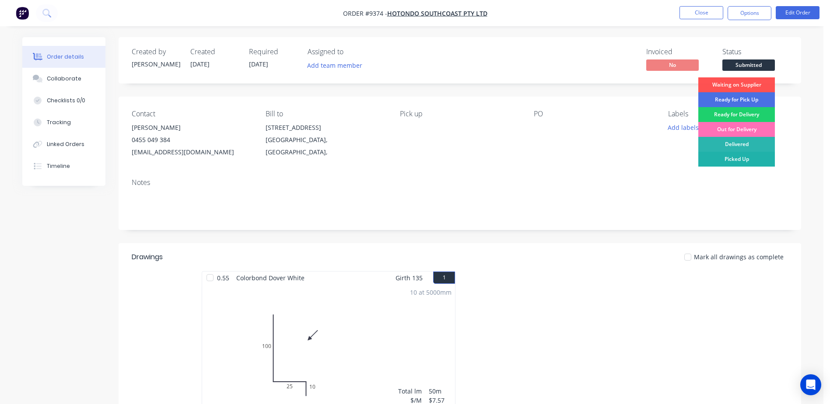
click at [738, 156] on div "Picked Up" at bounding box center [736, 159] width 77 height 15
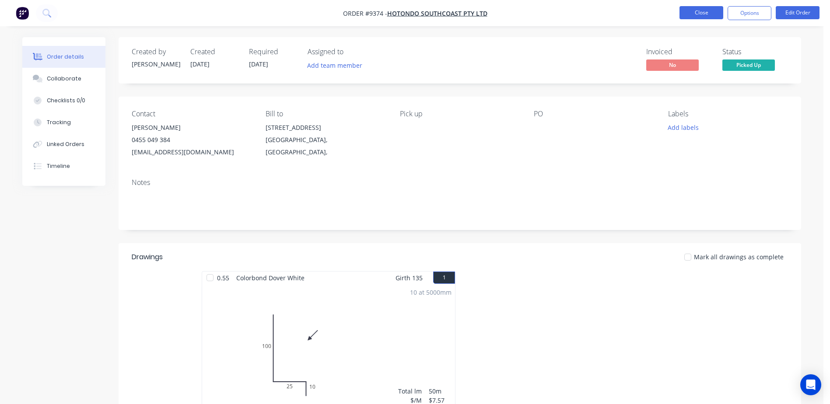
click at [706, 15] on button "Close" at bounding box center [701, 12] width 44 height 13
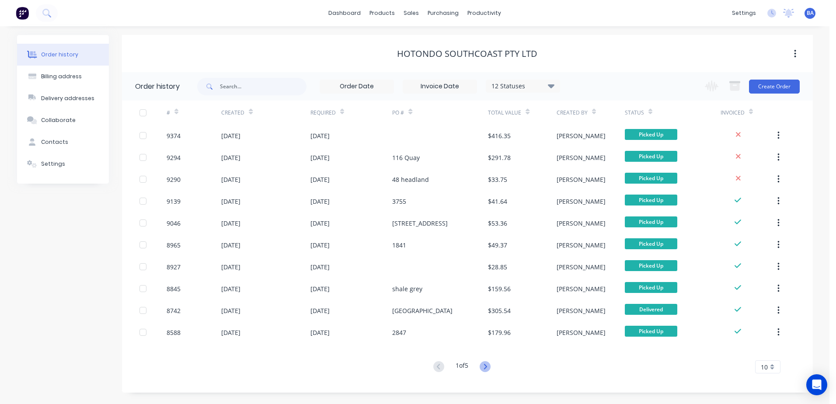
click at [487, 367] on icon at bounding box center [485, 366] width 11 height 11
click at [433, 366] on icon at bounding box center [438, 366] width 11 height 11
click at [346, 11] on link "dashboard" at bounding box center [344, 13] width 41 height 13
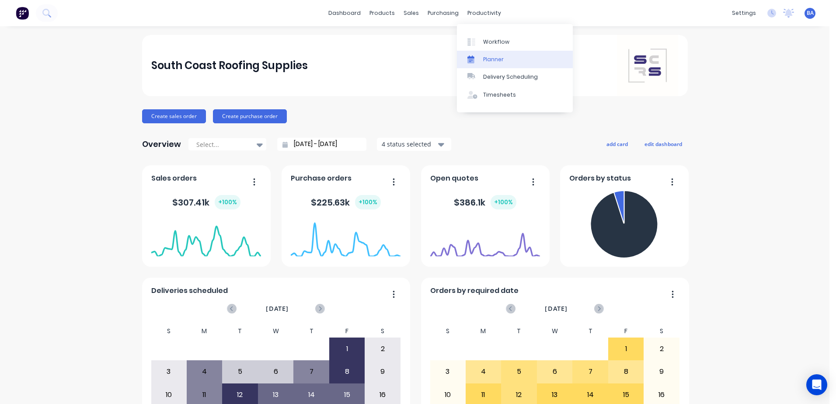
click at [493, 60] on div "Planner" at bounding box center [493, 60] width 21 height 8
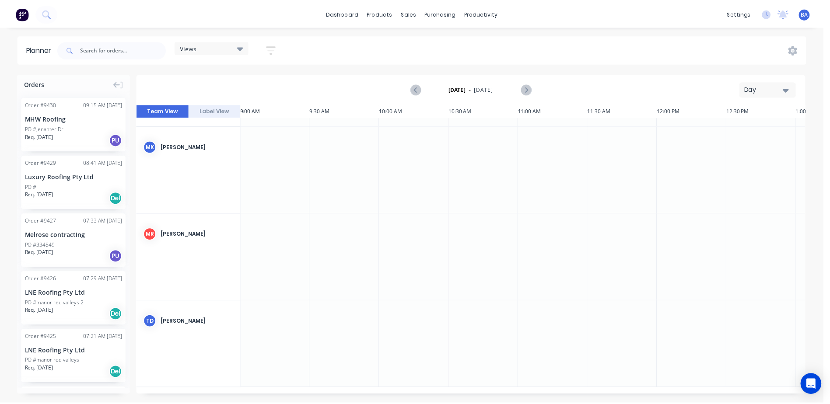
scroll to position [0, 1260]
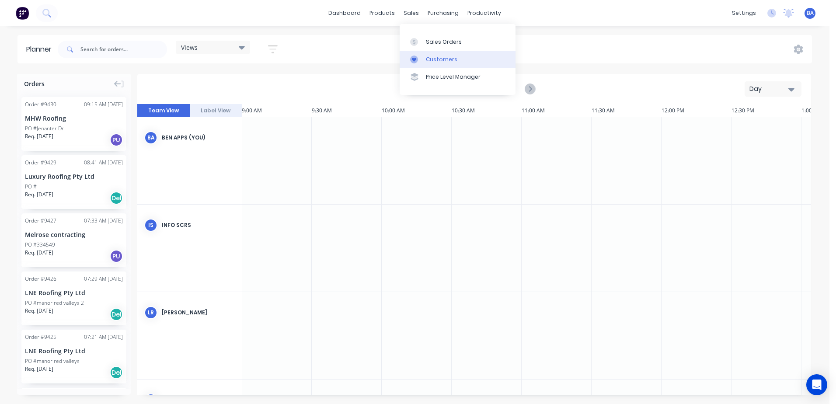
click at [429, 63] on div "Customers" at bounding box center [441, 60] width 31 height 8
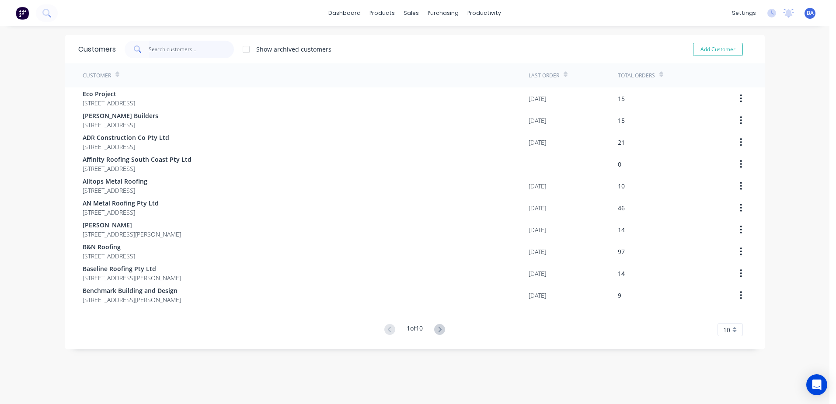
click at [171, 50] on input "text" at bounding box center [191, 49] width 85 height 17
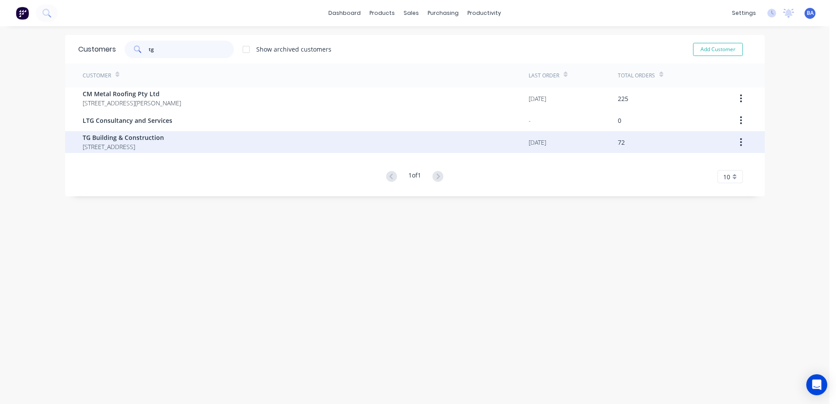
type input "tg"
click at [157, 145] on span "[STREET_ADDRESS]" at bounding box center [123, 146] width 81 height 9
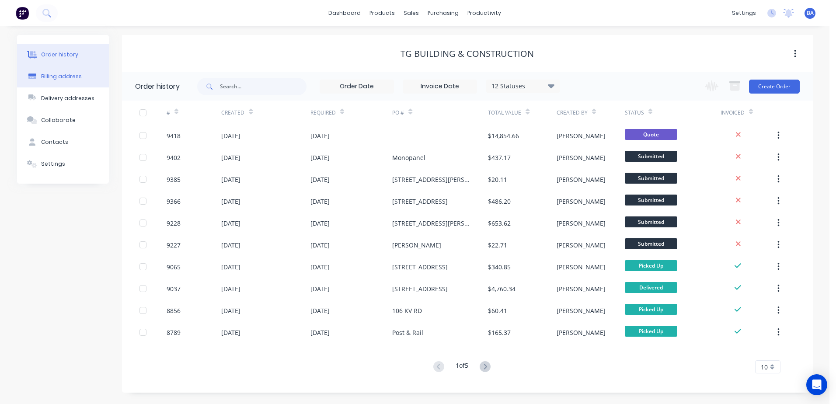
click at [72, 75] on div "Billing address" at bounding box center [61, 77] width 41 height 8
select select "AU"
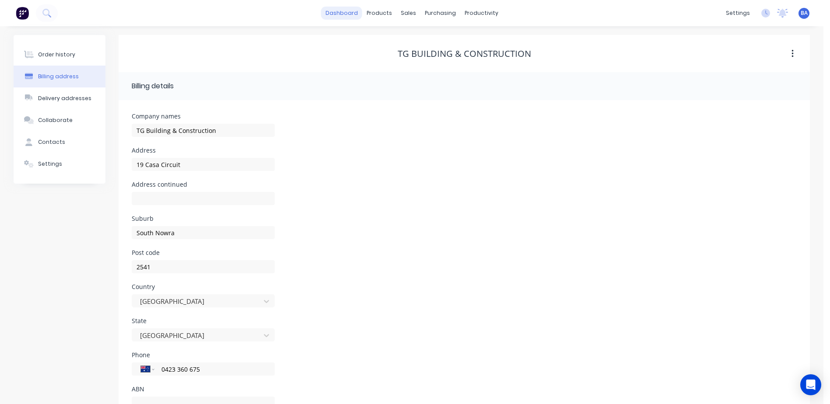
click at [349, 14] on link "dashboard" at bounding box center [341, 13] width 41 height 13
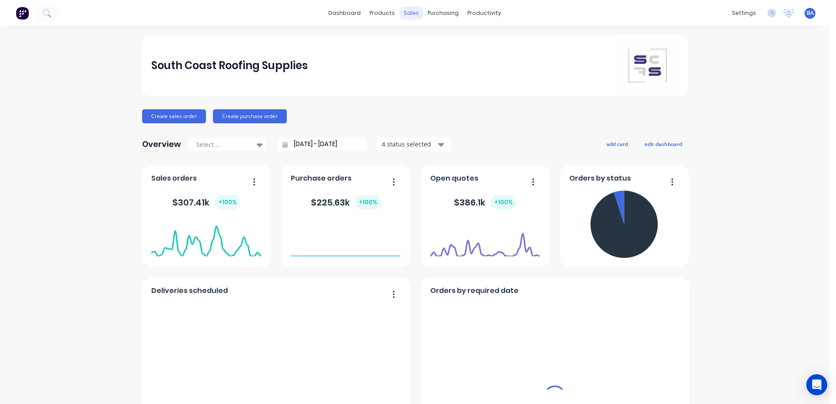
click at [402, 12] on div "sales" at bounding box center [411, 13] width 24 height 13
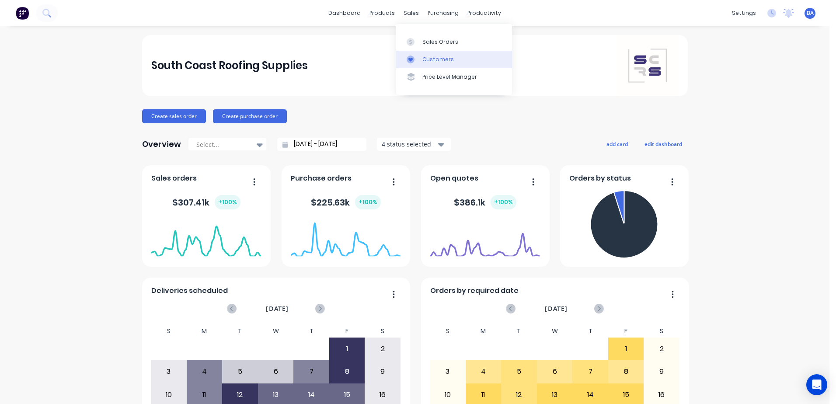
click at [427, 57] on div "Customers" at bounding box center [438, 60] width 31 height 8
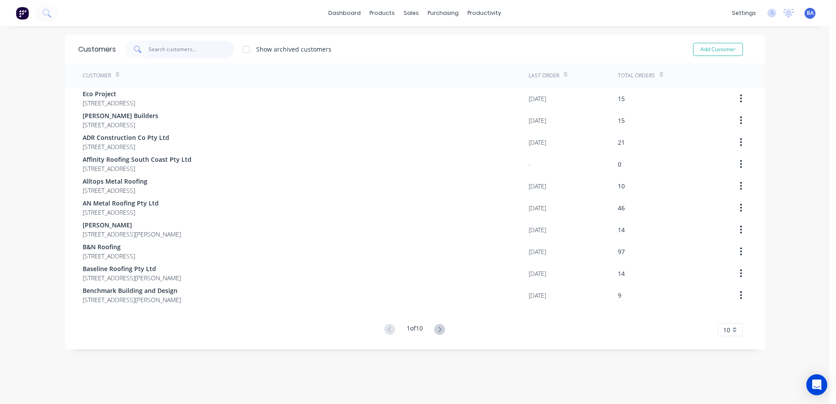
click at [213, 52] on input "text" at bounding box center [191, 49] width 85 height 17
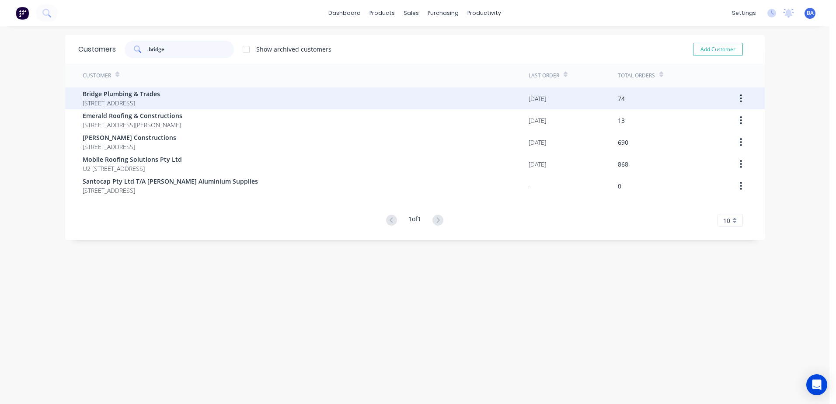
type input "bridge"
click at [104, 95] on span "Bridge Plumbing & Trades" at bounding box center [121, 93] width 77 height 9
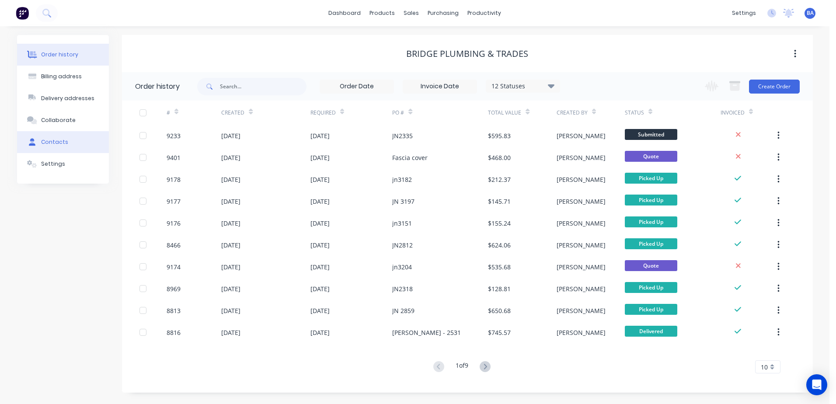
click at [68, 138] on button "Contacts" at bounding box center [63, 142] width 92 height 22
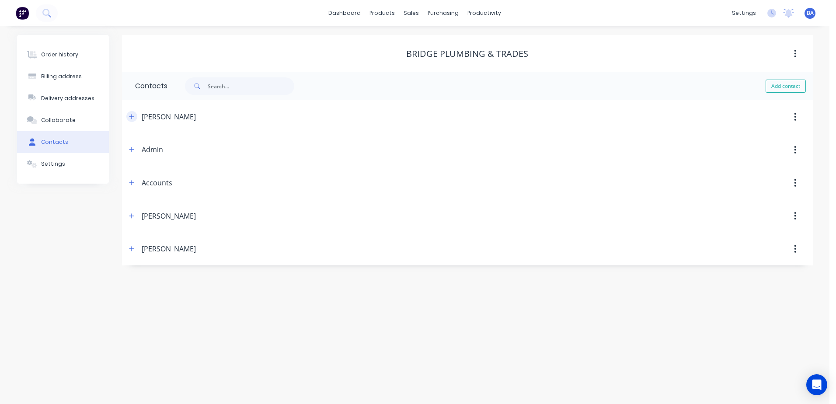
click at [130, 115] on icon "button" at bounding box center [131, 117] width 5 height 6
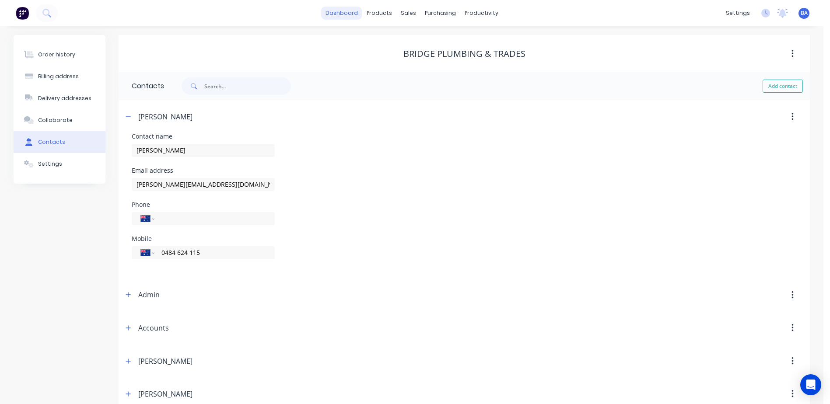
click at [344, 9] on link "dashboard" at bounding box center [341, 13] width 41 height 13
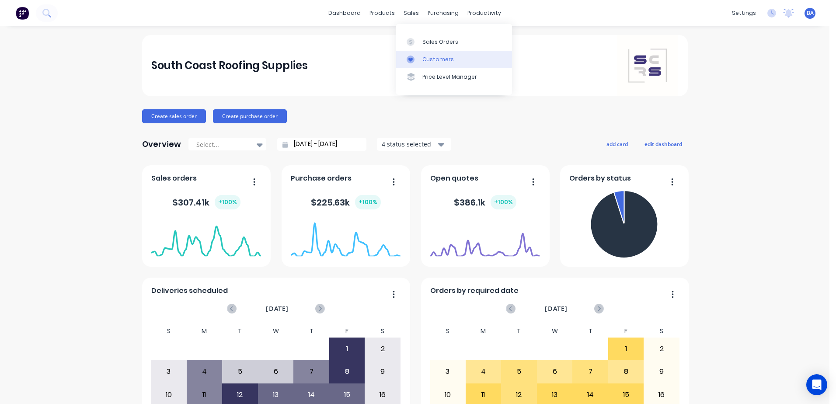
click at [414, 53] on link "Customers" at bounding box center [454, 59] width 116 height 17
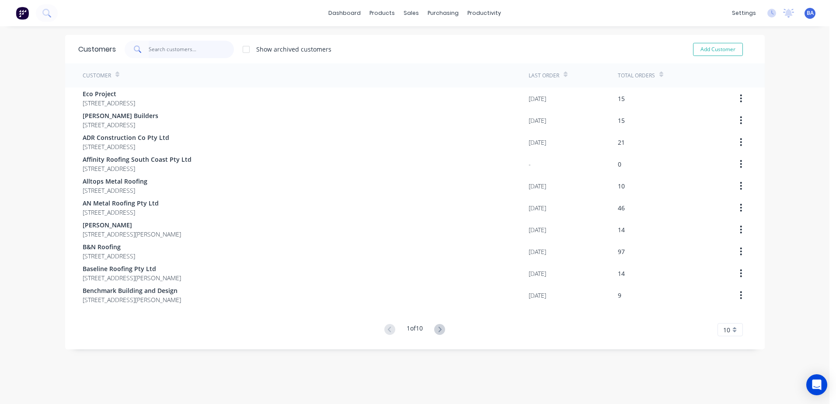
click at [197, 47] on input "text" at bounding box center [191, 49] width 85 height 17
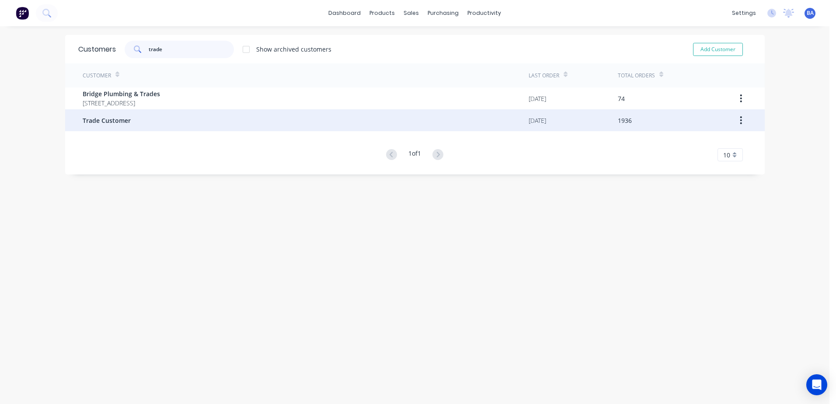
type input "trade"
click at [144, 119] on div "Trade Customer" at bounding box center [306, 120] width 446 height 22
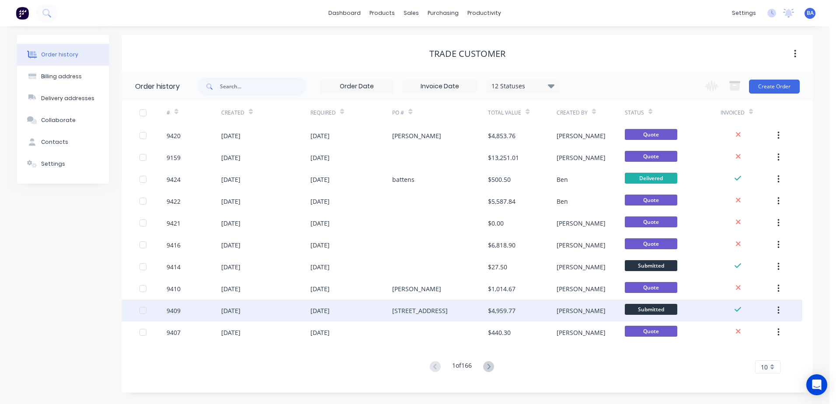
click at [185, 313] on div "9409" at bounding box center [194, 311] width 55 height 22
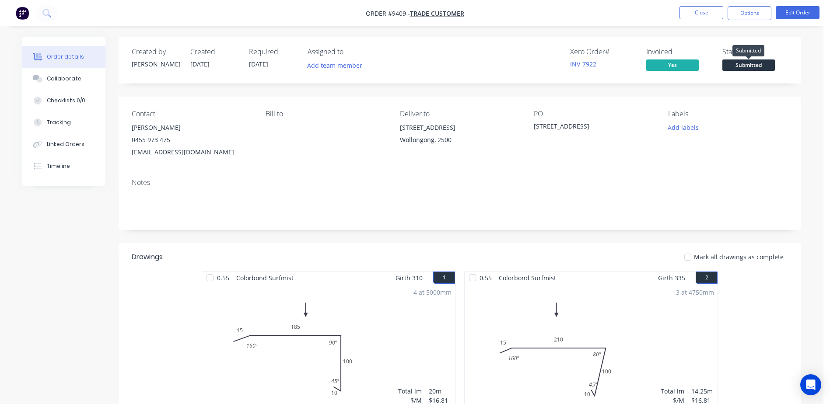
click at [733, 64] on span "Submitted" at bounding box center [748, 64] width 52 height 11
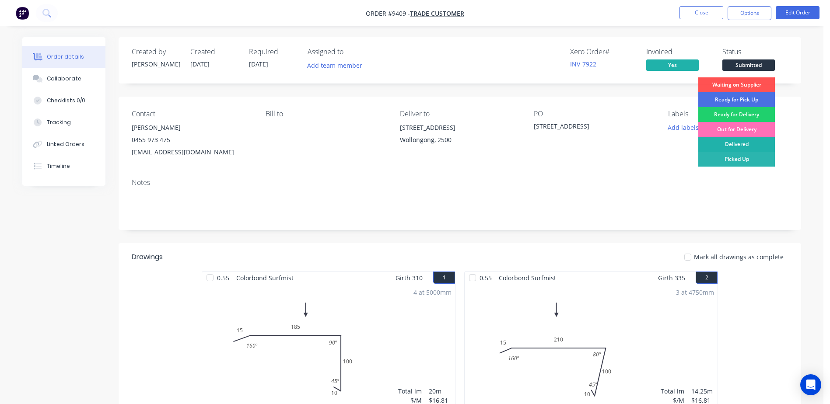
click at [734, 145] on div "Delivered" at bounding box center [736, 144] width 77 height 15
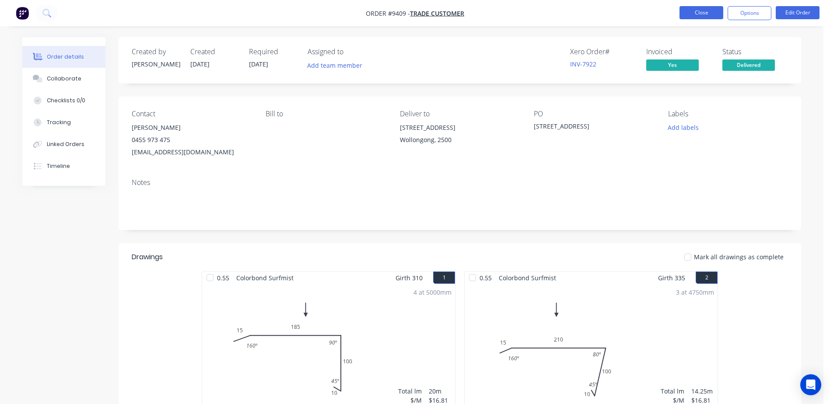
click at [699, 16] on button "Close" at bounding box center [701, 12] width 44 height 13
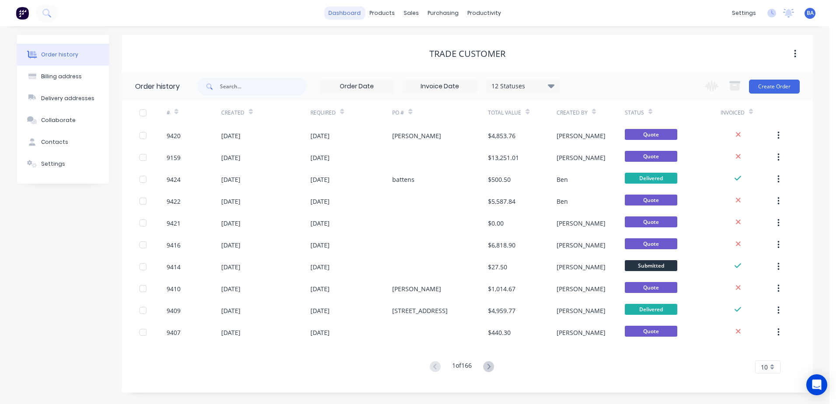
click at [353, 9] on link "dashboard" at bounding box center [344, 13] width 41 height 13
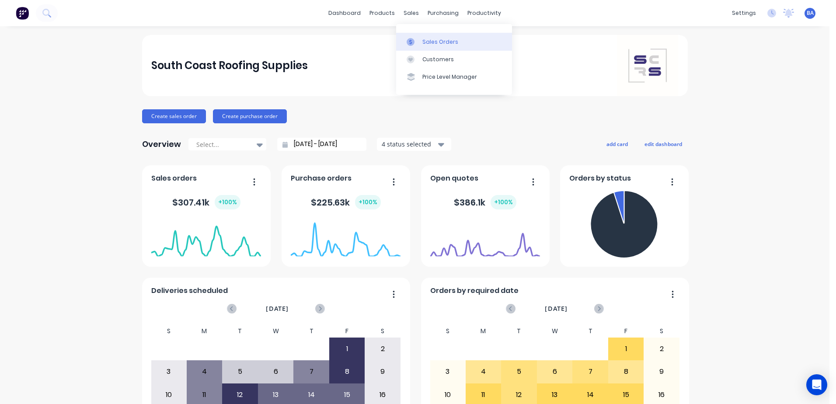
click at [417, 36] on link "Sales Orders" at bounding box center [454, 41] width 116 height 17
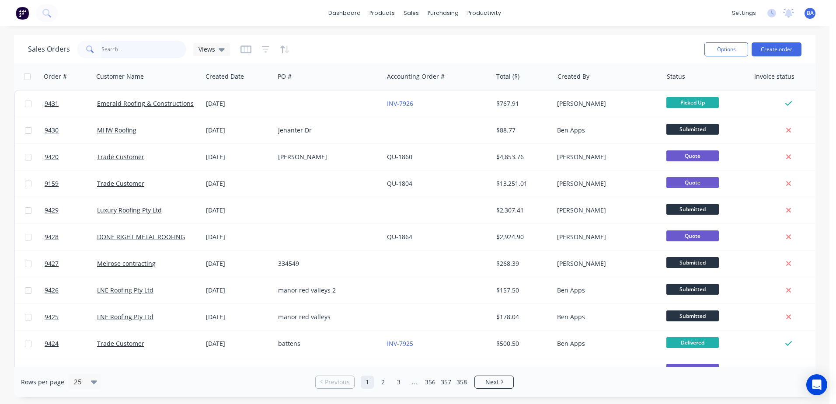
click at [137, 48] on input "text" at bounding box center [143, 49] width 85 height 17
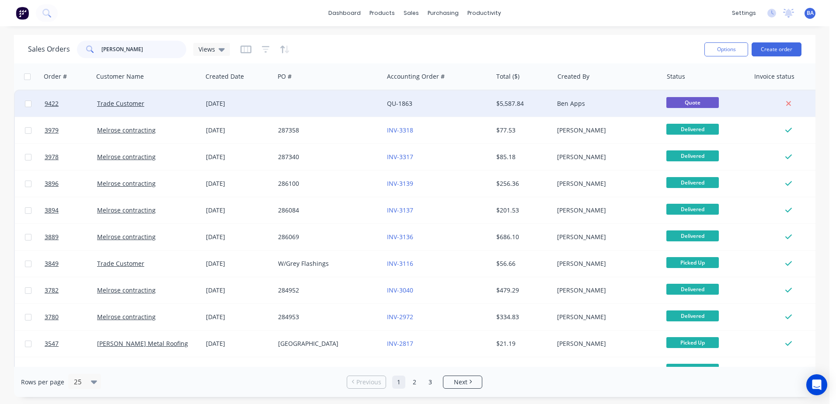
type input "[PERSON_NAME]"
click at [313, 108] on div at bounding box center [329, 104] width 109 height 26
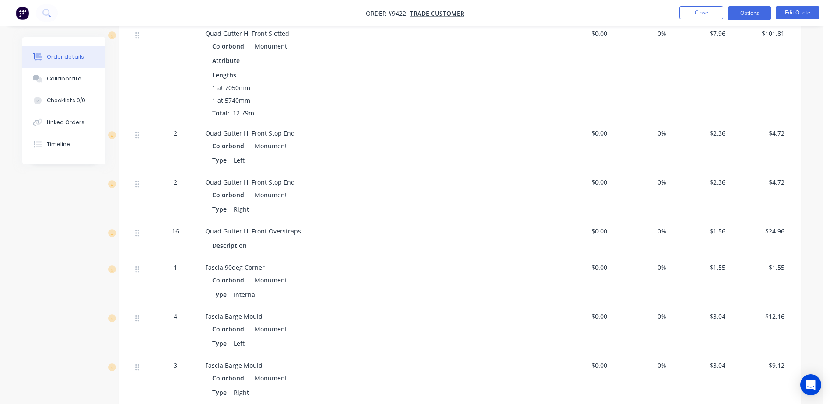
scroll to position [525, 0]
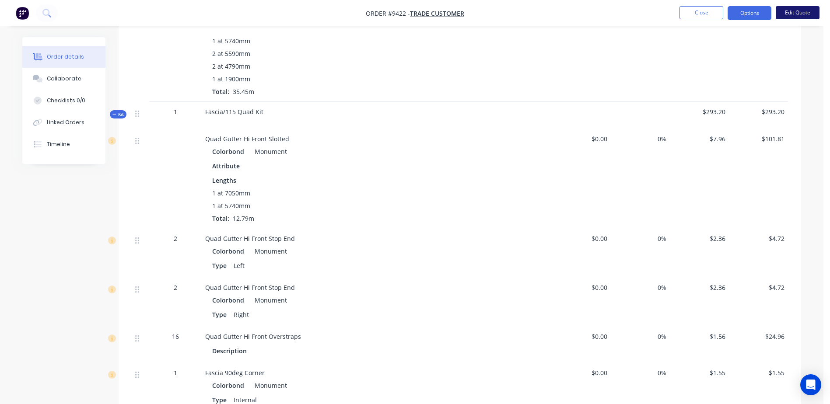
click at [791, 12] on button "Edit Quote" at bounding box center [798, 12] width 44 height 13
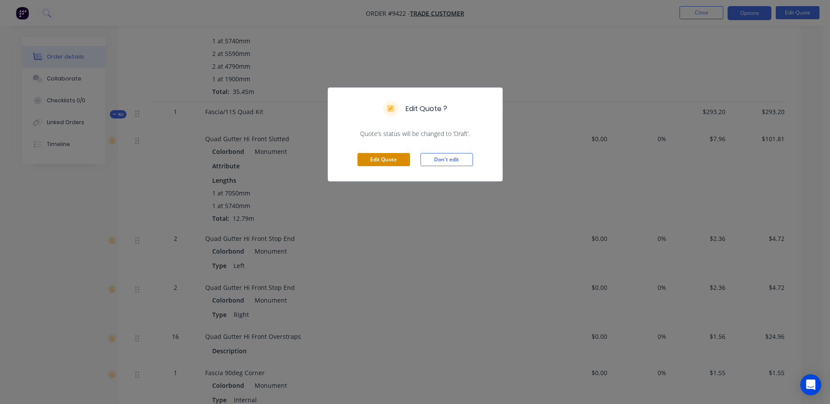
click at [373, 157] on button "Edit Quote" at bounding box center [383, 159] width 52 height 13
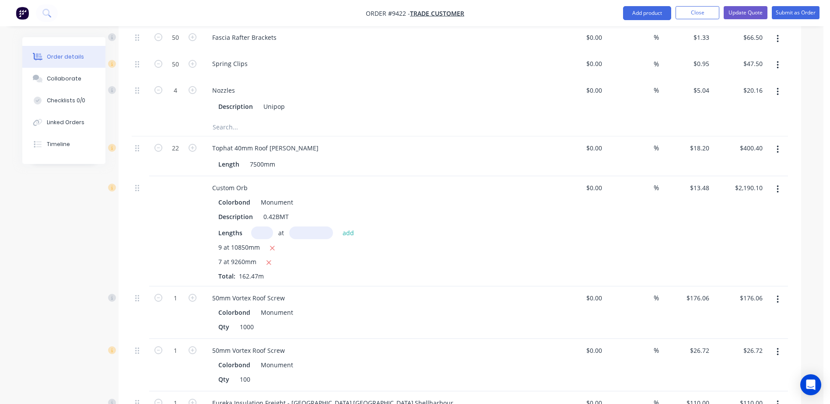
scroll to position [1181, 0]
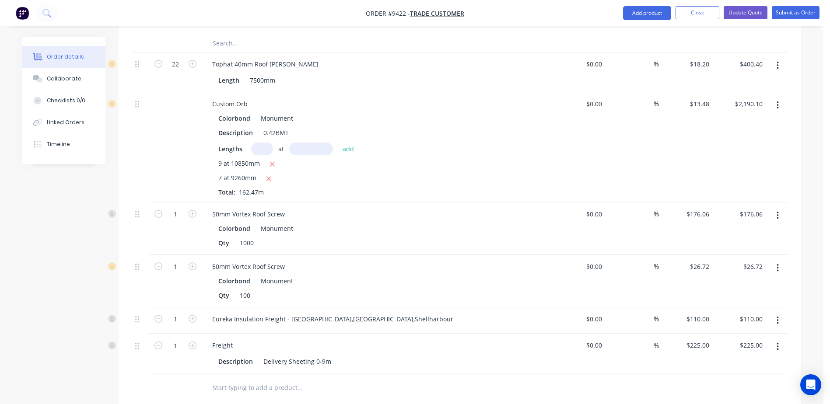
click at [778, 101] on icon "button" at bounding box center [777, 106] width 2 height 10
click at [725, 122] on div "Edit" at bounding box center [746, 128] width 67 height 13
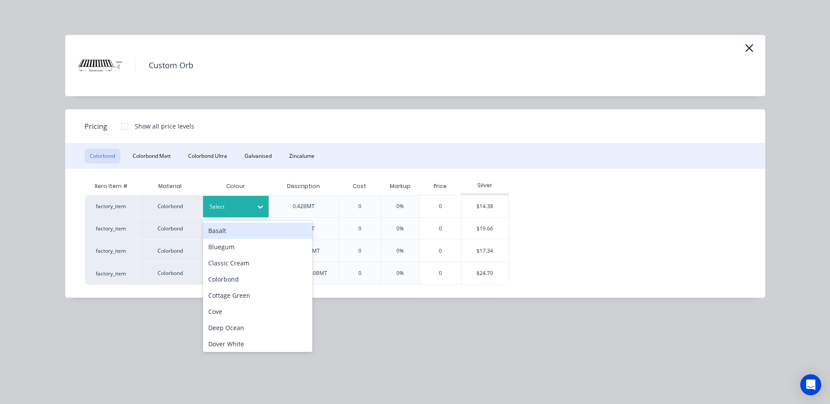
click at [260, 207] on icon at bounding box center [260, 207] width 9 height 9
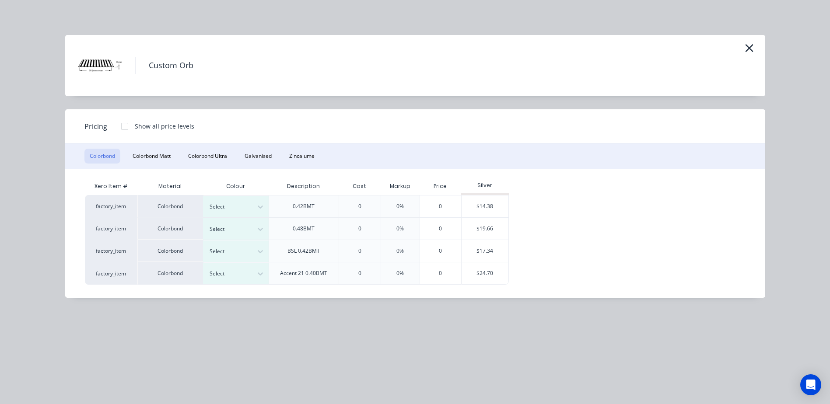
click at [265, 184] on div "Colour" at bounding box center [236, 186] width 66 height 17
click at [750, 46] on icon "button" at bounding box center [748, 48] width 9 height 12
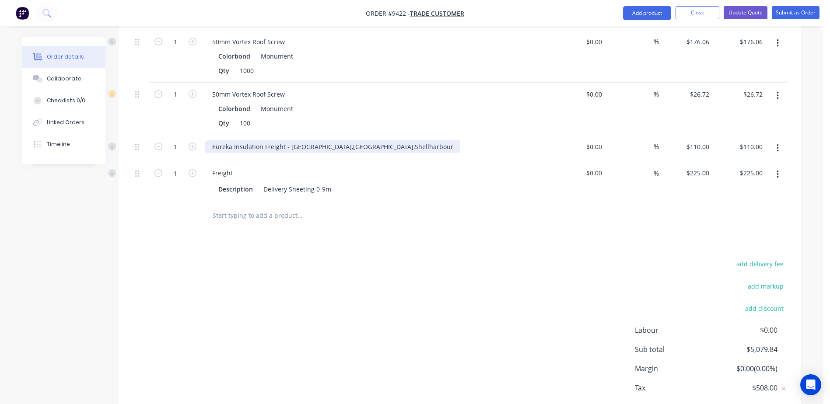
scroll to position [1390, 0]
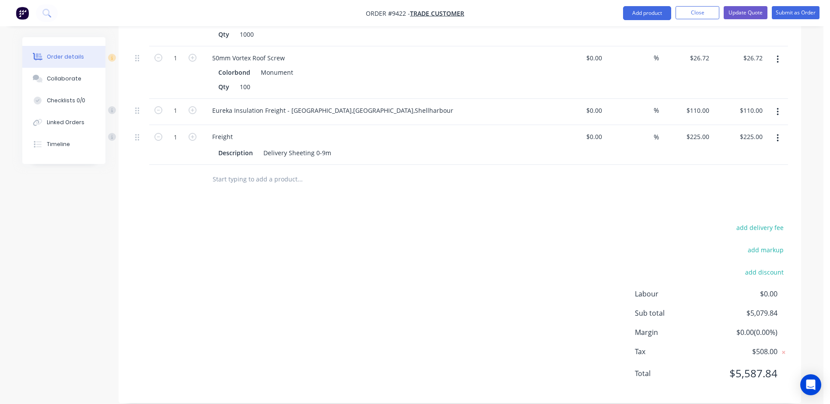
click at [246, 170] on input "text" at bounding box center [299, 178] width 175 height 17
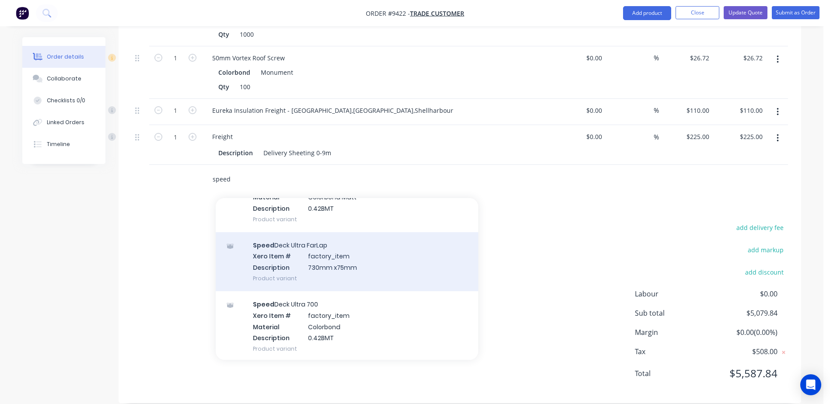
scroll to position [87, 0]
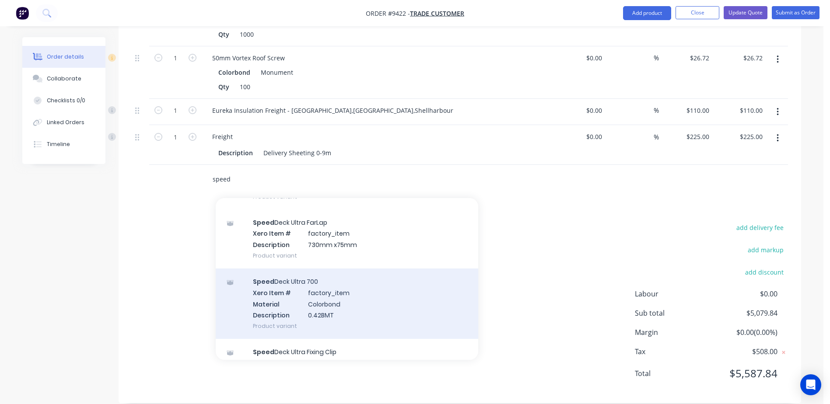
type input "speed"
click at [328, 294] on div "Speed Deck Ultra 700 Xero Item # factory_item Material Colorbond Description 0.…" at bounding box center [347, 304] width 262 height 70
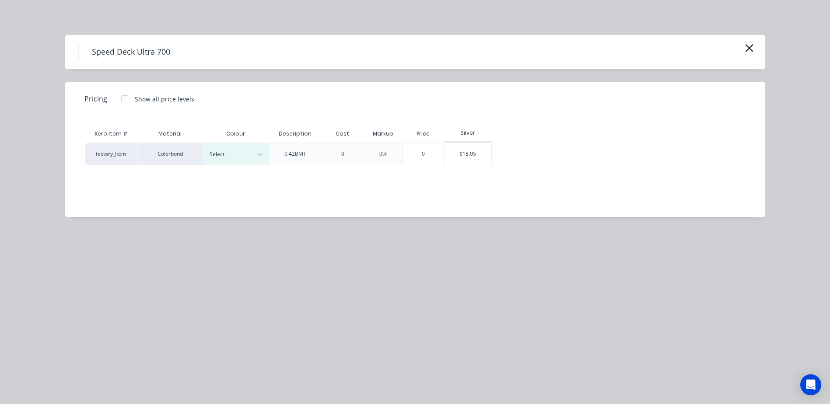
click at [129, 99] on div at bounding box center [124, 98] width 17 height 17
click at [510, 150] on div "$17.46" at bounding box center [515, 154] width 47 height 22
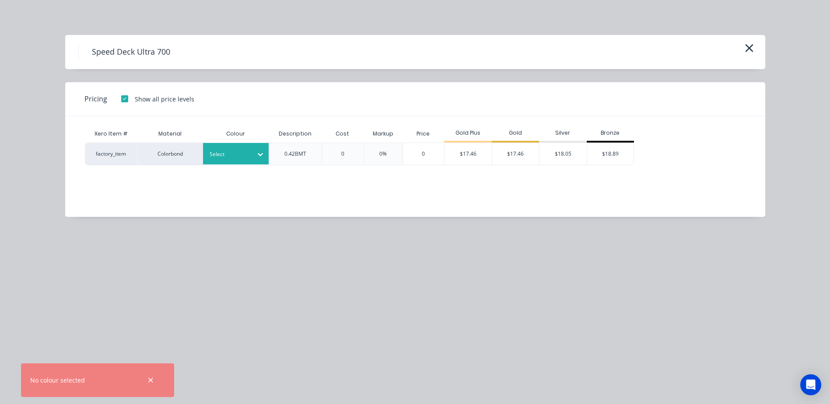
click at [209, 161] on div "Select" at bounding box center [236, 153] width 66 height 21
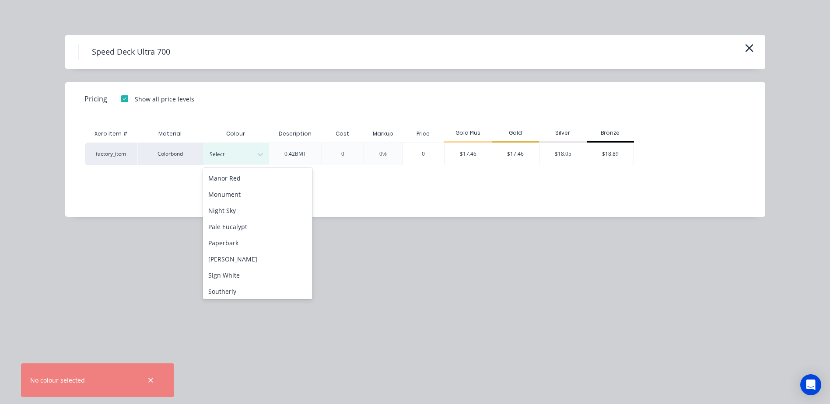
scroll to position [219, 0]
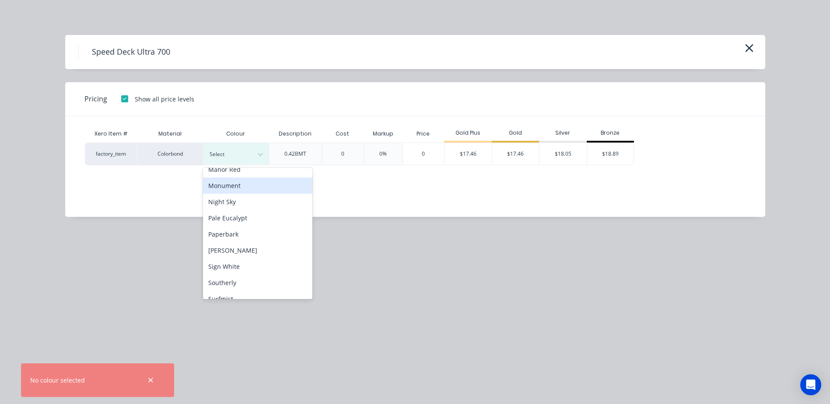
click at [252, 190] on div "Monument" at bounding box center [257, 186] width 109 height 16
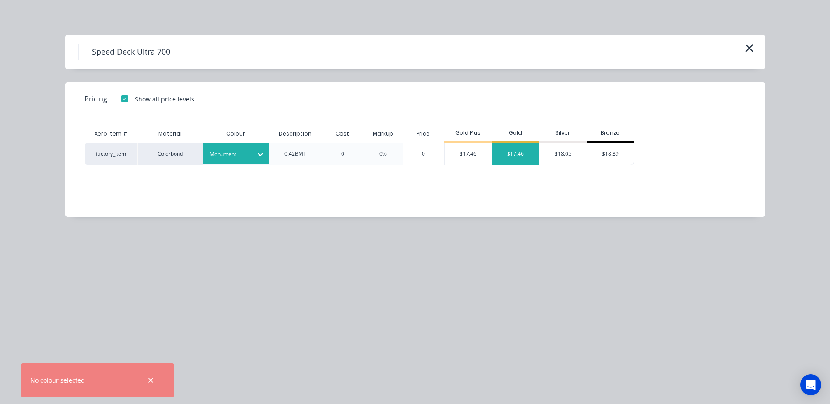
click at [498, 159] on div "$17.46" at bounding box center [515, 154] width 47 height 22
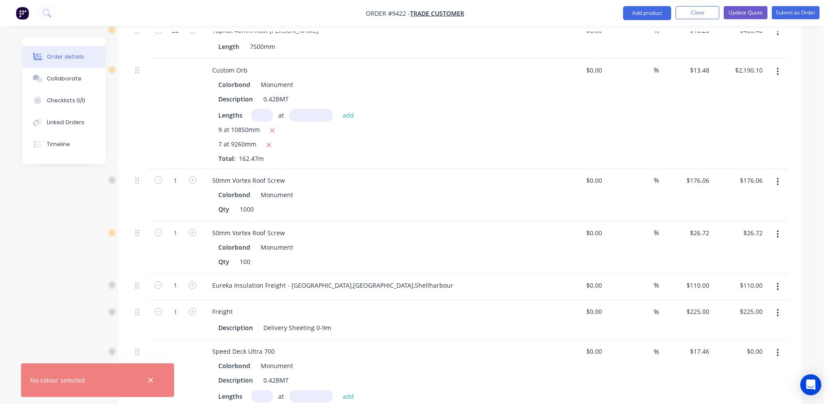
scroll to position [1346, 0]
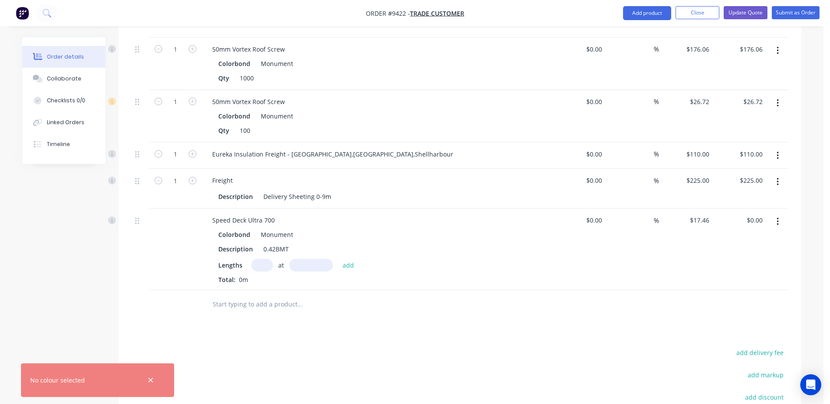
click at [258, 259] on input "text" at bounding box center [262, 265] width 22 height 13
type input "9"
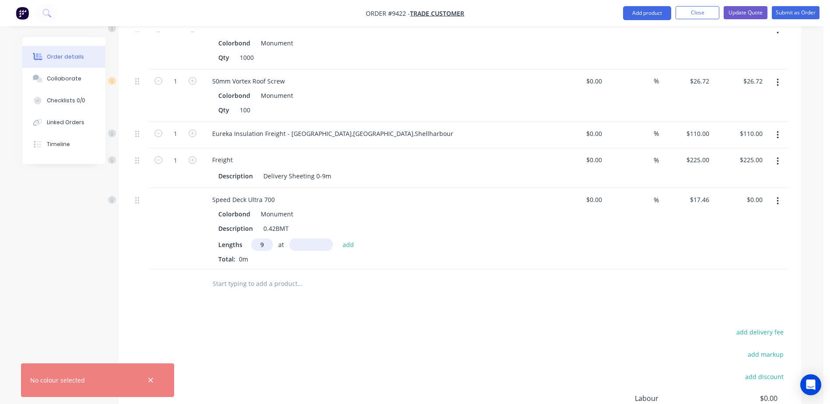
scroll to position [1390, 0]
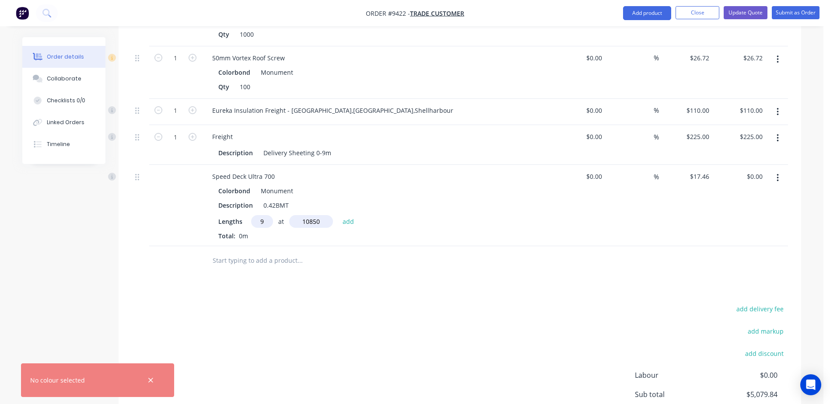
type input "10850"
click at [338, 216] on button "add" at bounding box center [348, 222] width 21 height 12
type input "$1,704.97"
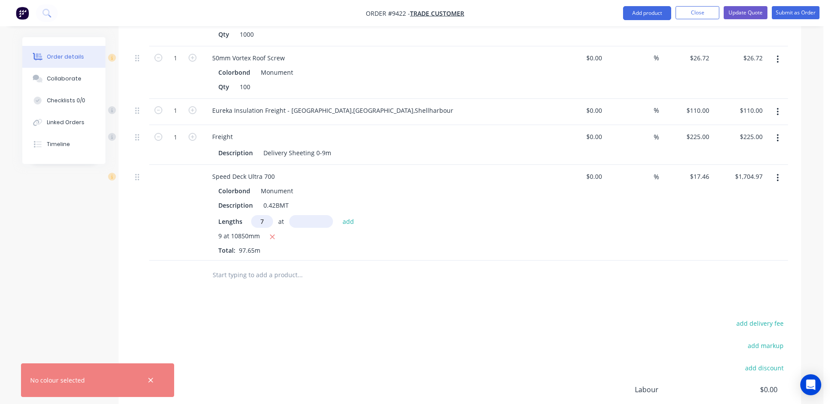
type input "7"
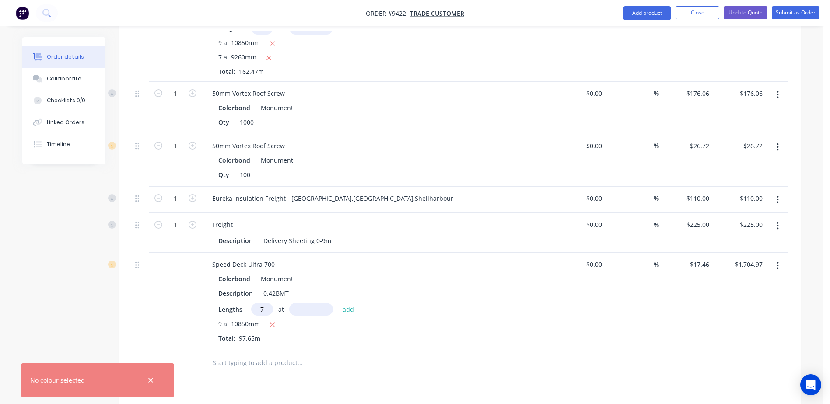
scroll to position [1302, 0]
type input "9260"
click at [338, 303] on button "add" at bounding box center [348, 309] width 21 height 12
type input "$2,836.73"
click at [153, 381] on icon "button" at bounding box center [151, 381] width 6 height 8
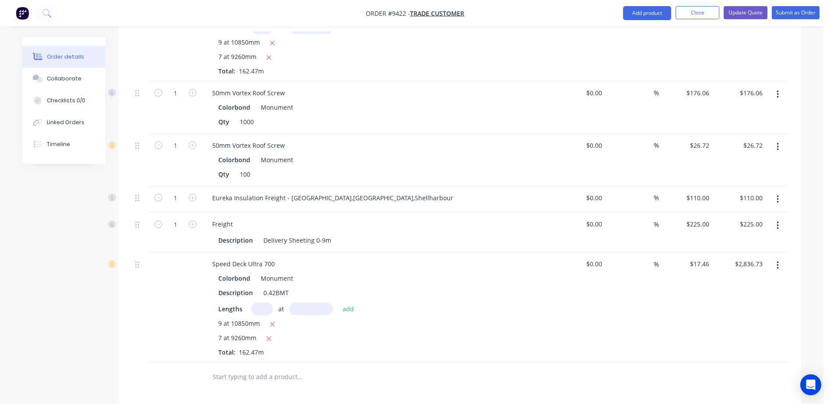
scroll to position [1040, 0]
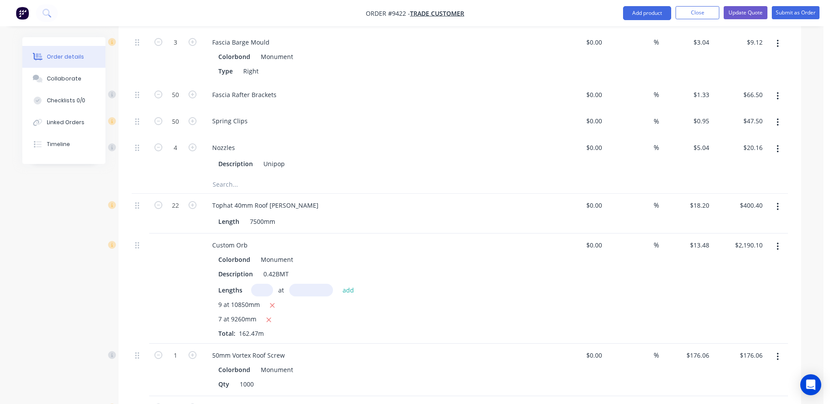
click at [779, 239] on button "button" at bounding box center [777, 247] width 21 height 16
click at [723, 316] on div "Delete" at bounding box center [746, 322] width 67 height 13
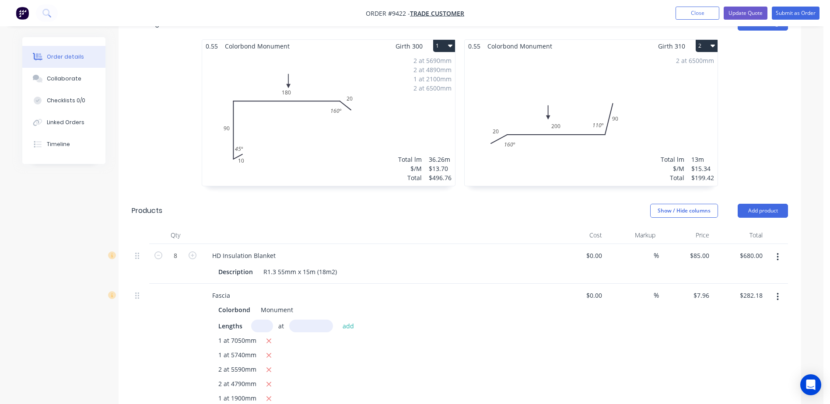
scroll to position [252, 0]
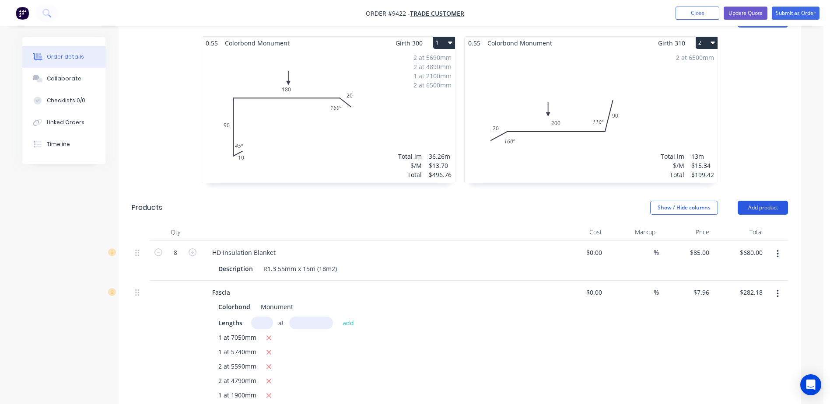
click at [757, 201] on button "Add product" at bounding box center [762, 208] width 50 height 14
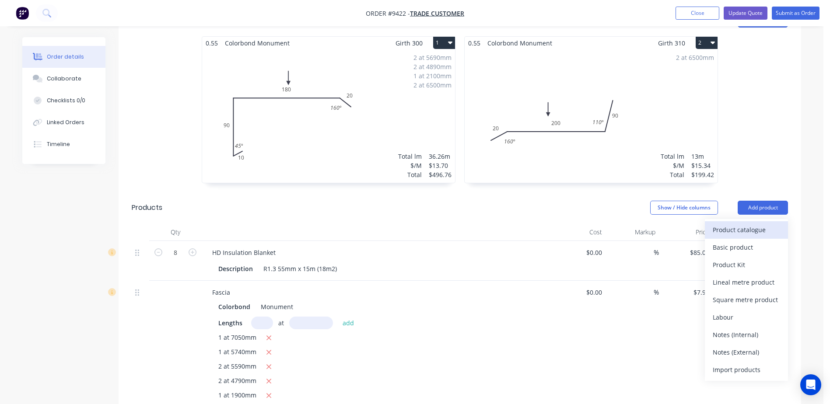
click at [735, 224] on div "Product catalogue" at bounding box center [746, 230] width 67 height 13
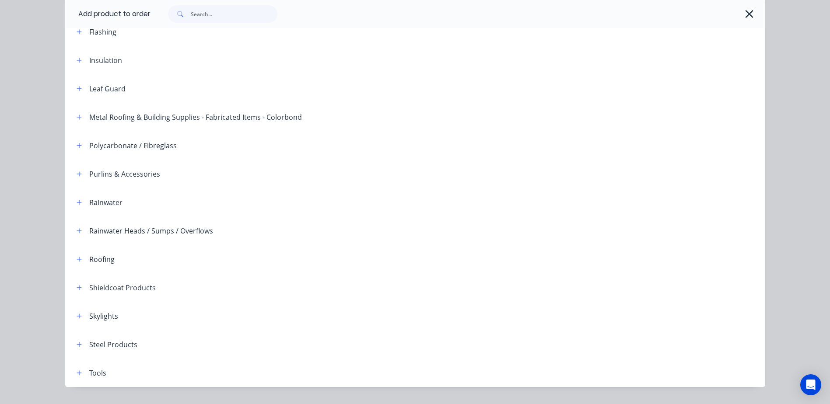
scroll to position [213, 0]
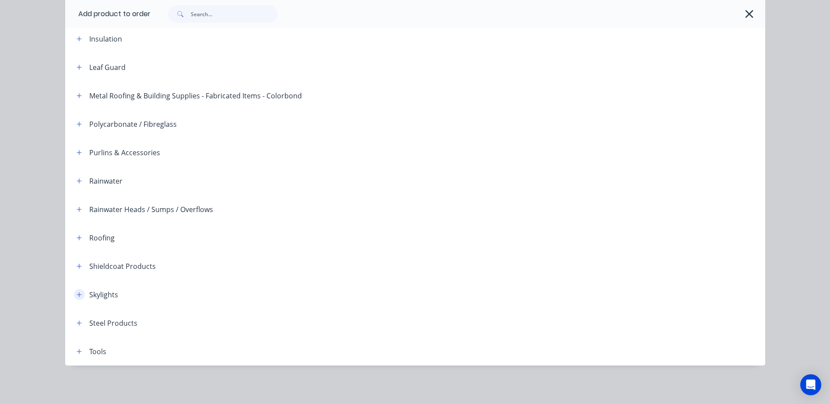
click at [77, 295] on icon "button" at bounding box center [79, 294] width 5 height 5
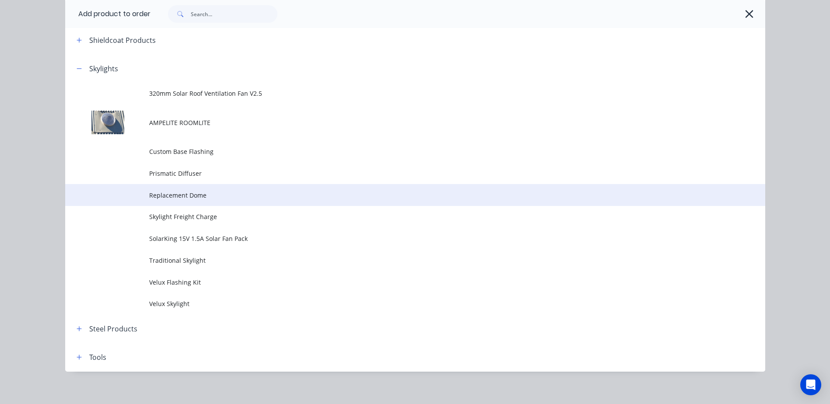
scroll to position [446, 0]
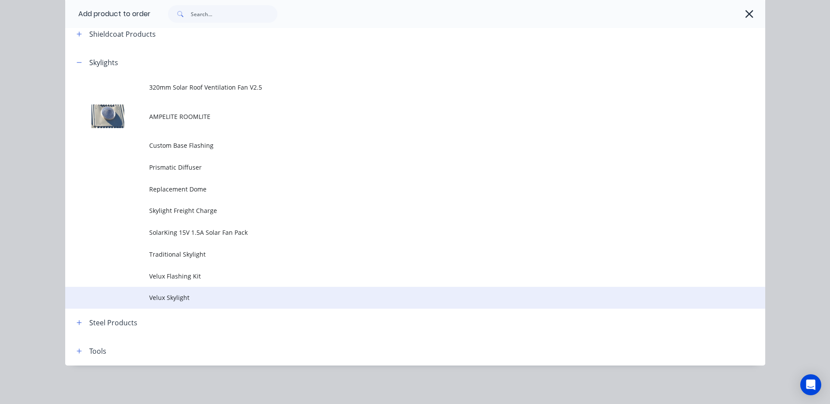
click at [231, 296] on span "Velux Skylight" at bounding box center [395, 297] width 493 height 9
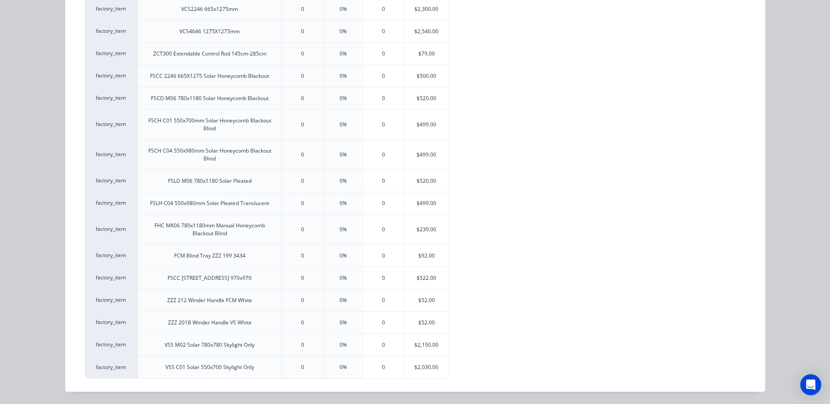
scroll to position [662, 0]
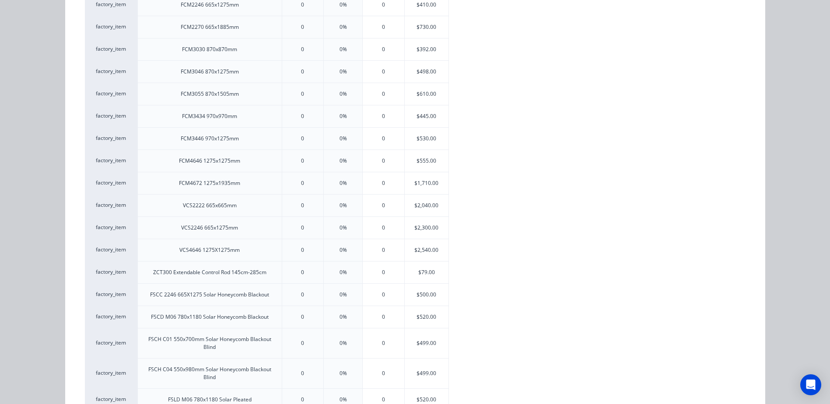
click at [268, 184] on div "FCM4672 1275x1935mm" at bounding box center [209, 183] width 144 height 22
click at [433, 178] on div "$1,710.00" at bounding box center [427, 183] width 44 height 22
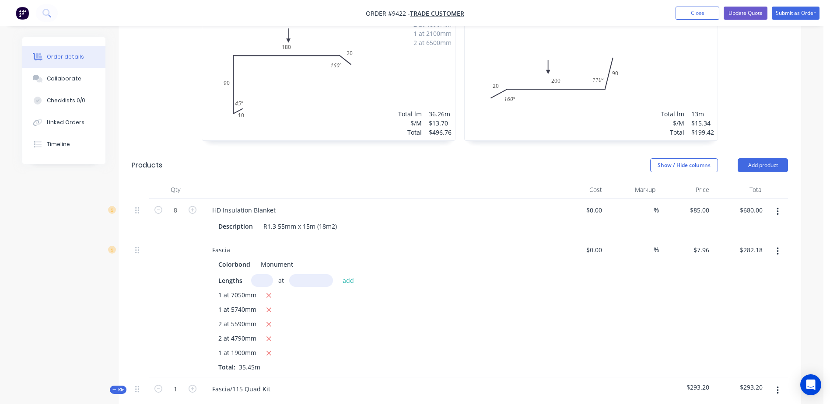
scroll to position [205, 0]
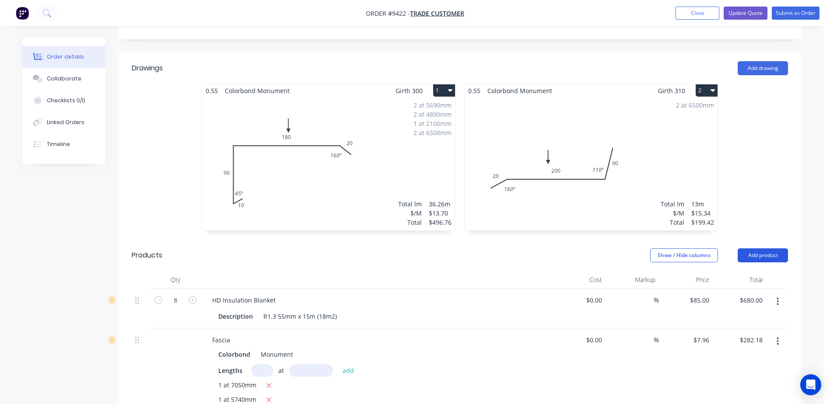
click at [751, 248] on button "Add product" at bounding box center [762, 255] width 50 height 14
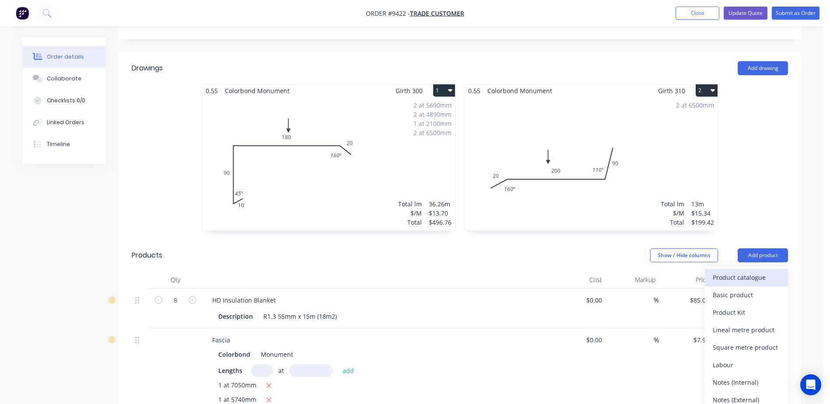
click at [748, 271] on div "Product catalogue" at bounding box center [746, 277] width 67 height 13
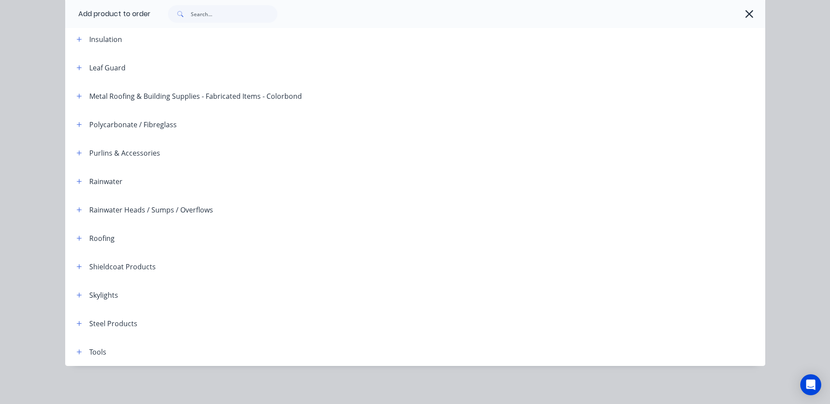
scroll to position [213, 0]
click at [77, 294] on icon "button" at bounding box center [79, 294] width 5 height 5
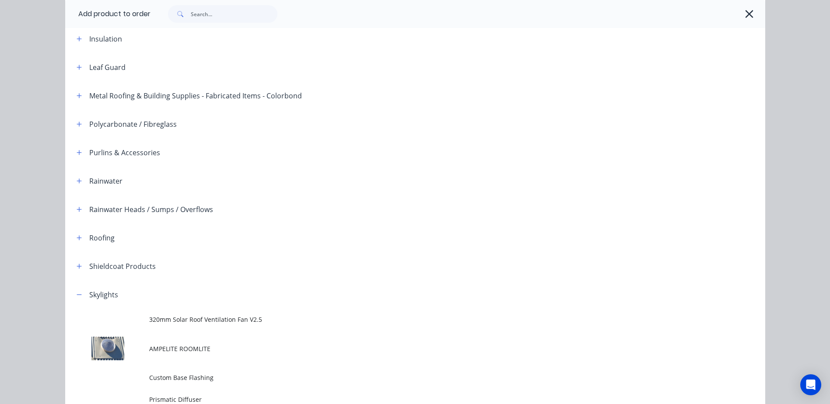
scroll to position [446, 0]
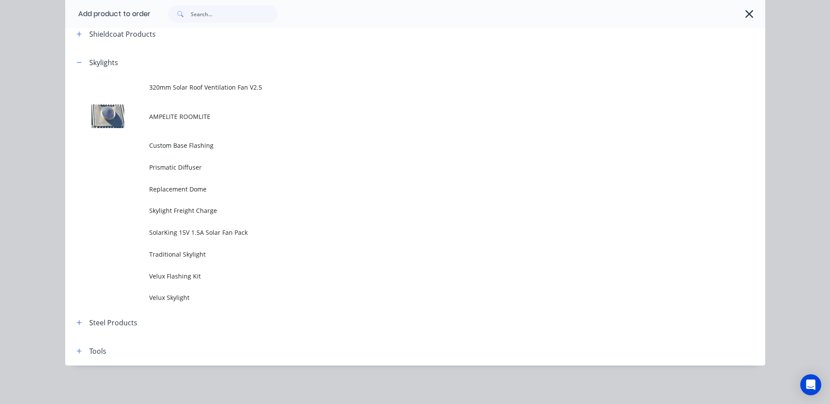
click at [185, 296] on span "Velux Skylight" at bounding box center [395, 297] width 493 height 9
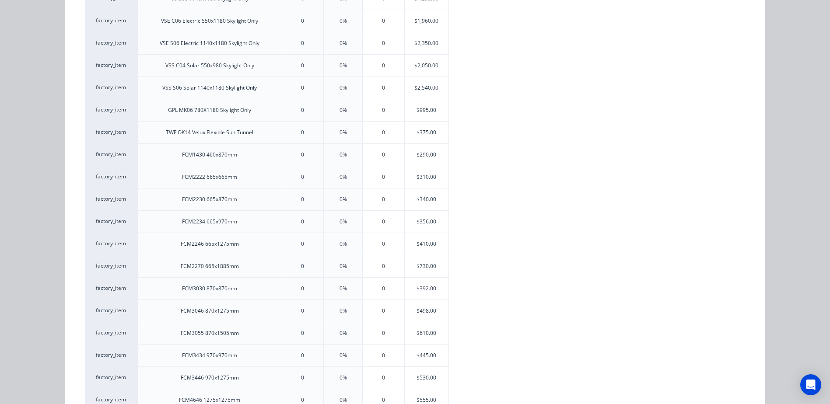
scroll to position [437, 0]
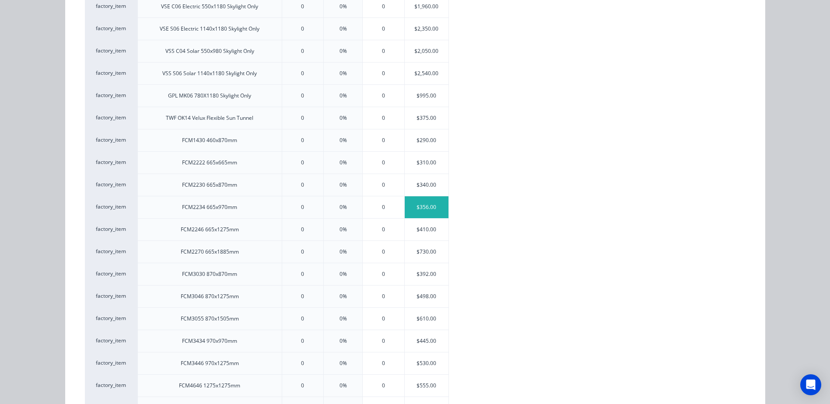
click at [418, 202] on div "$356.00" at bounding box center [427, 207] width 44 height 22
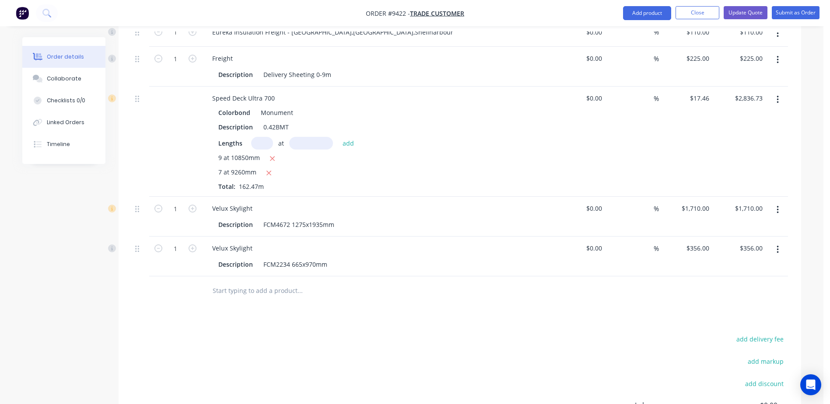
scroll to position [1338, 0]
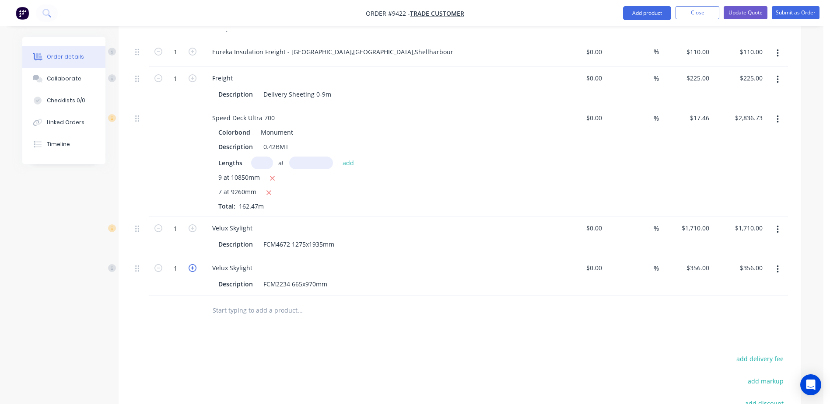
click at [192, 264] on icon "button" at bounding box center [193, 268] width 8 height 8
type input "2"
type input "$712.00"
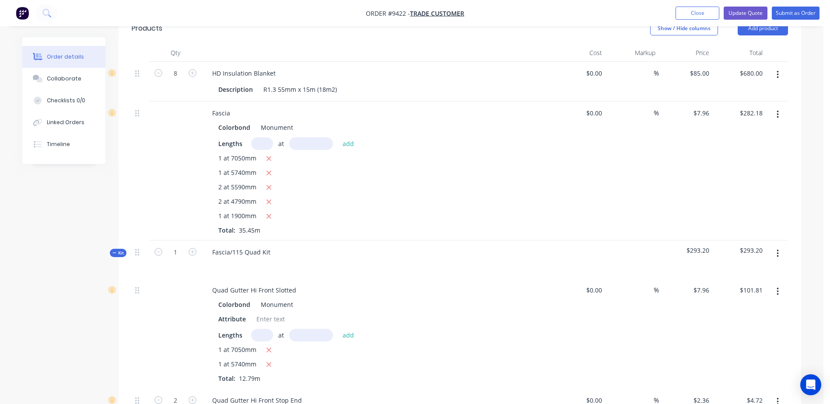
scroll to position [332, 0]
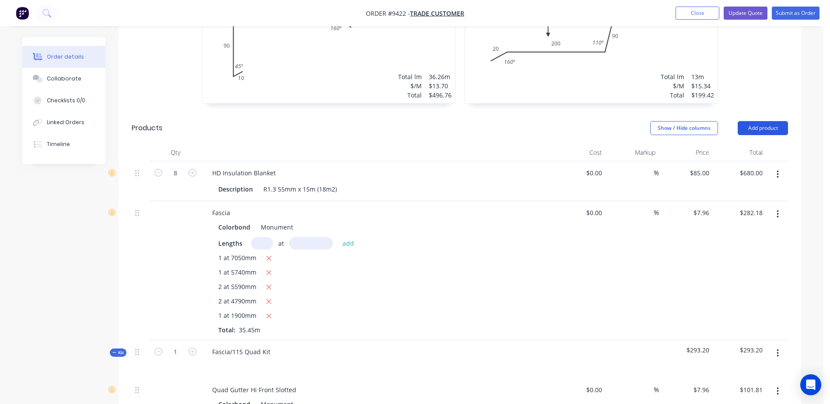
click at [754, 121] on button "Add product" at bounding box center [762, 128] width 50 height 14
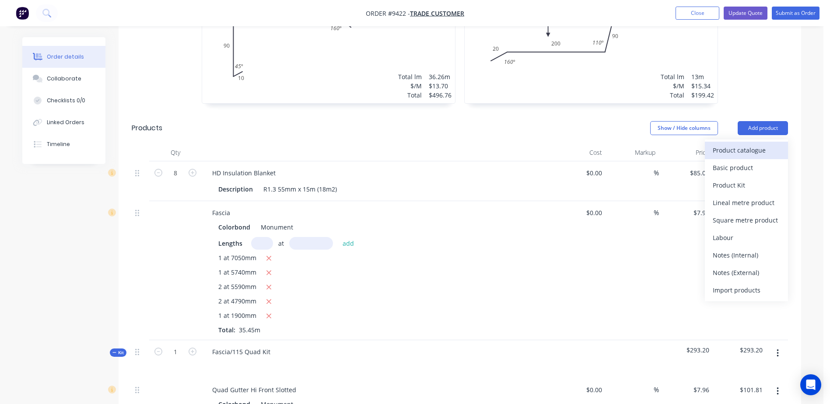
click at [742, 144] on div "Product catalogue" at bounding box center [746, 150] width 67 height 13
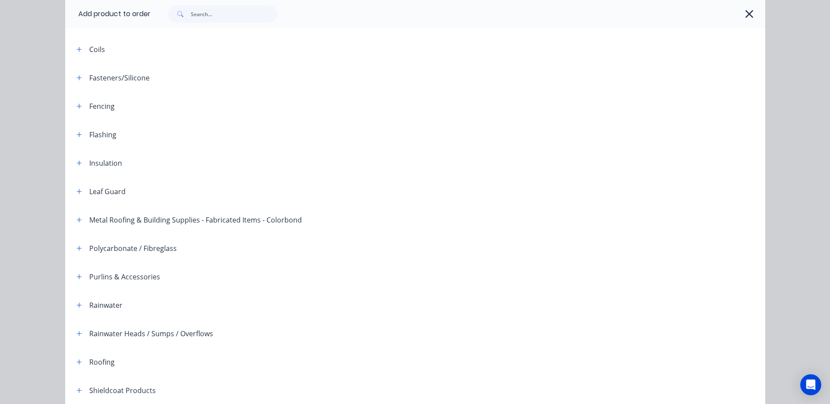
scroll to position [213, 0]
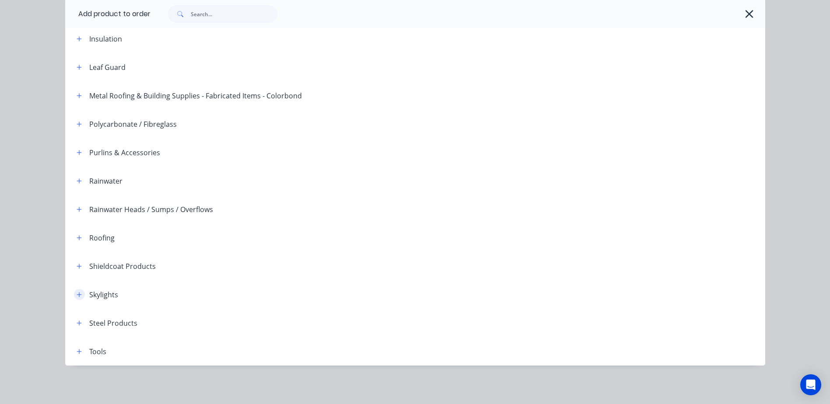
click at [77, 293] on icon "button" at bounding box center [79, 295] width 5 height 6
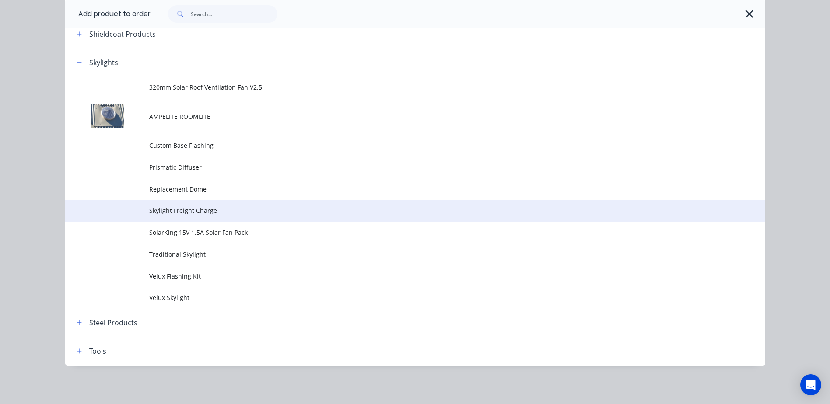
scroll to position [638, 0]
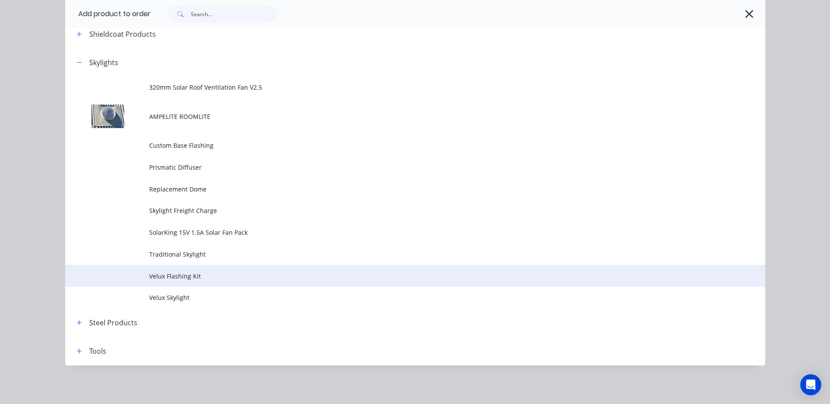
click at [190, 272] on span "Velux Flashing Kit" at bounding box center [395, 276] width 493 height 9
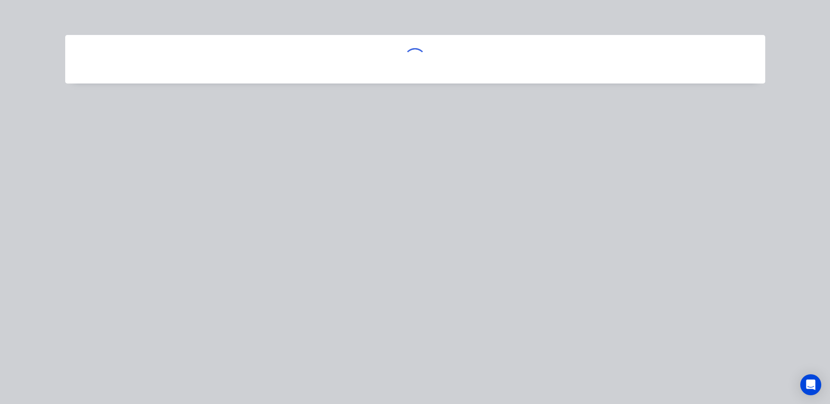
scroll to position [0, 0]
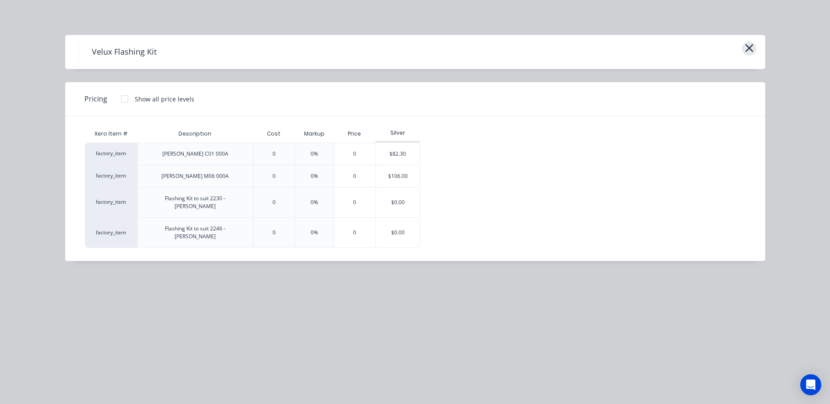
click at [752, 45] on icon "button" at bounding box center [749, 48] width 8 height 8
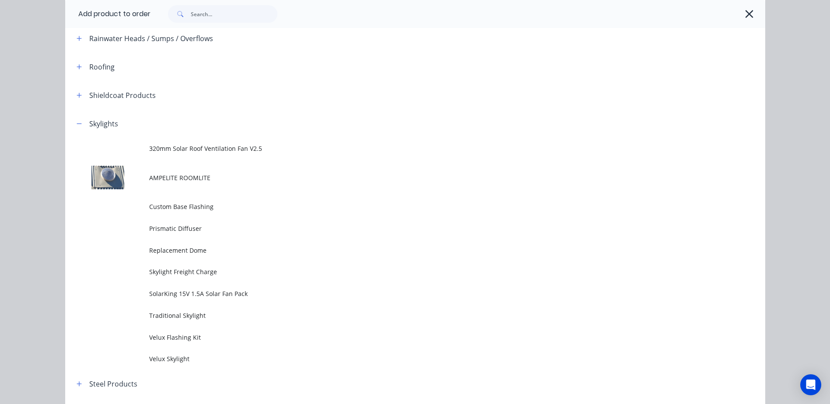
scroll to position [271, 0]
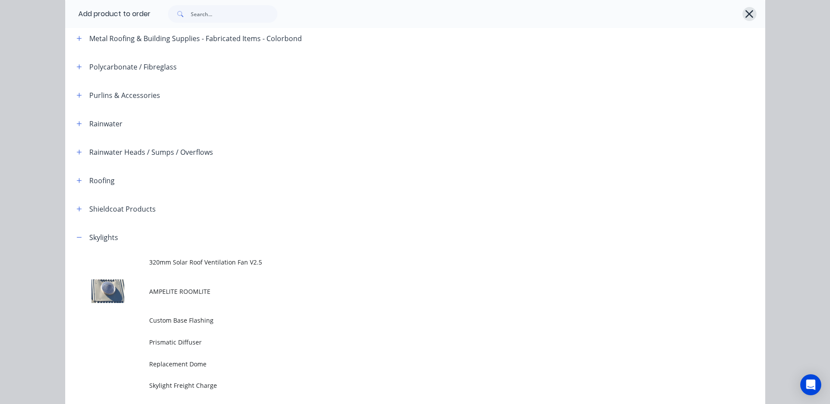
click at [747, 15] on icon "button" at bounding box center [749, 14] width 8 height 8
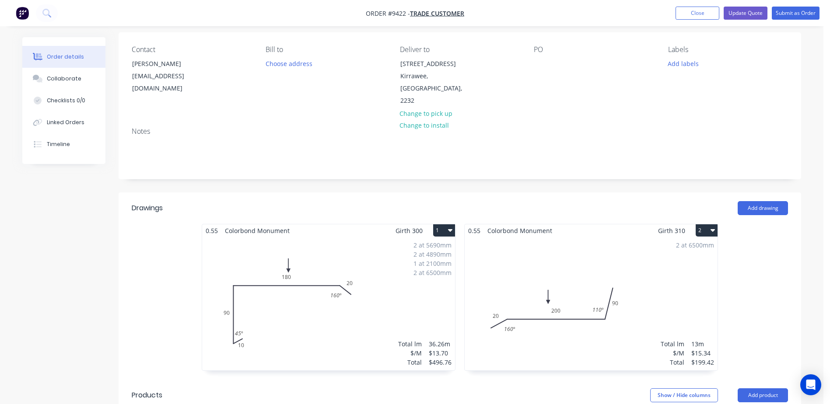
scroll to position [0, 0]
